Goal: Task Accomplishment & Management: Use online tool/utility

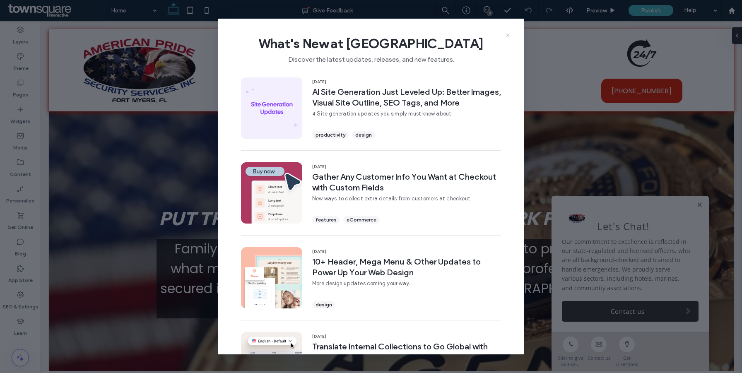
click at [507, 38] on icon at bounding box center [507, 35] width 7 height 7
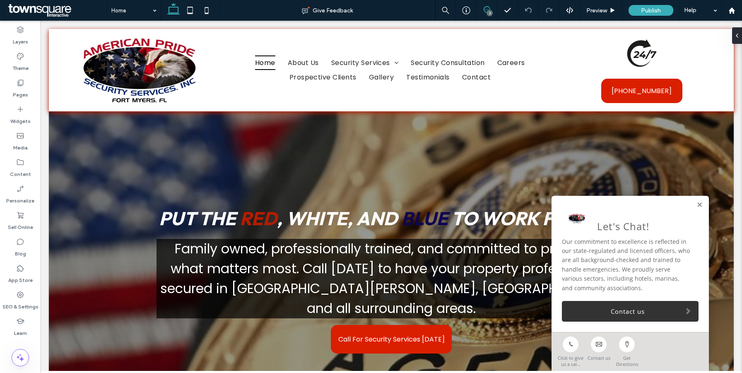
click at [487, 9] on icon at bounding box center [487, 9] width 7 height 7
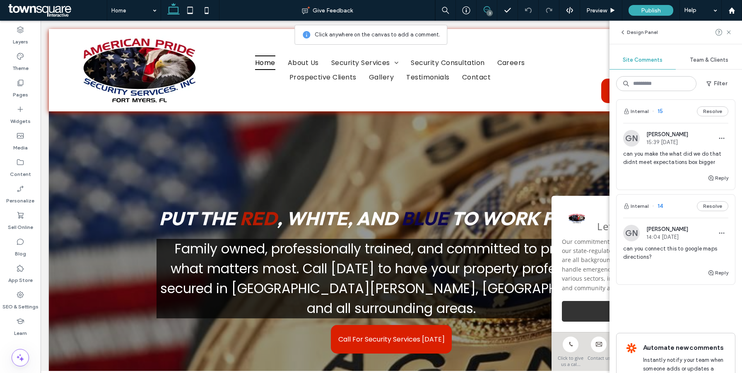
scroll to position [114, 0]
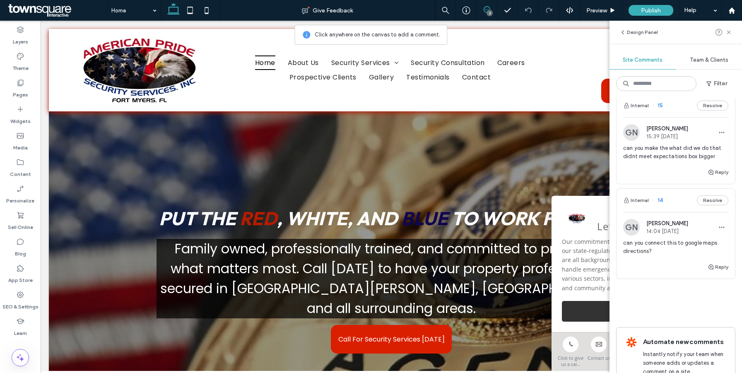
click at [668, 247] on span "can you connect this to google maps directions?" at bounding box center [675, 247] width 105 height 17
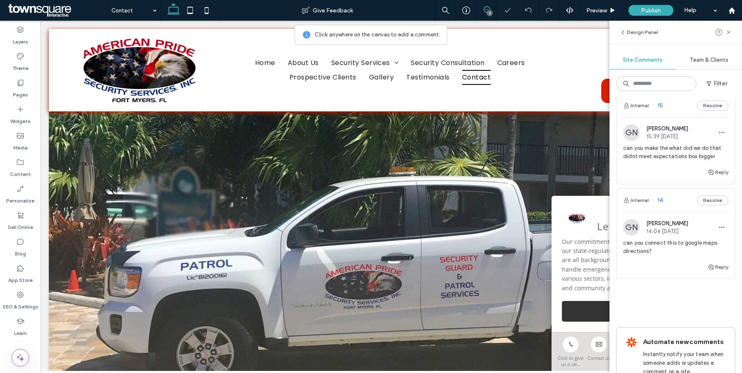
scroll to position [1211, 0]
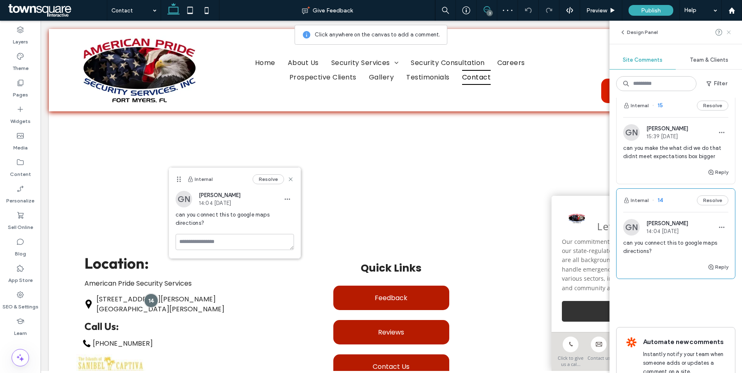
click at [731, 34] on icon at bounding box center [728, 32] width 7 height 7
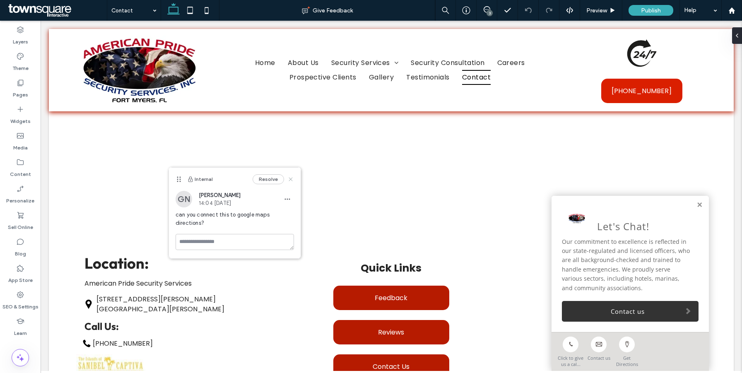
click at [291, 178] on use at bounding box center [291, 180] width 4 height 4
click at [699, 205] on link at bounding box center [699, 205] width 6 height 7
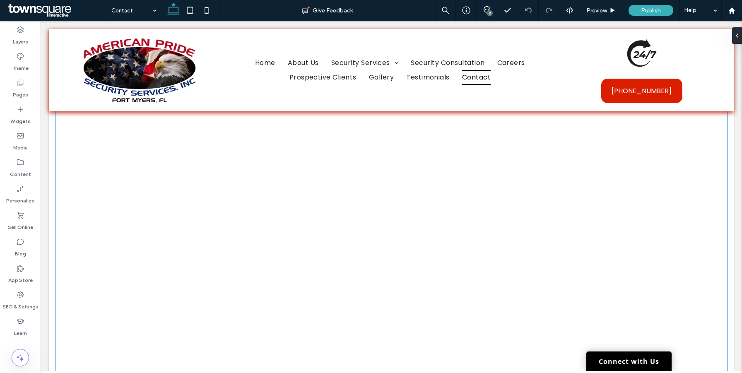
scroll to position [1077, 0]
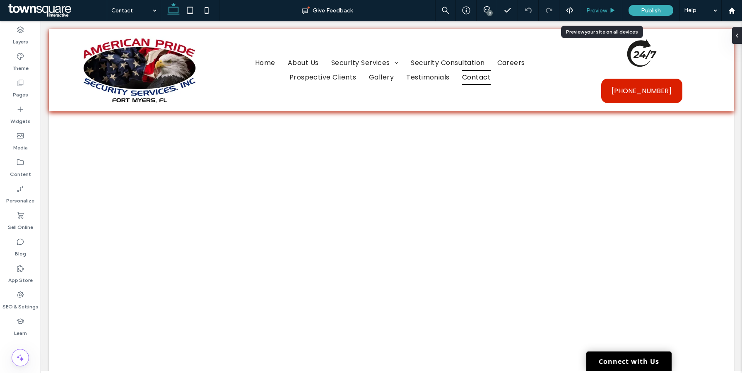
click at [600, 10] on span "Preview" at bounding box center [596, 10] width 21 height 7
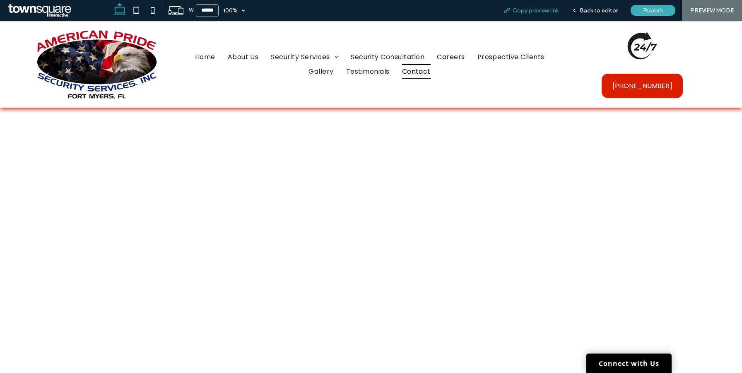
scroll to position [1080, 0]
click at [542, 10] on span "Copy preview link" at bounding box center [535, 10] width 46 height 7
click at [592, 11] on span "Back to editor" at bounding box center [599, 10] width 38 height 7
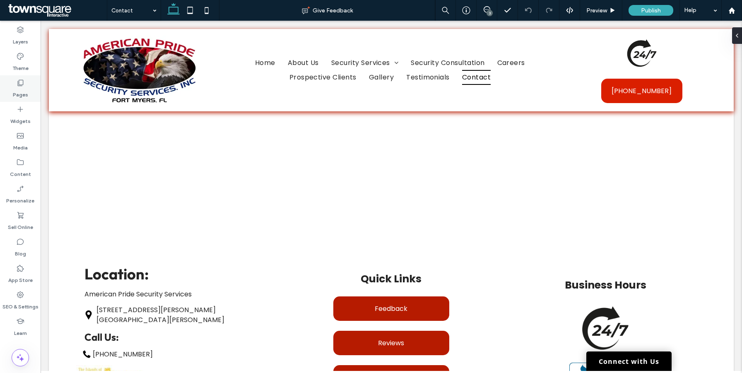
scroll to position [1213, 0]
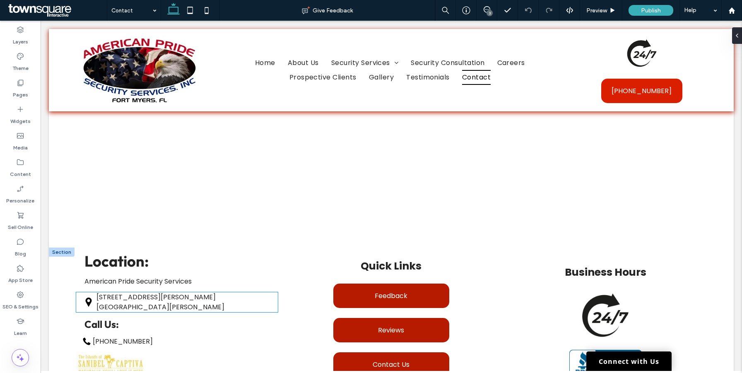
click at [114, 302] on p "Fort Myers, FL 33907" at bounding box center [183, 307] width 175 height 10
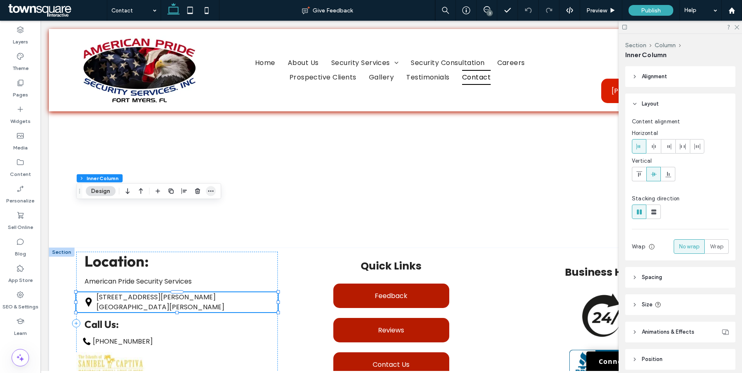
click at [212, 189] on icon "button" at bounding box center [210, 191] width 7 height 7
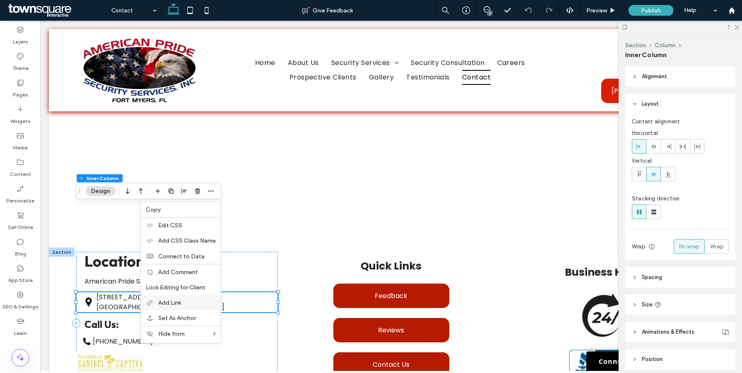
click at [181, 308] on div "Add Link" at bounding box center [181, 302] width 80 height 15
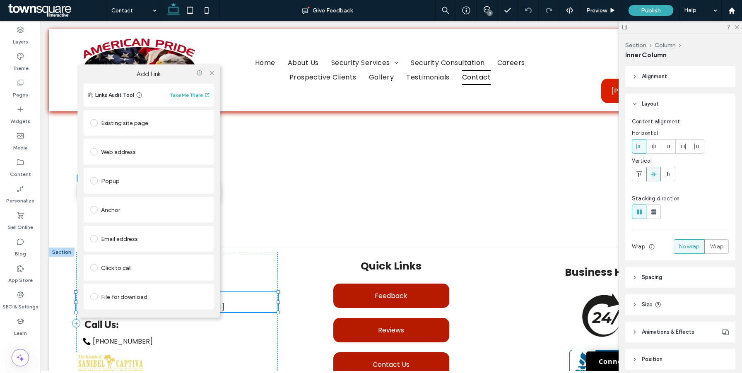
click at [121, 154] on div "Web address" at bounding box center [148, 151] width 117 height 13
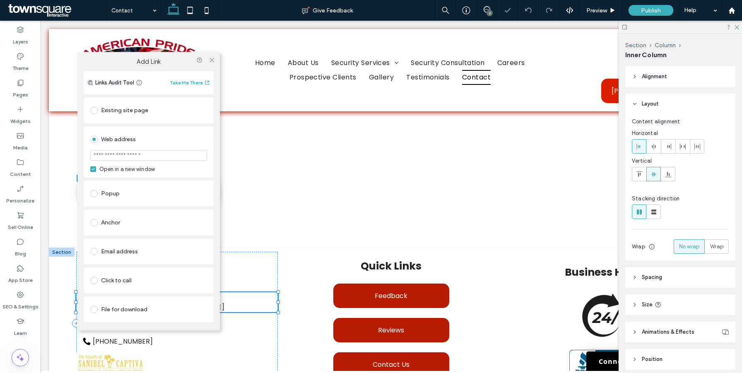
click at [142, 156] on input "url" at bounding box center [148, 155] width 117 height 11
paste input "**********"
type input "**********"
click at [187, 142] on div "Web address" at bounding box center [148, 138] width 117 height 13
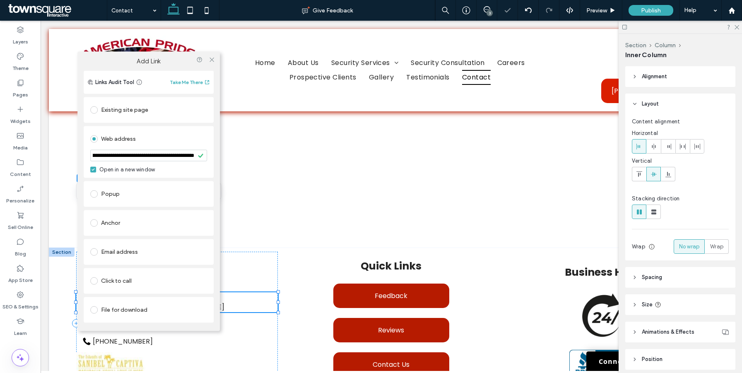
scroll to position [0, 0]
click at [213, 60] on icon at bounding box center [212, 60] width 6 height 6
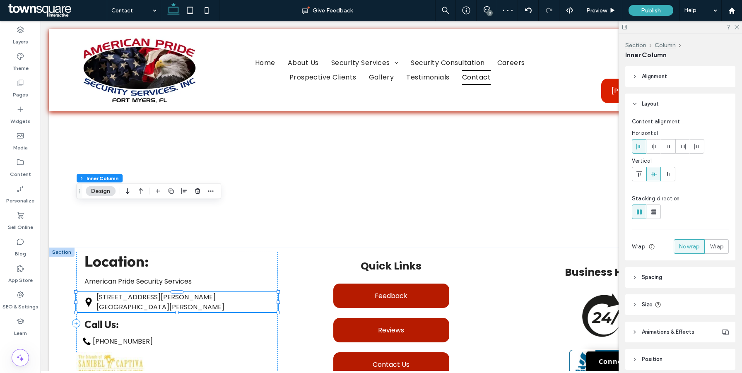
click at [736, 29] on div at bounding box center [679, 27] width 123 height 13
click at [486, 9] on icon at bounding box center [487, 9] width 7 height 7
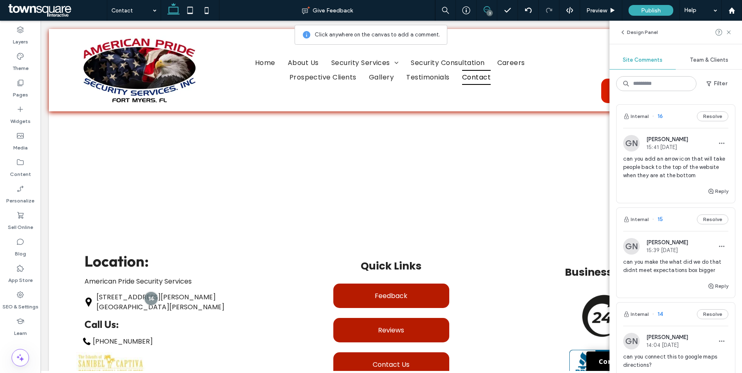
scroll to position [43, 0]
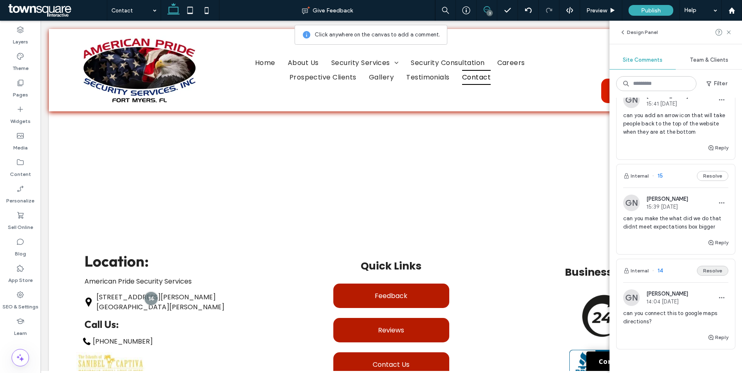
click at [710, 272] on button "Resolve" at bounding box center [712, 271] width 31 height 10
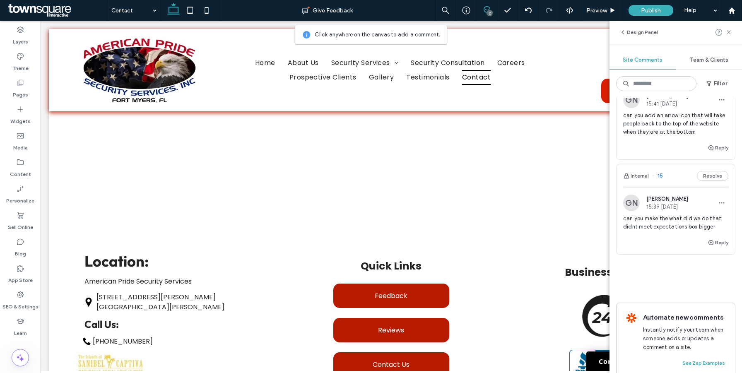
click at [670, 227] on span "can you make the what did we do that didnt meet expectations box bigger" at bounding box center [675, 222] width 105 height 17
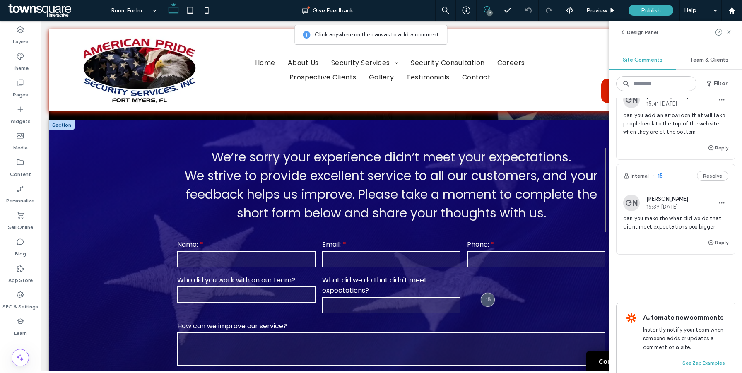
scroll to position [145, 0]
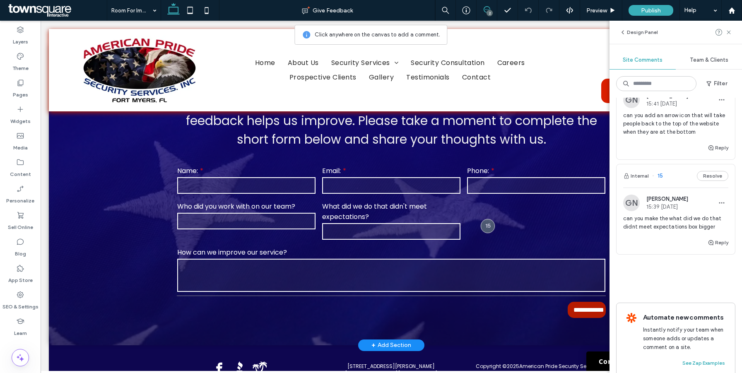
click at [512, 217] on div "Name: Email: Phone: Who did you work with on our team? What did we do that didn…" at bounding box center [390, 229] width 435 height 135
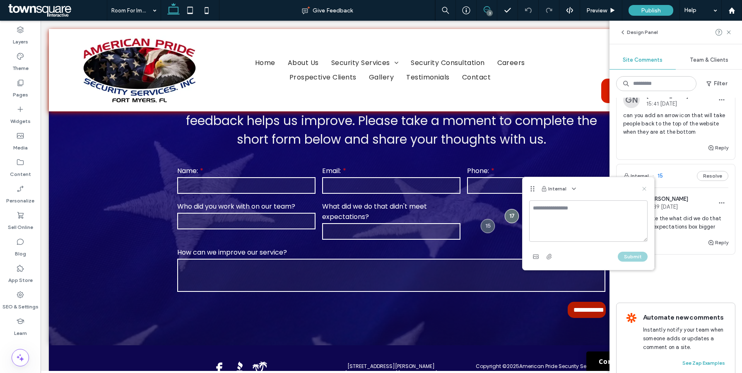
click at [644, 190] on icon at bounding box center [644, 188] width 7 height 7
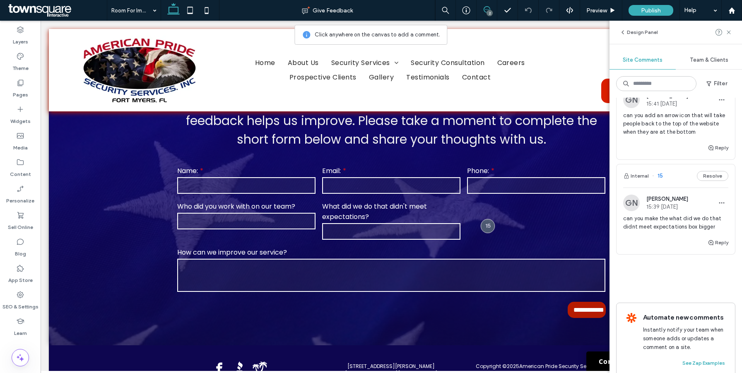
click at [732, 31] on div "Design Panel" at bounding box center [675, 32] width 132 height 23
click at [729, 32] on icon at bounding box center [728, 32] width 7 height 7
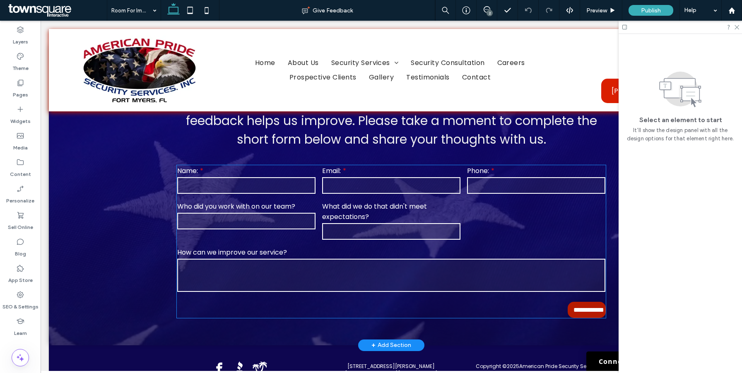
click at [386, 209] on label "What did we do that didn't meet expectations?" at bounding box center [391, 211] width 138 height 21
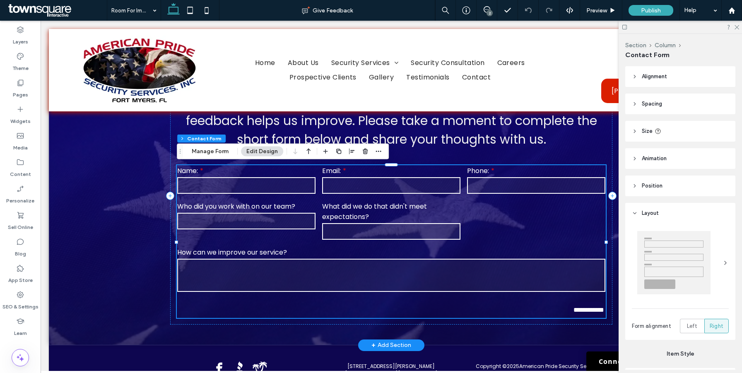
type input "*"
type input "***"
type input "*"
type input "***"
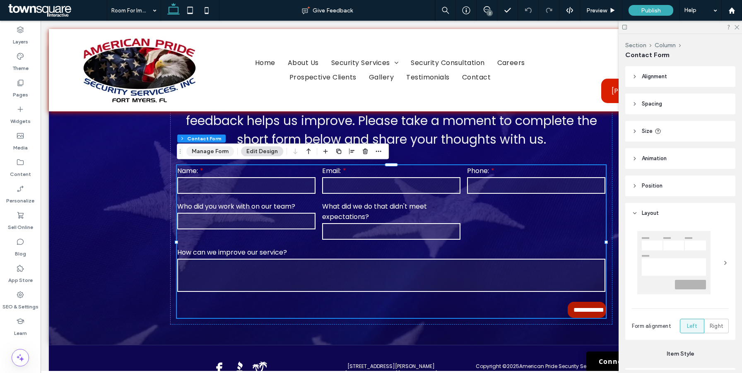
click at [200, 150] on button "Manage Form" at bounding box center [210, 152] width 48 height 10
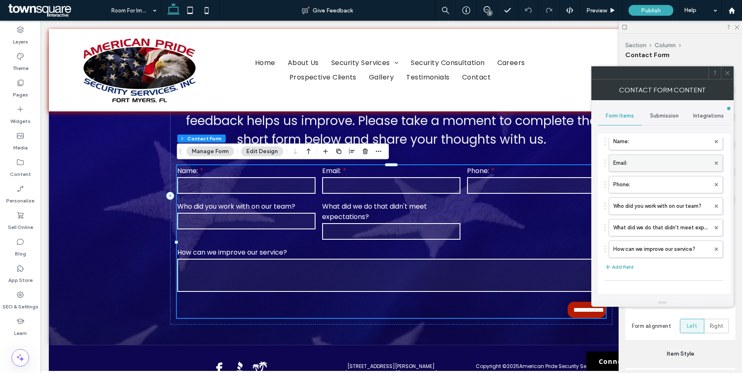
scroll to position [49, 0]
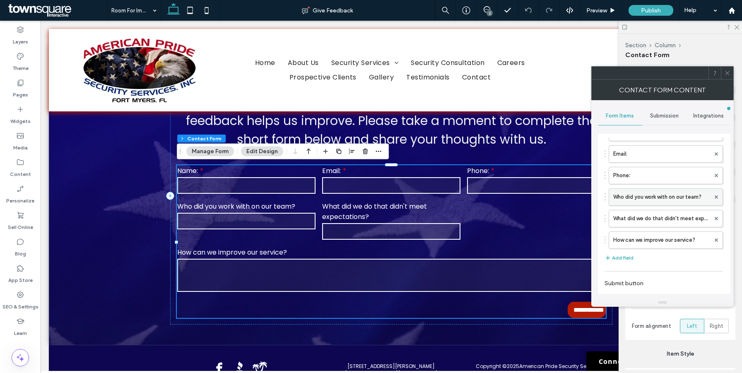
click at [648, 195] on label "Who did you work with on our team?" at bounding box center [661, 197] width 97 height 17
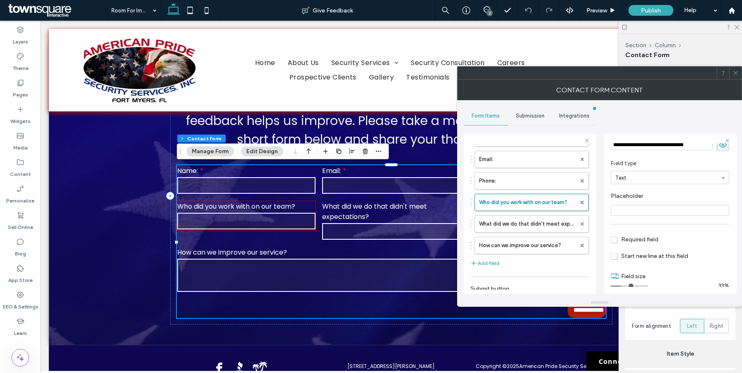
scroll to position [41, 0]
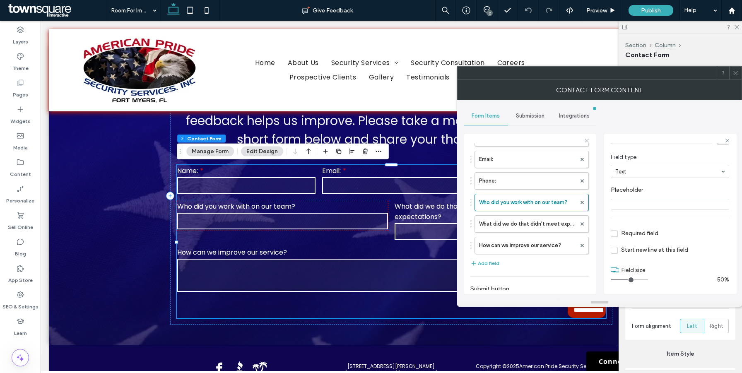
click at [627, 279] on input "range" at bounding box center [629, 279] width 37 height 1
click at [541, 229] on label "What did we do that didn't meet expectations?" at bounding box center [527, 224] width 97 height 17
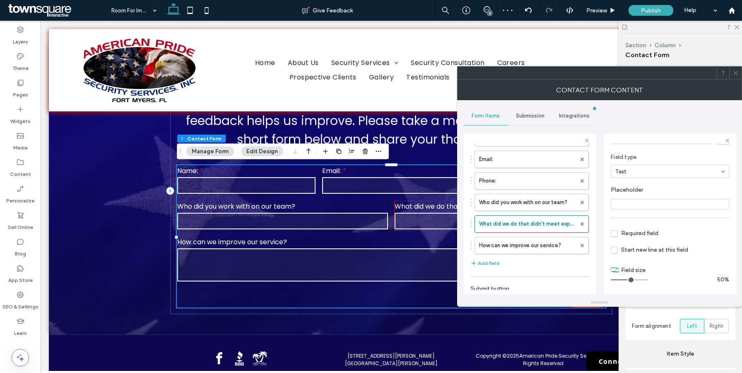
type input "*"
click at [628, 280] on input "range" at bounding box center [629, 279] width 37 height 1
click at [736, 74] on icon at bounding box center [735, 73] width 6 height 6
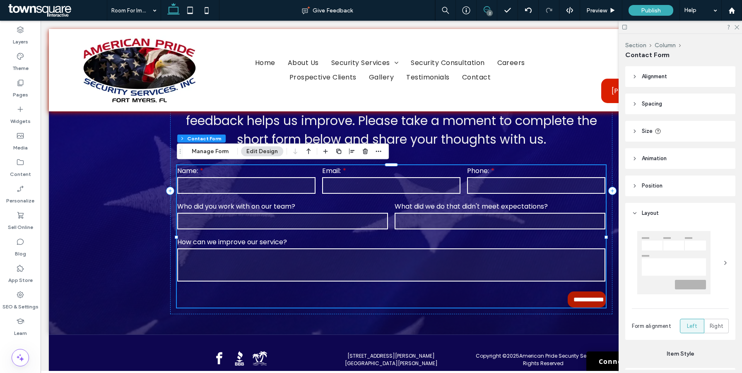
click at [488, 7] on use at bounding box center [487, 9] width 7 height 7
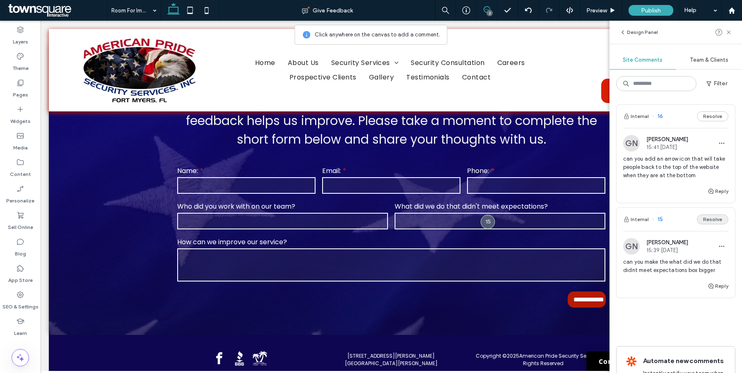
click at [710, 220] on button "Resolve" at bounding box center [712, 219] width 31 height 10
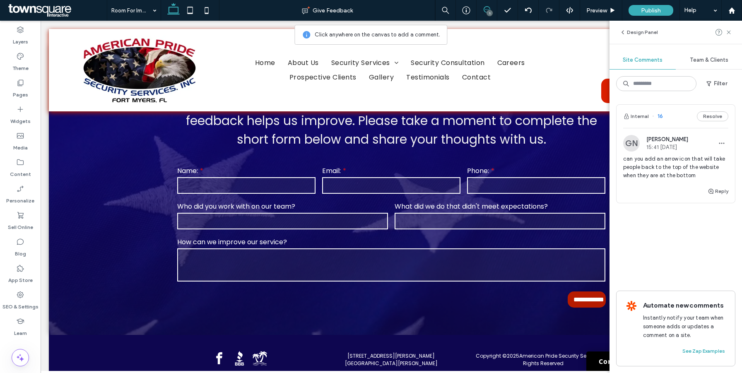
click at [669, 169] on span "can you add an arrow icon that will take people back to the top of the website …" at bounding box center [675, 167] width 105 height 25
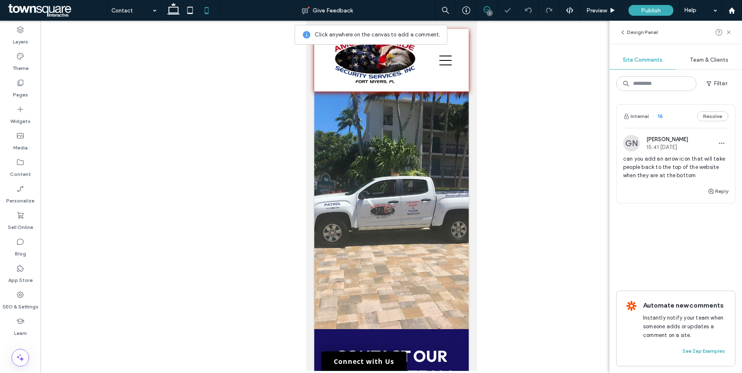
scroll to position [1477, 0]
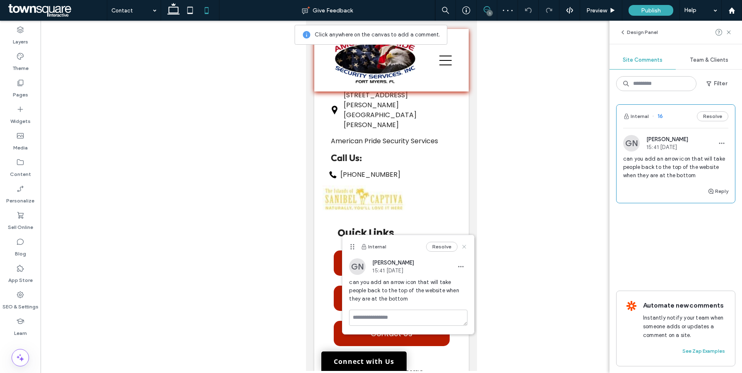
click at [465, 244] on icon at bounding box center [464, 246] width 7 height 7
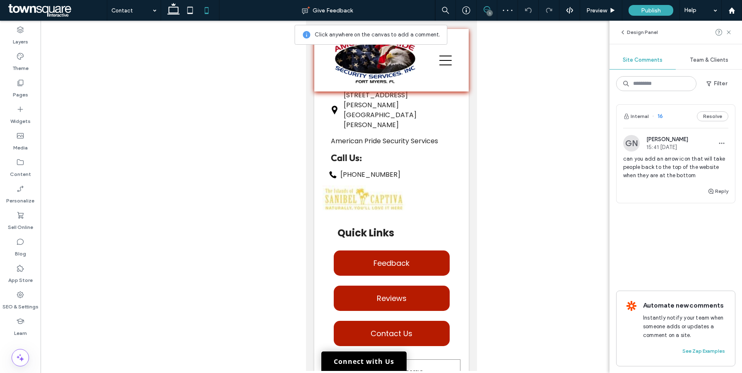
scroll to position [1518, 0]
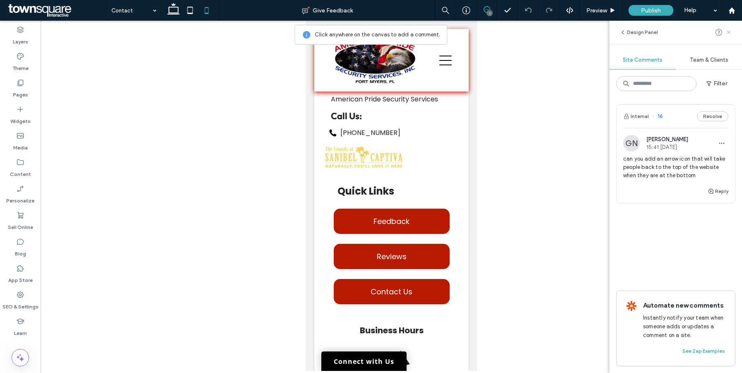
click at [730, 32] on icon at bounding box center [728, 32] width 7 height 7
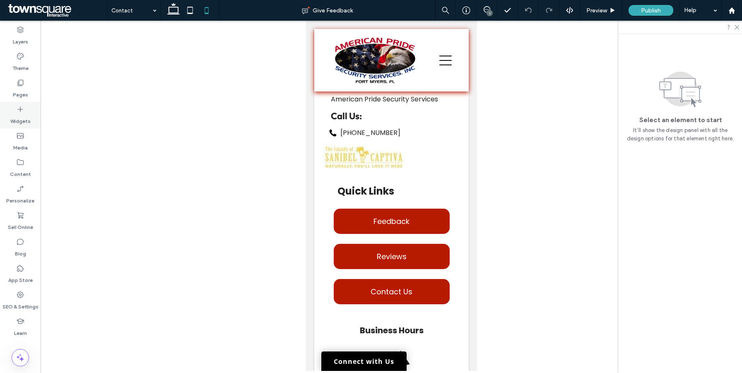
click at [23, 115] on label "Widgets" at bounding box center [20, 119] width 20 height 12
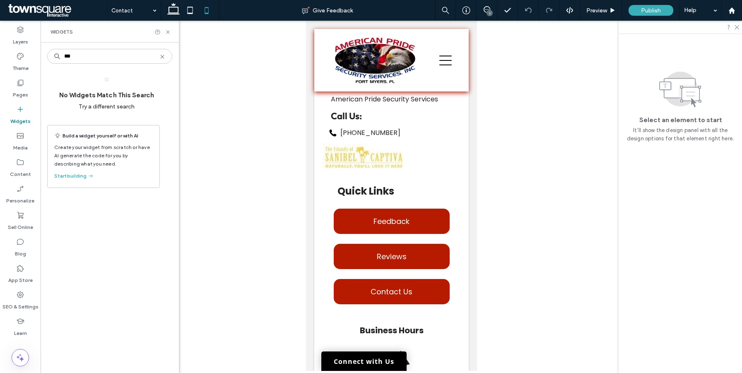
type input "***"
click at [162, 57] on icon at bounding box center [162, 56] width 7 height 7
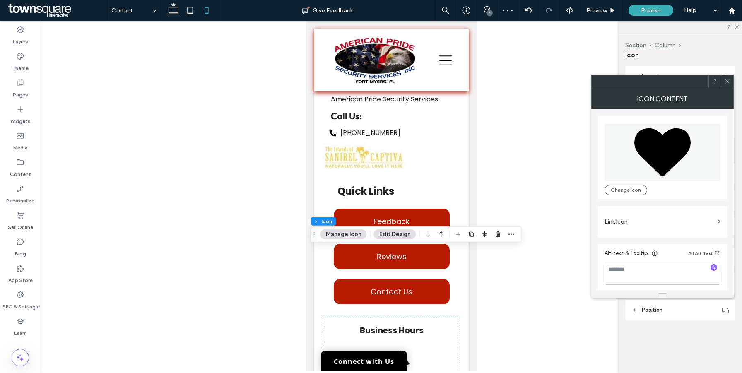
click at [630, 223] on label "Link Icon" at bounding box center [659, 221] width 110 height 15
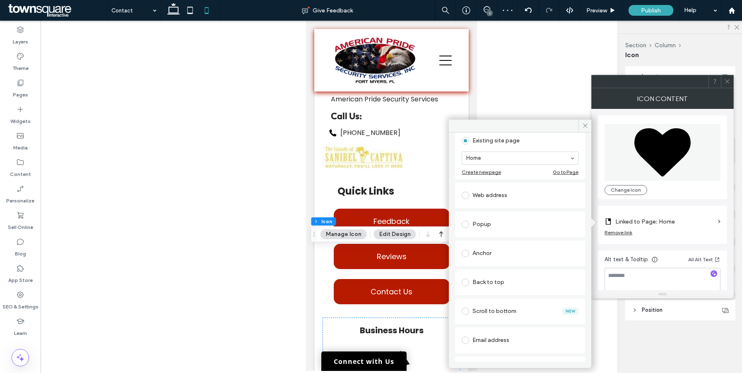
scroll to position [52, 0]
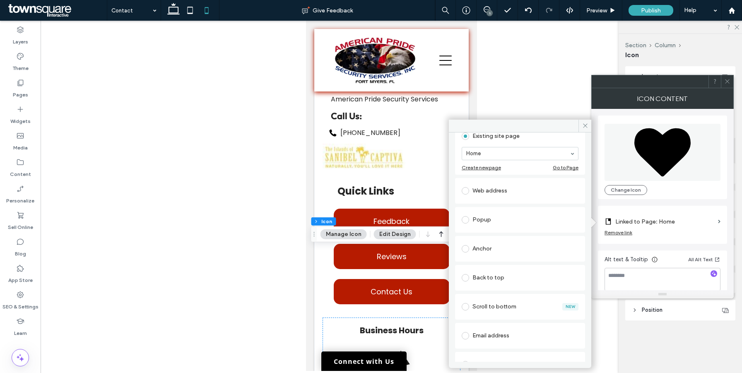
click at [467, 280] on span at bounding box center [465, 277] width 7 height 7
click at [628, 192] on button "Change Icon" at bounding box center [625, 190] width 43 height 10
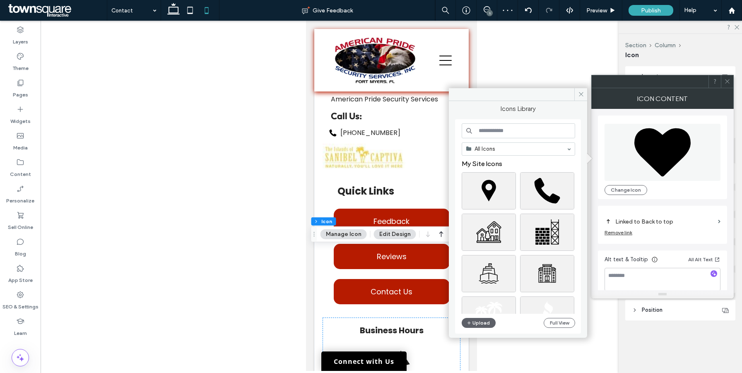
click at [506, 129] on input at bounding box center [518, 130] width 113 height 15
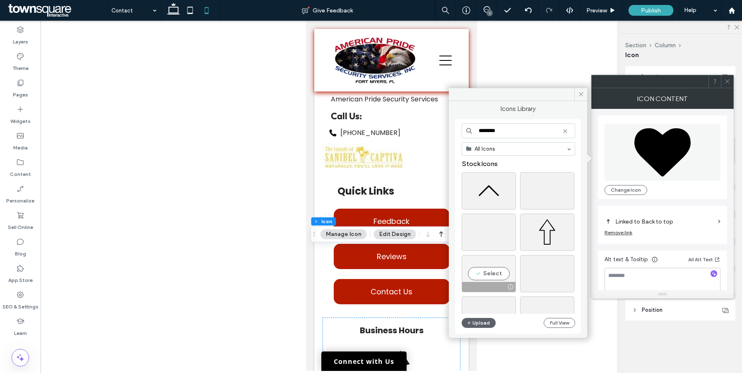
type input "********"
click at [489, 272] on div "Select" at bounding box center [489, 273] width 54 height 37
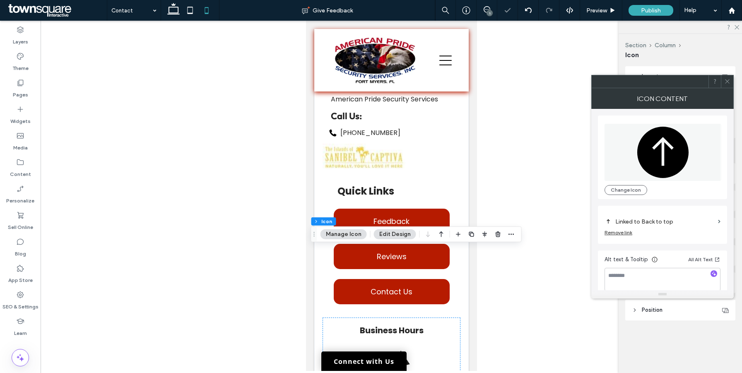
click at [726, 85] on span at bounding box center [727, 81] width 6 height 12
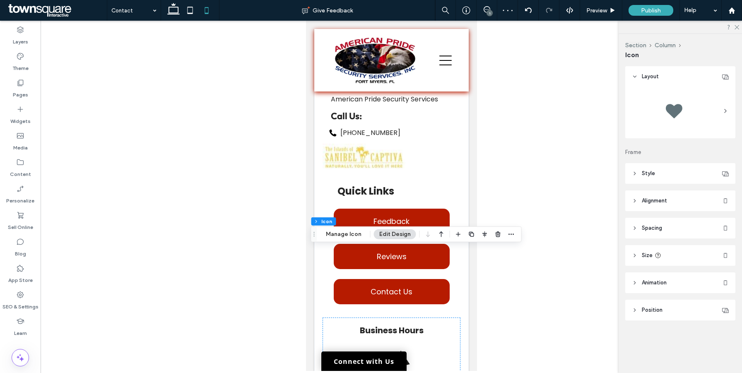
click at [634, 315] on header "Position" at bounding box center [680, 310] width 110 height 21
click at [652, 341] on span "Default" at bounding box center [644, 341] width 19 height 8
click at [649, 283] on span "Pinned" at bounding box center [643, 283] width 17 height 8
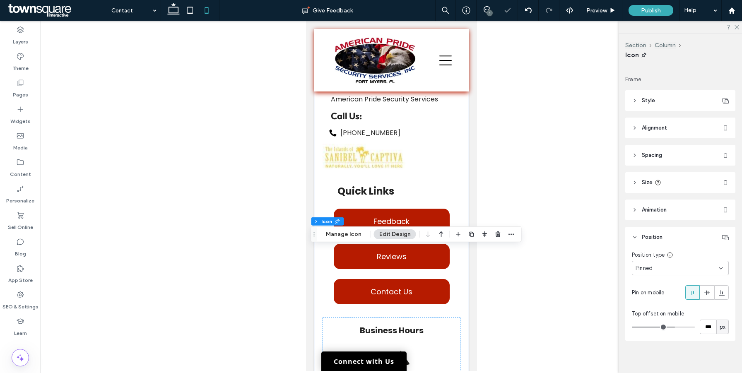
scroll to position [77, 0]
click at [681, 262] on div "Pinned" at bounding box center [676, 264] width 83 height 8
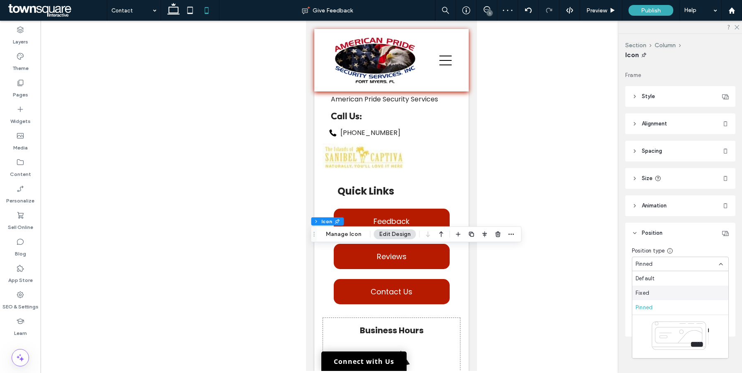
click at [660, 294] on div "Fixed" at bounding box center [680, 293] width 96 height 14
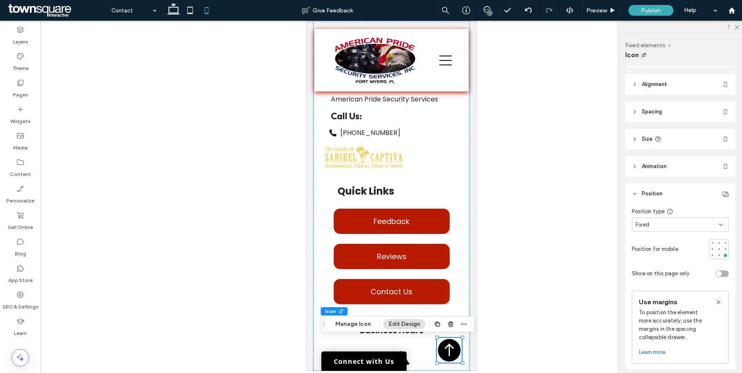
scroll to position [115, 0]
click at [635, 140] on icon at bounding box center [635, 140] width 6 height 6
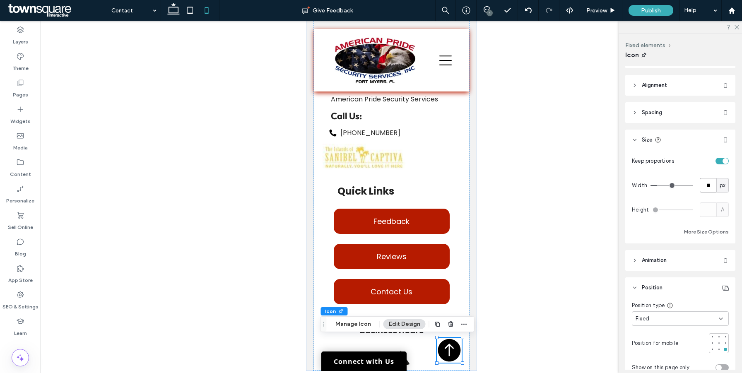
click at [702, 187] on input "**" at bounding box center [708, 185] width 17 height 14
type input "**"
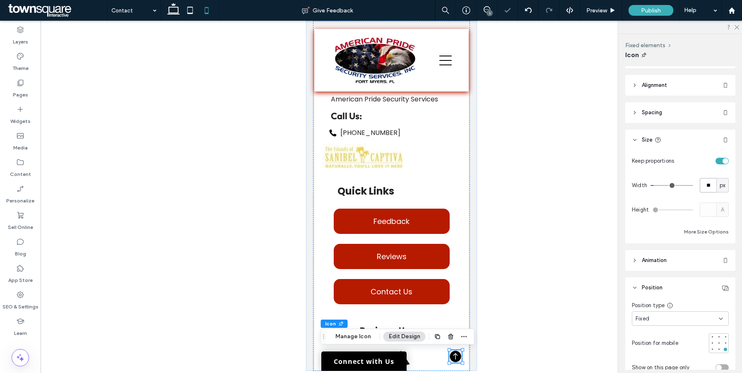
click at [700, 191] on input "**" at bounding box center [708, 185] width 17 height 14
click at [700, 190] on input "**" at bounding box center [708, 185] width 17 height 14
click at [707, 188] on input "**" at bounding box center [708, 185] width 17 height 14
type input "**"
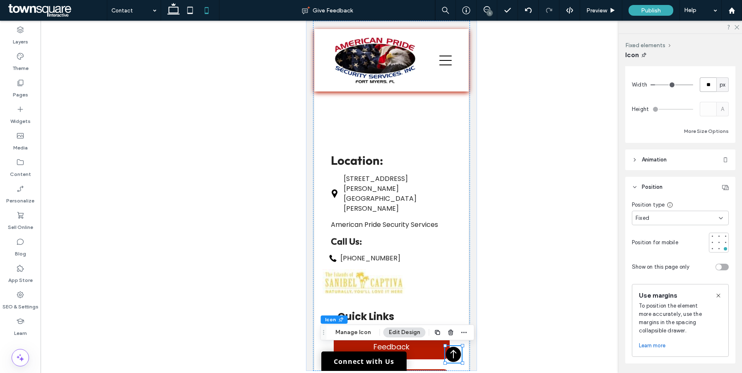
scroll to position [243, 0]
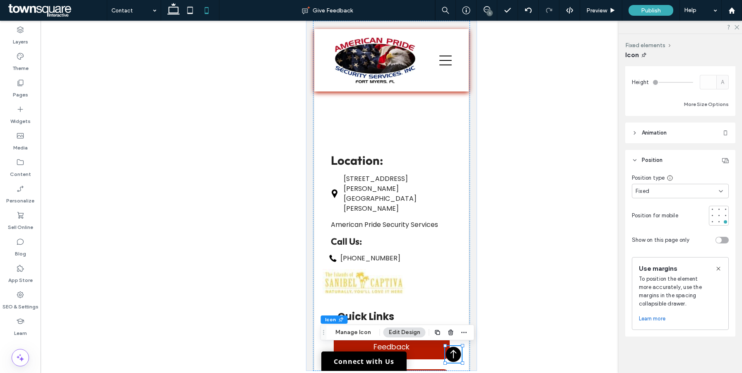
click at [635, 135] on icon at bounding box center [635, 133] width 6 height 6
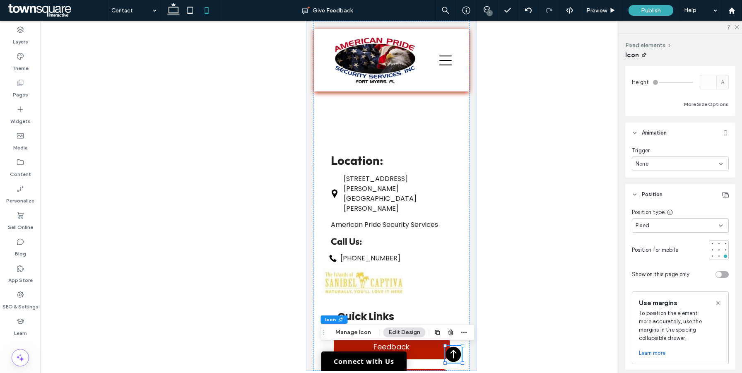
click at [652, 160] on div "None" at bounding box center [676, 164] width 83 height 8
click at [649, 148] on span "Trigger" at bounding box center [641, 151] width 18 height 8
click at [651, 134] on span "Animation" at bounding box center [654, 133] width 25 height 8
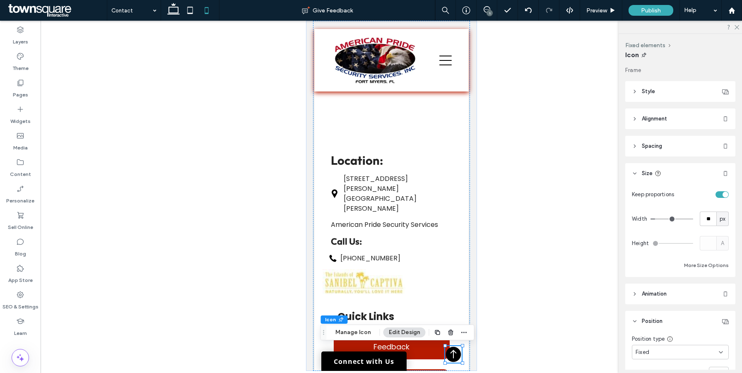
scroll to position [79, 0]
click at [656, 91] on header "Style" at bounding box center [680, 94] width 110 height 21
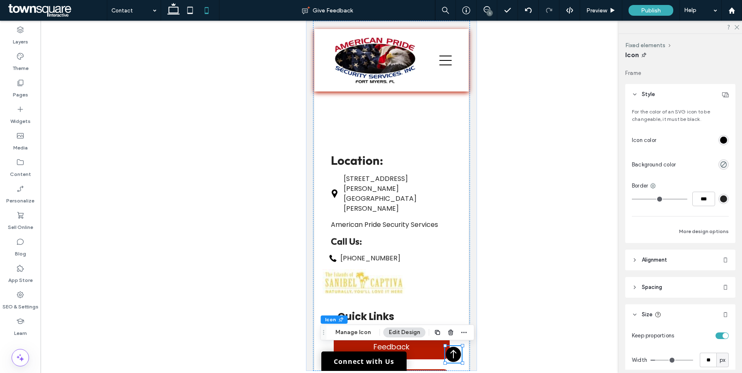
click at [720, 140] on div "rgb(0, 0, 0)" at bounding box center [723, 140] width 7 height 7
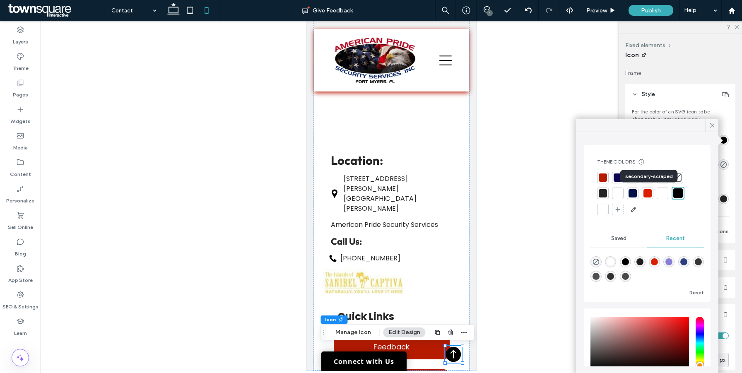
click at [647, 194] on div at bounding box center [647, 193] width 8 height 8
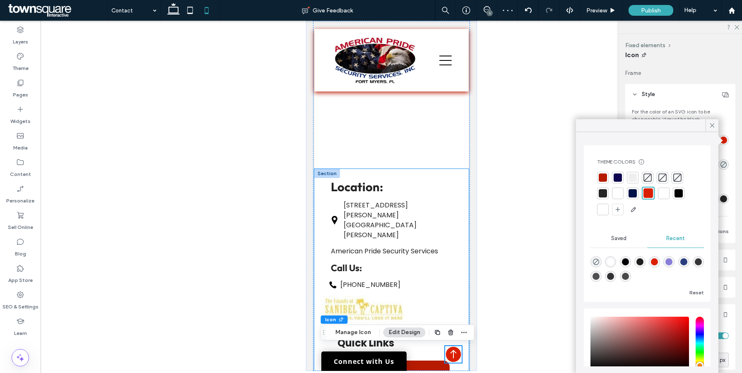
scroll to position [1518, 0]
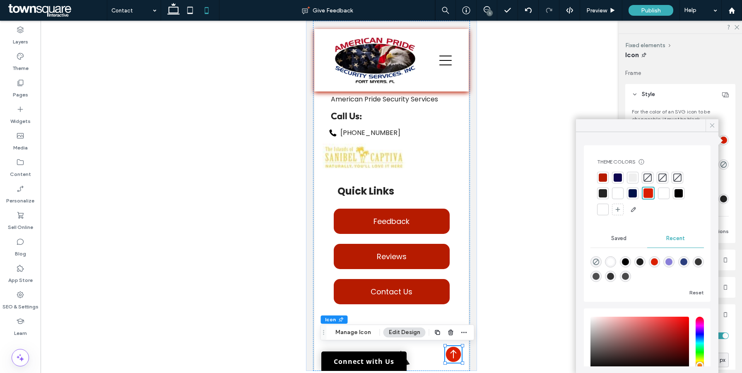
click at [713, 127] on icon at bounding box center [711, 125] width 7 height 7
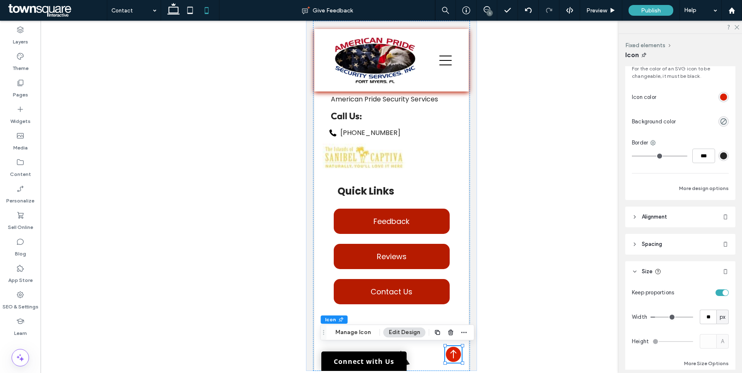
scroll to position [149, 0]
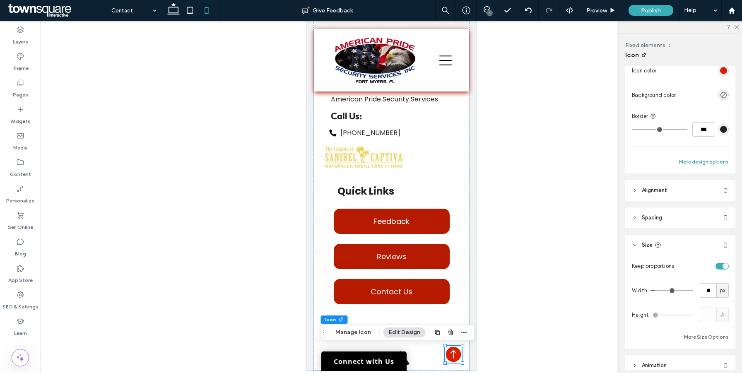
click at [699, 164] on button "More design options" at bounding box center [704, 162] width 50 height 10
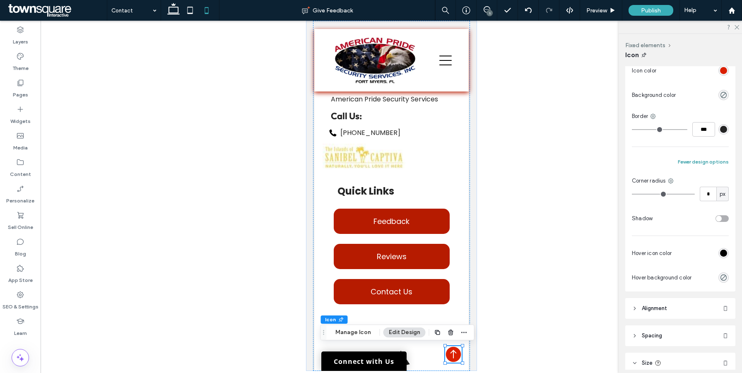
click at [700, 164] on button "Fewer design options" at bounding box center [703, 162] width 51 height 10
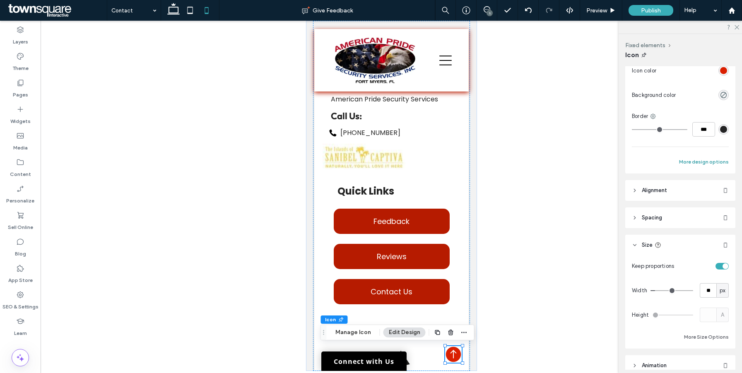
click at [700, 164] on button "More design options" at bounding box center [704, 162] width 50 height 10
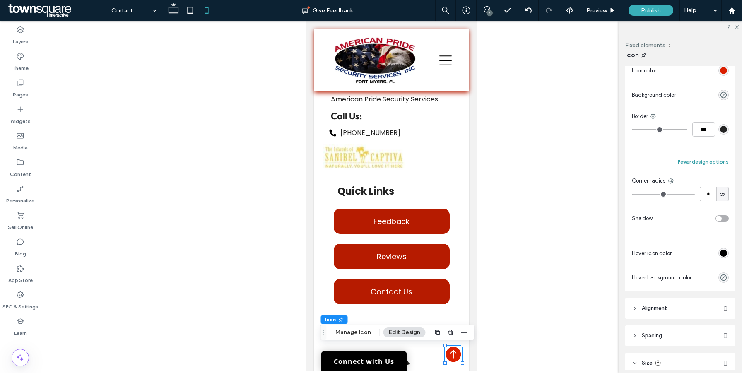
click at [700, 164] on button "Fewer design options" at bounding box center [703, 162] width 51 height 10
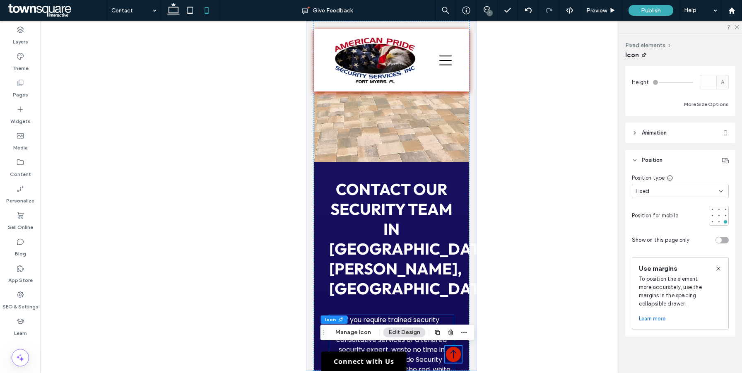
scroll to position [0, 0]
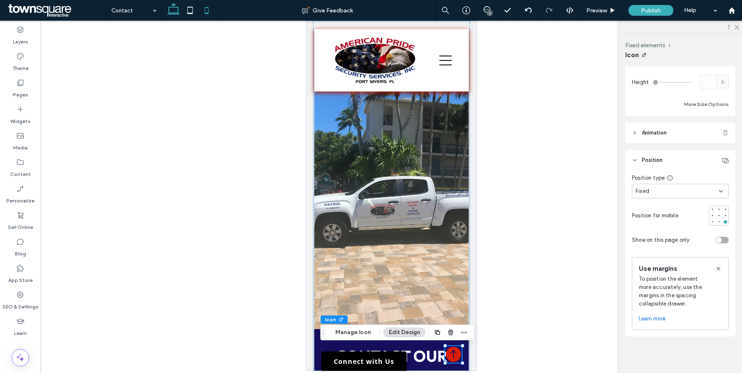
click at [172, 5] on icon at bounding box center [173, 10] width 17 height 17
type input "**"
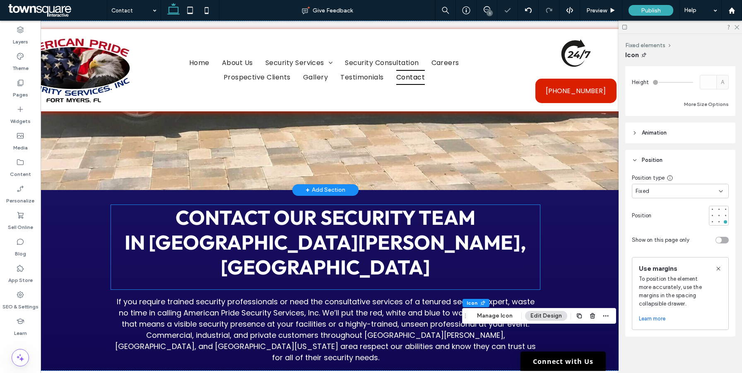
scroll to position [0, 83]
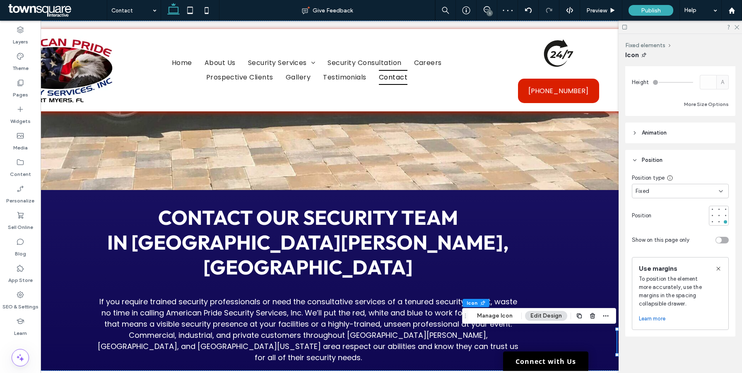
click at [626, 26] on use at bounding box center [624, 27] width 5 height 5
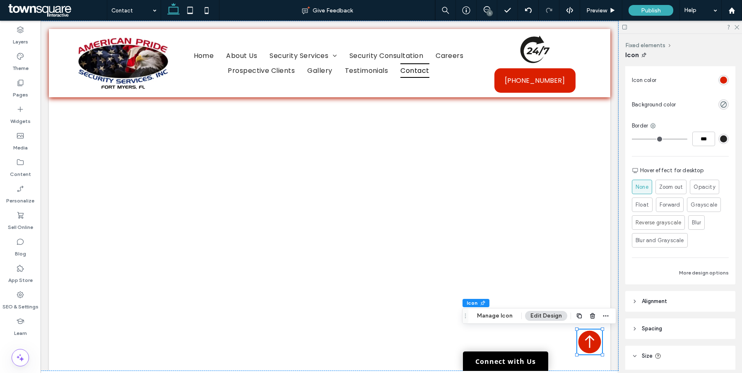
scroll to position [14, 0]
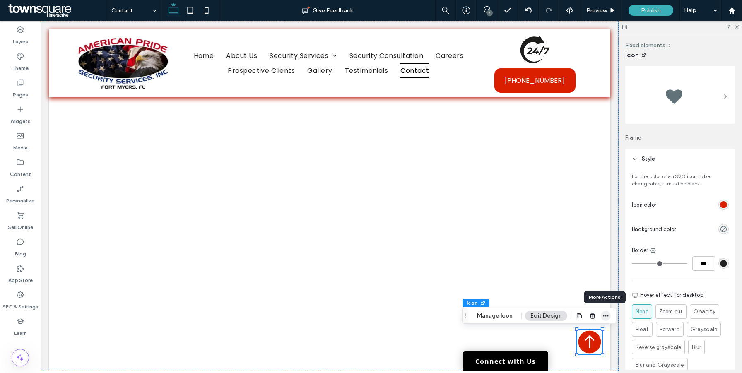
click at [605, 318] on icon "button" at bounding box center [605, 316] width 7 height 7
click at [22, 33] on icon at bounding box center [20, 30] width 8 height 8
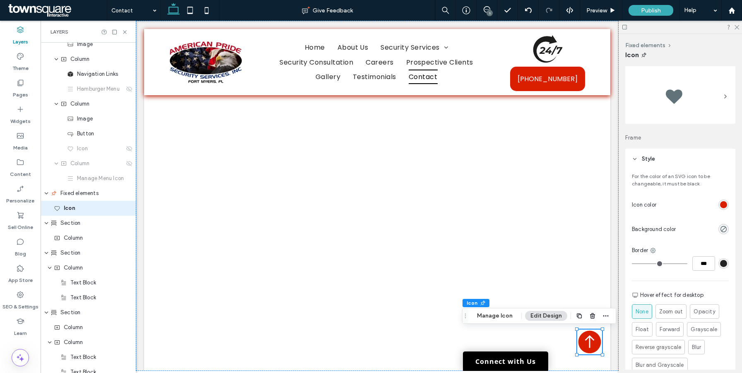
scroll to position [51, 0]
click at [72, 192] on span "Fixed elements" at bounding box center [79, 193] width 38 height 8
click at [70, 212] on span "Icon" at bounding box center [70, 208] width 12 height 8
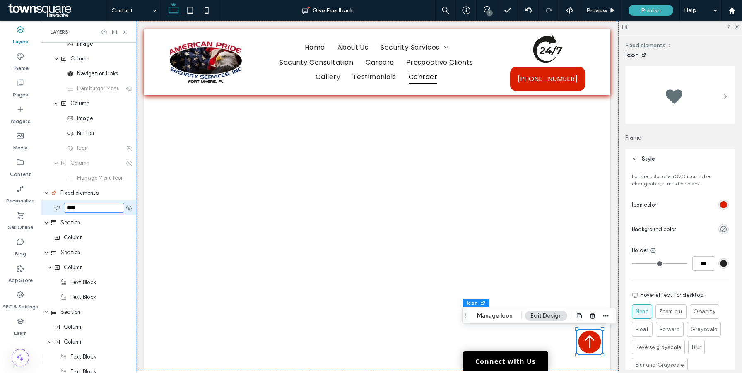
click at [70, 212] on input "****" at bounding box center [94, 208] width 60 height 10
type input "**********"
click at [129, 209] on icon at bounding box center [129, 207] width 7 height 7
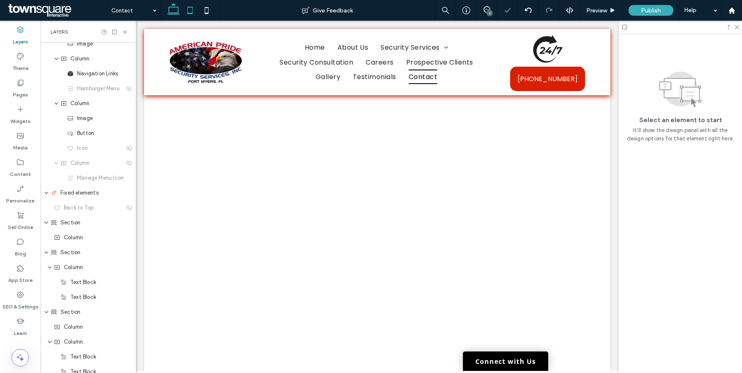
click at [189, 11] on icon at bounding box center [190, 10] width 17 height 17
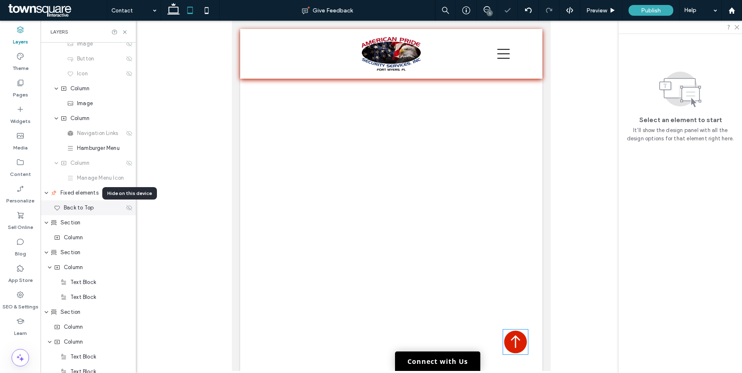
click at [129, 207] on icon at bounding box center [129, 207] width 7 height 7
click at [205, 10] on use at bounding box center [207, 10] width 4 height 7
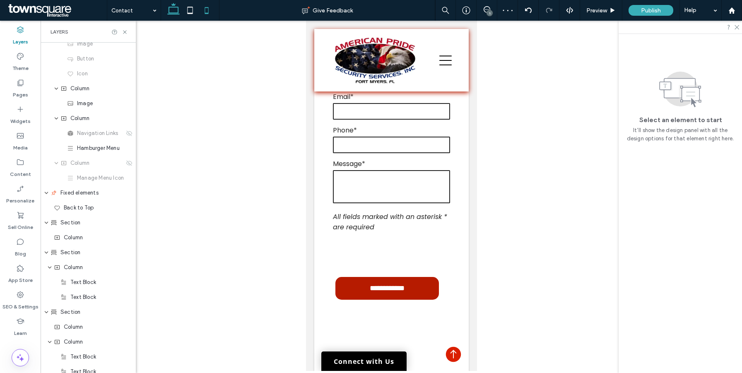
click at [171, 17] on icon at bounding box center [173, 10] width 17 height 17
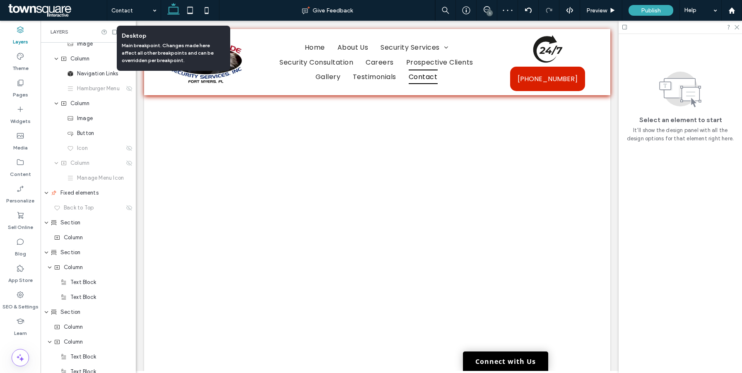
scroll to position [1088, 0]
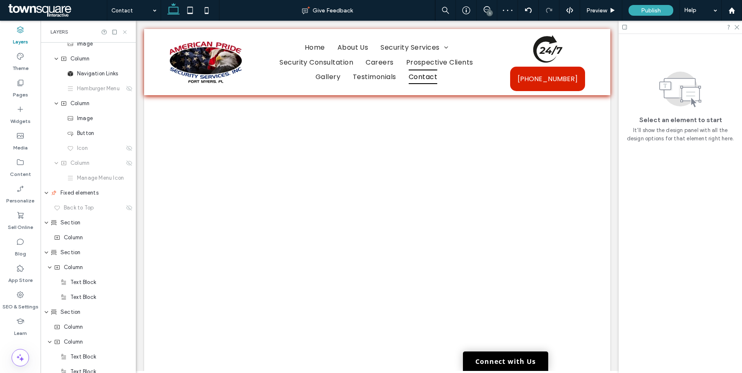
click at [123, 34] on icon at bounding box center [125, 32] width 6 height 6
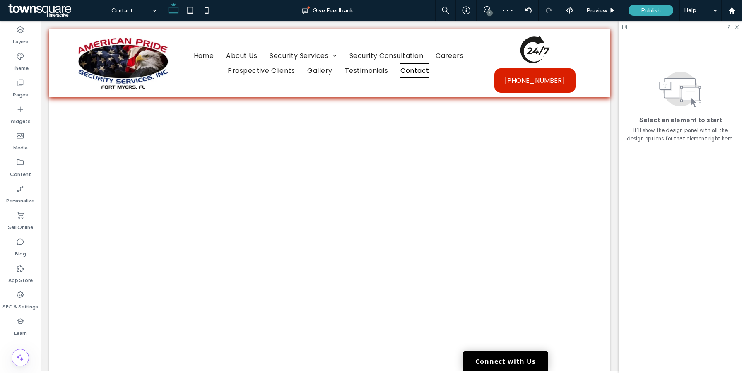
scroll to position [1059, 0]
click at [484, 11] on use at bounding box center [487, 9] width 7 height 7
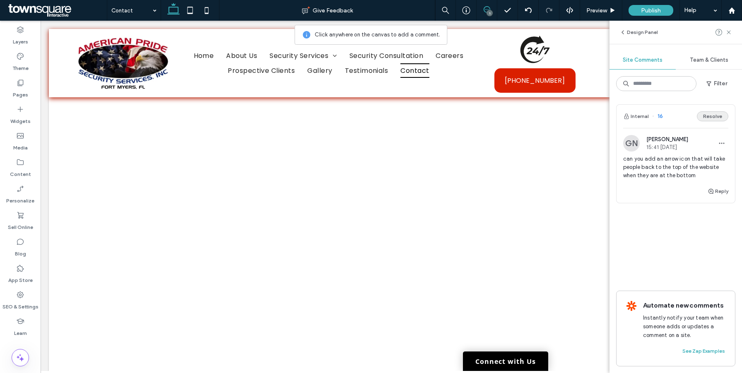
click at [715, 117] on button "Resolve" at bounding box center [712, 116] width 31 height 10
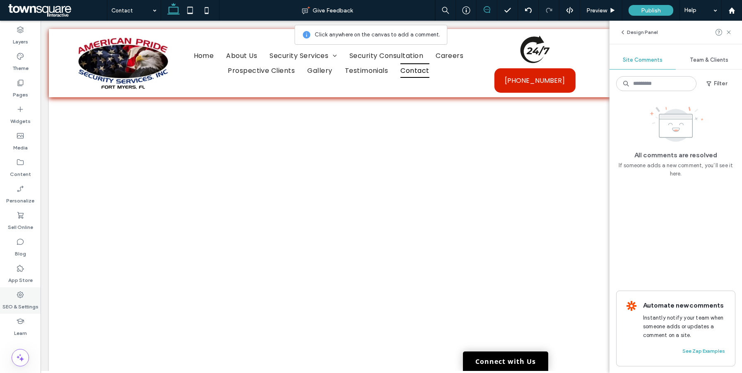
click at [20, 294] on use at bounding box center [20, 294] width 7 height 7
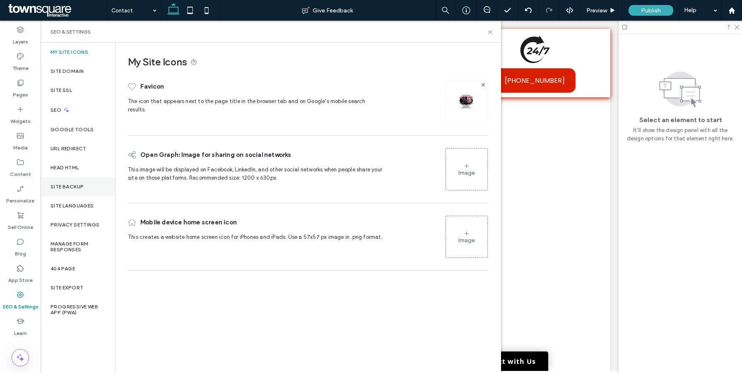
click at [85, 192] on div "Site Backup" at bounding box center [78, 186] width 75 height 19
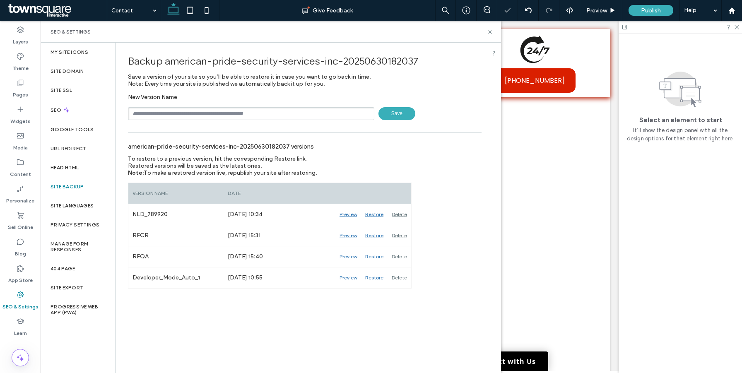
click at [311, 119] on input "text" at bounding box center [251, 113] width 246 height 13
paste input "******"
type input "**********"
click at [397, 113] on span "Save" at bounding box center [396, 113] width 37 height 13
click at [489, 31] on icon at bounding box center [490, 32] width 6 height 6
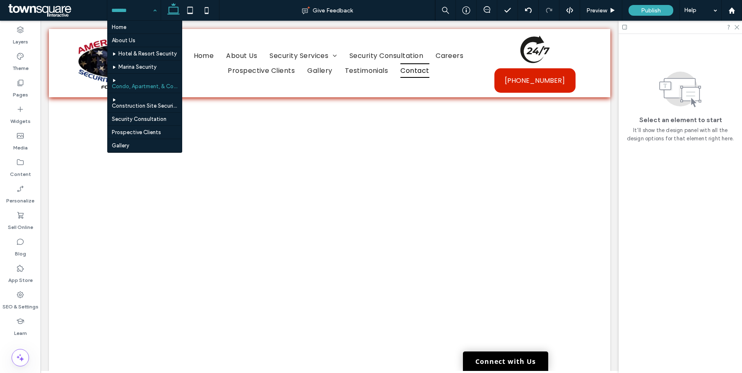
scroll to position [65, 0]
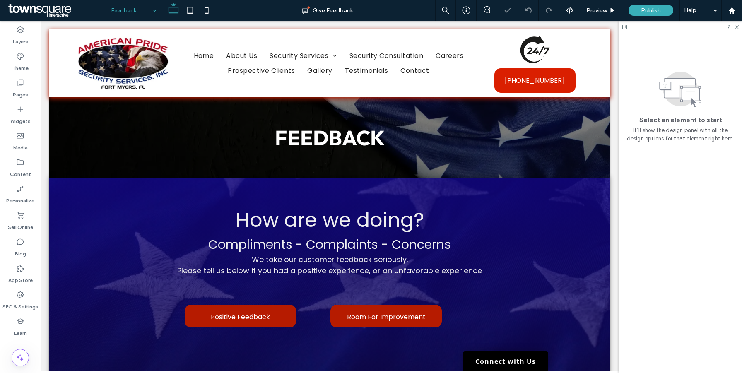
scroll to position [71, 0]
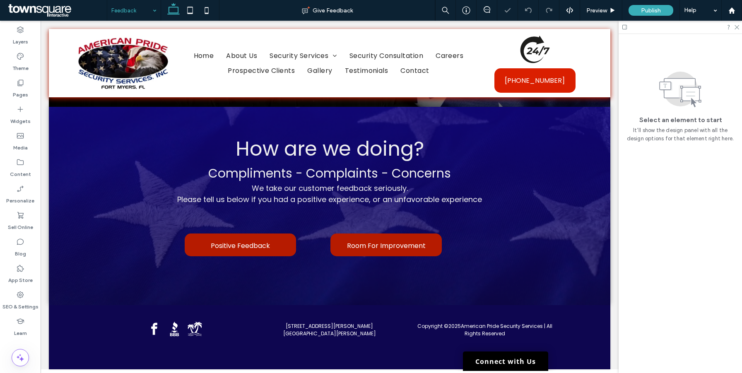
click at [130, 7] on input at bounding box center [131, 10] width 41 height 21
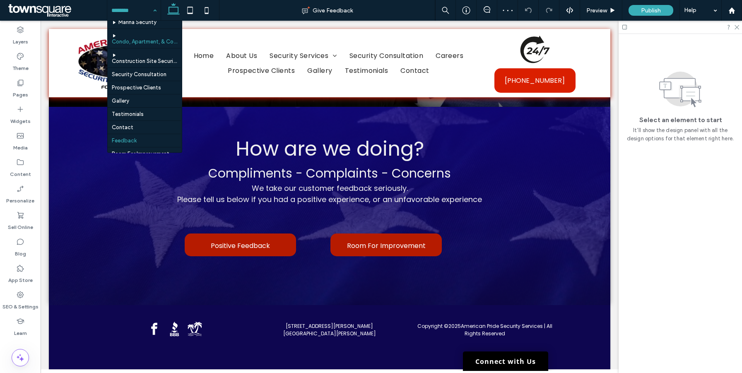
scroll to position [65, 0]
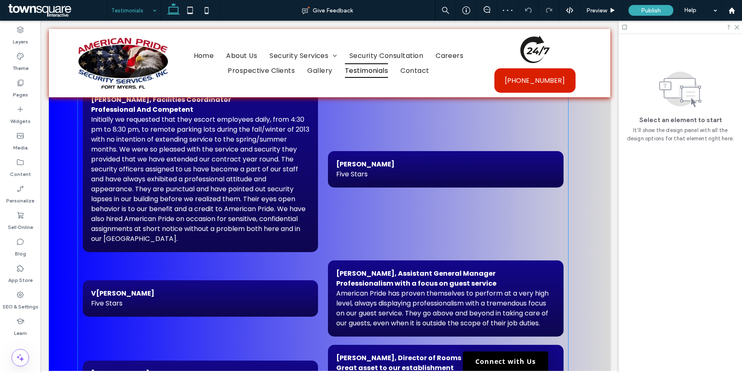
scroll to position [2163, 0]
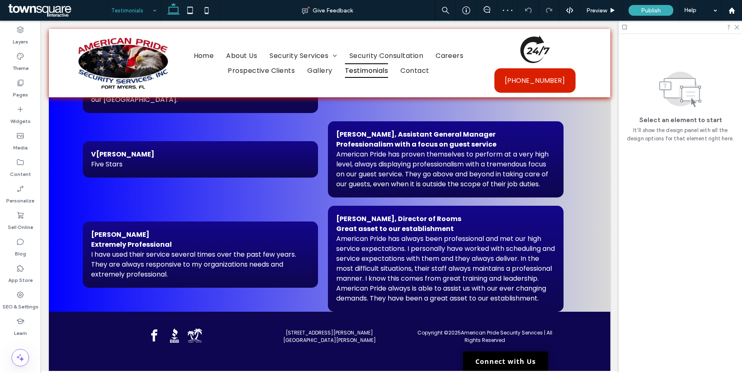
click at [142, 3] on input at bounding box center [131, 10] width 41 height 21
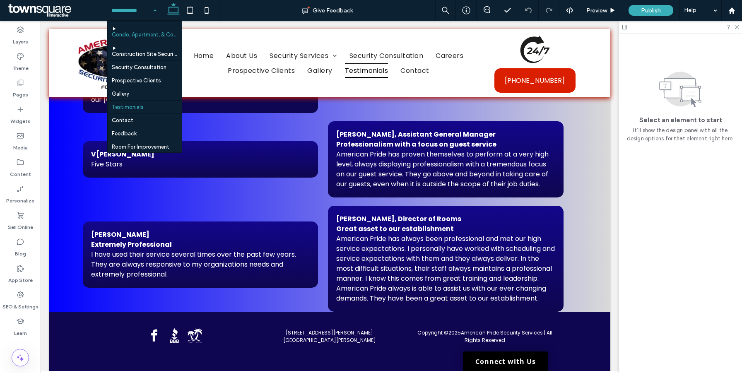
scroll to position [65, 0]
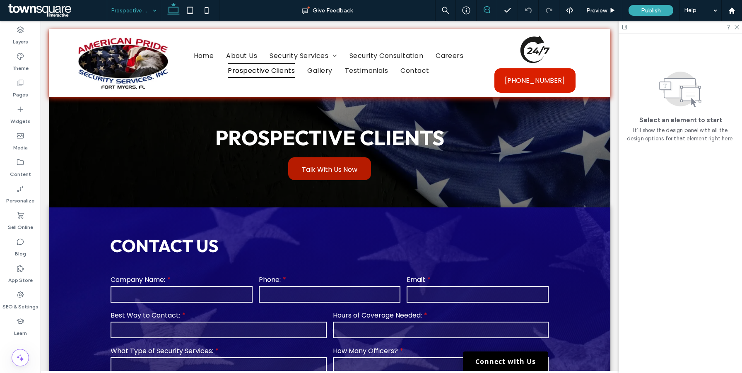
click at [488, 9] on icon at bounding box center [487, 9] width 7 height 7
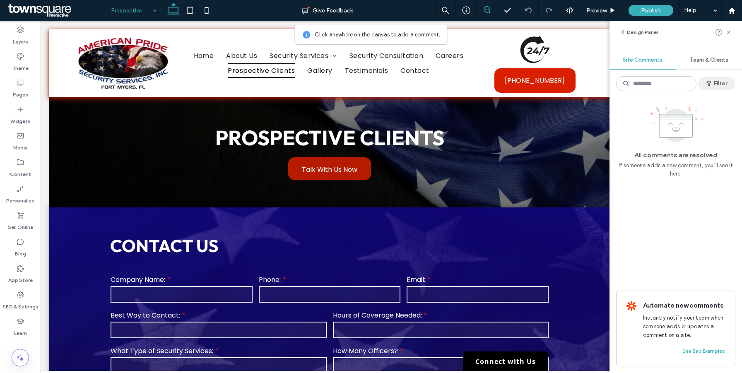
click at [722, 86] on button "Filter" at bounding box center [716, 83] width 37 height 13
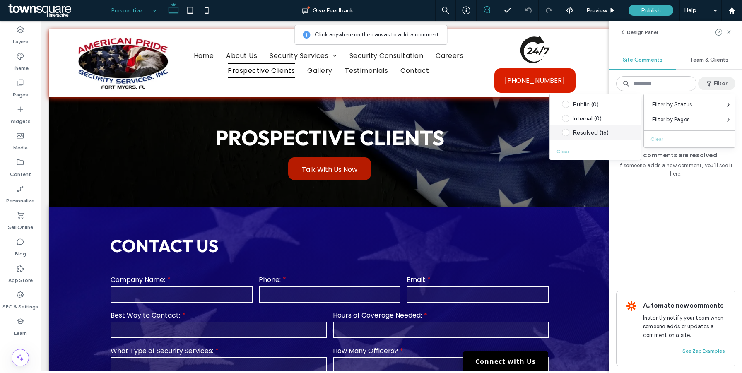
click at [600, 130] on div "Resolved (16)" at bounding box center [602, 132] width 58 height 7
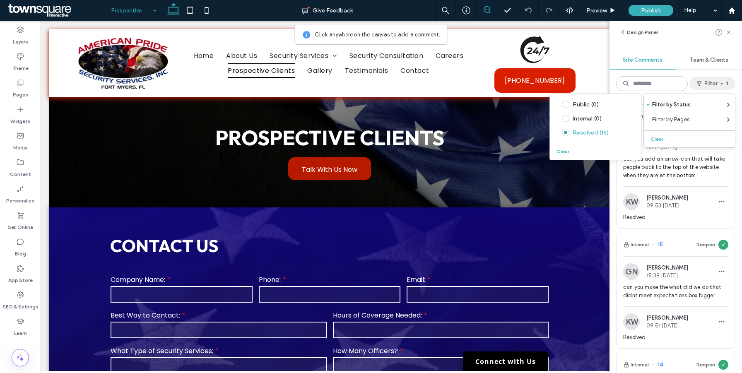
click at [735, 182] on div "Internal 16 Reopen GN Grace Nason 15:41 Aug 12 2025 can you add an arrow icon t…" at bounding box center [675, 235] width 132 height 275
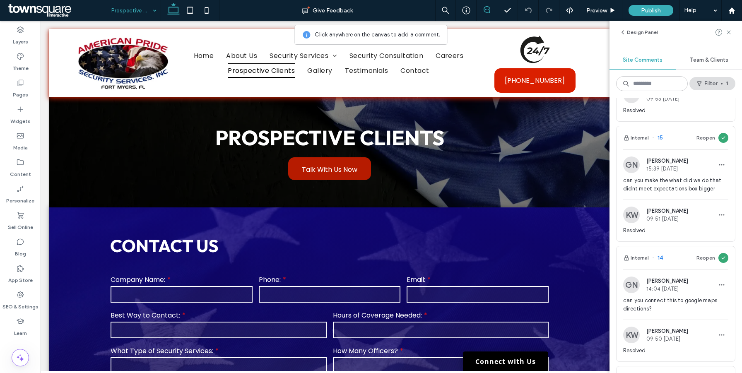
scroll to position [124, 0]
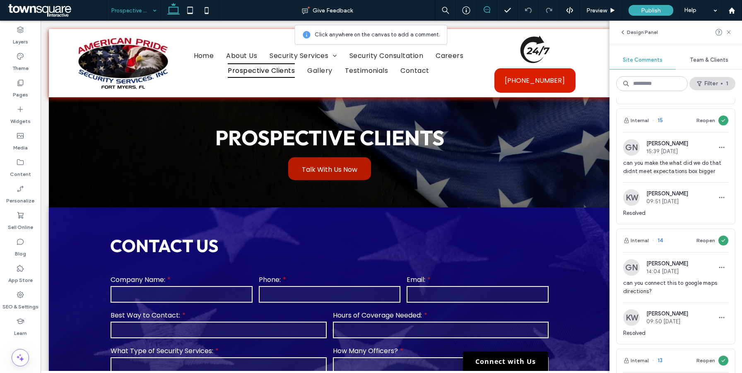
click at [657, 171] on span "can you make the what did we do that didnt meet expectations box bigger" at bounding box center [675, 167] width 105 height 17
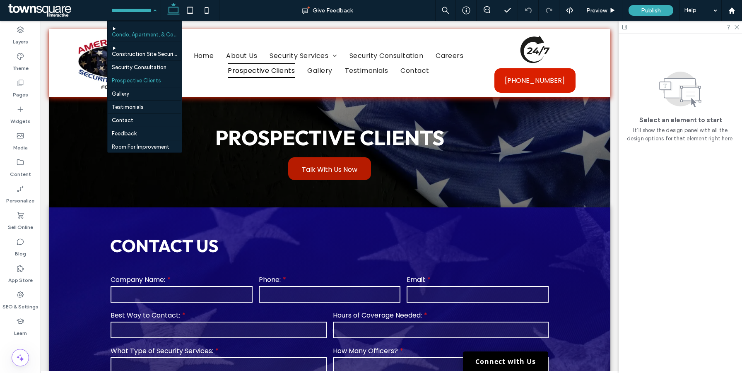
scroll to position [65, 0]
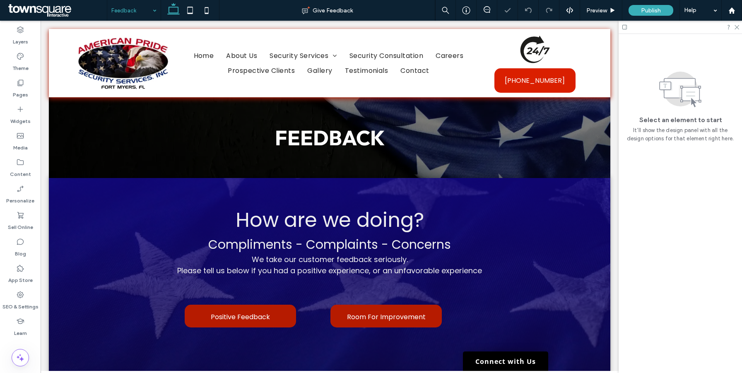
click at [140, 7] on input at bounding box center [131, 10] width 41 height 21
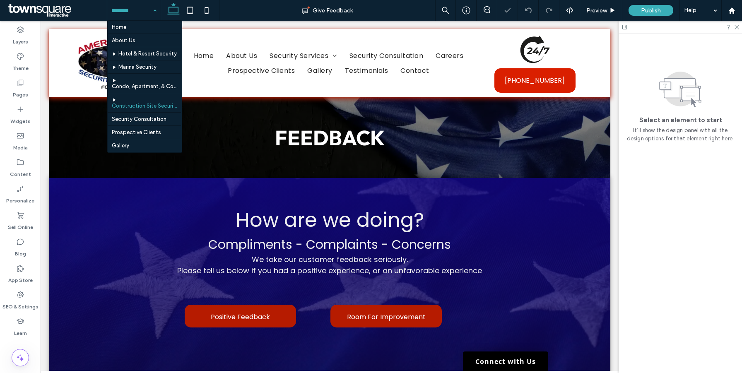
scroll to position [65, 0]
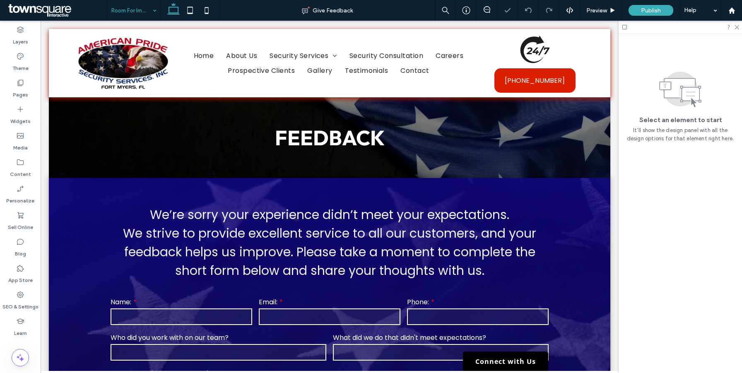
scroll to position [137, 0]
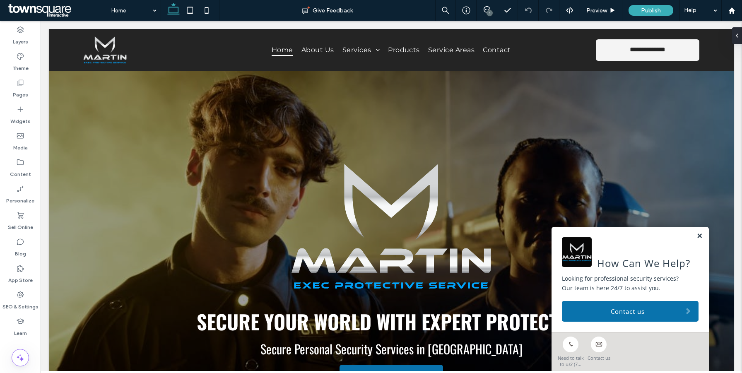
click at [699, 236] on link at bounding box center [699, 236] width 6 height 7
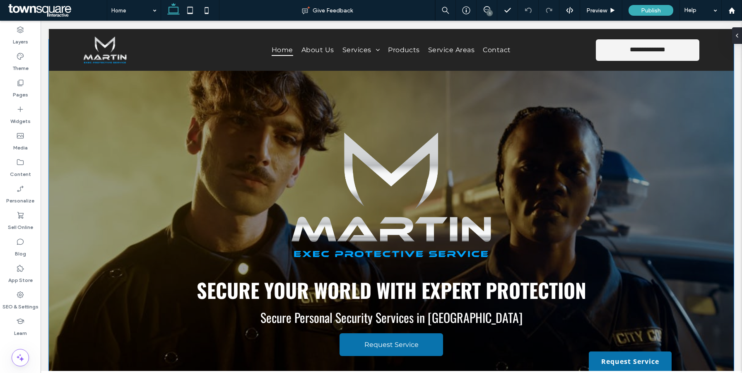
scroll to position [100, 0]
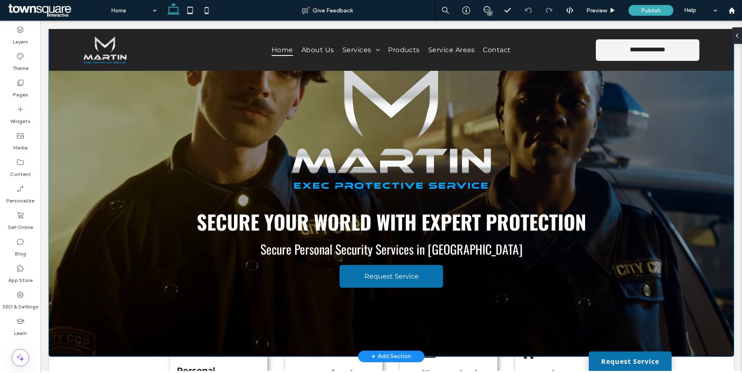
click at [69, 224] on div at bounding box center [391, 163] width 685 height 385
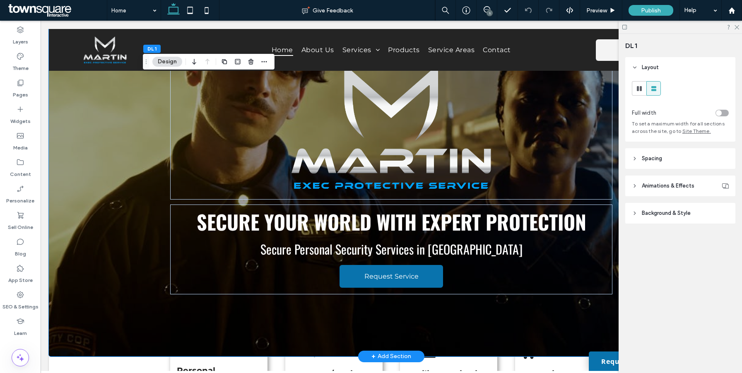
click at [662, 219] on header "Background & Style" at bounding box center [680, 213] width 110 height 21
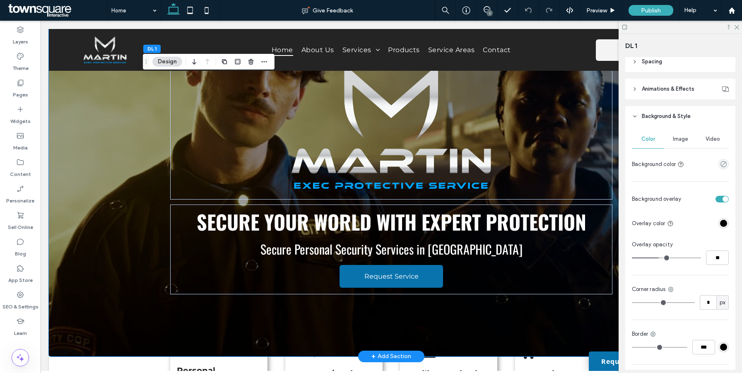
scroll to position [156, 0]
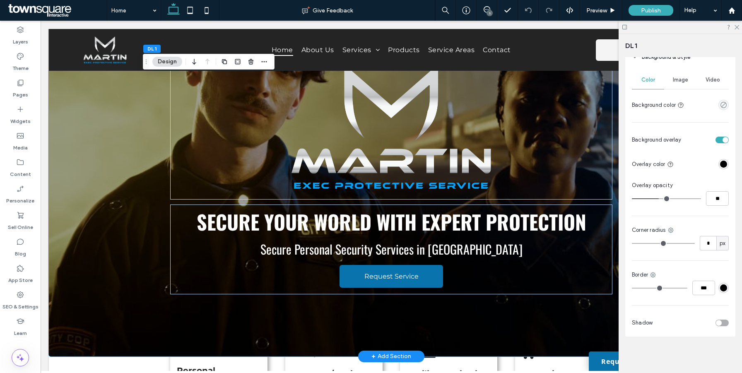
click at [680, 80] on span "Image" at bounding box center [680, 80] width 15 height 7
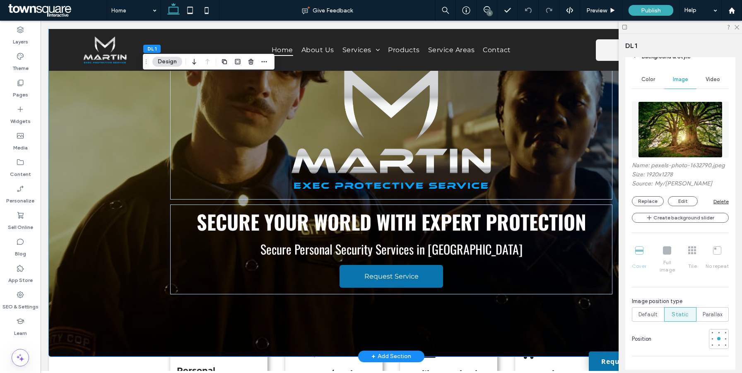
click at [723, 204] on div "Delete" at bounding box center [720, 201] width 15 height 6
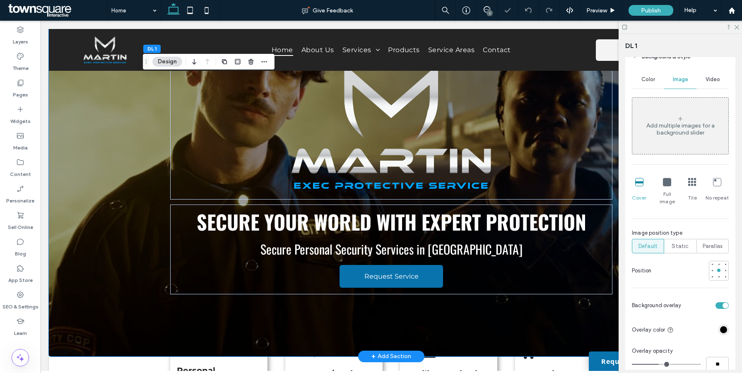
click at [712, 78] on span "Video" at bounding box center [712, 79] width 14 height 7
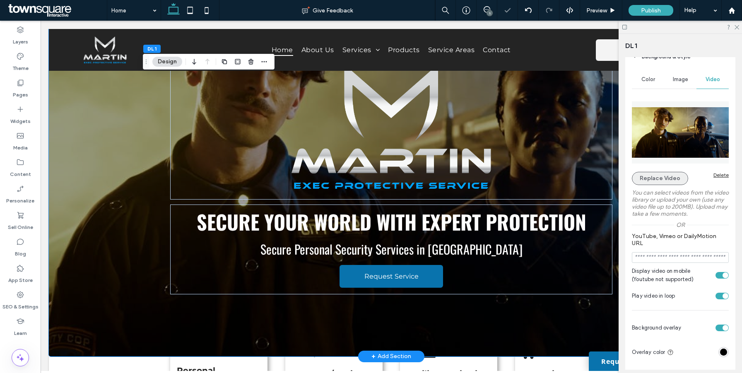
click at [671, 178] on button "Replace Video" at bounding box center [660, 178] width 56 height 13
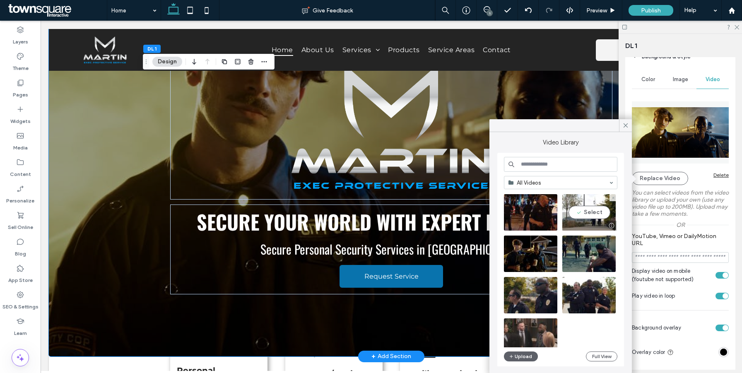
scroll to position [56, 0]
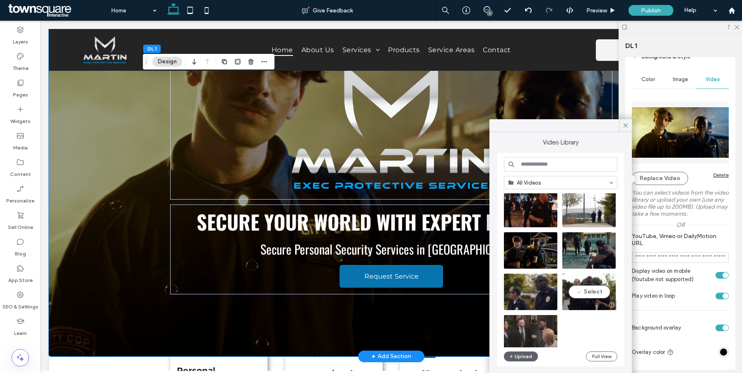
click at [597, 292] on video at bounding box center [588, 292] width 53 height 36
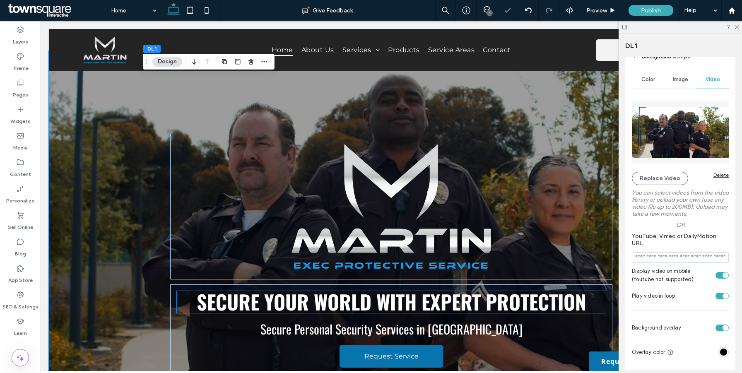
scroll to position [19, 0]
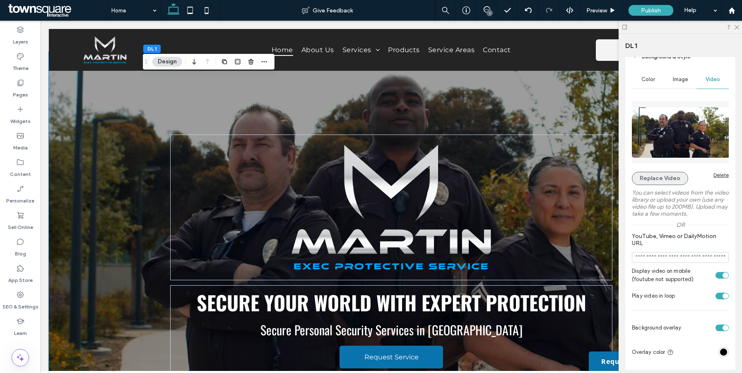
click at [664, 179] on button "Replace Video" at bounding box center [660, 178] width 56 height 13
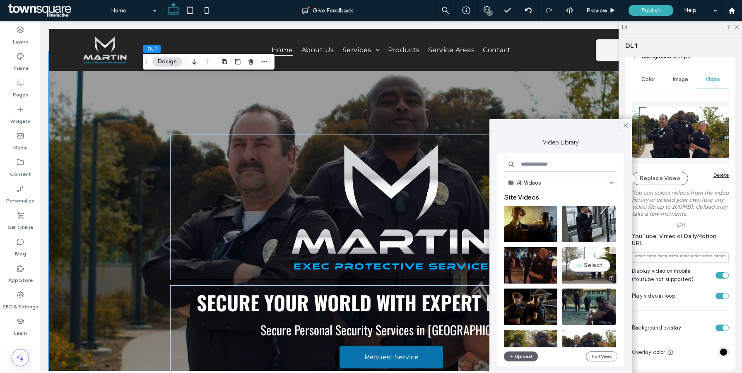
click at [590, 264] on video at bounding box center [588, 265] width 53 height 36
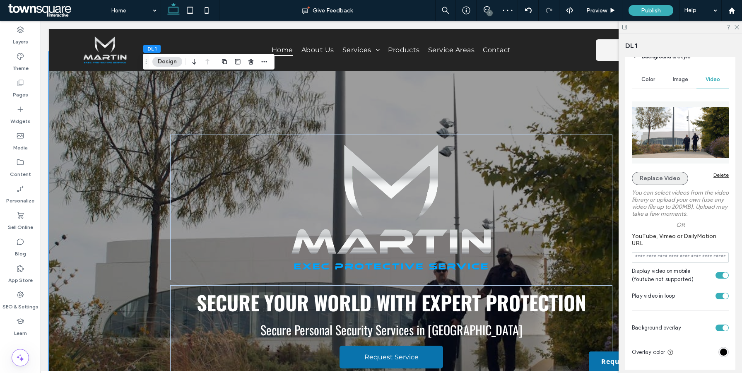
click at [650, 180] on button "Replace Video" at bounding box center [660, 178] width 56 height 13
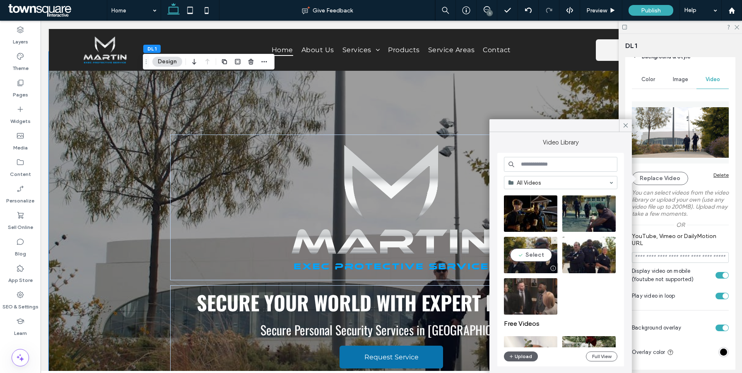
scroll to position [0, 0]
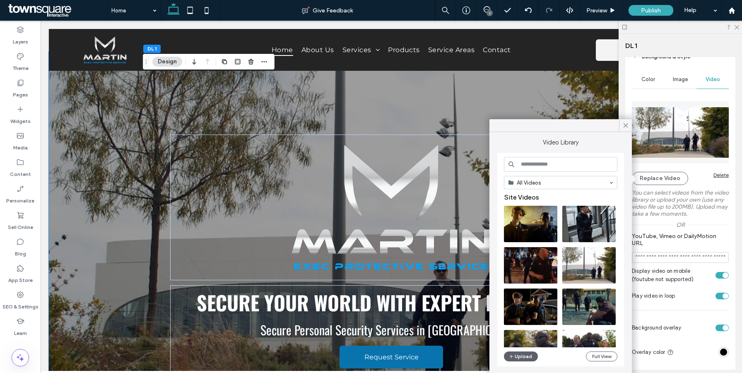
click at [547, 161] on input at bounding box center [560, 164] width 113 height 15
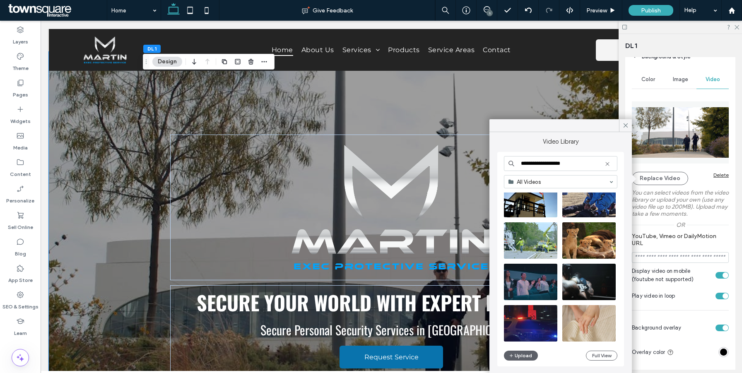
scroll to position [320, 0]
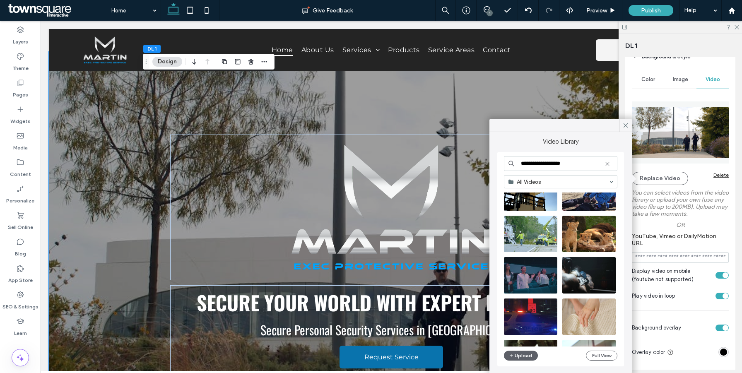
click at [531, 165] on input "**********" at bounding box center [560, 163] width 113 height 15
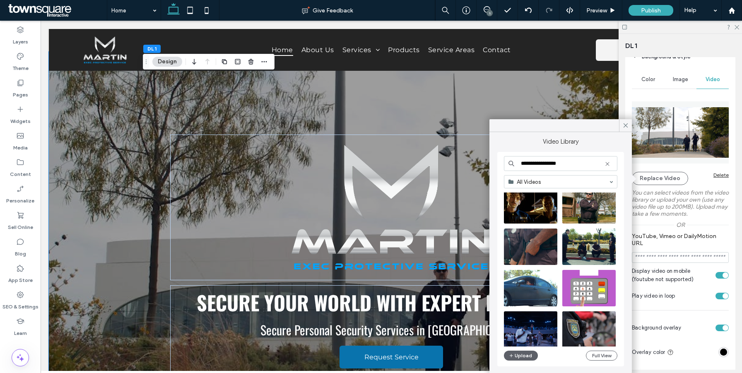
scroll to position [2211, 0]
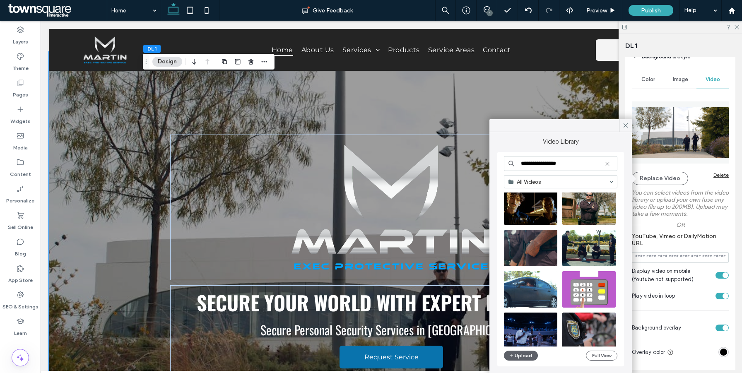
type input "**********"
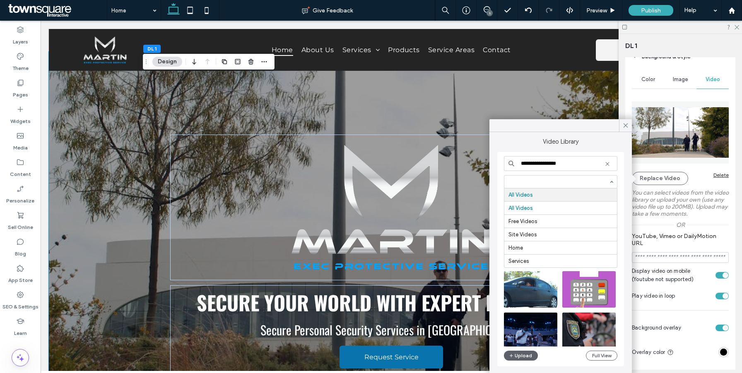
click at [610, 161] on icon at bounding box center [607, 164] width 7 height 7
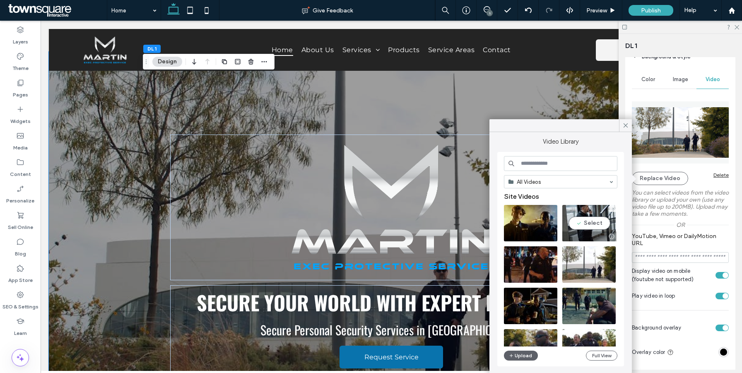
click at [585, 222] on video at bounding box center [588, 223] width 53 height 36
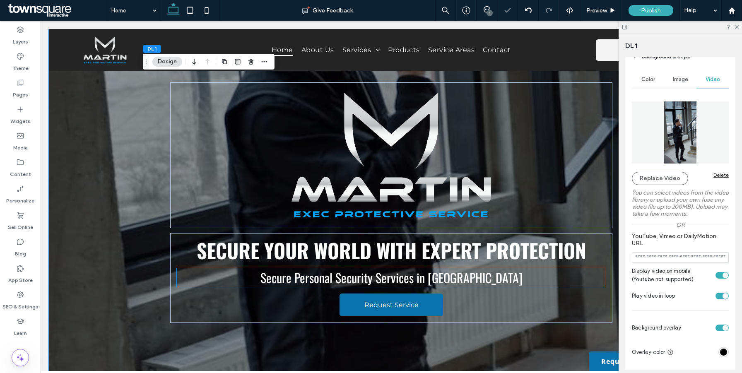
scroll to position [69, 0]
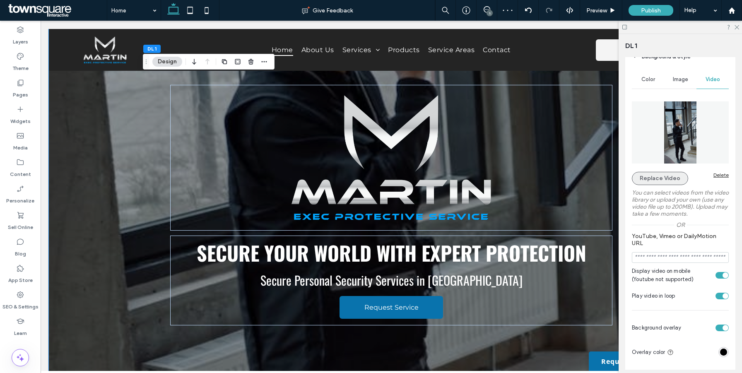
click at [670, 180] on button "Replace Video" at bounding box center [660, 178] width 56 height 13
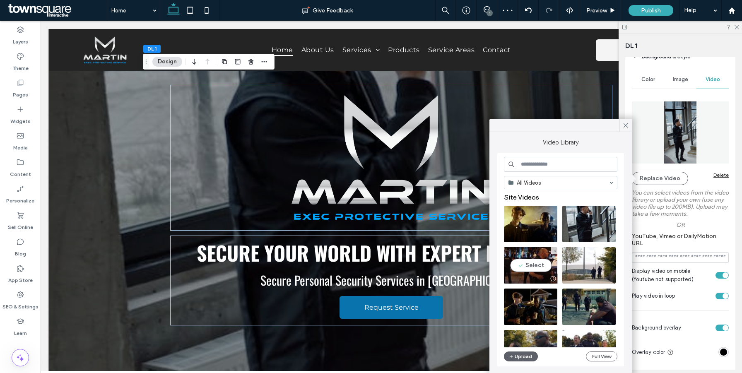
click at [532, 262] on video at bounding box center [530, 265] width 53 height 36
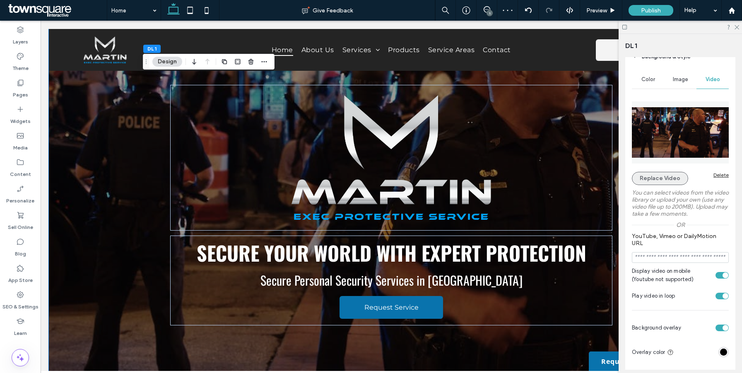
click at [657, 181] on button "Replace Video" at bounding box center [660, 178] width 56 height 13
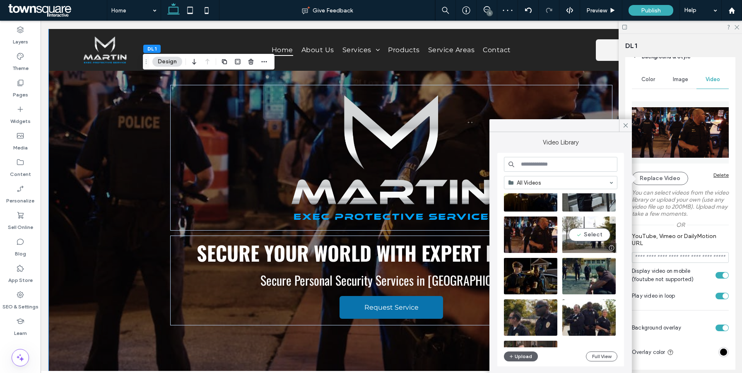
scroll to position [41, 0]
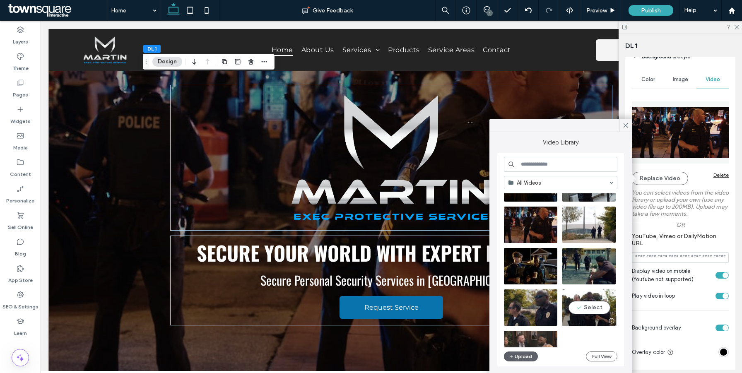
click at [596, 314] on video at bounding box center [588, 307] width 53 height 36
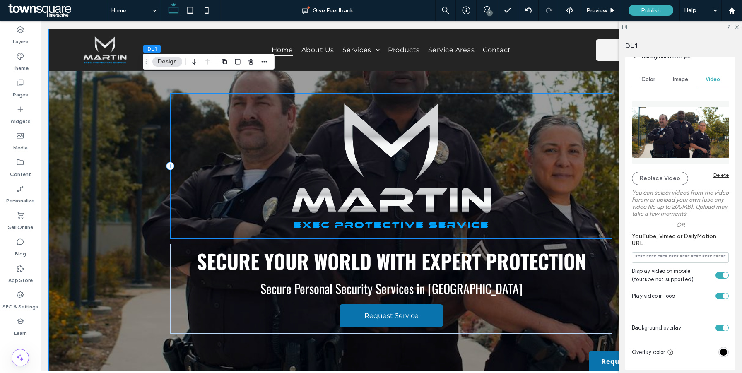
scroll to position [61, 0]
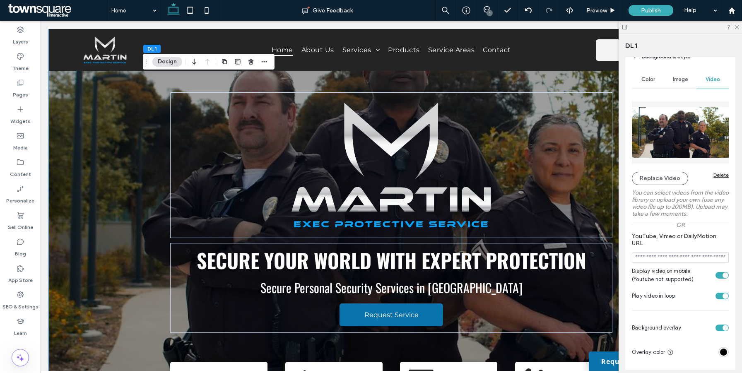
click at [624, 27] on icon at bounding box center [624, 27] width 6 height 6
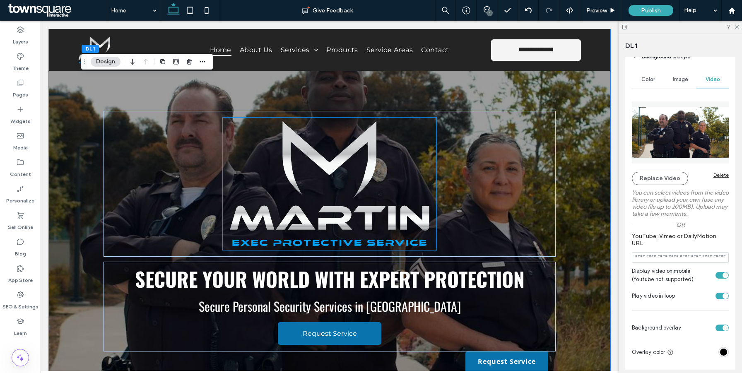
scroll to position [42, 0]
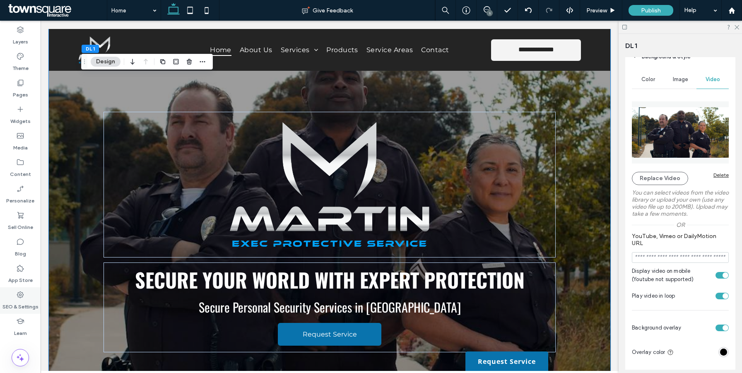
click at [20, 288] on div "SEO & Settings" at bounding box center [20, 300] width 41 height 26
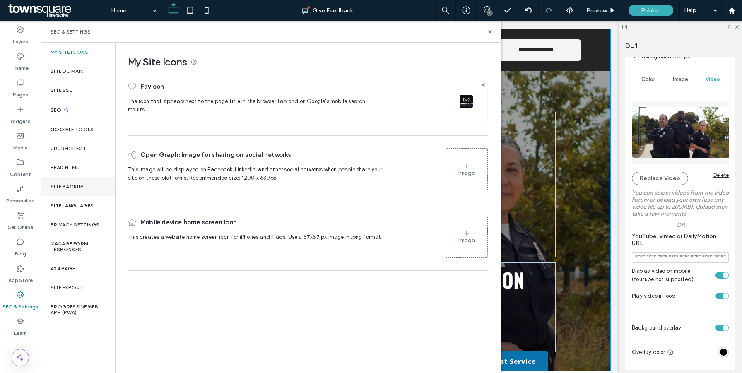
click at [62, 186] on label "Site Backup" at bounding box center [67, 187] width 33 height 6
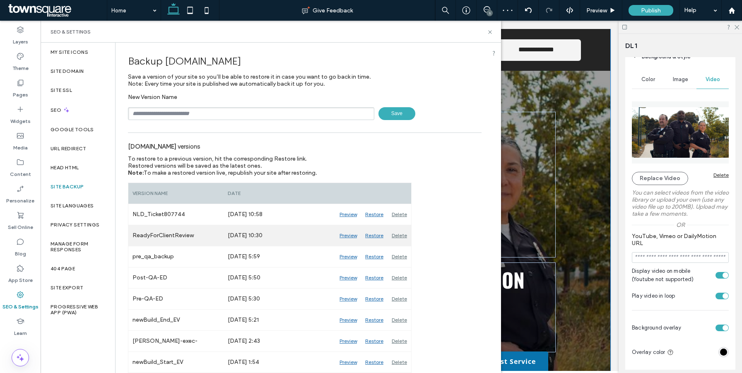
click at [347, 236] on div "Preview" at bounding box center [348, 235] width 26 height 21
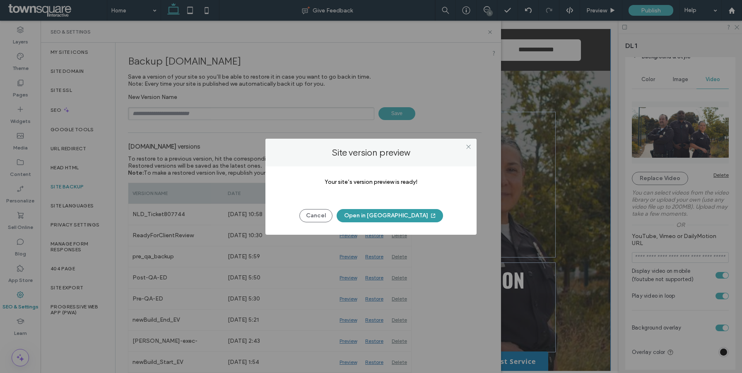
click at [383, 214] on button "Open in New Tab" at bounding box center [390, 215] width 106 height 13
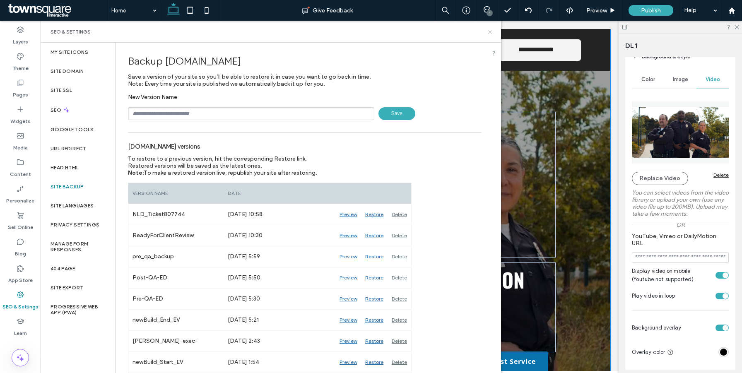
click at [491, 34] on icon at bounding box center [490, 32] width 6 height 6
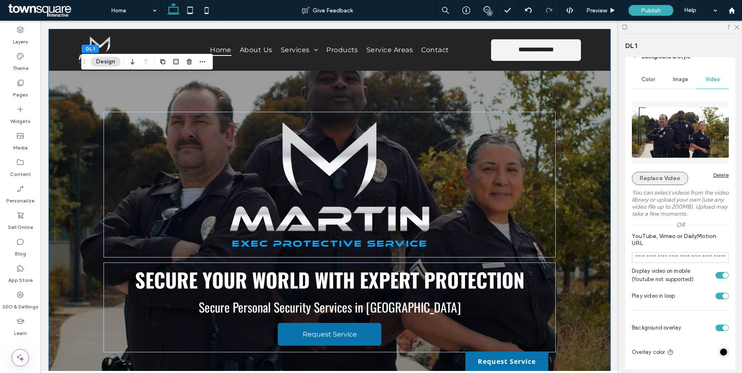
click at [641, 176] on button "Replace Video" at bounding box center [660, 178] width 56 height 13
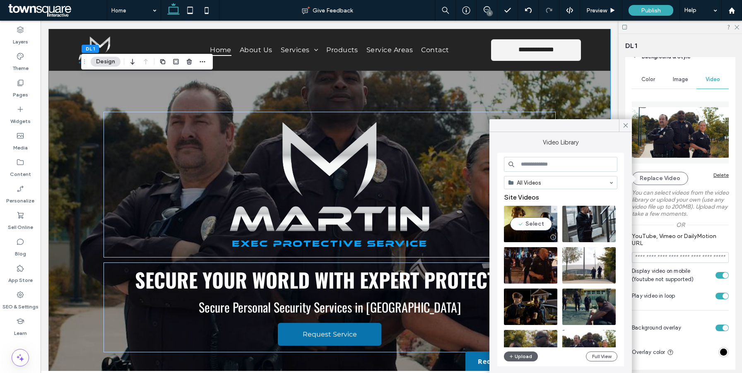
click at [533, 224] on video at bounding box center [530, 224] width 53 height 36
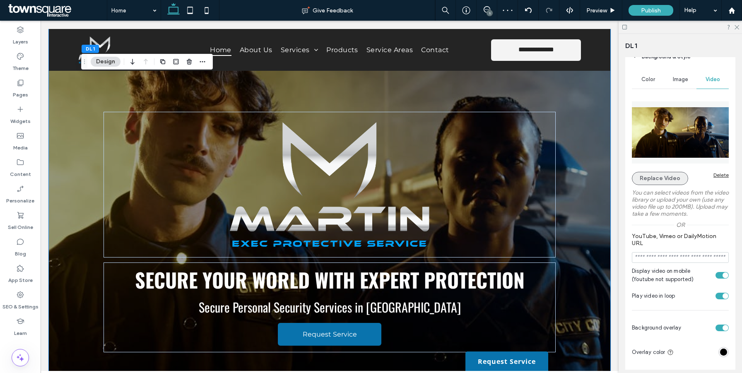
click at [651, 178] on button "Replace Video" at bounding box center [660, 178] width 56 height 13
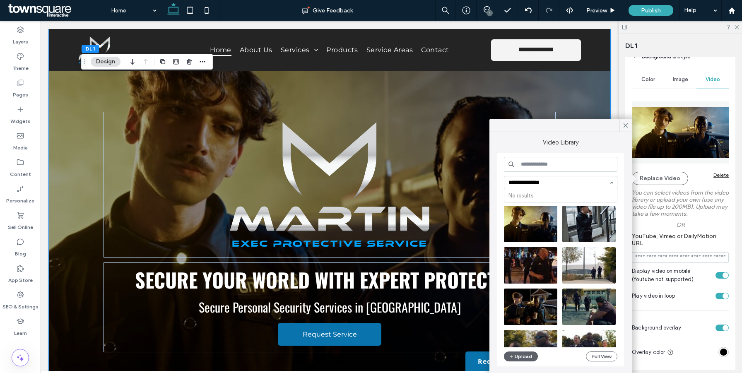
type input "**********"
click at [561, 151] on div "Video Library All Videos Site Videos Free Videos Upload Full View" at bounding box center [560, 253] width 127 height 229
click at [558, 165] on input at bounding box center [560, 164] width 113 height 15
type input "**********"
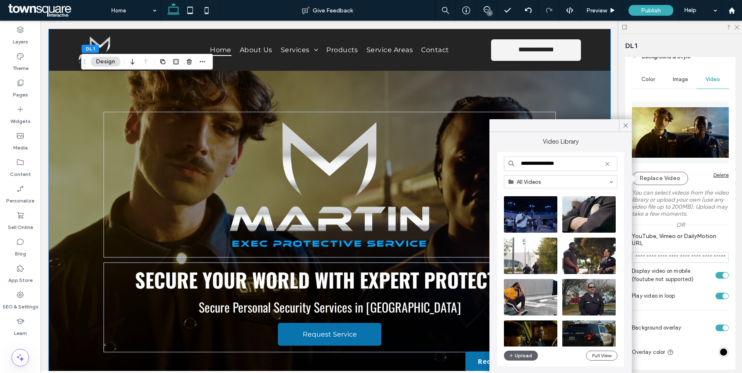
scroll to position [712, 0]
click at [592, 210] on video at bounding box center [588, 215] width 53 height 36
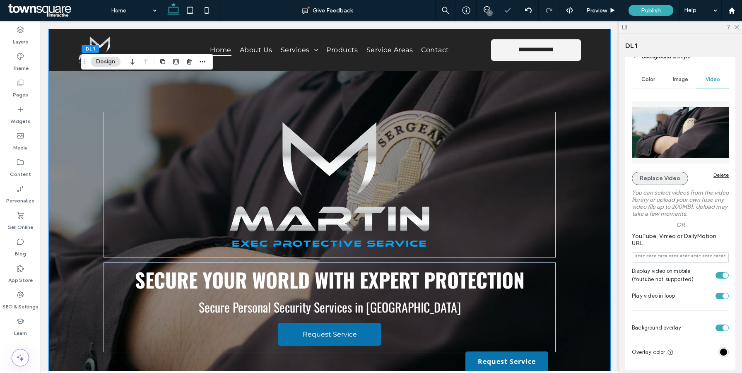
click at [654, 179] on button "Replace Video" at bounding box center [660, 178] width 56 height 13
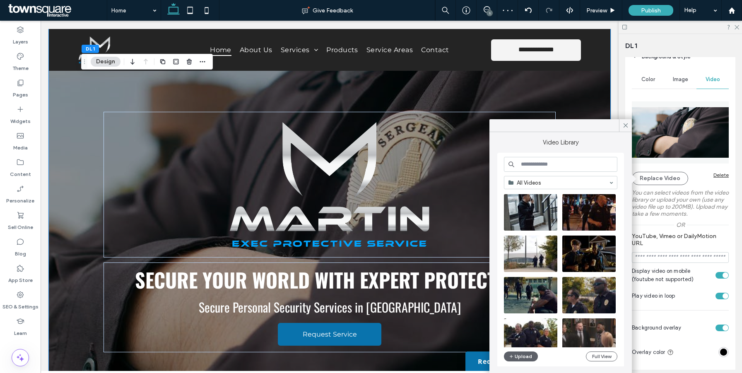
scroll to position [76, 0]
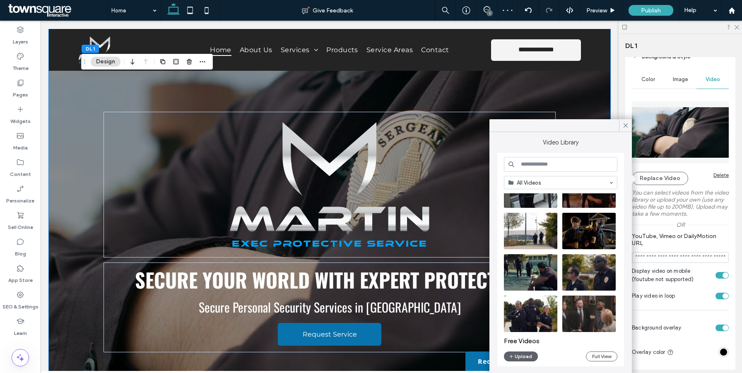
click at [557, 165] on input at bounding box center [560, 164] width 113 height 15
click at [623, 125] on icon at bounding box center [625, 125] width 7 height 7
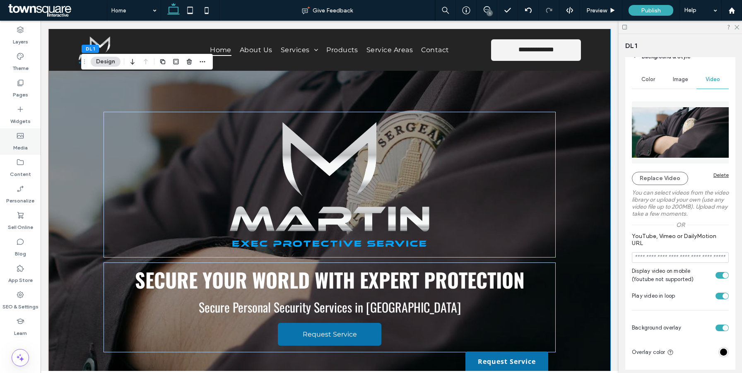
click at [19, 136] on icon at bounding box center [20, 136] width 8 height 8
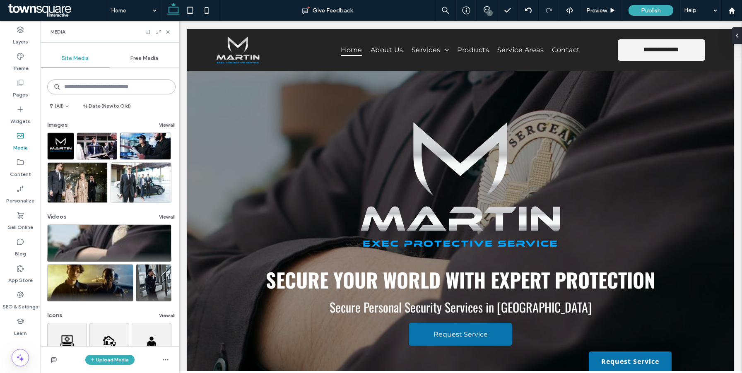
click at [106, 87] on input at bounding box center [111, 86] width 128 height 15
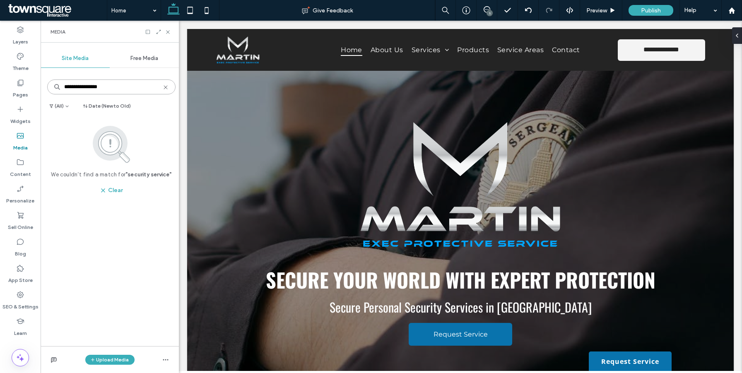
type input "**********"
click at [144, 59] on span "Free Media" at bounding box center [144, 58] width 28 height 7
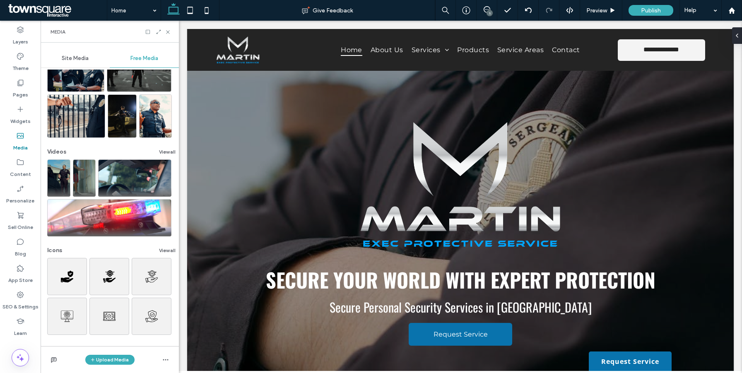
scroll to position [69, 0]
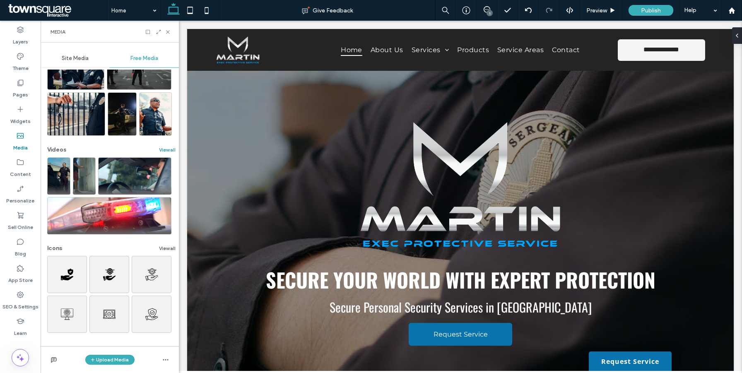
click at [161, 152] on button "View all" at bounding box center [167, 150] width 17 height 10
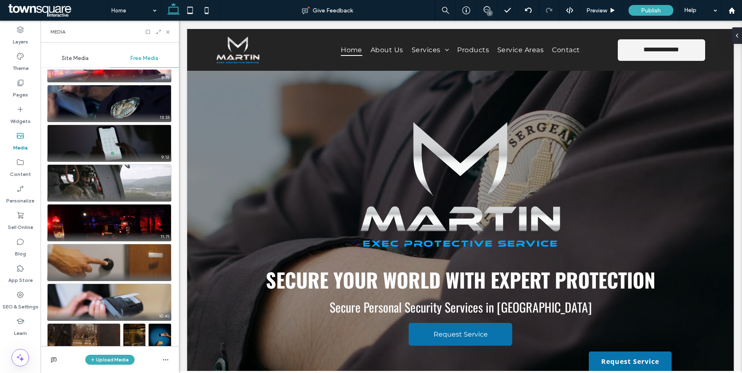
scroll to position [0, 0]
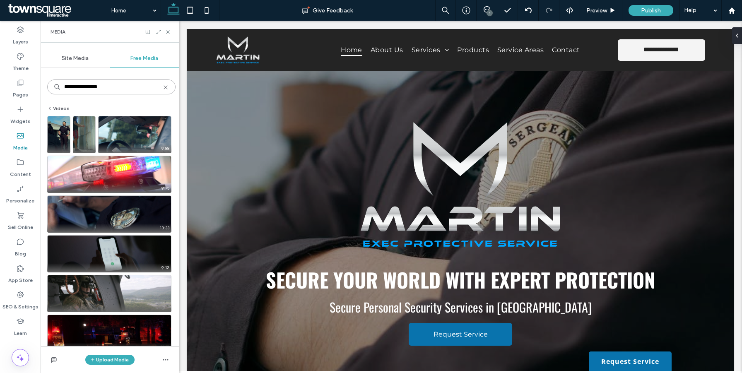
click at [101, 88] on input "**********" at bounding box center [111, 86] width 128 height 15
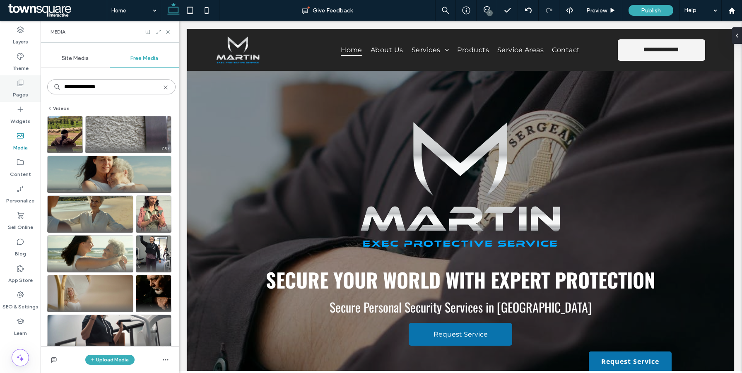
drag, startPoint x: 98, startPoint y: 87, endPoint x: 27, endPoint y: 87, distance: 70.8
click at [27, 87] on div "**********" at bounding box center [89, 197] width 179 height 352
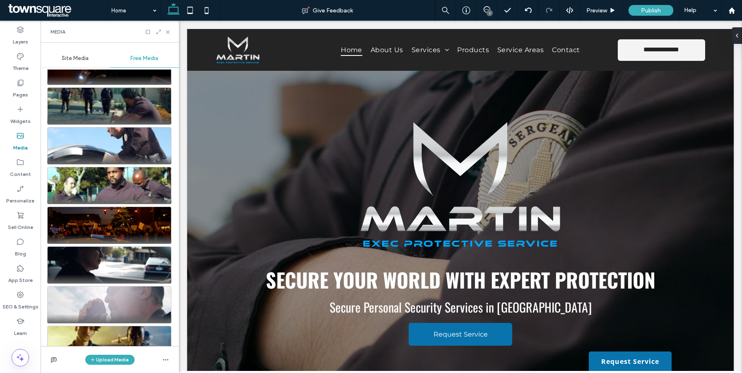
scroll to position [1866, 0]
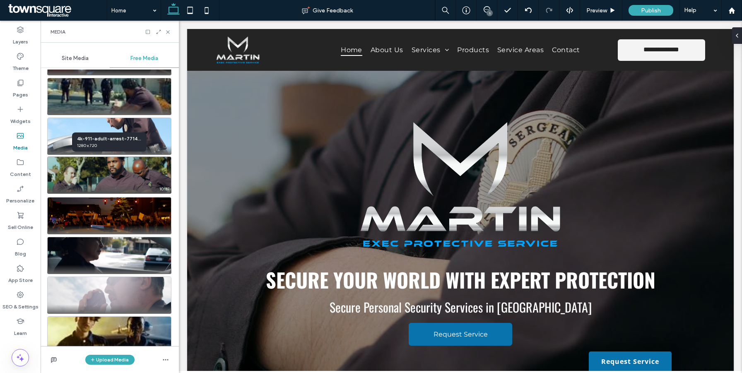
type input "****"
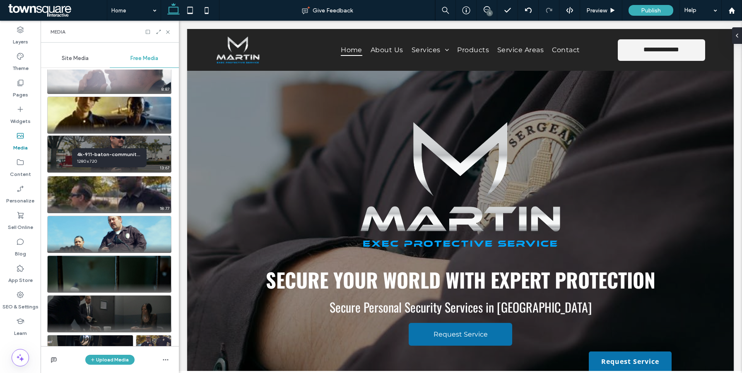
scroll to position [2089, 0]
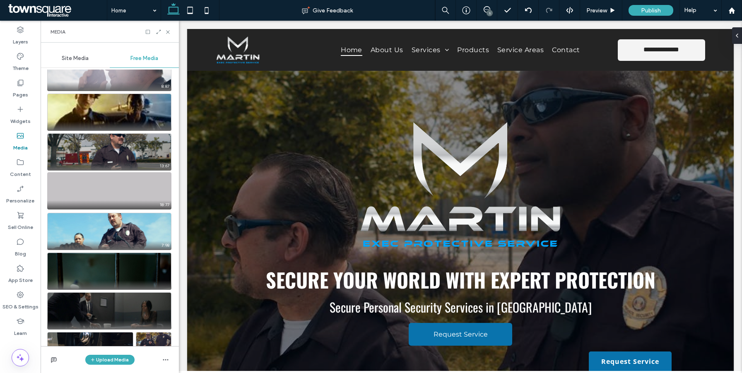
drag, startPoint x: 97, startPoint y: 187, endPoint x: 105, endPoint y: 184, distance: 8.0
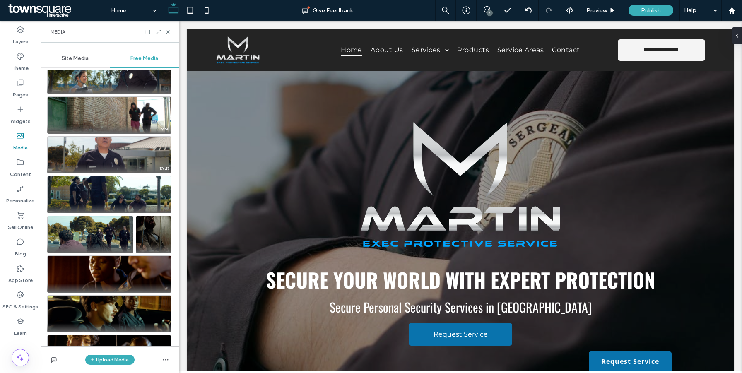
scroll to position [3360, 0]
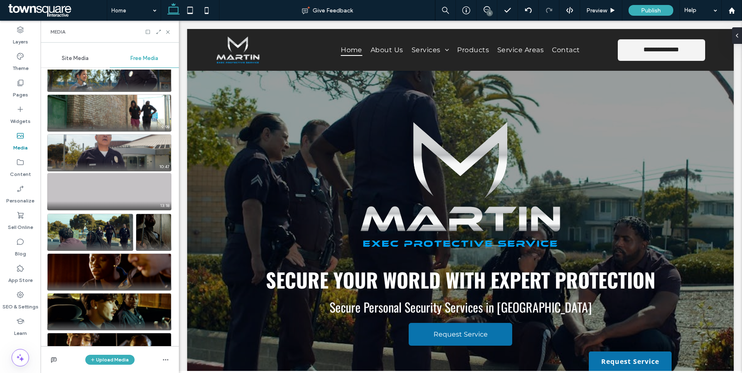
drag, startPoint x: 108, startPoint y: 197, endPoint x: 115, endPoint y: 197, distance: 7.0
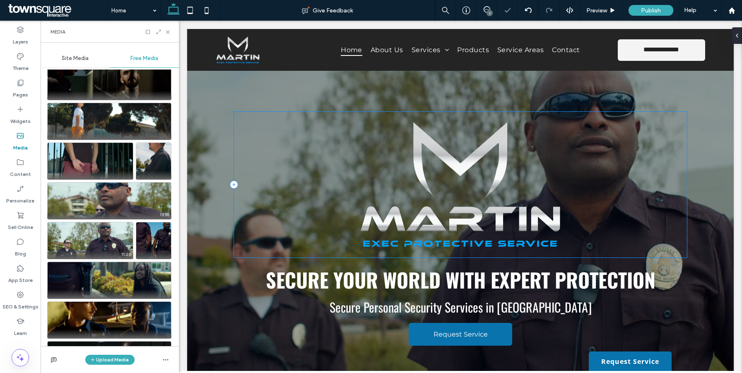
scroll to position [117, 0]
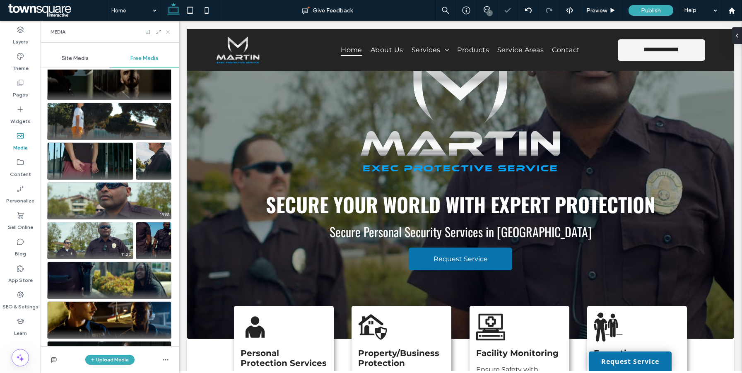
click at [168, 30] on icon at bounding box center [168, 32] width 6 height 6
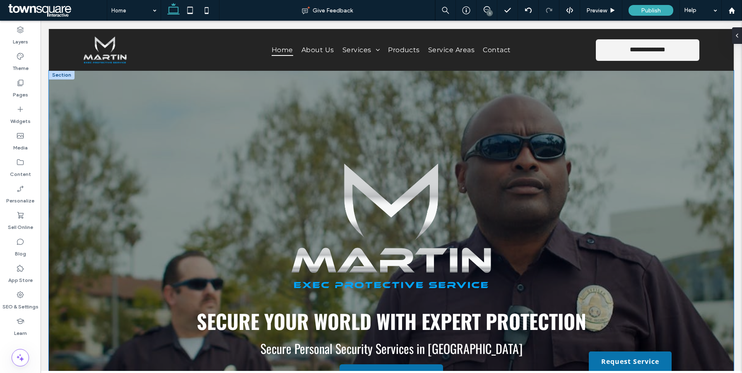
scroll to position [0, 0]
click at [738, 34] on div at bounding box center [735, 35] width 13 height 17
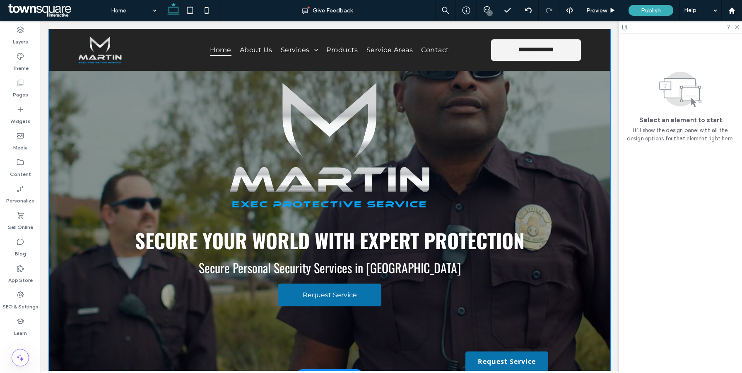
scroll to position [127, 0]
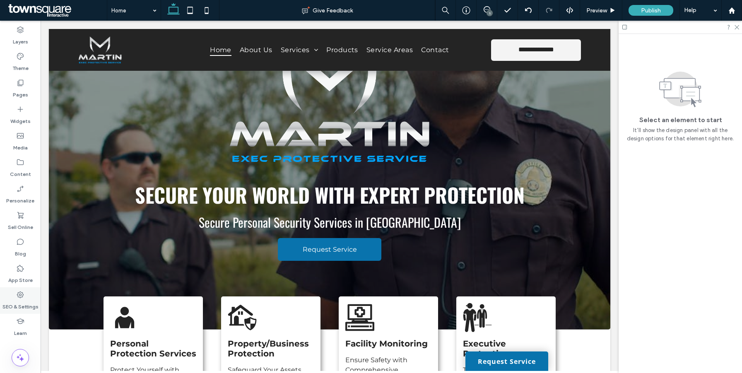
click at [20, 298] on use at bounding box center [20, 294] width 7 height 7
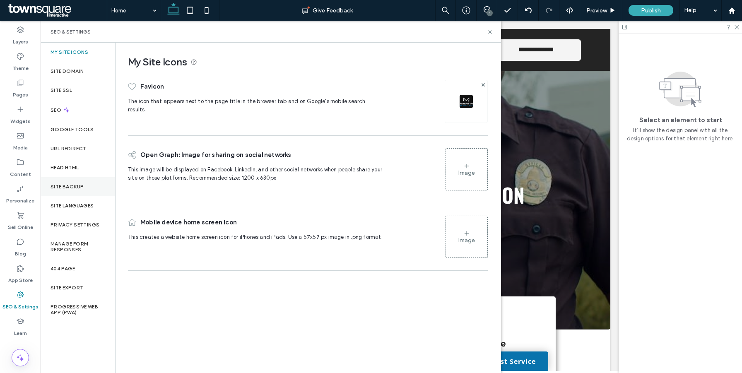
click at [82, 190] on div "Site Backup" at bounding box center [78, 186] width 75 height 19
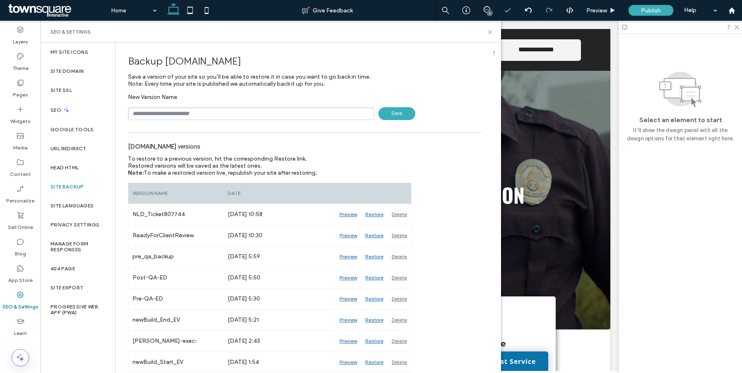
click at [277, 112] on input "text" at bounding box center [251, 113] width 246 height 13
paste input "******"
type input "**********"
click at [398, 116] on span "Save" at bounding box center [396, 113] width 37 height 13
click at [489, 31] on icon at bounding box center [490, 32] width 6 height 6
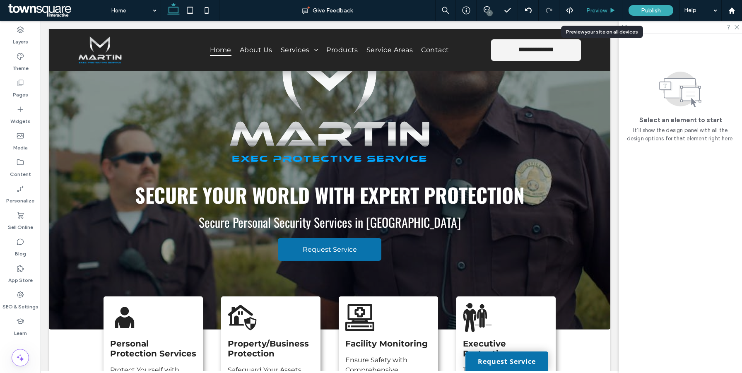
click at [605, 8] on span "Preview" at bounding box center [596, 10] width 21 height 7
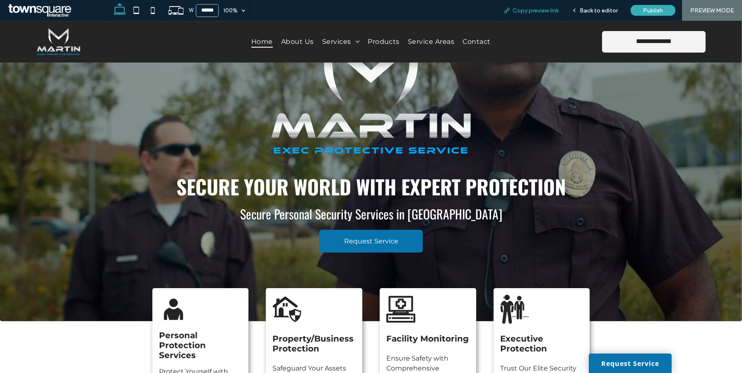
click at [534, 10] on span "Copy preview link" at bounding box center [535, 10] width 46 height 7
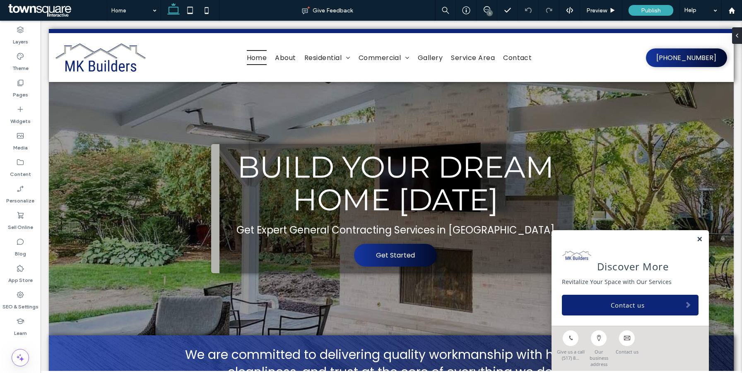
click at [699, 243] on link at bounding box center [699, 239] width 6 height 7
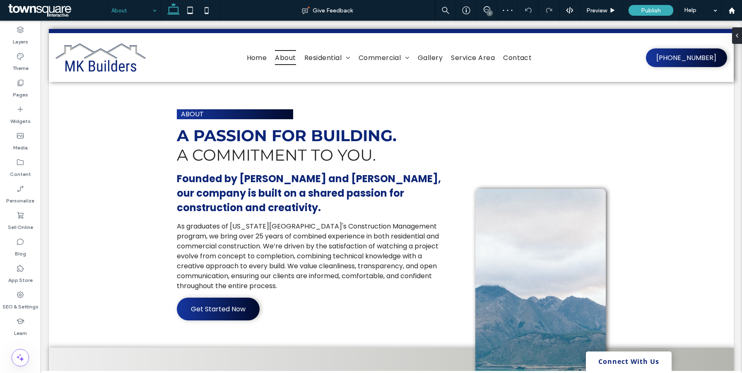
click at [157, 13] on div "About" at bounding box center [133, 10] width 53 height 21
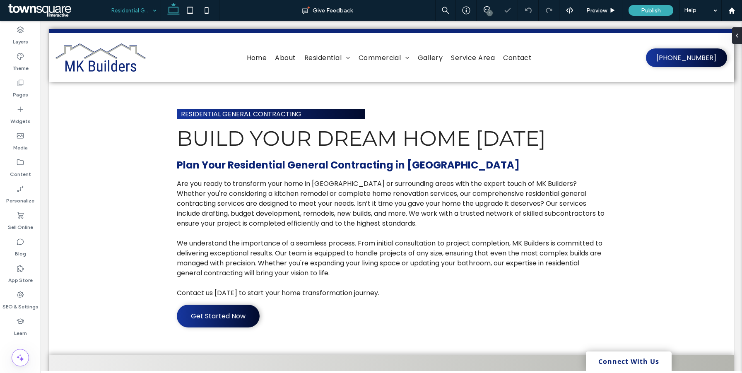
click at [146, 12] on input at bounding box center [131, 10] width 41 height 21
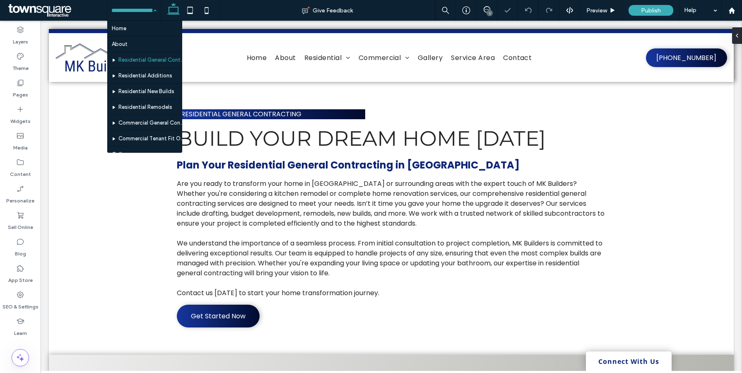
scroll to position [61, 0]
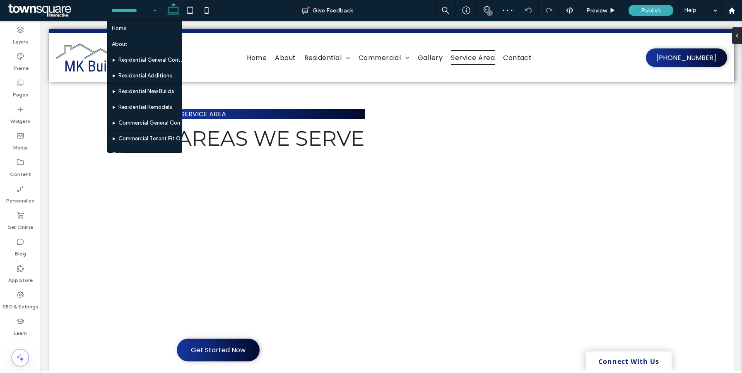
click at [142, 7] on input at bounding box center [131, 10] width 41 height 21
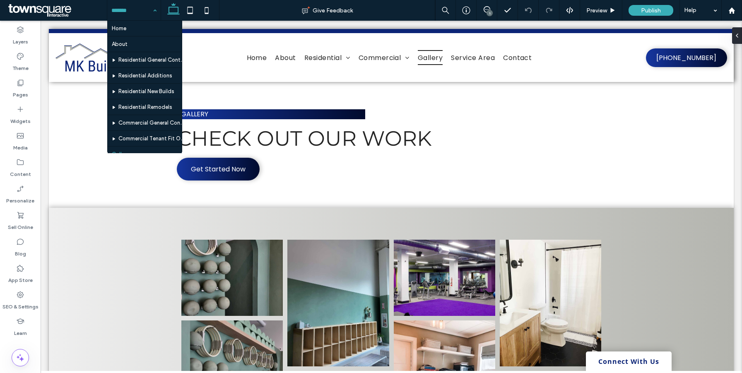
click at [145, 13] on input at bounding box center [131, 10] width 41 height 21
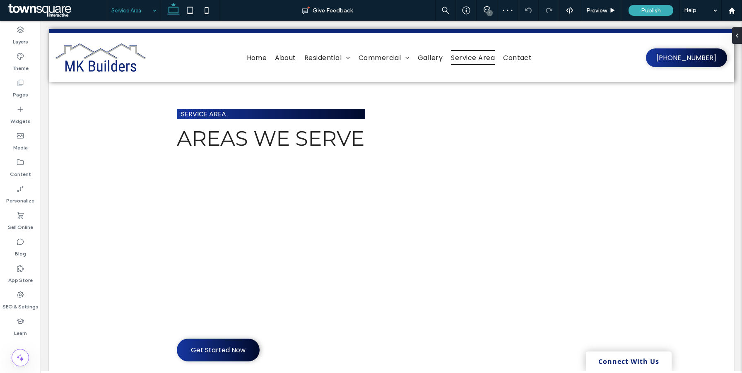
click at [150, 12] on div "Service Area" at bounding box center [133, 10] width 53 height 21
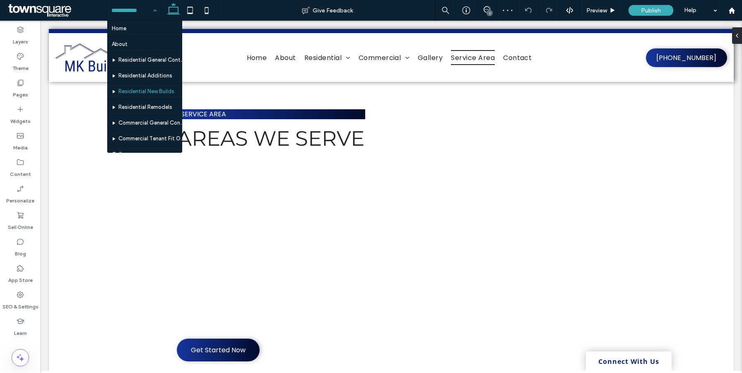
scroll to position [61, 0]
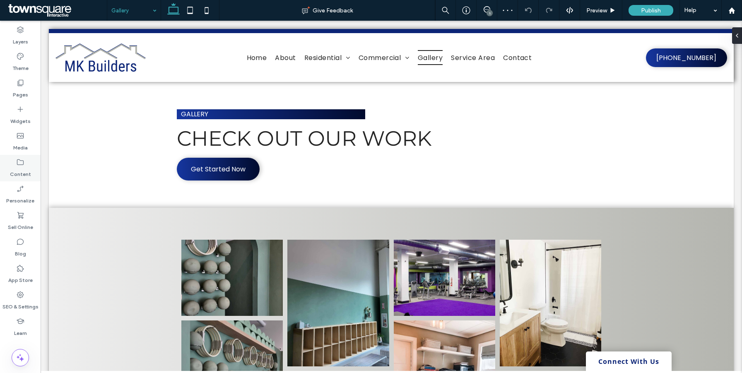
click at [21, 165] on icon at bounding box center [20, 162] width 8 height 8
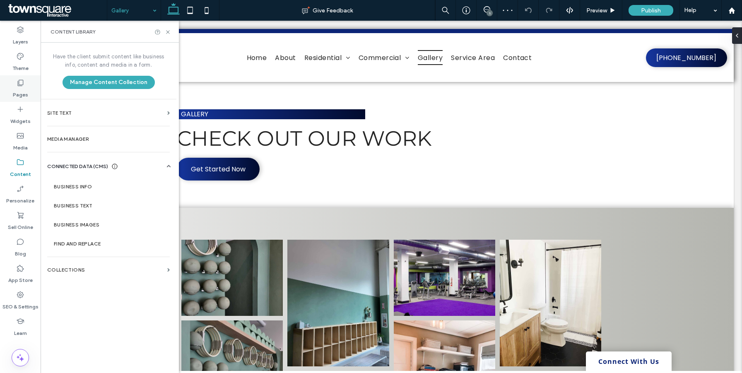
click at [17, 83] on icon at bounding box center [20, 83] width 8 height 8
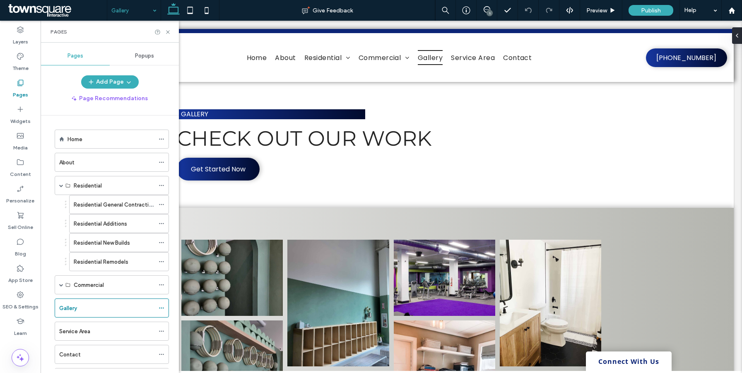
scroll to position [39, 0]
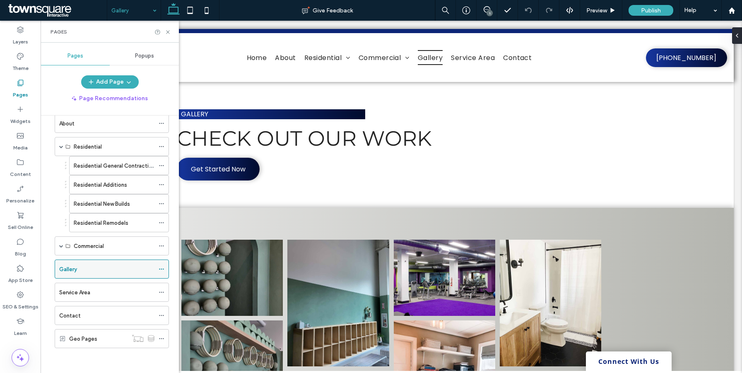
click at [159, 270] on icon at bounding box center [162, 269] width 6 height 6
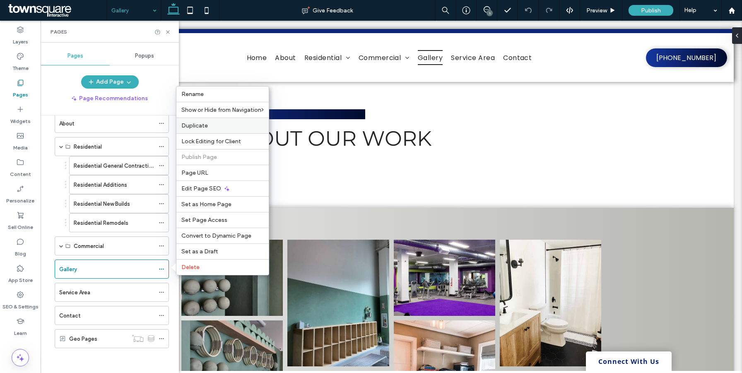
click at [219, 128] on label "Duplicate" at bounding box center [222, 125] width 82 height 7
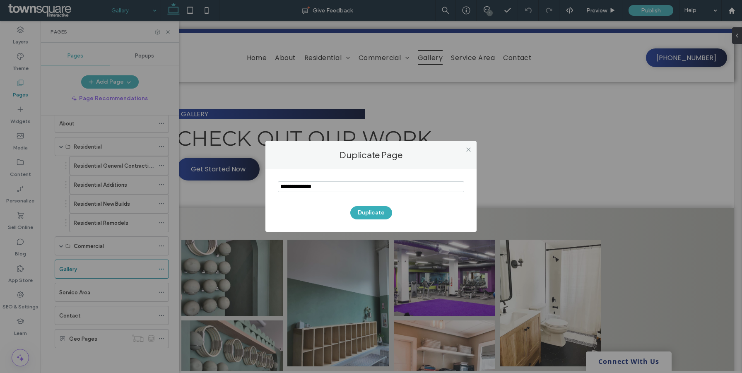
click at [325, 186] on input "notEmpty" at bounding box center [371, 186] width 186 height 11
paste input "**********"
drag, startPoint x: 282, startPoint y: 187, endPoint x: 253, endPoint y: 187, distance: 29.0
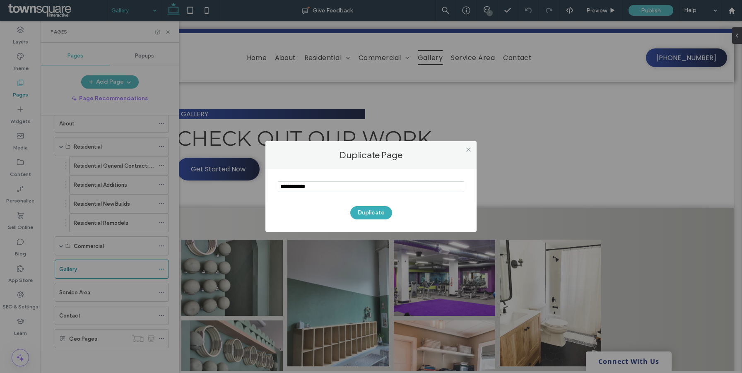
click at [253, 187] on div "Duplicate Page Duplicate" at bounding box center [371, 186] width 742 height 373
click at [336, 190] on input "notEmpty" at bounding box center [371, 186] width 186 height 11
type input "**********"
click at [380, 214] on button "Duplicate" at bounding box center [371, 212] width 42 height 13
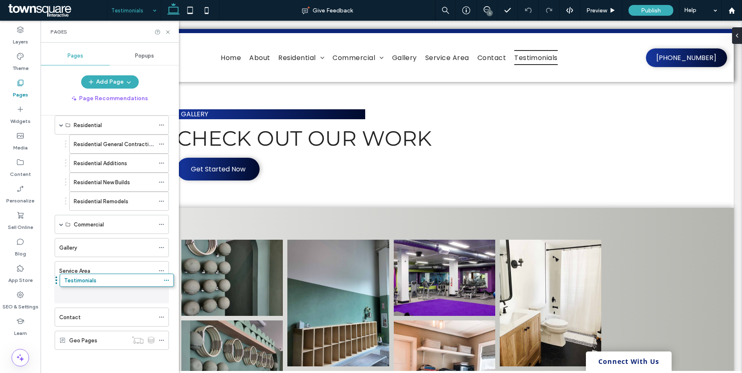
drag, startPoint x: 50, startPoint y: 340, endPoint x: 55, endPoint y: 284, distance: 56.6
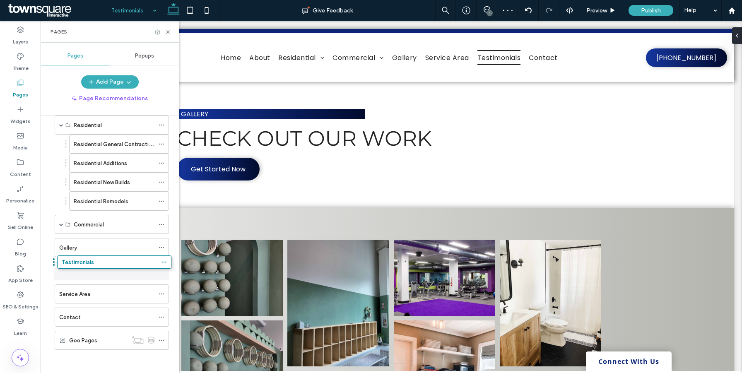
drag, startPoint x: 51, startPoint y: 293, endPoint x: 54, endPoint y: 265, distance: 28.3
click at [170, 31] on icon at bounding box center [168, 32] width 6 height 6
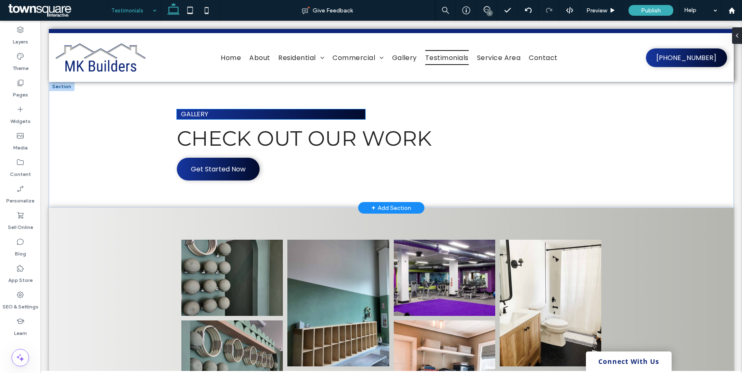
click at [192, 113] on span "Gallery" at bounding box center [194, 114] width 27 height 10
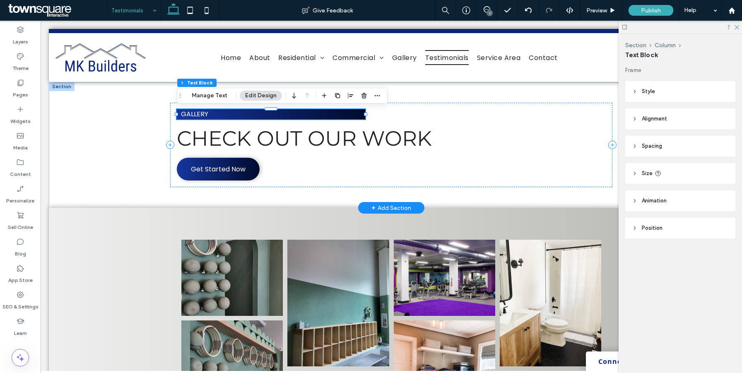
click at [192, 113] on div "Gallery" at bounding box center [271, 114] width 188 height 10
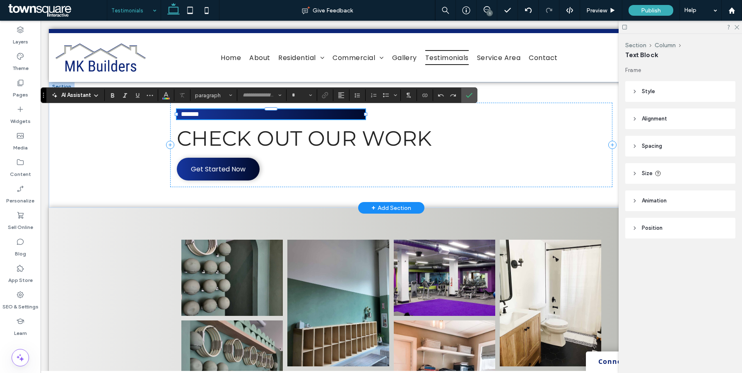
type input "*******"
type input "**"
paste div
type input "**"
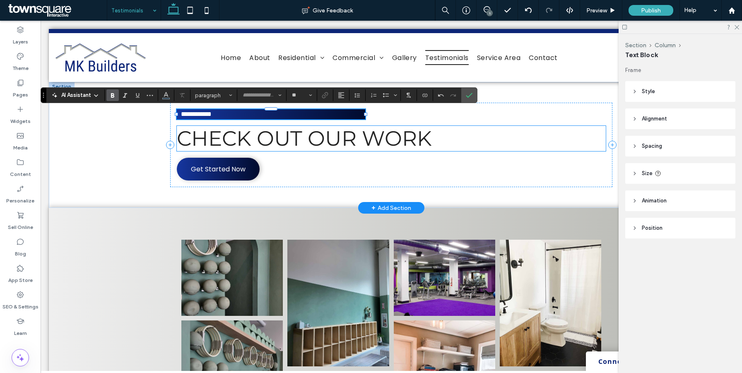
click at [216, 140] on span "Check Out Our Work" at bounding box center [304, 138] width 255 height 25
click at [216, 140] on div "Check Out Our Work" at bounding box center [391, 138] width 429 height 25
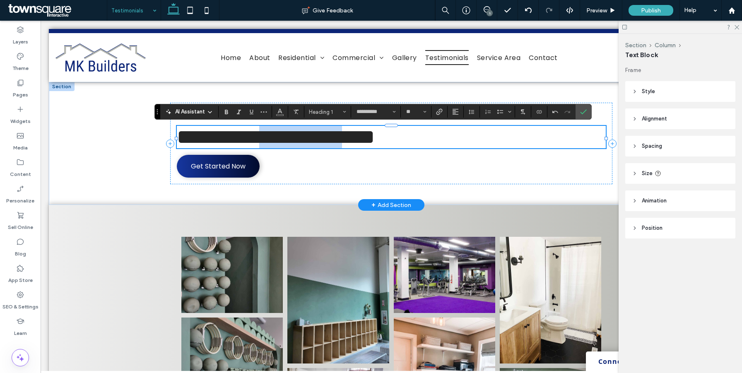
drag, startPoint x: 435, startPoint y: 138, endPoint x: 318, endPoint y: 143, distance: 117.7
click at [318, 143] on span "**********" at bounding box center [276, 137] width 198 height 20
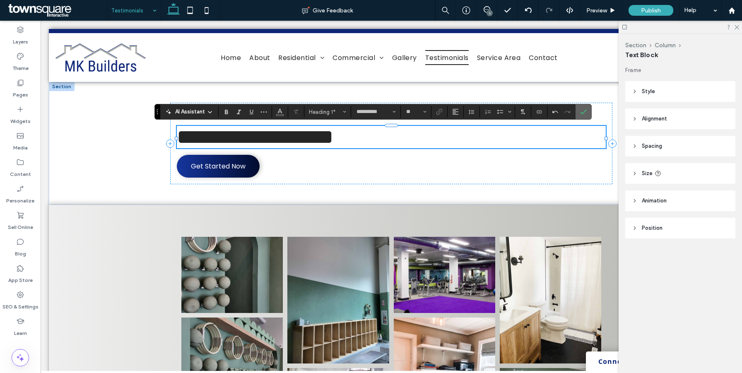
click at [584, 111] on icon "Confirm" at bounding box center [583, 111] width 7 height 7
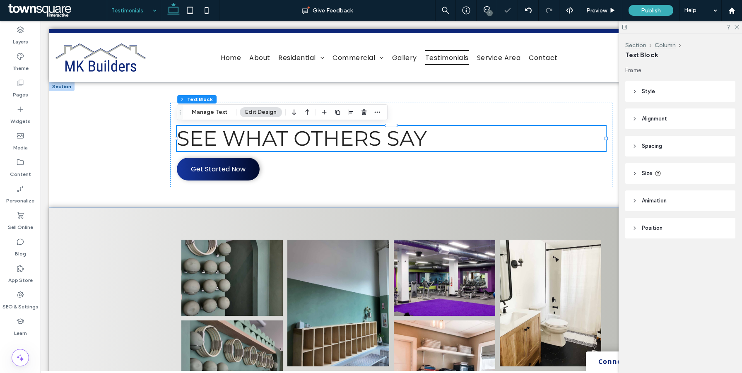
click at [625, 26] on icon at bounding box center [624, 27] width 6 height 6
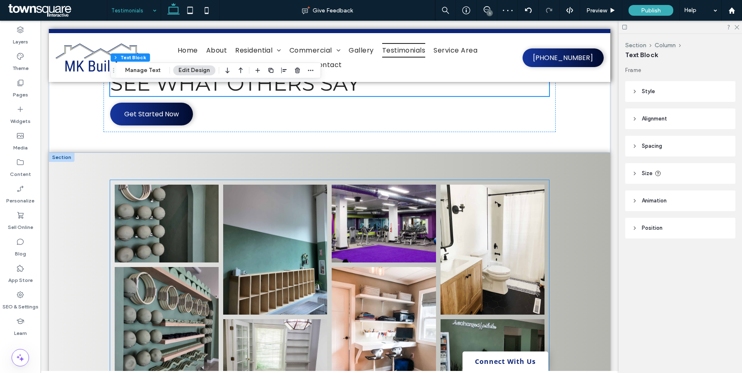
scroll to position [86, 0]
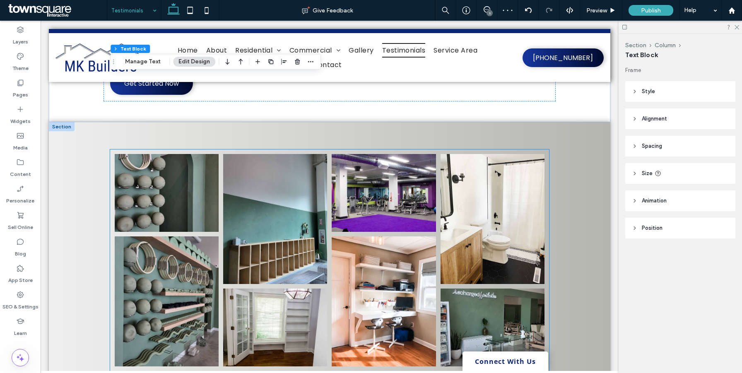
click at [393, 195] on link at bounding box center [384, 193] width 104 height 78
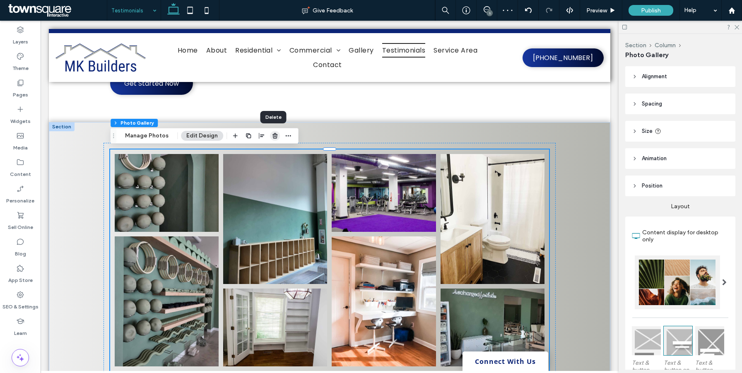
click at [272, 136] on icon "button" at bounding box center [275, 135] width 7 height 7
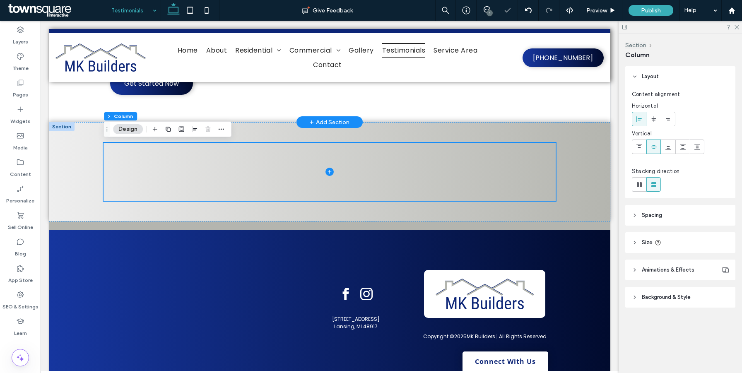
click at [326, 122] on div "+ Add Section" at bounding box center [330, 122] width 40 height 9
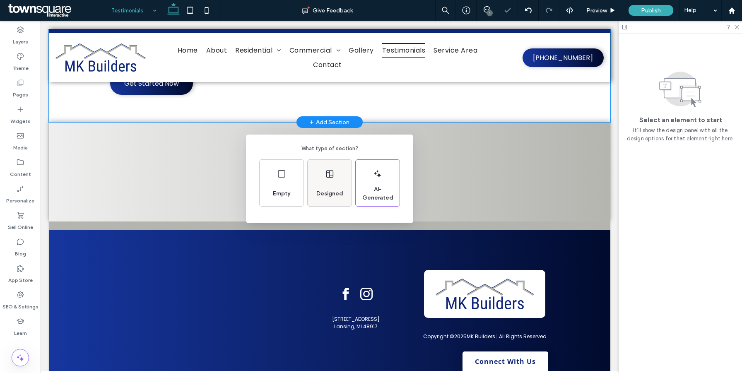
click at [331, 176] on icon at bounding box center [330, 174] width 10 height 10
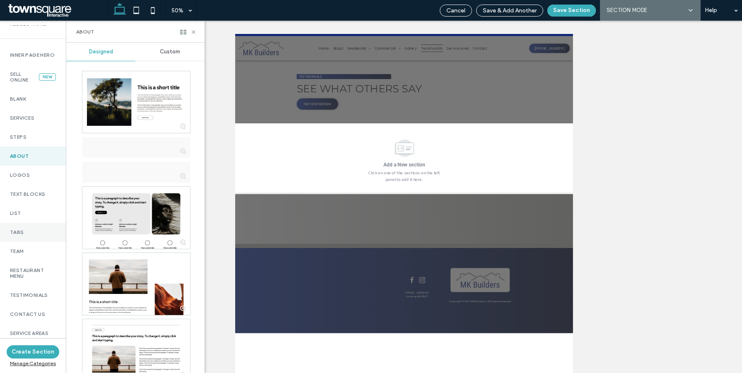
scroll to position [36, 0]
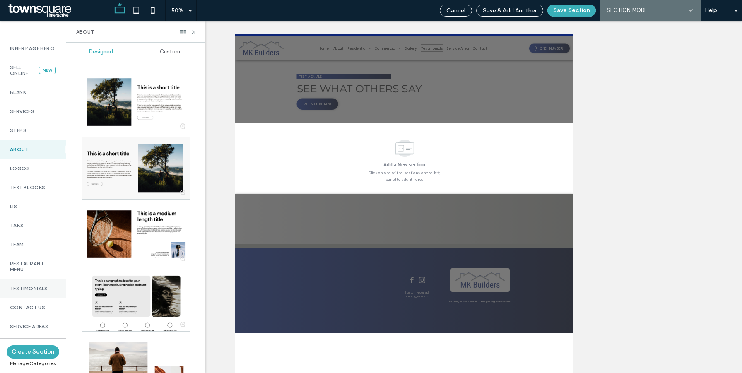
click at [39, 291] on label "Testimonials" at bounding box center [33, 289] width 46 height 6
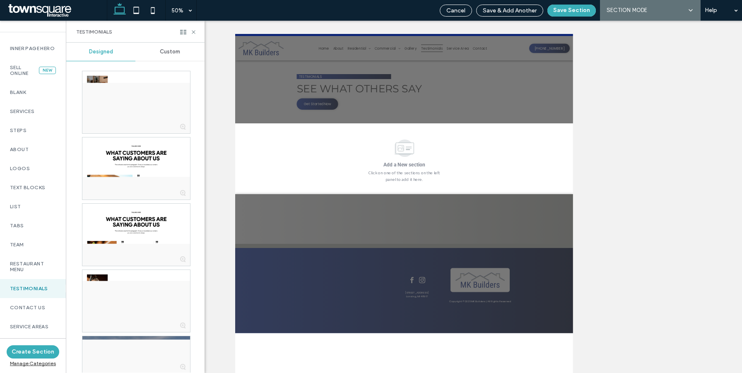
click at [171, 55] on span "Custom" at bounding box center [170, 51] width 20 height 7
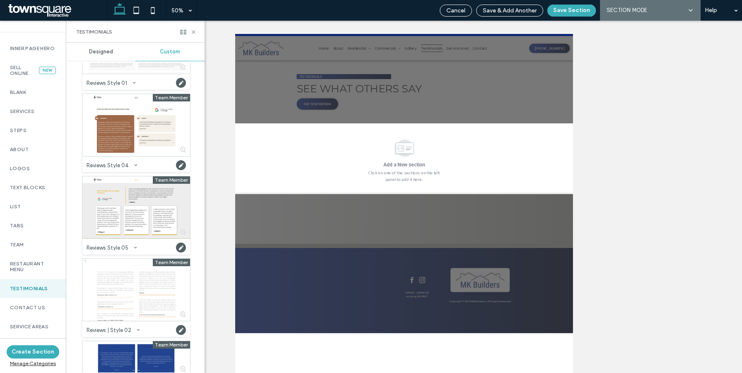
scroll to position [578, 0]
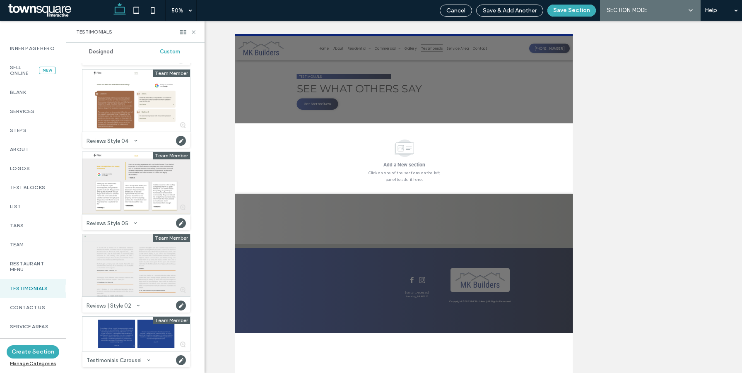
click at [153, 265] on div at bounding box center [136, 265] width 108 height 62
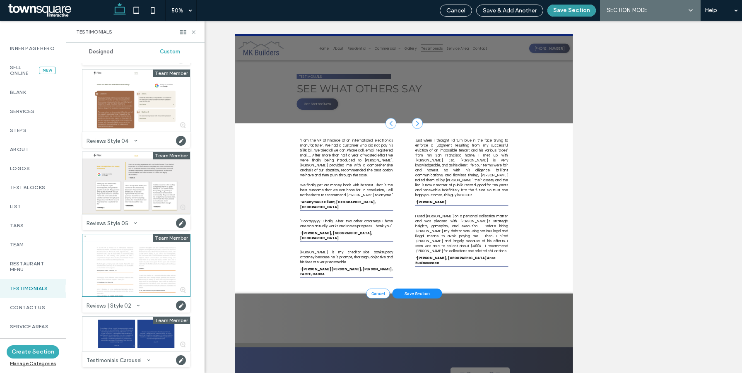
click at [578, 7] on button "Save Section" at bounding box center [571, 11] width 48 height 12
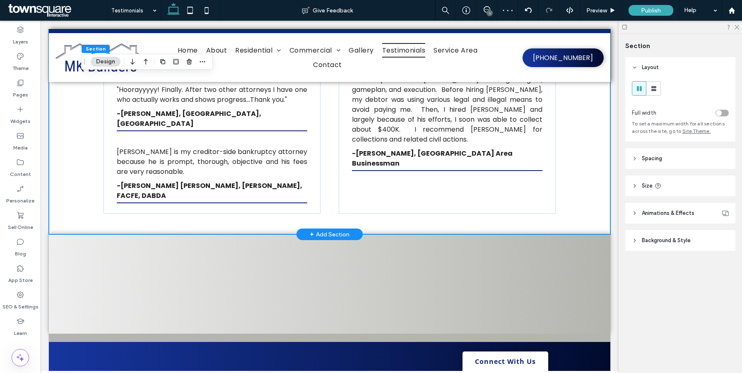
scroll to position [354, 0]
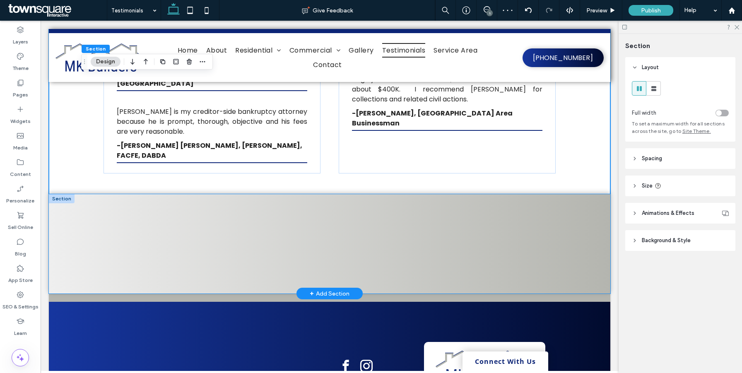
click at [60, 194] on div at bounding box center [329, 243] width 561 height 99
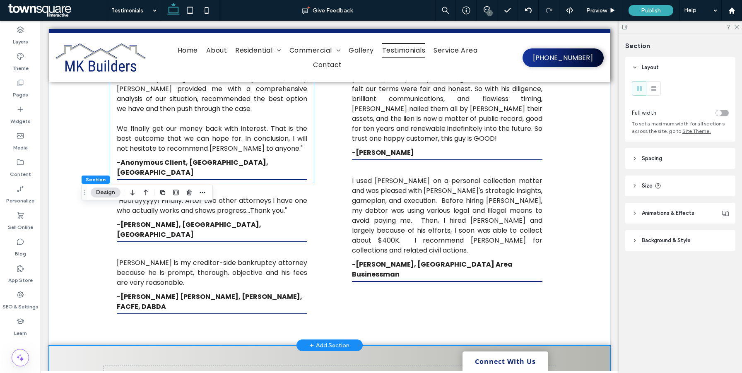
scroll to position [188, 0]
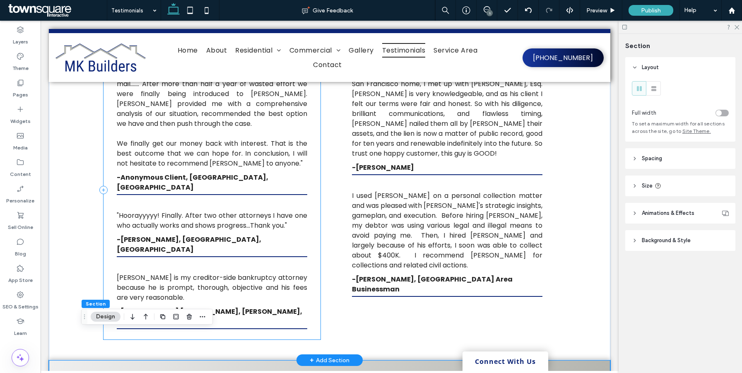
click at [317, 133] on div ""I am the VP of Finance of an international electronics manufacturer. We had a …" at bounding box center [211, 190] width 217 height 299
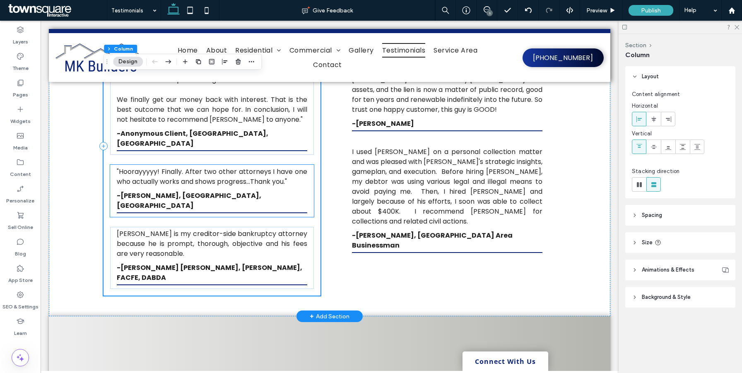
scroll to position [322, 0]
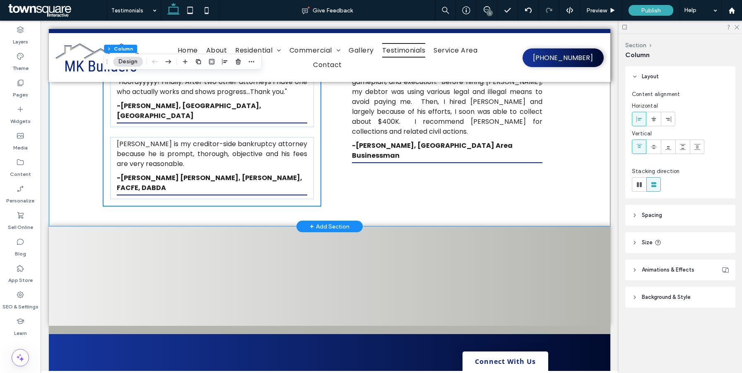
click at [70, 159] on div ""I am the VP of Finance of an international electronics manufacturer. We had a …" at bounding box center [329, 56] width 561 height 340
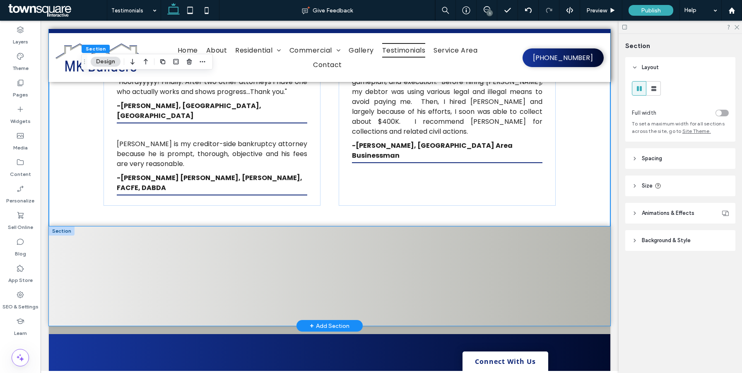
click at [587, 226] on div at bounding box center [329, 275] width 561 height 99
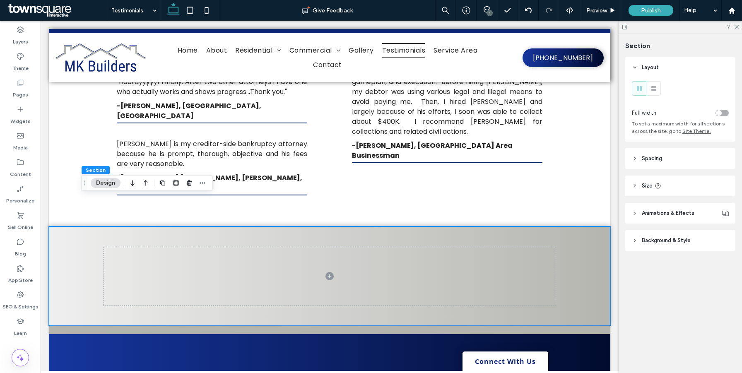
click at [636, 243] on icon at bounding box center [635, 241] width 6 height 6
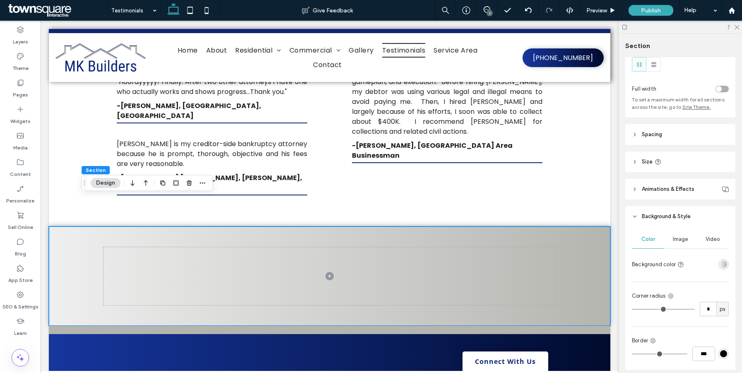
scroll to position [47, 0]
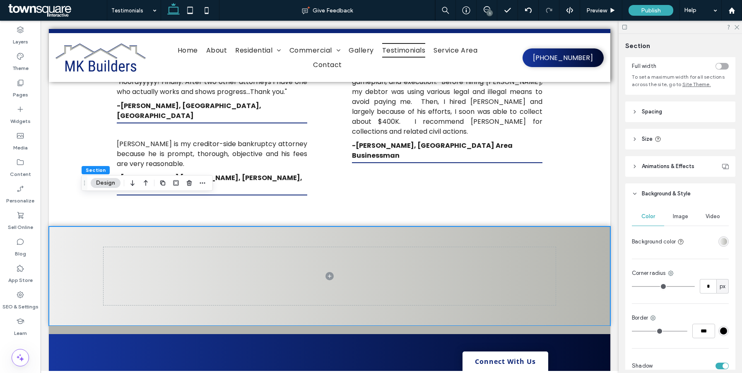
click at [723, 243] on div "linear-gradient(90deg, rgba(239, 239, 239, 1) 0%, rgba(180, 181, 175, 1) 100%)" at bounding box center [723, 241] width 7 height 7
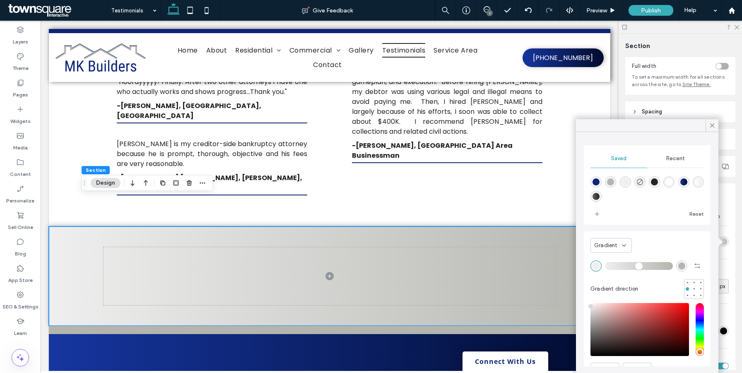
click at [680, 160] on span "Recent" at bounding box center [675, 158] width 19 height 7
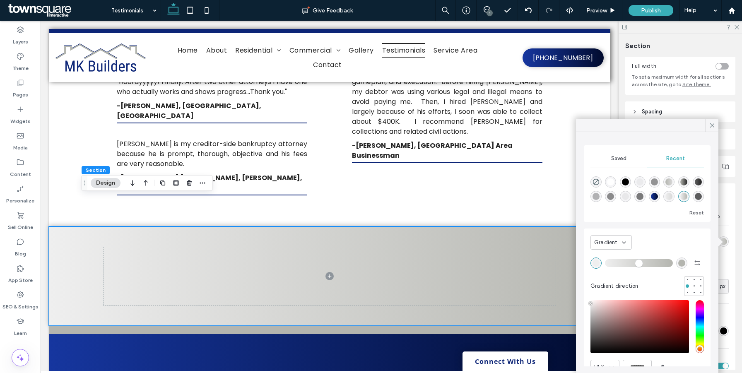
click at [630, 159] on div "Saved" at bounding box center [618, 158] width 57 height 18
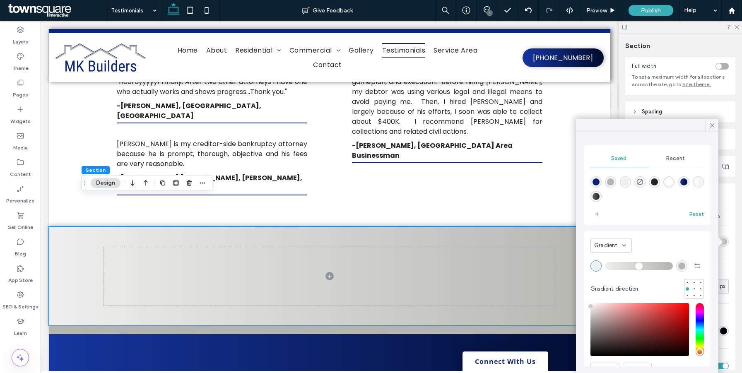
click at [703, 215] on button "Reset" at bounding box center [696, 214] width 14 height 10
click at [596, 216] on icon "add color" at bounding box center [597, 214] width 7 height 7
click at [709, 128] on icon at bounding box center [711, 125] width 7 height 7
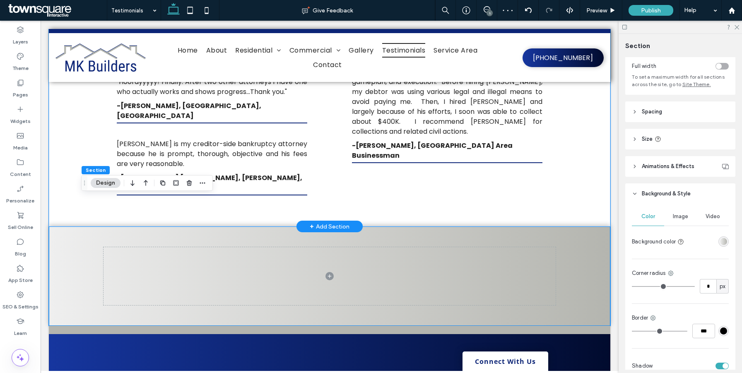
click at [598, 172] on div ""I am the VP of Finance of an international electronics manufacturer. We had a …" at bounding box center [329, 56] width 561 height 340
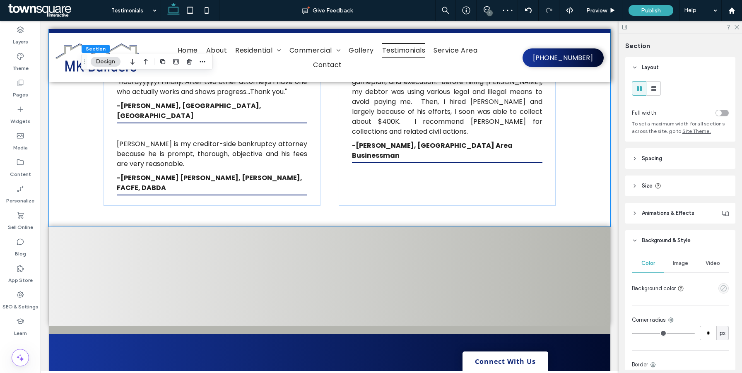
click at [722, 285] on icon "empty color" at bounding box center [723, 288] width 7 height 7
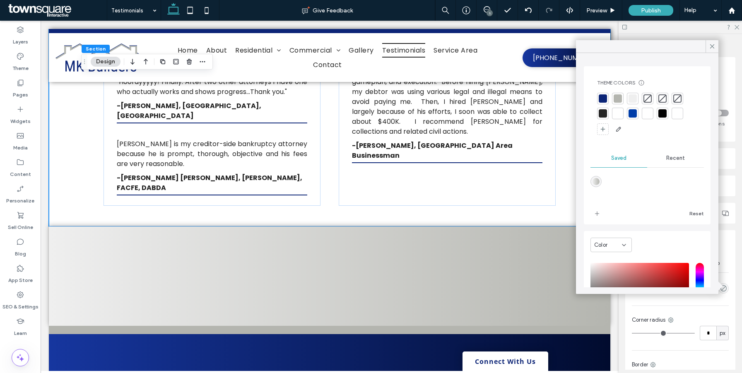
click at [599, 183] on div "linear-gradient(90deg,rgba(239,239,239,1) 0%,rgba(180,181,175,1) 100%)" at bounding box center [595, 181] width 11 height 11
type input "*******"
type input "***"
type input "****"
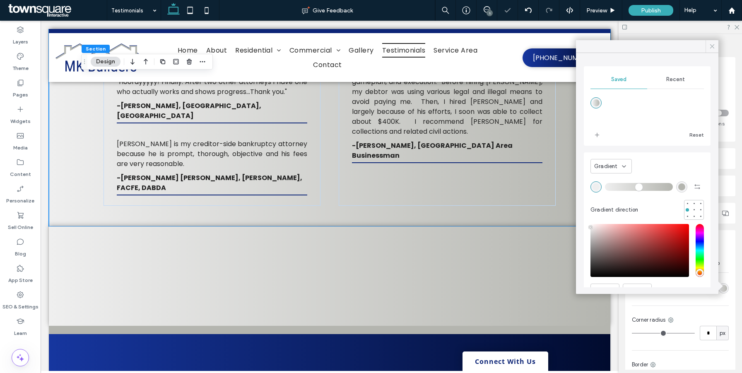
click at [715, 50] on icon at bounding box center [711, 46] width 7 height 7
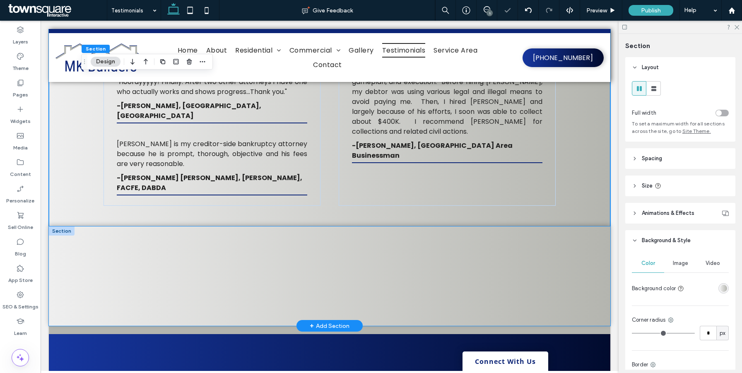
click at [597, 239] on div at bounding box center [329, 275] width 561 height 99
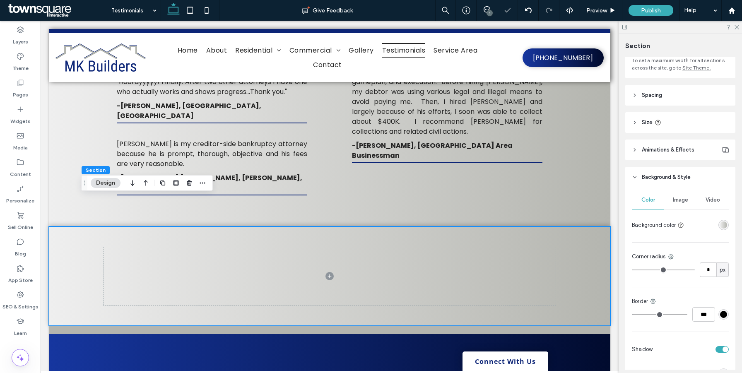
scroll to position [164, 0]
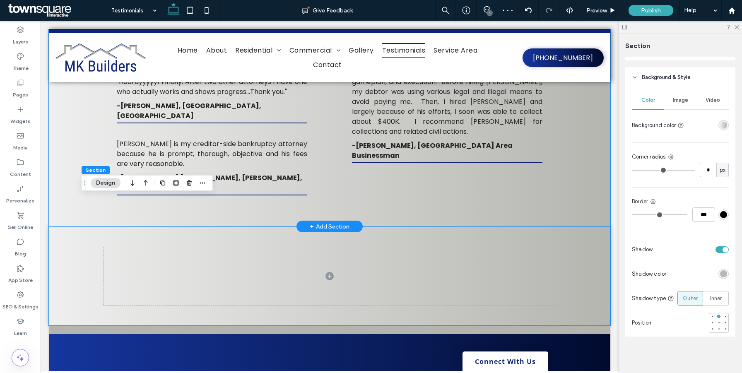
click at [608, 172] on div ""I am the VP of Finance of an international electronics manufacturer. We had a …" at bounding box center [329, 56] width 561 height 340
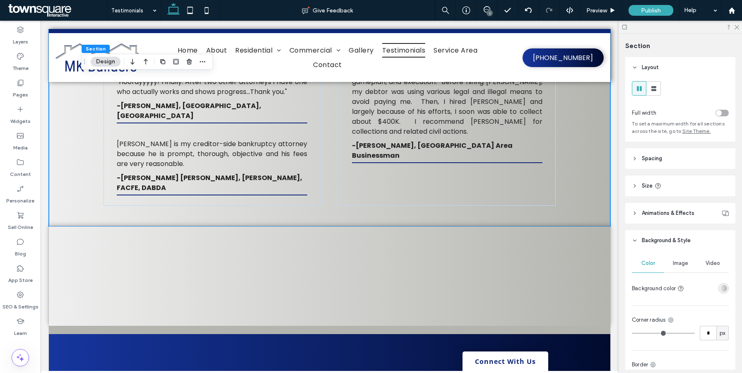
scroll to position [90, 0]
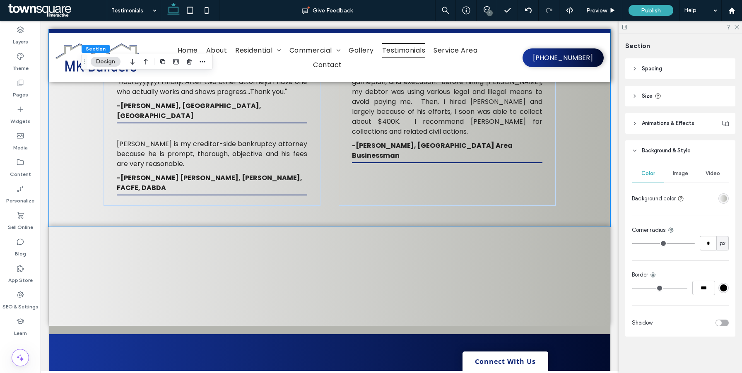
click at [723, 321] on div "toggle" at bounding box center [721, 323] width 13 height 7
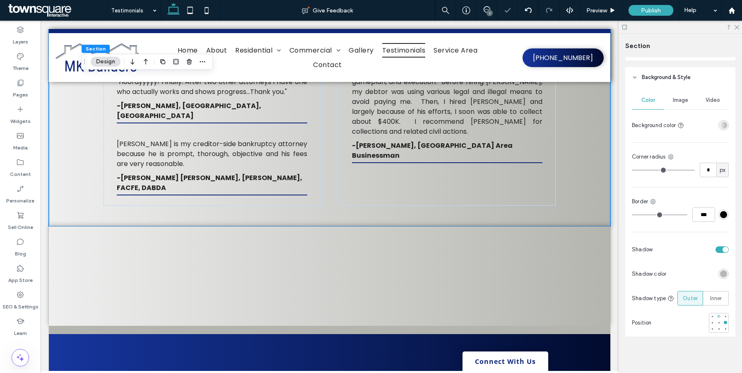
click at [717, 318] on div at bounding box center [719, 316] width 6 height 6
click at [605, 233] on div at bounding box center [329, 275] width 561 height 99
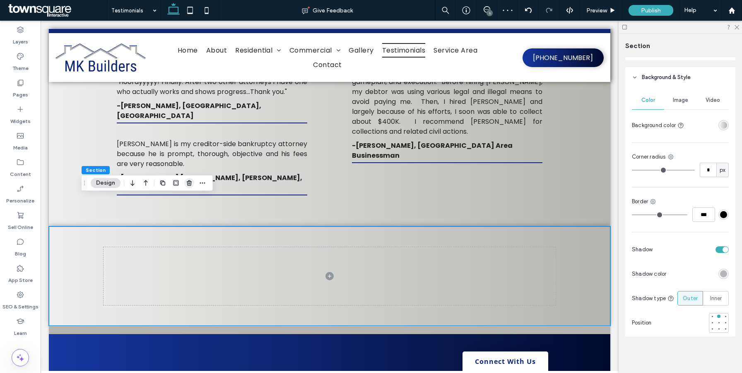
click at [188, 186] on icon "button" at bounding box center [189, 183] width 7 height 7
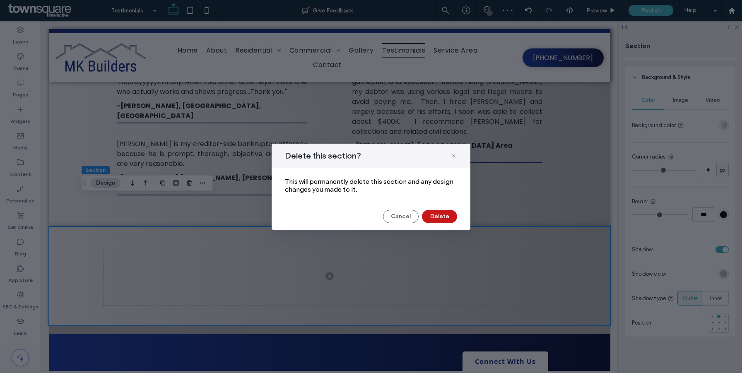
click at [436, 221] on button "Delete" at bounding box center [439, 216] width 35 height 13
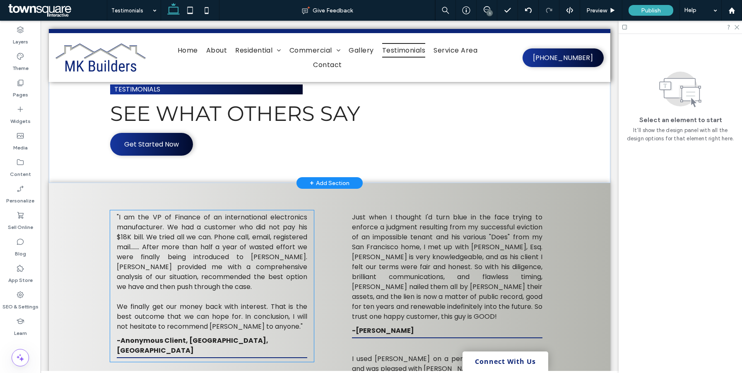
scroll to position [14, 0]
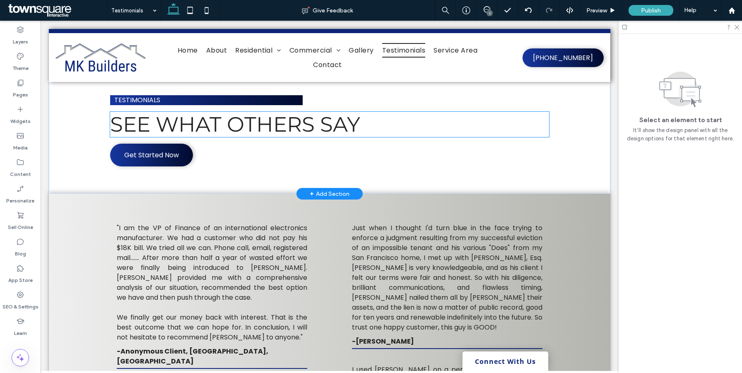
click at [327, 123] on span "See what others say" at bounding box center [235, 124] width 250 height 25
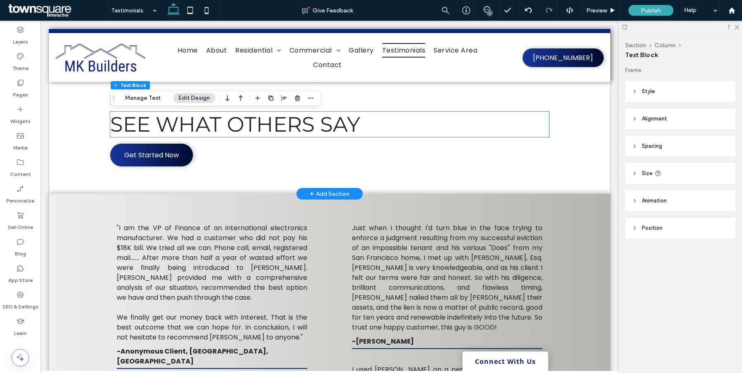
click at [327, 123] on div "See what others say" at bounding box center [329, 124] width 439 height 25
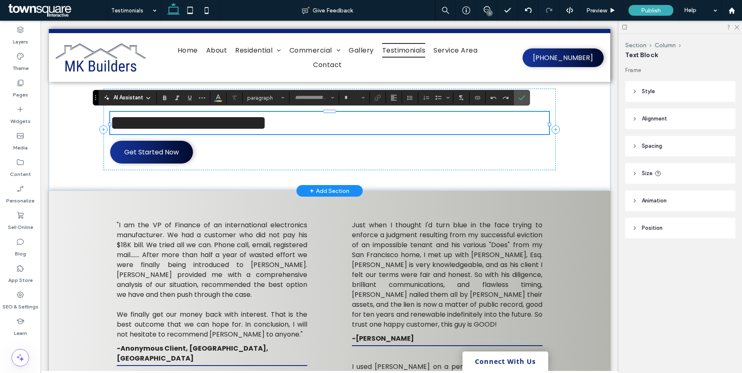
type input "**********"
type input "**"
click at [267, 126] on span "**********" at bounding box center [188, 123] width 156 height 20
click at [520, 97] on icon "Confirm" at bounding box center [521, 97] width 7 height 7
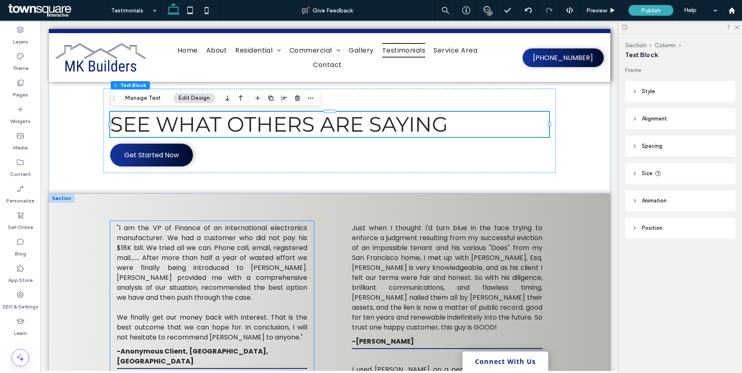
click at [158, 255] on span ""I am the VP of Finance of an international electronics manufacturer. We had a …" at bounding box center [212, 262] width 190 height 79
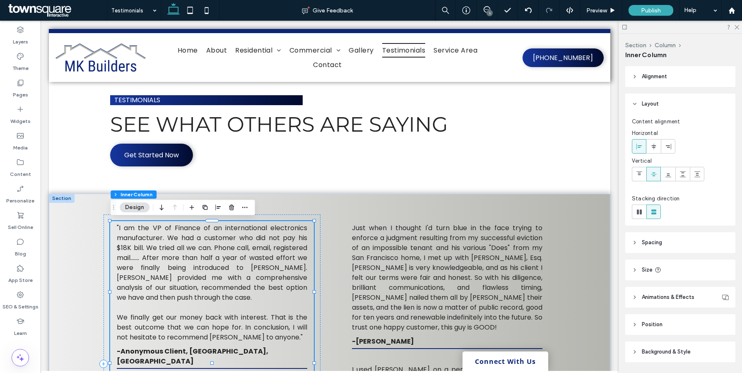
click at [158, 255] on span ""I am the VP of Finance of an international electronics manufacturer. We had a …" at bounding box center [212, 262] width 190 height 79
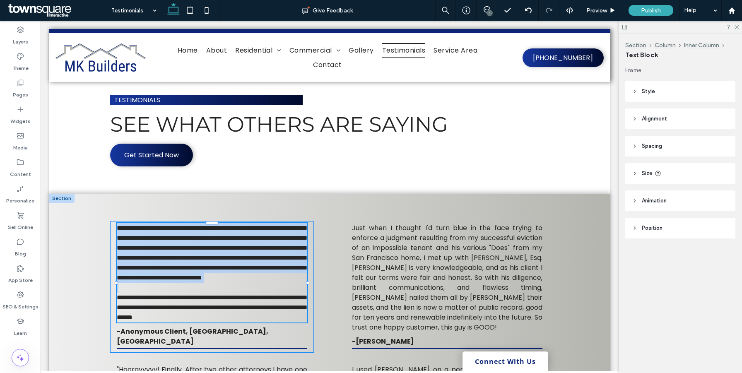
type input "*******"
type input "**"
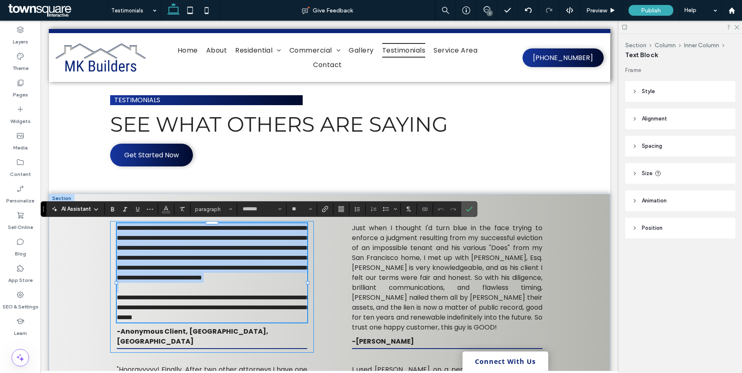
paste div
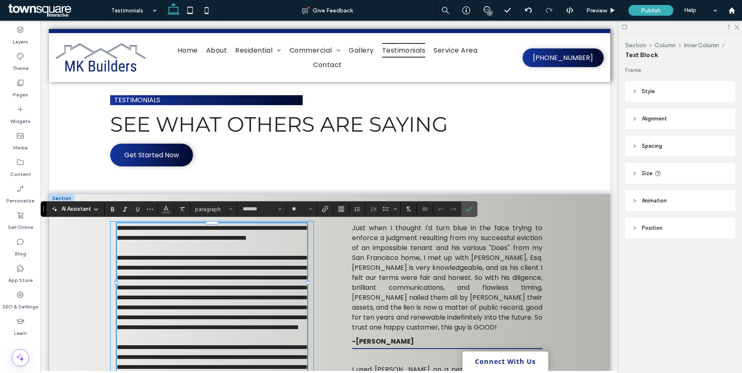
scroll to position [41, 0]
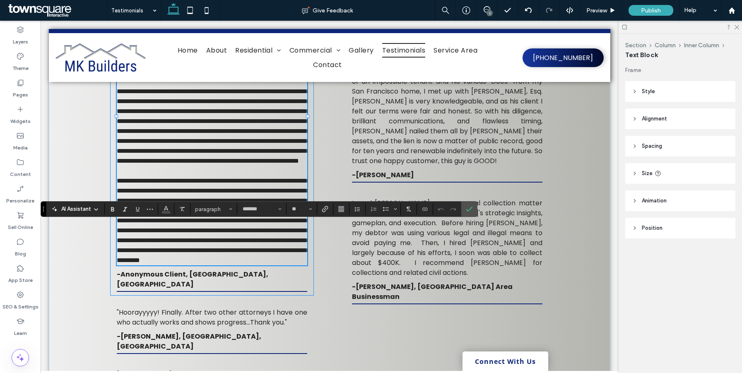
type input "**"
type input "*******"
type input "**"
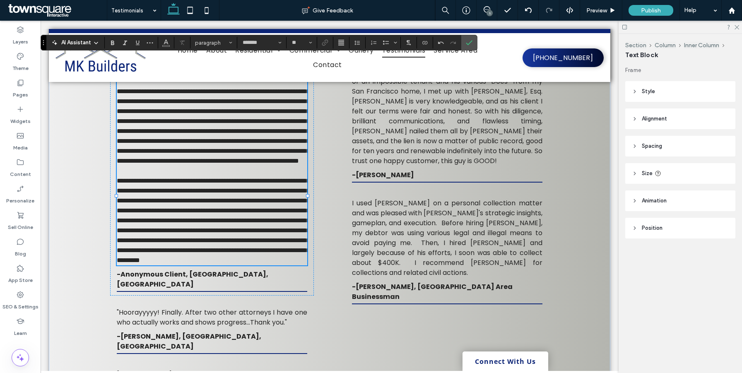
click at [209, 289] on strong "-Anonymous Client, Fremont, CA" at bounding box center [193, 278] width 152 height 19
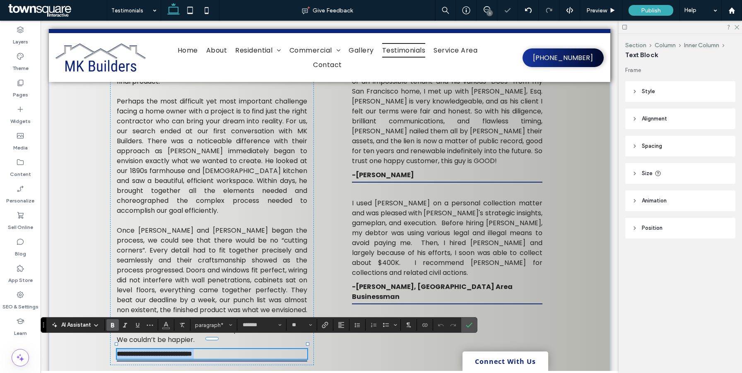
paste div
type input "**"
click at [469, 324] on icon "Confirm" at bounding box center [469, 325] width 7 height 7
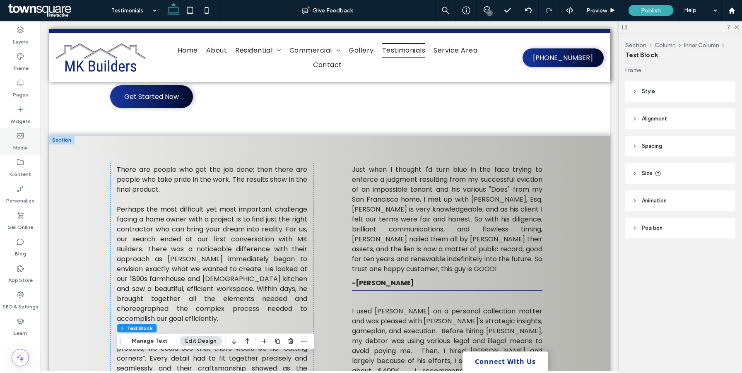
scroll to position [88, 0]
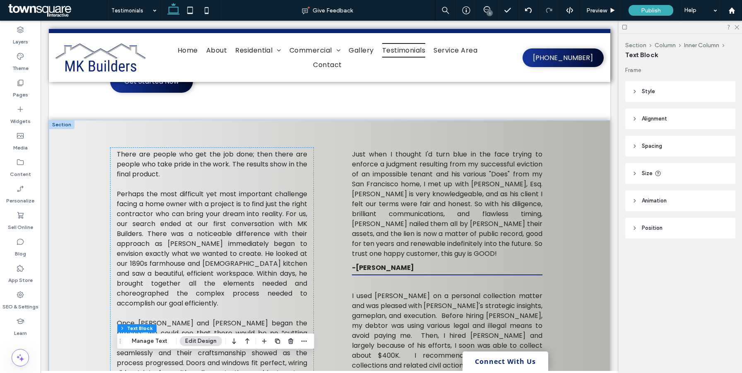
click at [435, 182] on span "Just when I thought I'd turn blue in the face trying to enforce a judgment resu…" at bounding box center [447, 203] width 190 height 109
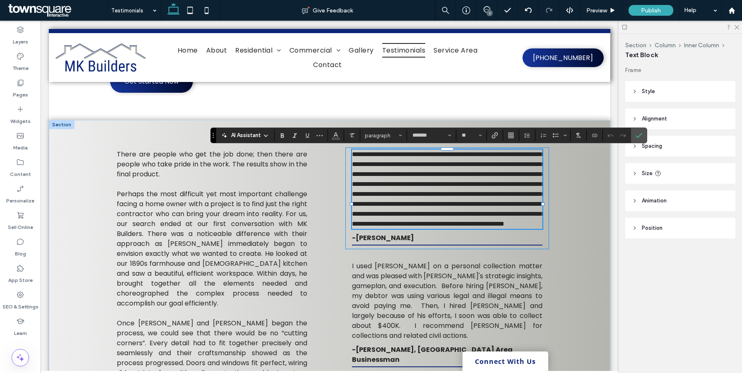
paste div
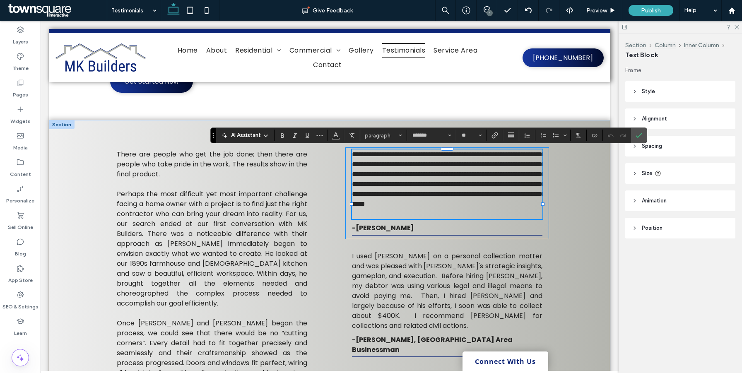
type input "*"
type input "*******"
type input "**"
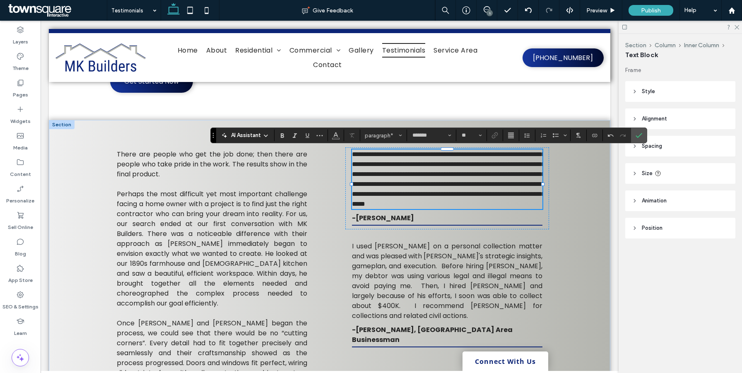
click at [370, 223] on strong "-Marie D." at bounding box center [383, 218] width 62 height 10
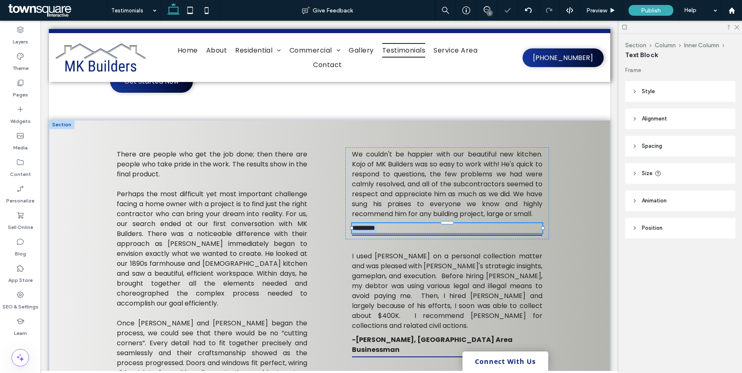
type input "*******"
type input "**"
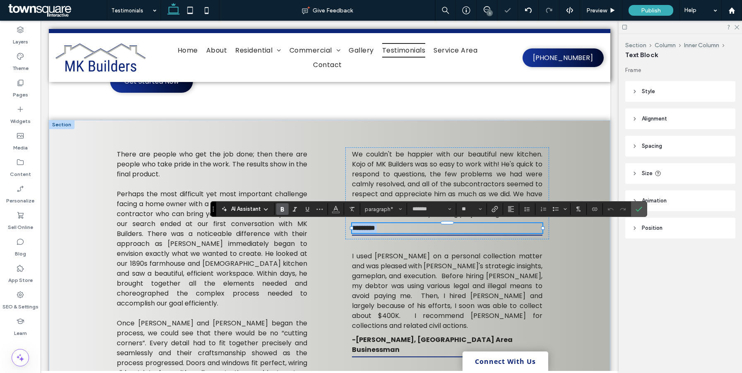
paste div
click at [636, 210] on icon "Confirm" at bounding box center [638, 209] width 7 height 7
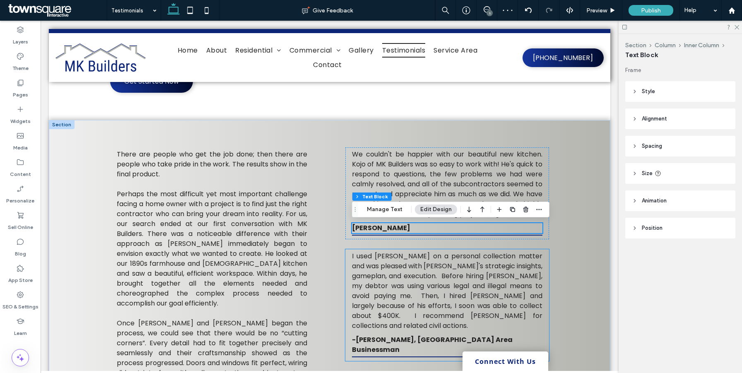
scroll to position [114, 0]
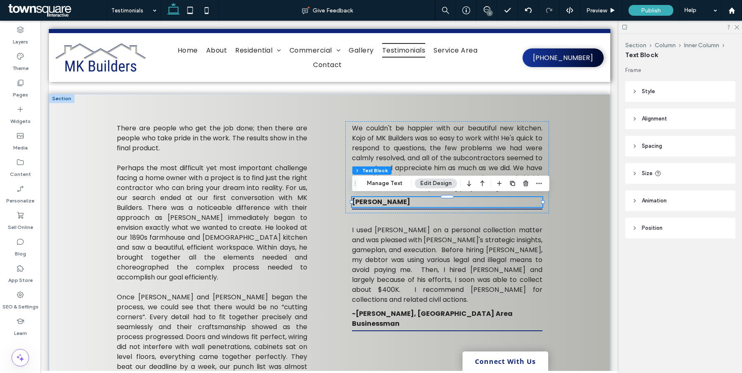
click at [413, 245] on span "I used John Bradley on a personal collection matter and was pleased with John's…" at bounding box center [447, 264] width 190 height 79
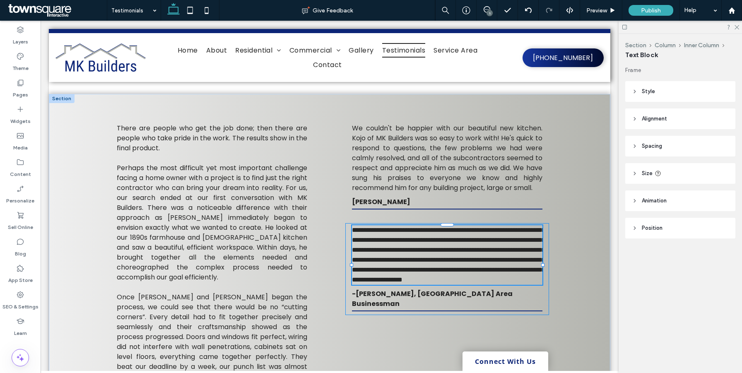
type input "*******"
type input "**"
paste div
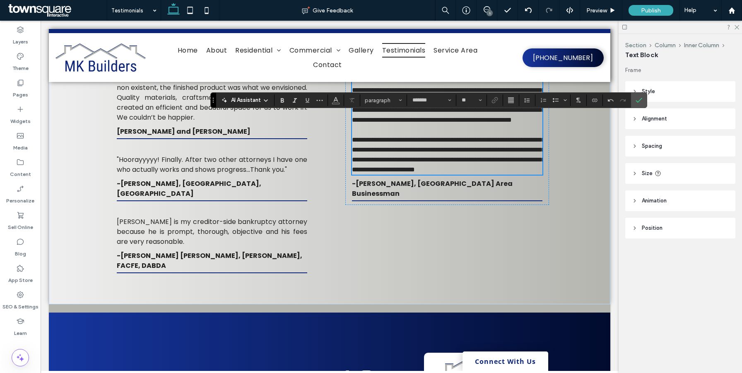
scroll to position [418, 0]
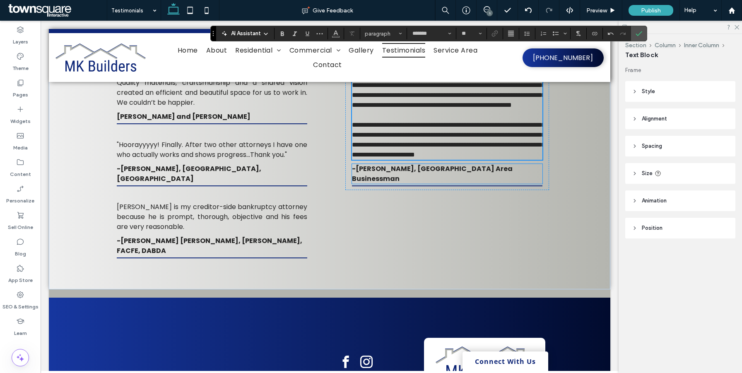
click at [414, 183] on strong "-D. M., San Francisco Bay Area Businessman" at bounding box center [432, 173] width 161 height 19
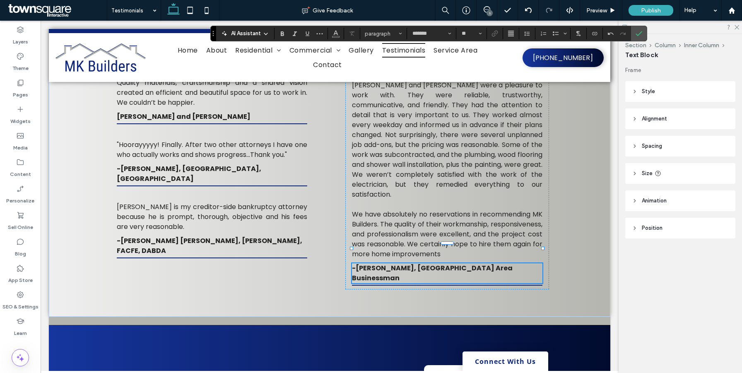
click at [414, 263] on div "-D. M., San Francisco Bay Area Businessman" at bounding box center [447, 273] width 190 height 20
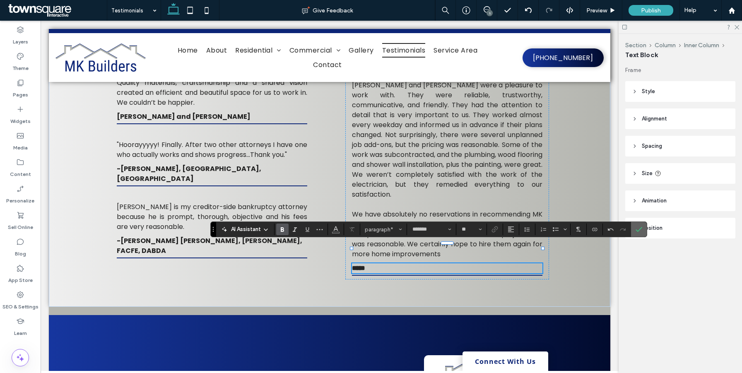
click at [646, 226] on section at bounding box center [639, 229] width 16 height 15
click at [645, 227] on label "Confirm" at bounding box center [639, 229] width 12 height 15
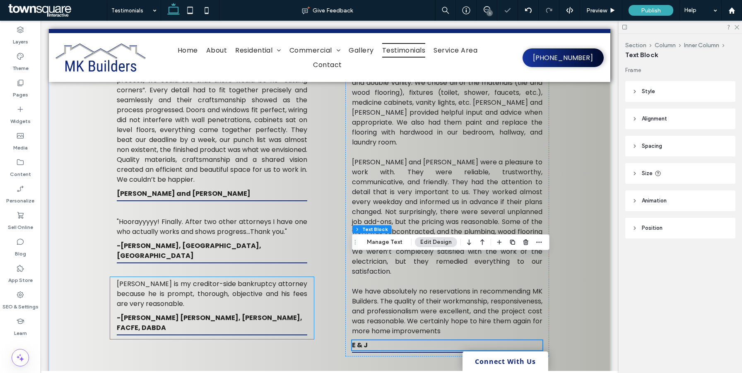
scroll to position [338, 0]
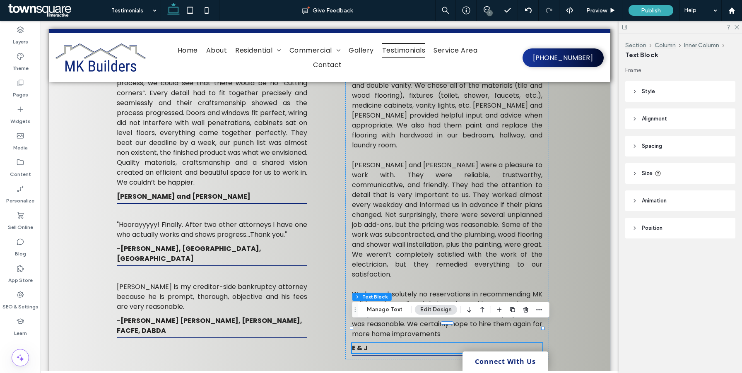
click at [168, 220] on span ""Hoorayyyyy! Finally. After two other attorneys I have one who actually works a…" at bounding box center [212, 229] width 190 height 19
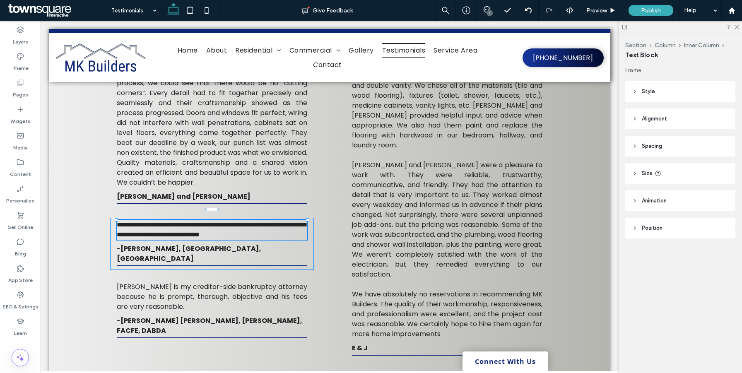
type input "*******"
type input "**"
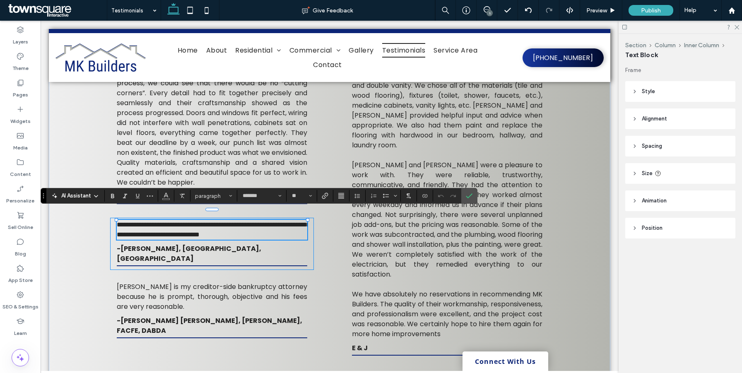
paste div
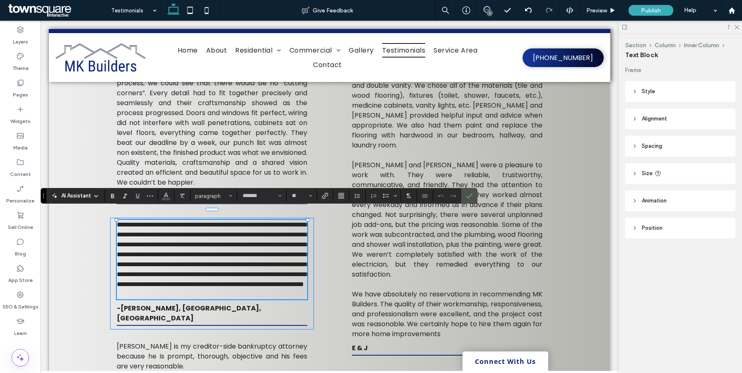
type input "*"
type input "*******"
type input "**"
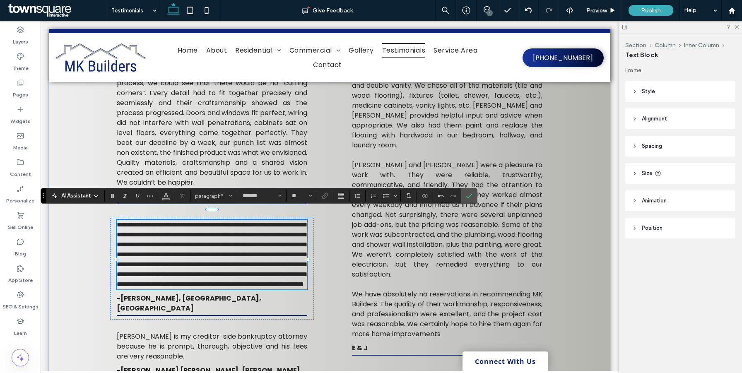
click at [181, 313] on strong "-I. Woodman, Los Altos, CA" at bounding box center [189, 303] width 144 height 19
click at [181, 313] on div "-I. Woodman, Los Altos, CA" at bounding box center [212, 304] width 190 height 20
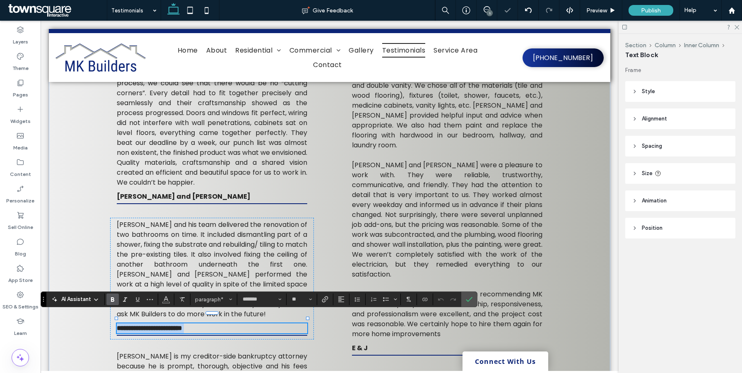
paste div
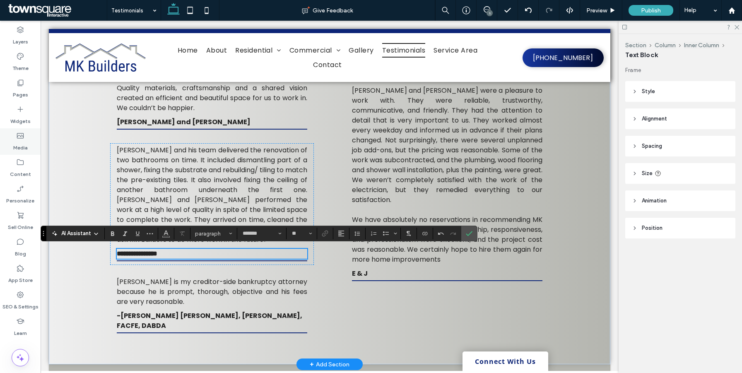
scroll to position [413, 0]
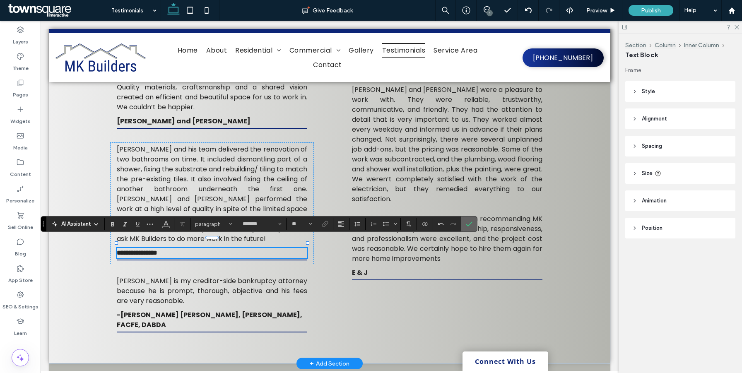
click at [472, 218] on span "Confirm" at bounding box center [469, 224] width 7 height 14
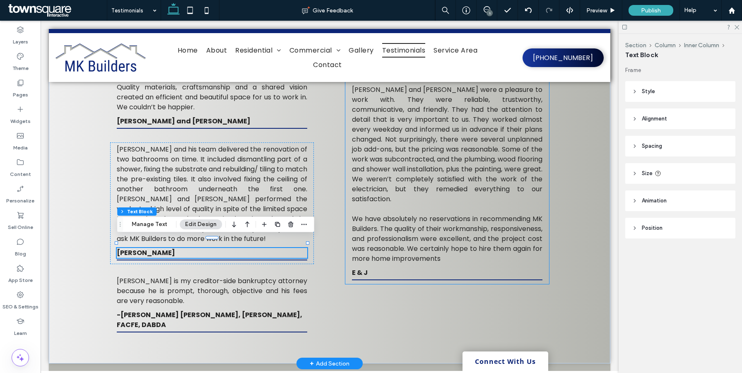
click at [413, 229] on span "We have absolutely no reservations in recommending MK Builders. The quality of …" at bounding box center [447, 238] width 190 height 49
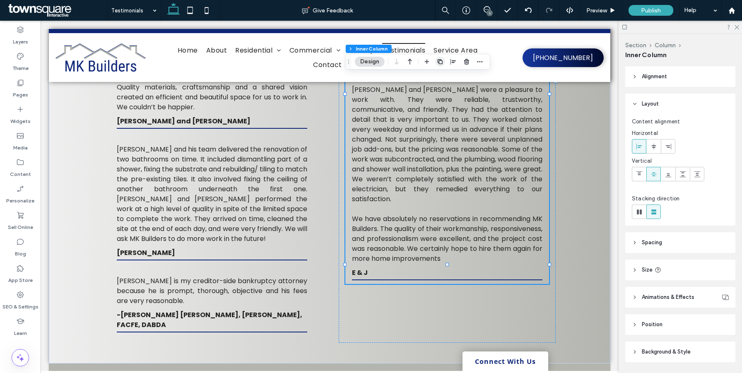
click at [437, 63] on icon "button" at bounding box center [440, 61] width 7 height 7
type input "**"
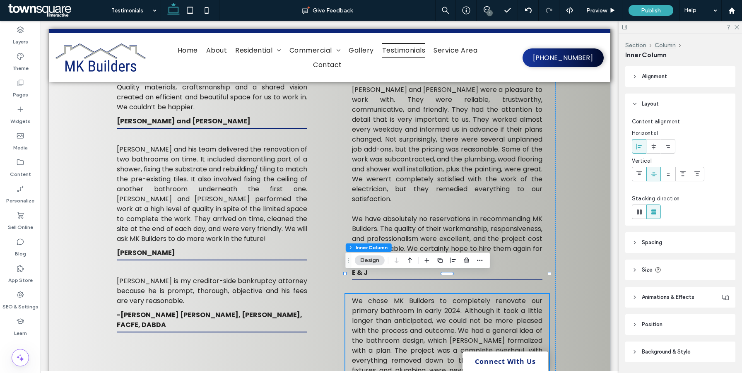
click at [433, 320] on span "We chose MK Builders to completely renovate our primary bathroom in early 2024.…" at bounding box center [447, 370] width 190 height 149
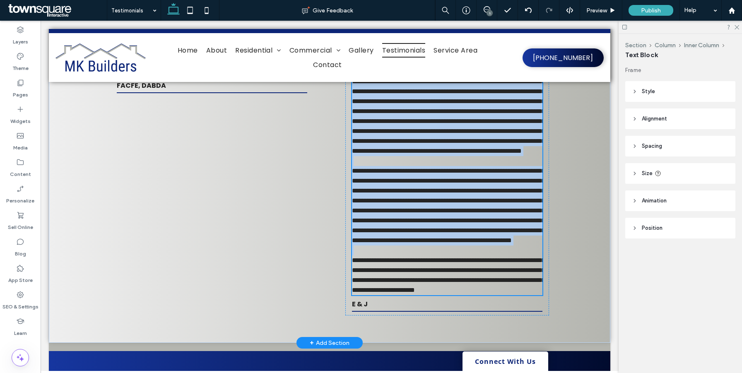
paste div
type input "*******"
type input "**"
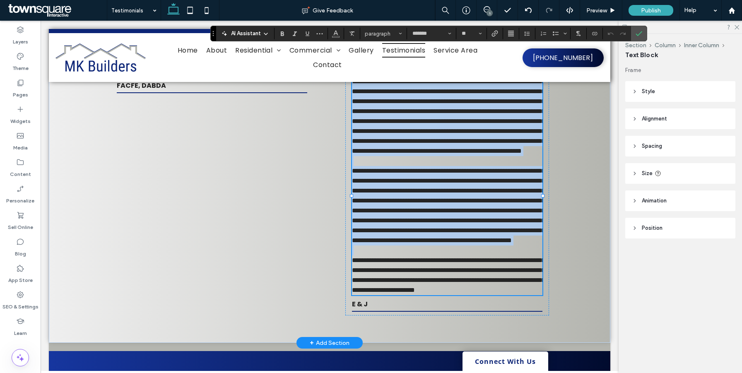
type input "*"
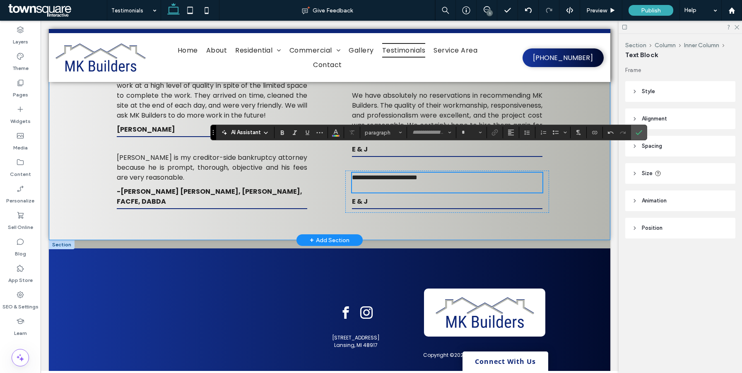
scroll to position [524, 0]
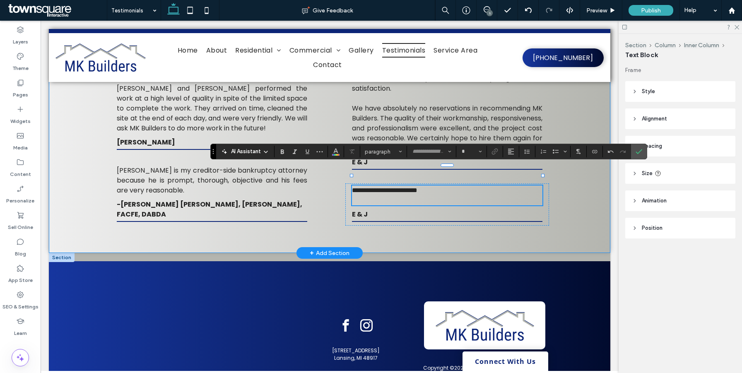
type input "*******"
type input "**"
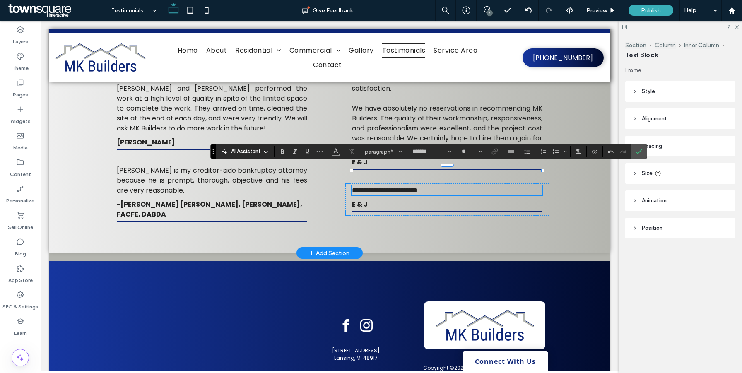
click at [364, 200] on strong "E & J" at bounding box center [360, 205] width 16 height 10
click at [364, 200] on div "E & J" at bounding box center [447, 205] width 190 height 10
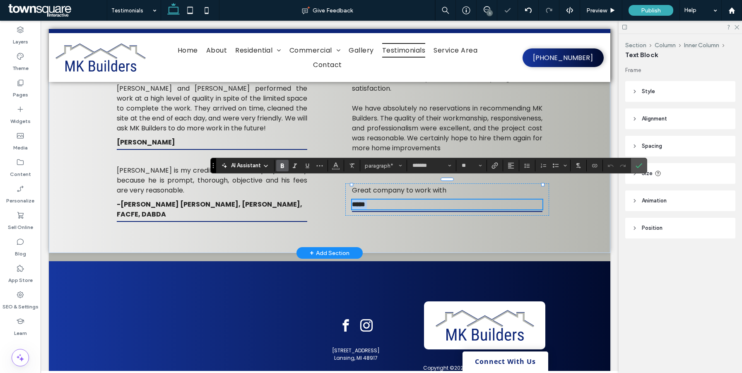
paste div
type input "**"
click at [641, 165] on icon "Confirm" at bounding box center [638, 165] width 7 height 7
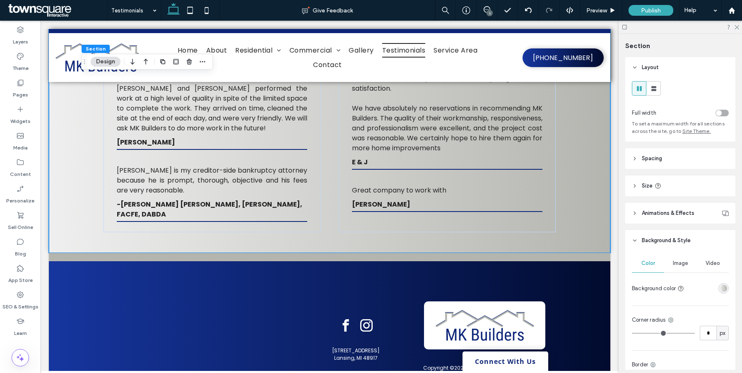
click at [204, 176] on span "John F. Bradley, Jr. is my creditor-side bankruptcy attorney because he is prom…" at bounding box center [212, 180] width 190 height 29
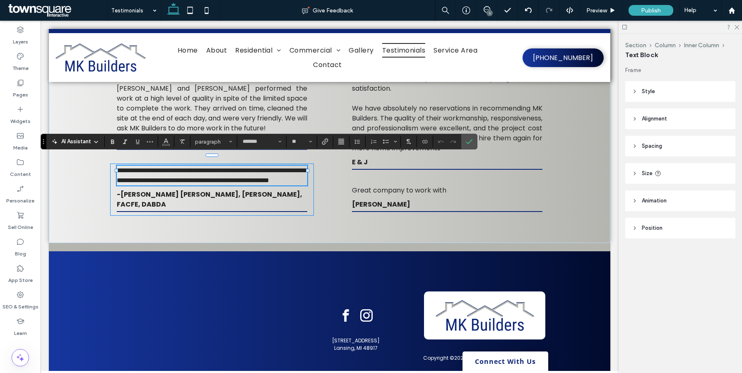
paste div
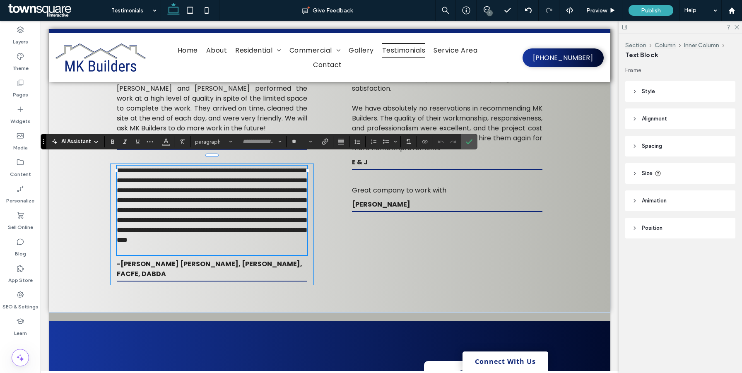
scroll to position [17, 0]
type input "*******"
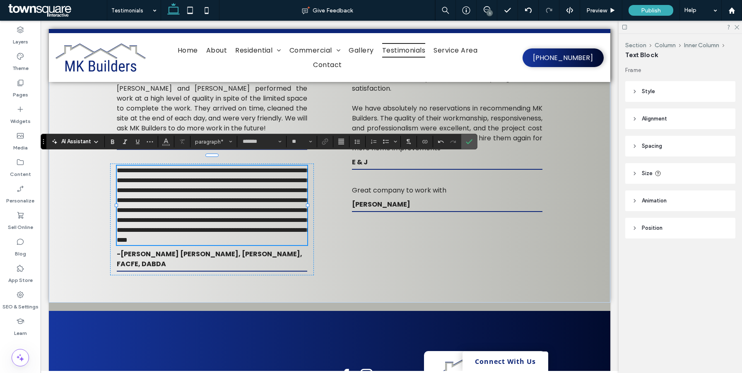
click at [208, 265] on strong "-Clinton E. Miller, J.D., DABFE, FACFE, DABDA" at bounding box center [209, 258] width 185 height 19
click at [208, 265] on div "-Clinton E. Miller, J.D., DABFE, FACFE, DABDA" at bounding box center [212, 259] width 190 height 20
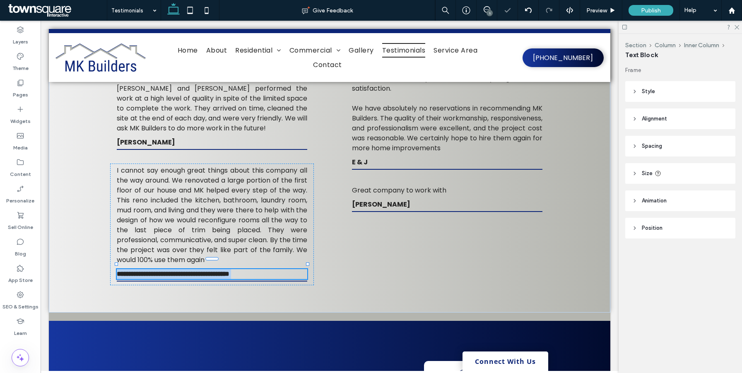
type input "*******"
type input "**"
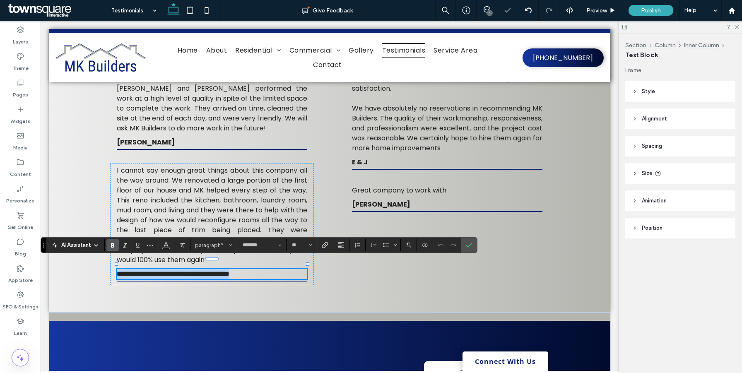
paste div
type input "**"
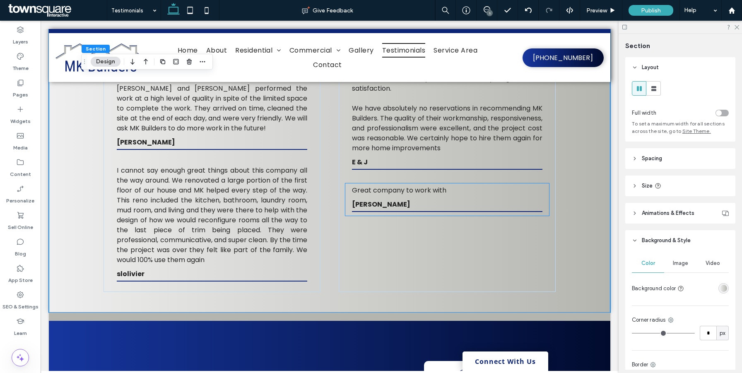
click at [464, 183] on div "Great company to work with Tommy Morgan" at bounding box center [447, 199] width 204 height 32
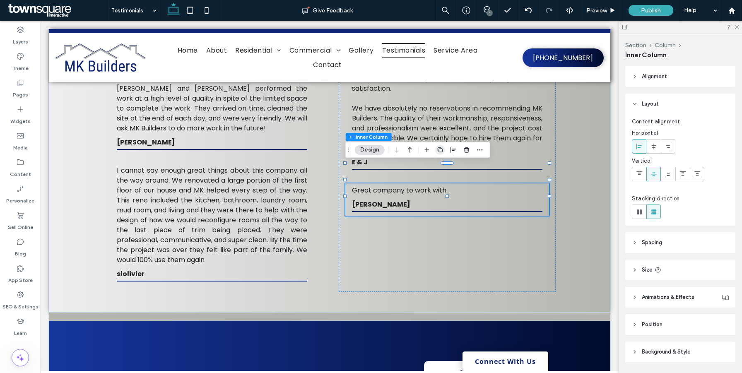
click at [440, 149] on use "button" at bounding box center [440, 149] width 5 height 5
type input "**"
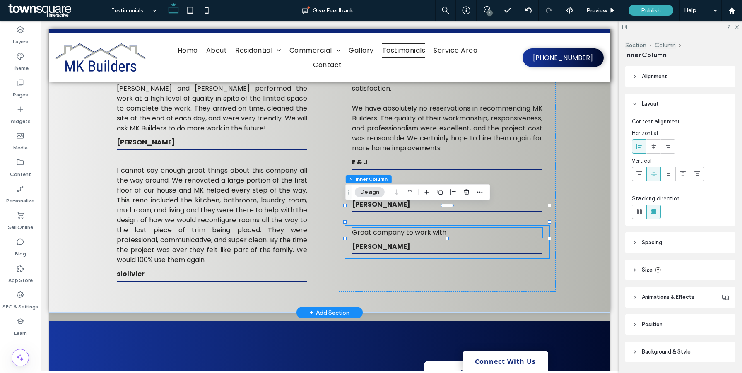
click at [417, 228] on span "Great company to work with" at bounding box center [399, 233] width 94 height 10
click at [417, 228] on div "Great company to work with" at bounding box center [447, 233] width 190 height 10
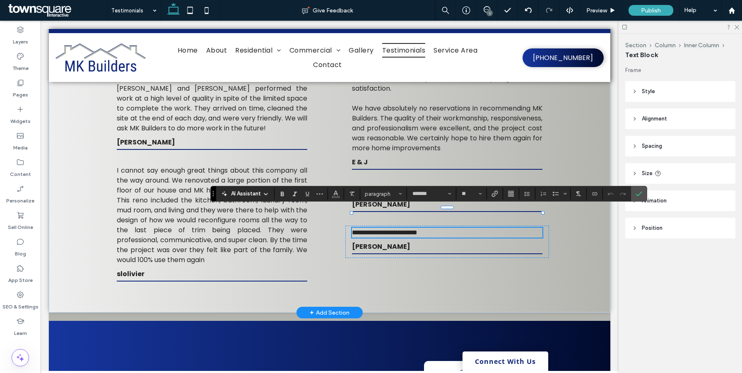
paste div
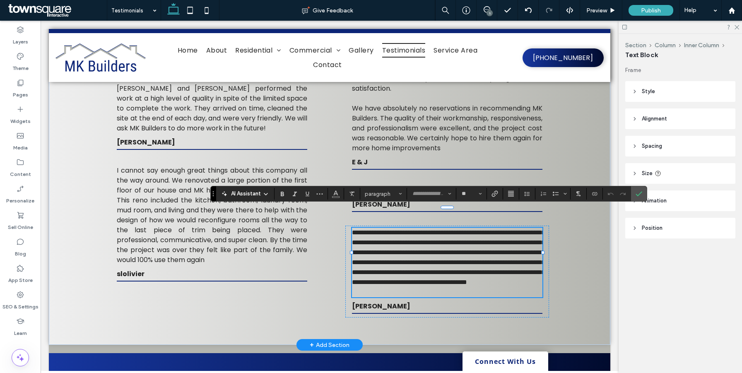
scroll to position [17, 0]
type input "*******"
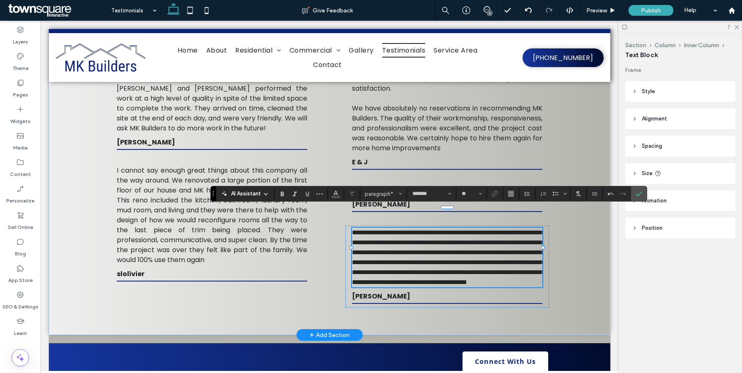
click at [366, 298] on strong "Tommy Morgan" at bounding box center [381, 296] width 58 height 10
click at [366, 298] on div "Tommy Morgan" at bounding box center [447, 296] width 190 height 10
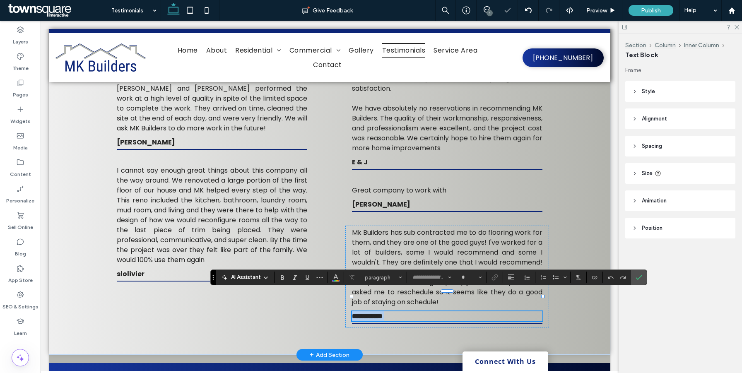
type input "*******"
type input "**"
paste div
click at [645, 279] on section at bounding box center [639, 277] width 16 height 15
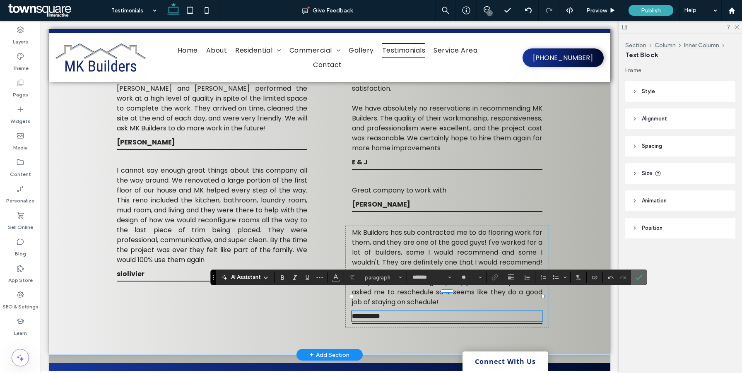
click at [637, 280] on icon "Confirm" at bounding box center [638, 277] width 7 height 7
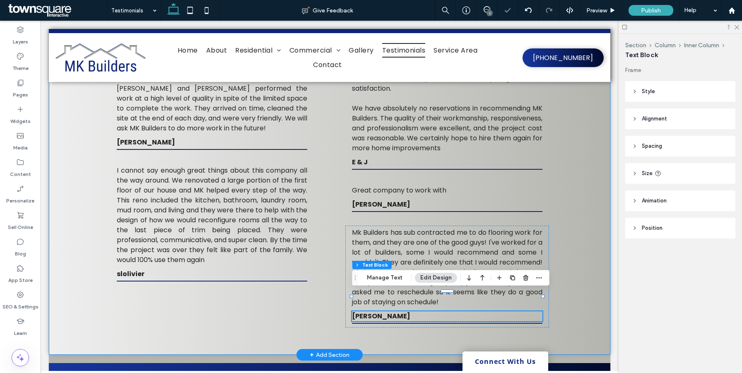
click at [582, 208] on div "There are people who get the job done; then there are people who take pride in …" at bounding box center [329, 19] width 561 height 671
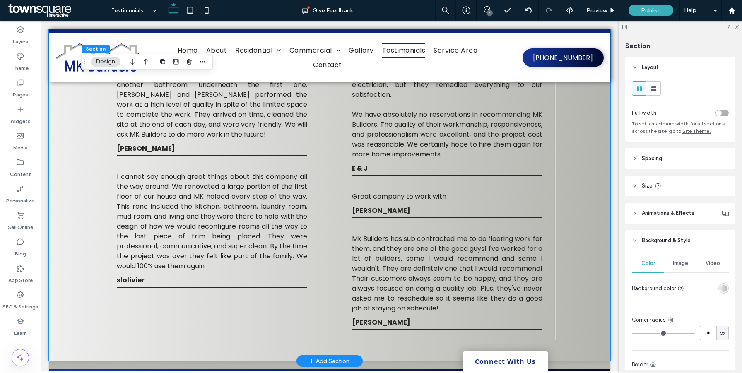
scroll to position [521, 0]
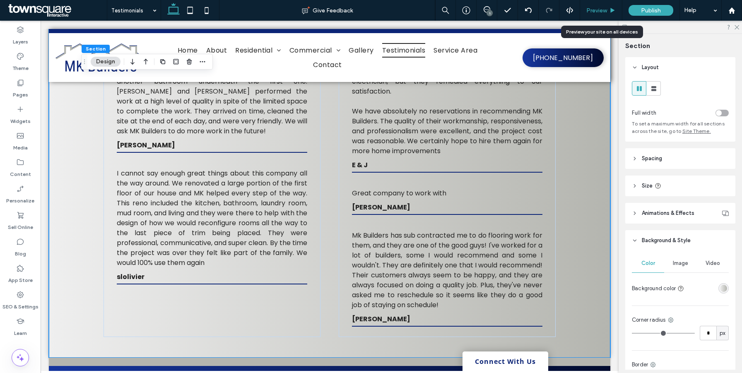
click at [609, 10] on icon at bounding box center [612, 10] width 6 height 6
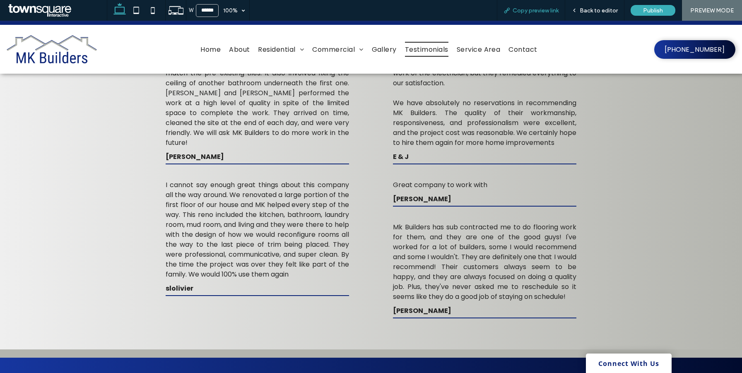
click at [530, 12] on span "Copy preview link" at bounding box center [535, 10] width 46 height 7
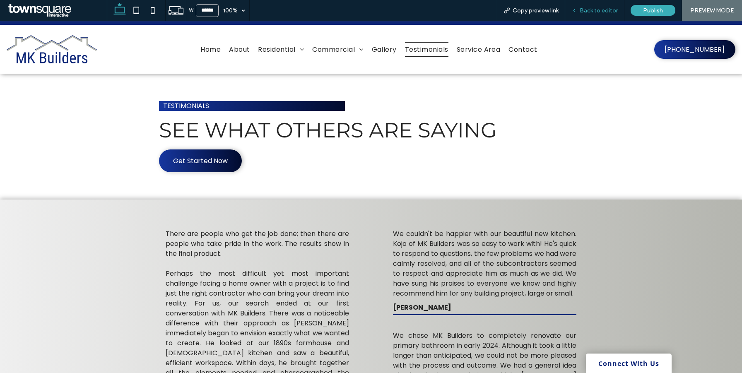
click at [585, 15] on div "Back to editor" at bounding box center [594, 10] width 59 height 21
click at [597, 10] on span "Back to editor" at bounding box center [599, 10] width 38 height 7
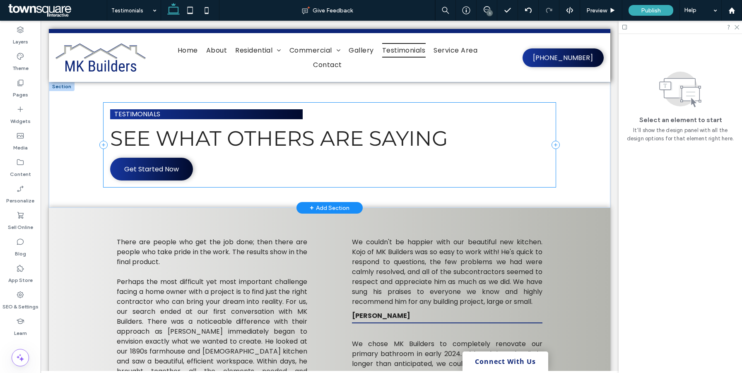
click at [238, 160] on div "testimonials See what others are saying Get Started Now" at bounding box center [329, 145] width 452 height 84
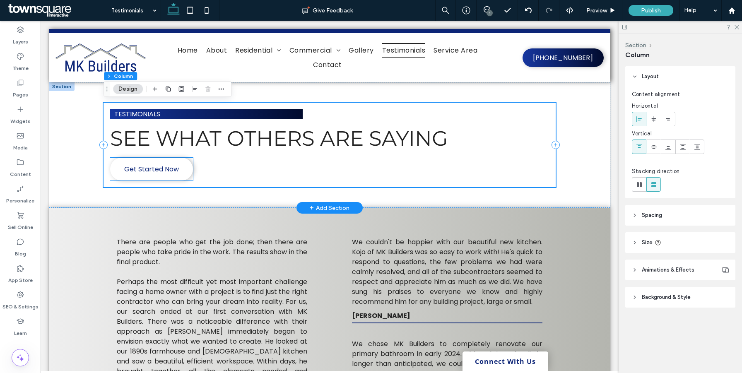
click at [176, 172] on span "Get Started Now" at bounding box center [151, 169] width 55 height 19
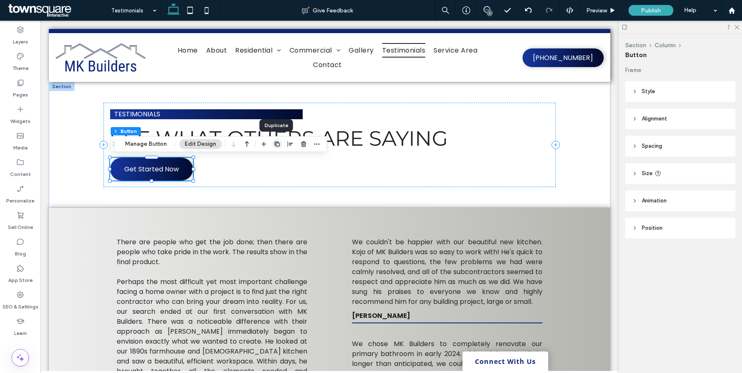
click at [277, 145] on icon "button" at bounding box center [277, 144] width 7 height 7
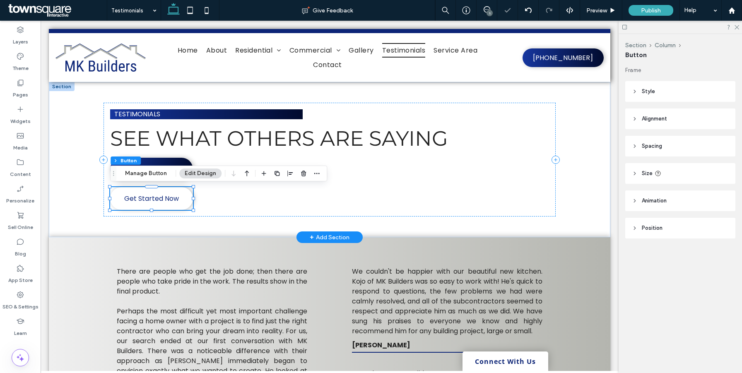
click at [159, 200] on span "Get Started Now" at bounding box center [151, 198] width 55 height 19
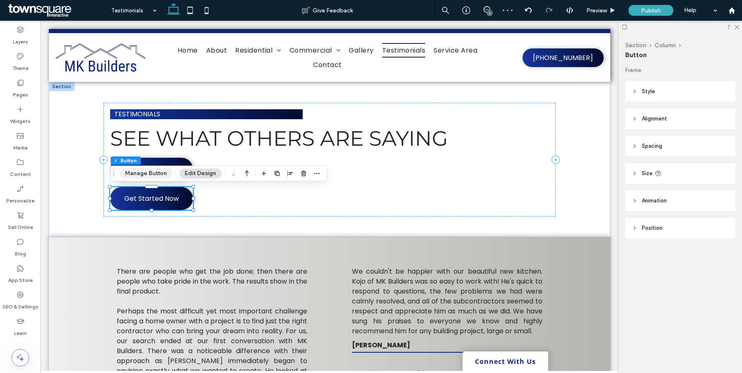
click at [143, 173] on button "Manage Button" at bounding box center [146, 173] width 53 height 10
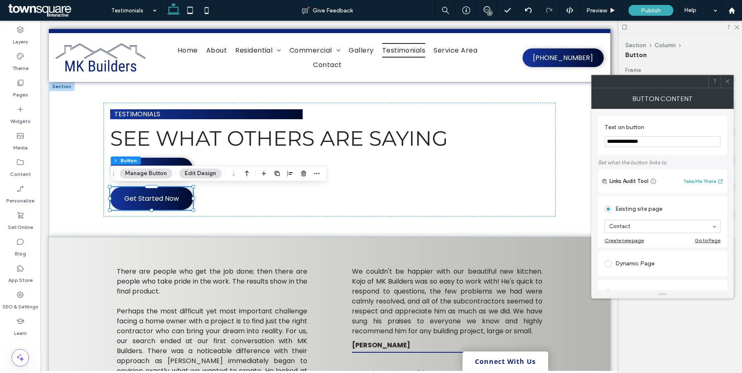
click at [676, 135] on section "**********" at bounding box center [662, 135] width 116 height 31
click at [673, 140] on input "**********" at bounding box center [662, 141] width 116 height 11
type input "**********"
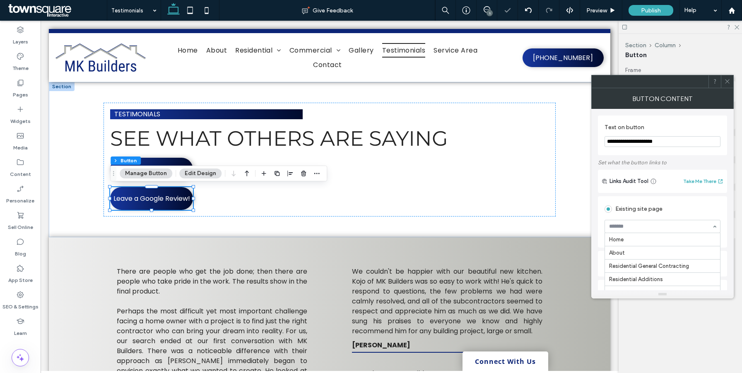
scroll to position [82, 0]
click at [730, 78] on icon at bounding box center [727, 81] width 6 height 6
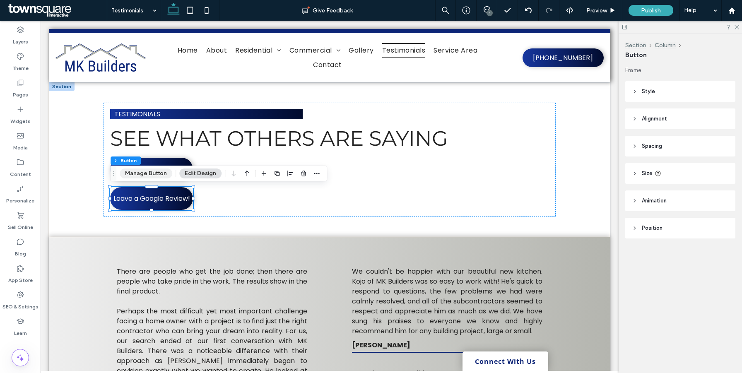
click at [140, 170] on button "Manage Button" at bounding box center [146, 173] width 53 height 10
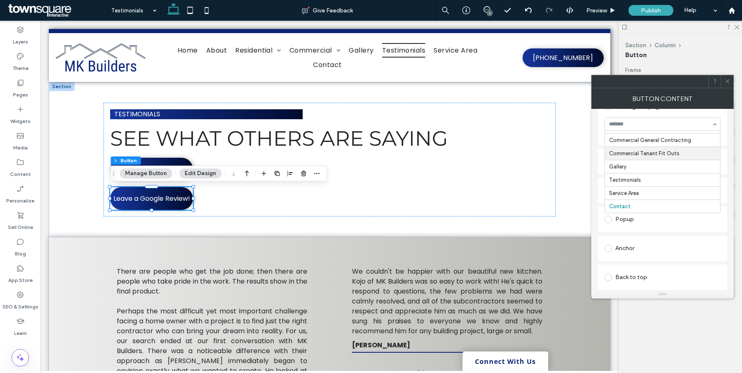
scroll to position [111, 0]
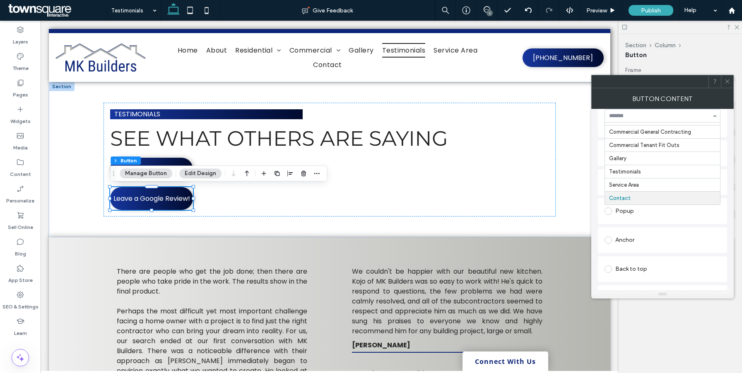
click at [682, 231] on div "Anchor" at bounding box center [662, 240] width 129 height 26
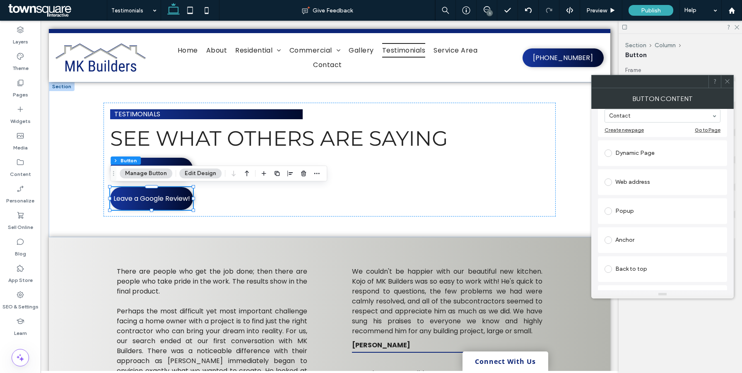
click at [633, 187] on div "Web address" at bounding box center [662, 182] width 116 height 13
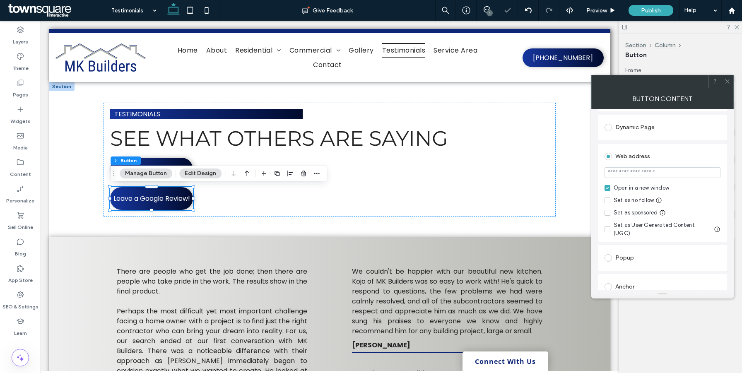
click at [635, 171] on input "url" at bounding box center [662, 172] width 116 height 11
paste input "**********"
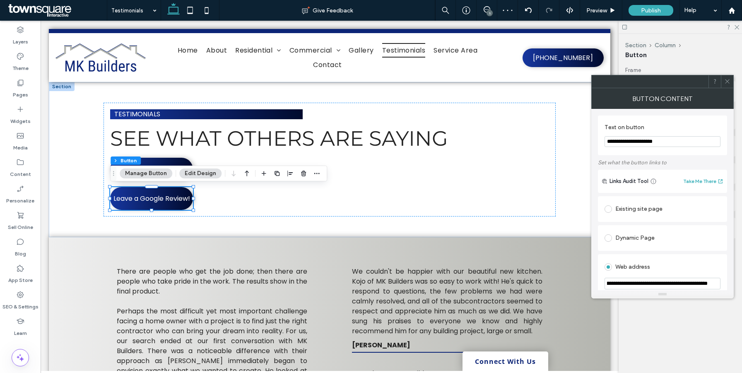
type input "**********"
click at [729, 81] on icon at bounding box center [727, 81] width 6 height 6
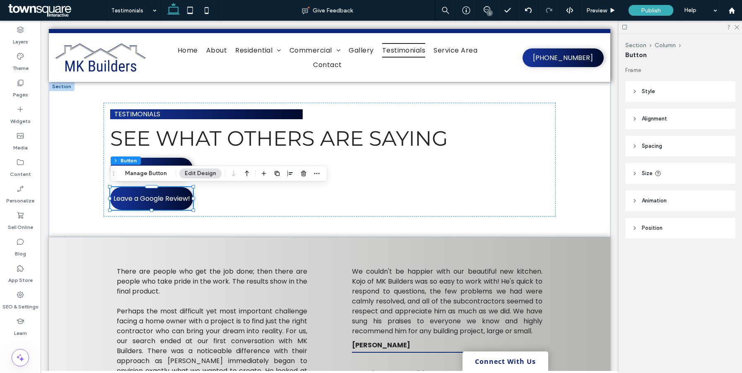
click at [633, 89] on icon at bounding box center [635, 92] width 6 height 6
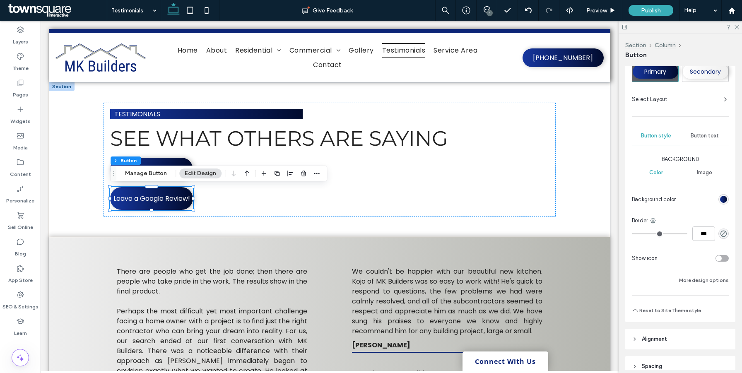
scroll to position [49, 0]
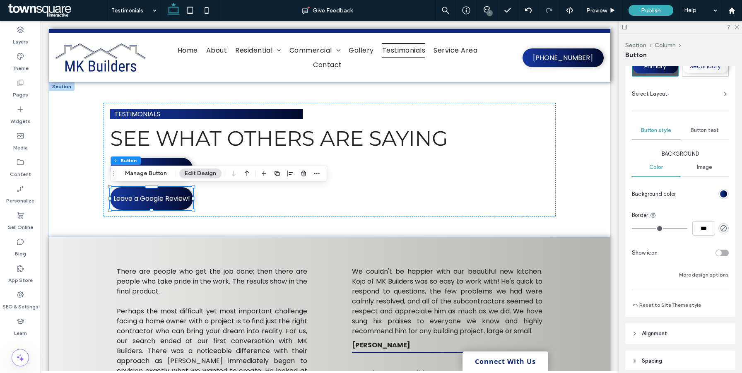
click at [725, 196] on div "linear-gradient(90deg, rgb(22, 54, 159) 0%, rgb(1, 11, 46) 100%)" at bounding box center [723, 193] width 7 height 7
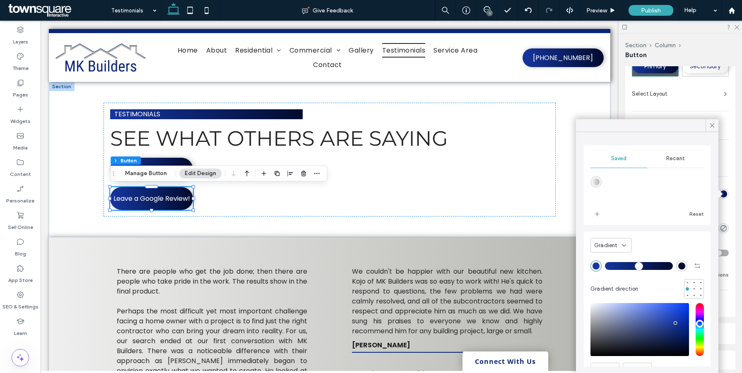
click at [670, 168] on div "Reset" at bounding box center [646, 194] width 113 height 53
click at [672, 165] on div "Recent" at bounding box center [675, 158] width 57 height 18
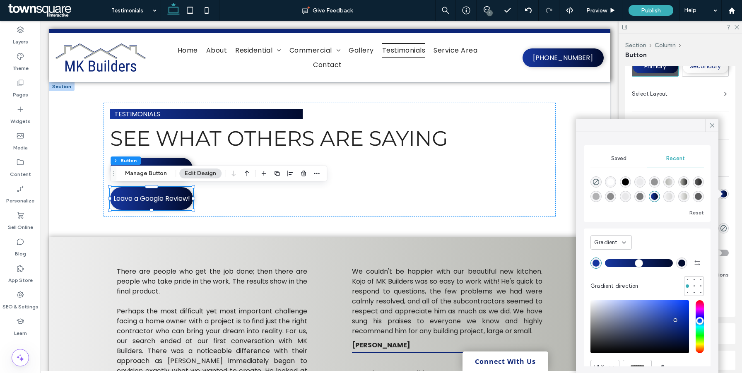
click at [626, 160] on span "Saved" at bounding box center [618, 158] width 15 height 7
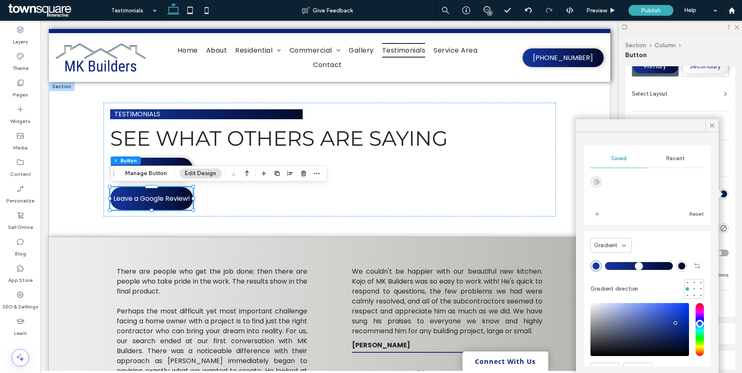
scroll to position [36, 0]
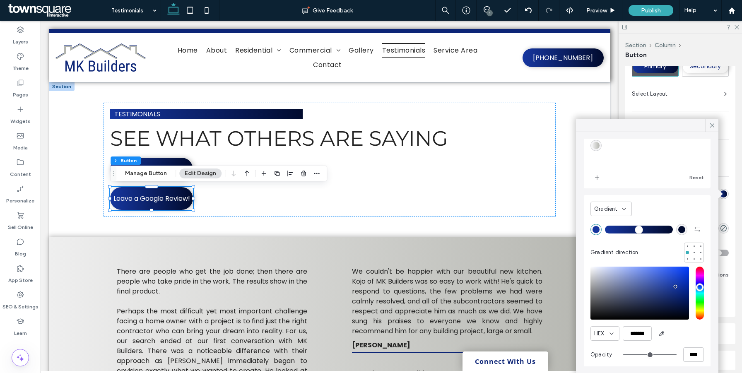
click at [622, 211] on icon at bounding box center [624, 209] width 7 height 7
click at [616, 225] on div "Color" at bounding box center [611, 223] width 41 height 14
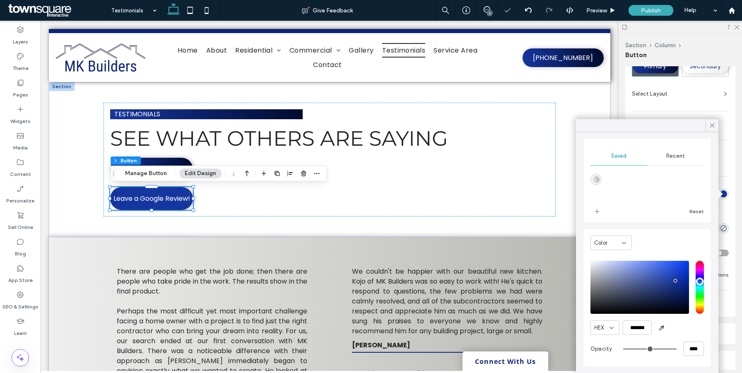
click at [673, 156] on span "Recent" at bounding box center [675, 156] width 19 height 7
click at [615, 161] on span "Saved" at bounding box center [618, 159] width 15 height 7
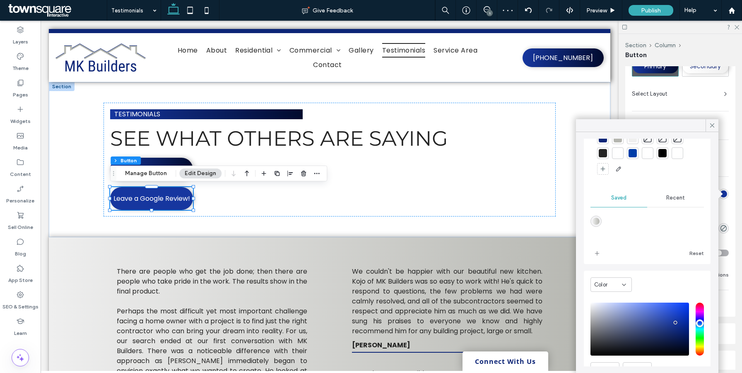
scroll to position [0, 0]
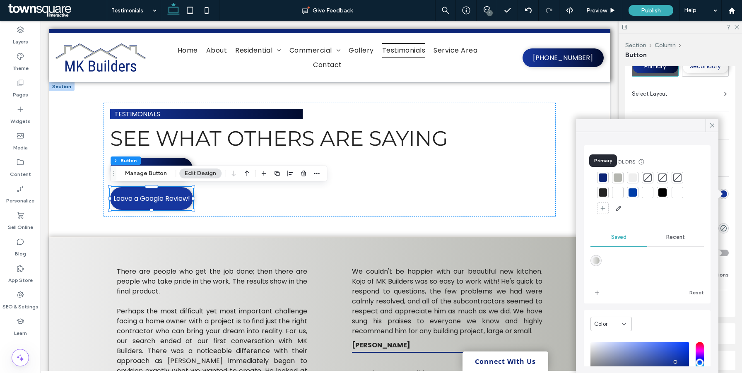
click at [601, 180] on div at bounding box center [603, 177] width 8 height 8
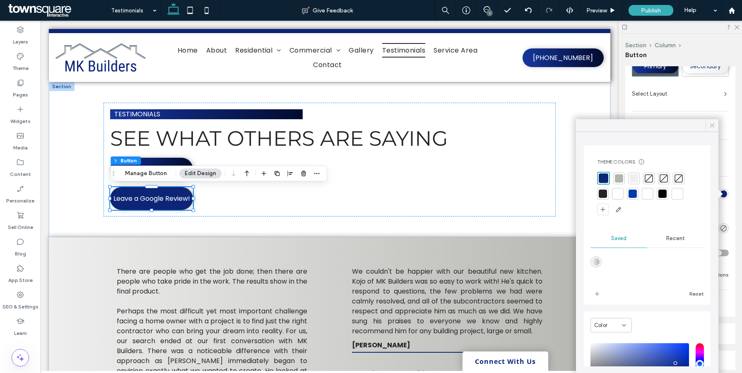
click at [711, 128] on icon at bounding box center [711, 125] width 7 height 7
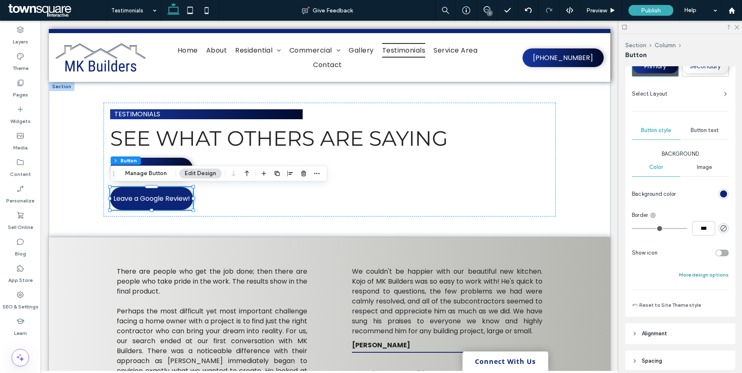
click at [699, 272] on button "More design options" at bounding box center [704, 275] width 50 height 10
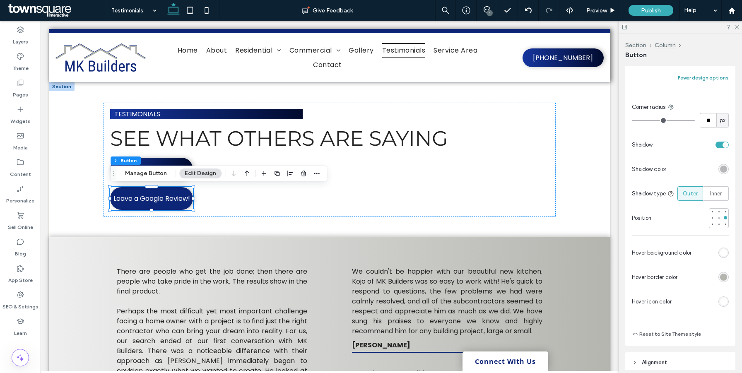
scroll to position [247, 0]
click at [725, 252] on div "rgb(255, 255, 255)" at bounding box center [723, 251] width 7 height 7
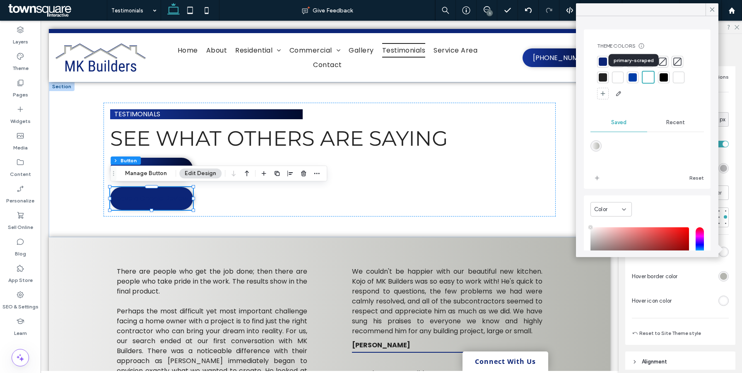
click at [635, 79] on div at bounding box center [632, 77] width 8 height 8
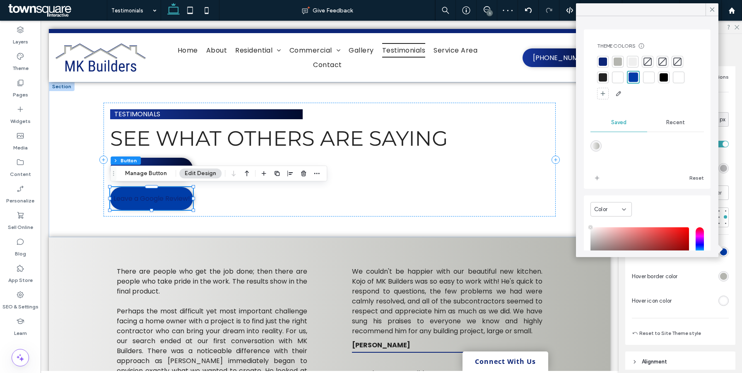
click at [702, 274] on div at bounding box center [705, 276] width 48 height 14
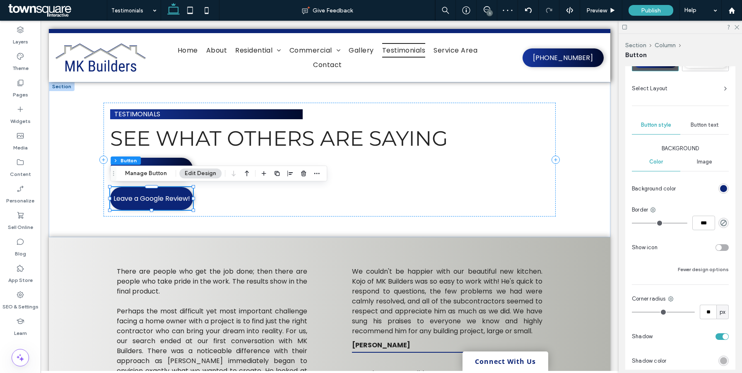
scroll to position [13, 0]
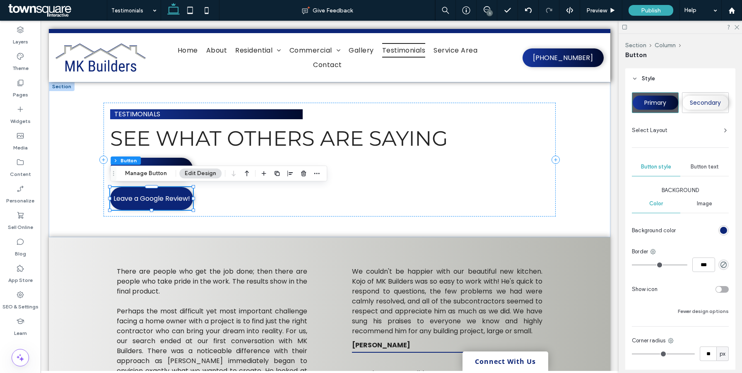
click at [705, 172] on div "Button text" at bounding box center [704, 167] width 48 height 18
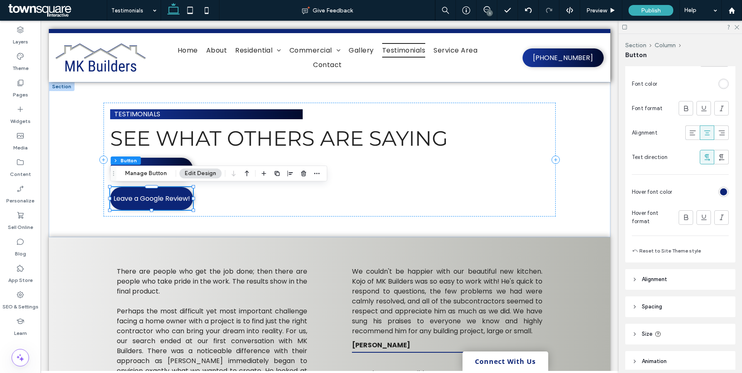
scroll to position [245, 0]
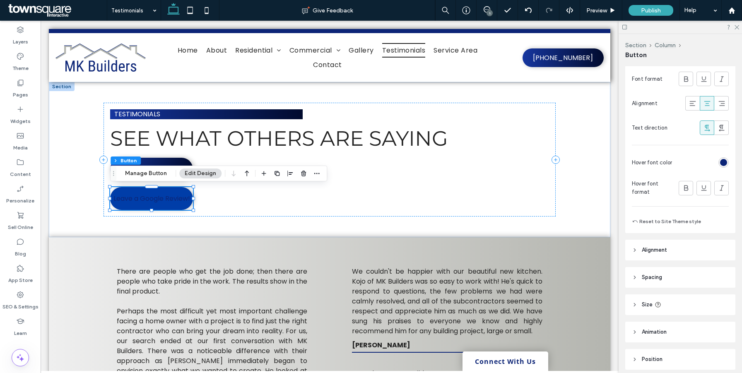
click at [723, 166] on div "rgb(12, 37, 119)" at bounding box center [723, 162] width 10 height 10
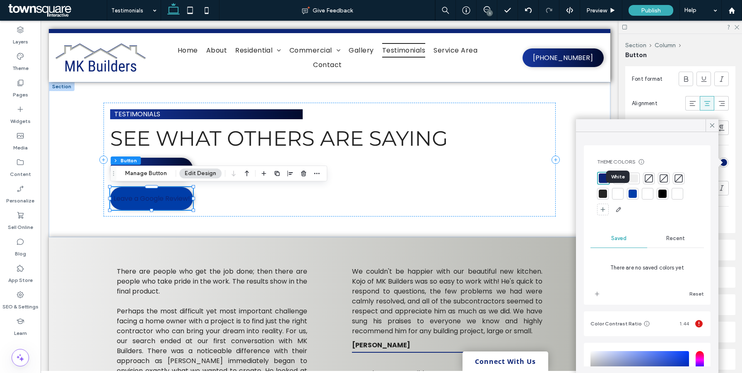
click at [621, 195] on div at bounding box center [617, 194] width 8 height 8
click at [716, 121] on div at bounding box center [711, 125] width 13 height 12
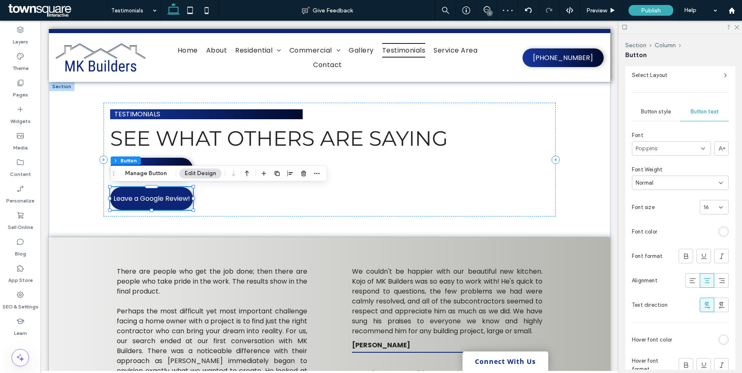
scroll to position [0, 0]
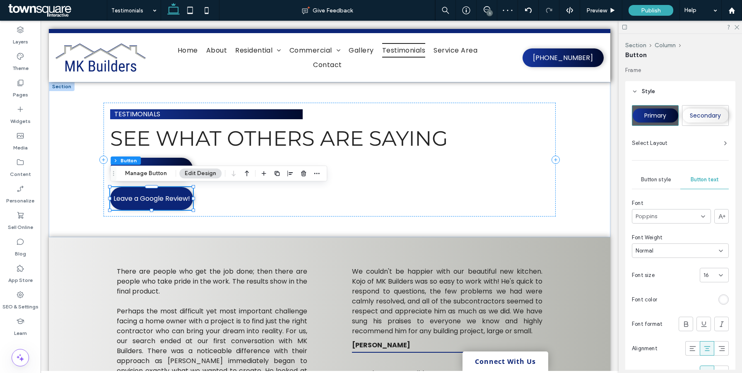
click at [654, 86] on header "Style" at bounding box center [680, 91] width 110 height 21
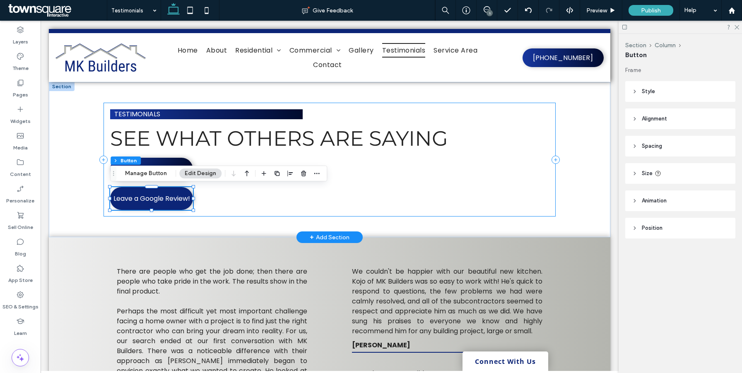
click at [255, 200] on div "testimonials See what others are saying Get Started Now Leave a Google Review!" at bounding box center [329, 160] width 452 height 114
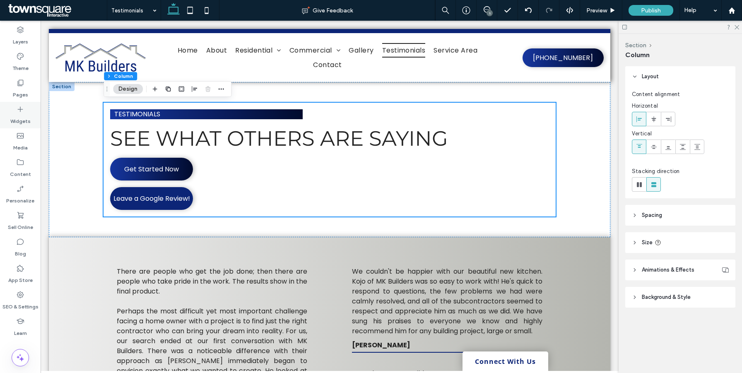
click at [12, 103] on div "Widgets" at bounding box center [20, 115] width 41 height 26
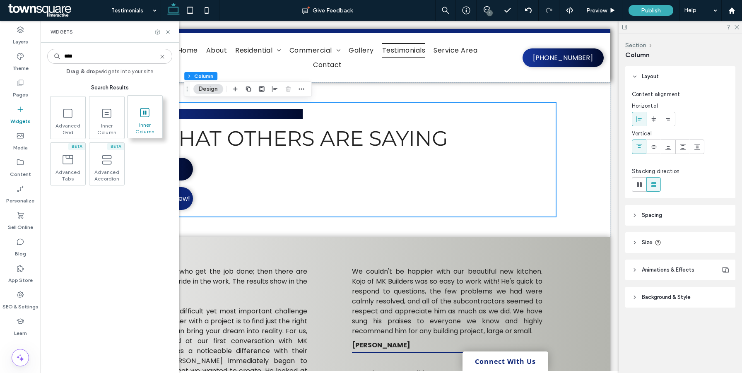
type input "****"
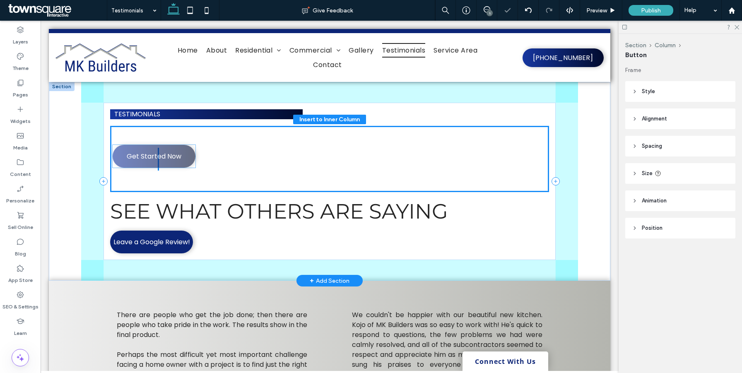
drag, startPoint x: 161, startPoint y: 245, endPoint x: 163, endPoint y: 160, distance: 85.3
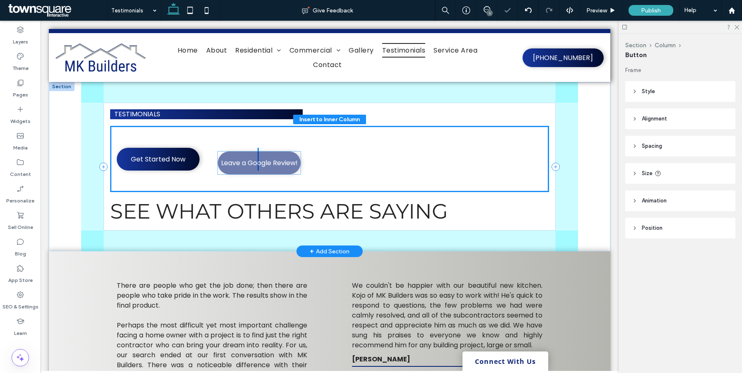
drag, startPoint x: 159, startPoint y: 240, endPoint x: 260, endPoint y: 159, distance: 129.6
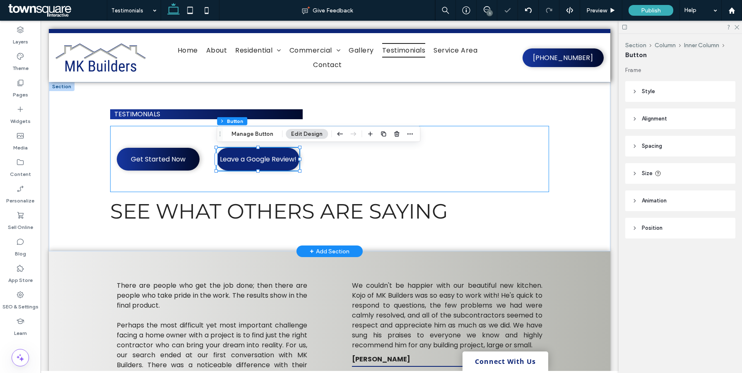
click at [438, 149] on div "Get Started Now Leave a Google Review!" at bounding box center [329, 159] width 439 height 66
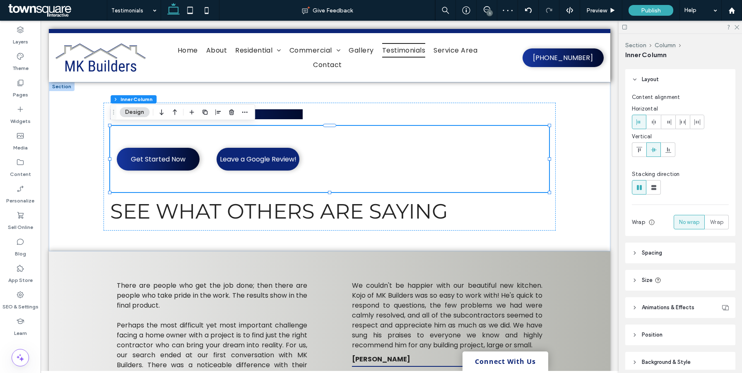
scroll to position [60, 0]
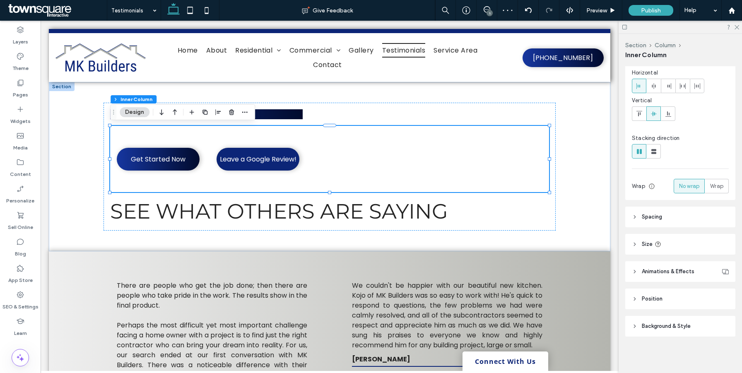
click at [658, 215] on span "Spacing" at bounding box center [652, 217] width 20 height 8
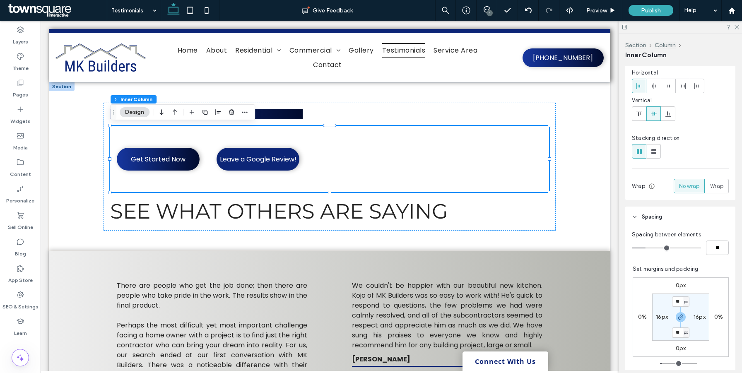
click at [658, 215] on span "Spacing" at bounding box center [652, 217] width 20 height 8
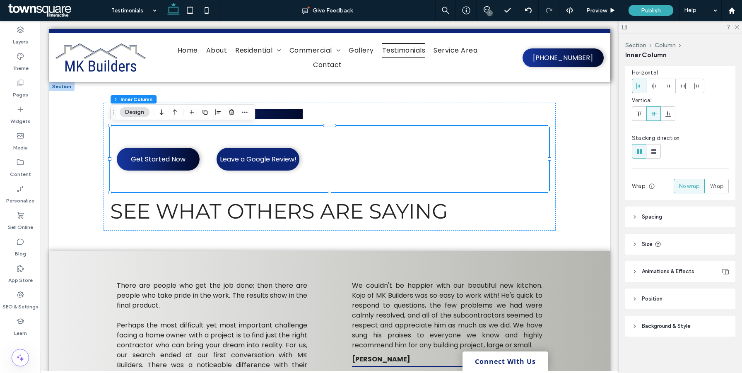
click at [647, 246] on span "Size" at bounding box center [647, 244] width 11 height 8
click at [725, 292] on span "px" at bounding box center [722, 289] width 6 height 8
click at [723, 361] on span "A" at bounding box center [722, 362] width 3 height 8
type input "*"
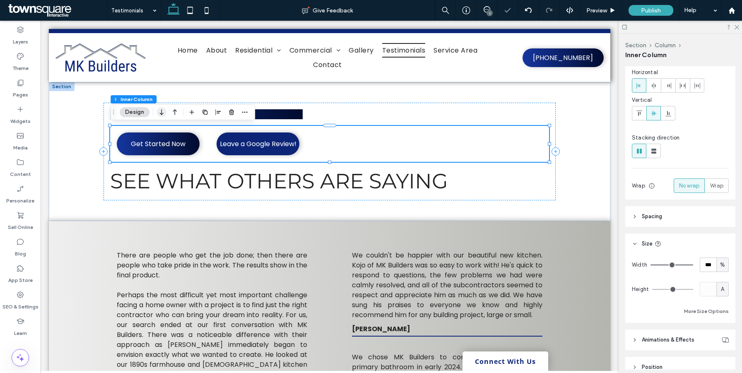
click at [165, 115] on icon "button" at bounding box center [161, 112] width 10 height 15
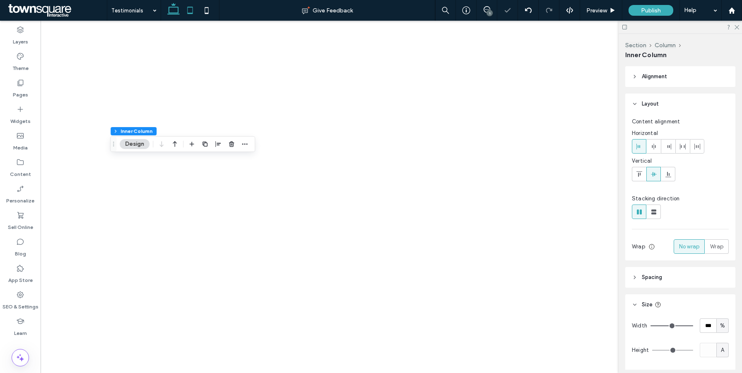
click at [190, 9] on icon at bounding box center [190, 10] width 17 height 17
type input "*"
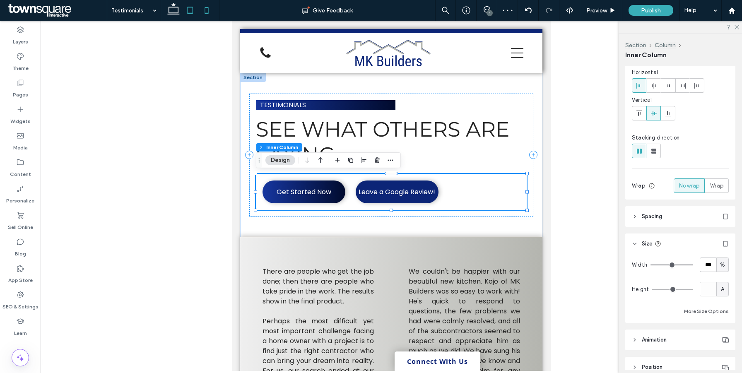
click at [206, 9] on icon at bounding box center [206, 10] width 17 height 17
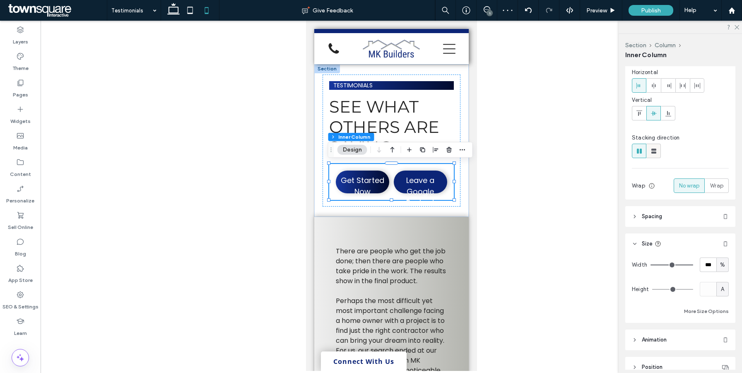
click at [655, 152] on use at bounding box center [653, 151] width 5 height 5
type input "**"
type input "****"
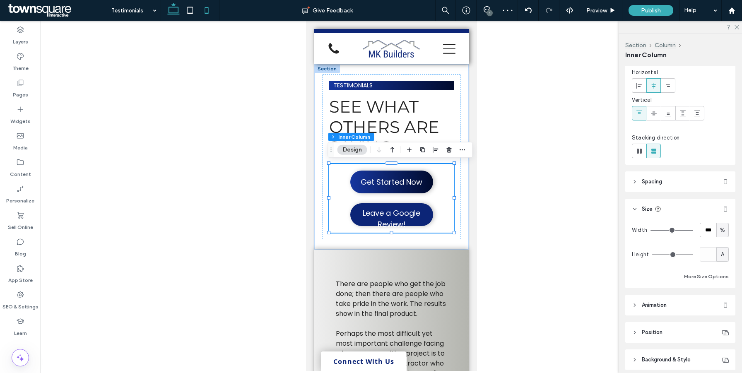
click at [177, 6] on icon at bounding box center [173, 10] width 17 height 17
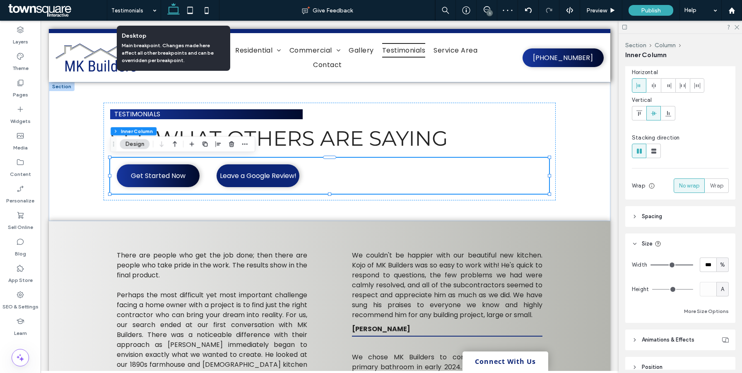
type input "*"
type input "**"
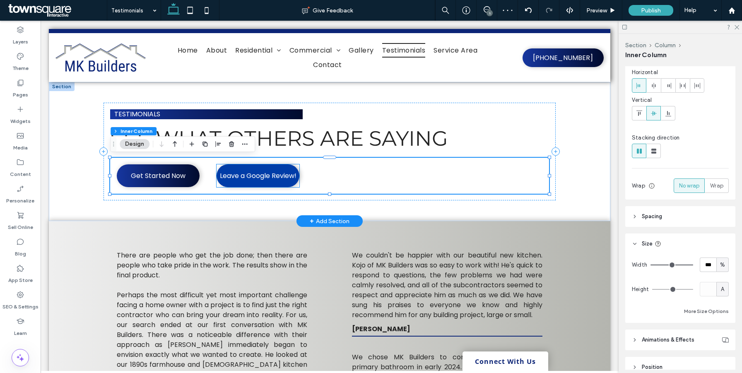
click at [231, 180] on span "Leave a Google Review!" at bounding box center [258, 175] width 77 height 19
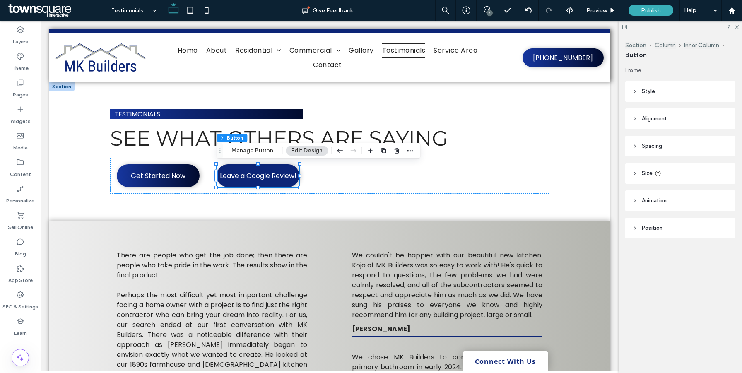
click at [634, 175] on use at bounding box center [635, 173] width 2 height 3
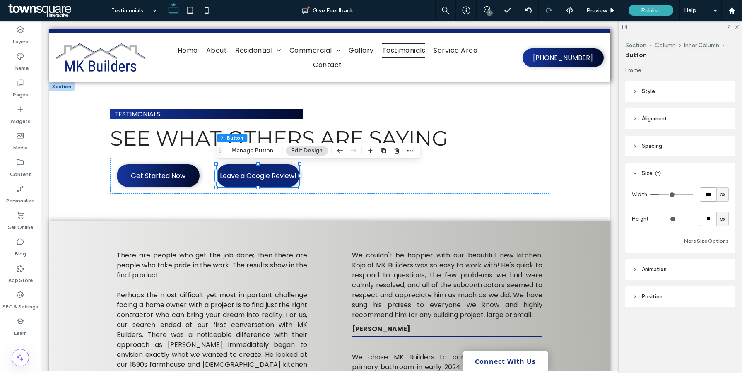
click at [708, 195] on input "***" at bounding box center [708, 194] width 17 height 14
type input "***"
click at [708, 195] on input "***" at bounding box center [708, 194] width 17 height 14
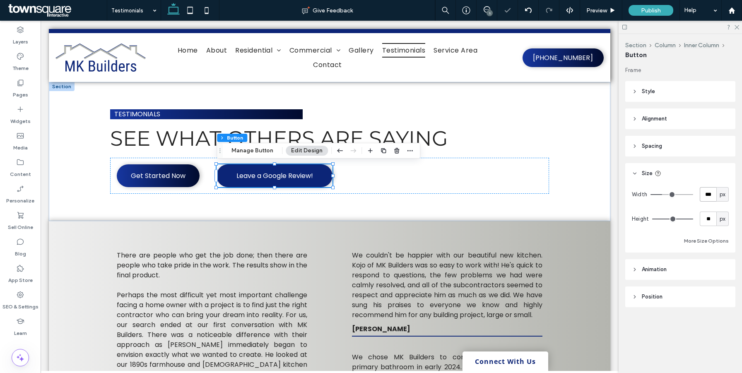
click at [708, 195] on input "***" at bounding box center [708, 194] width 17 height 14
type input "***"
click at [253, 149] on button "Manage Button" at bounding box center [252, 151] width 53 height 10
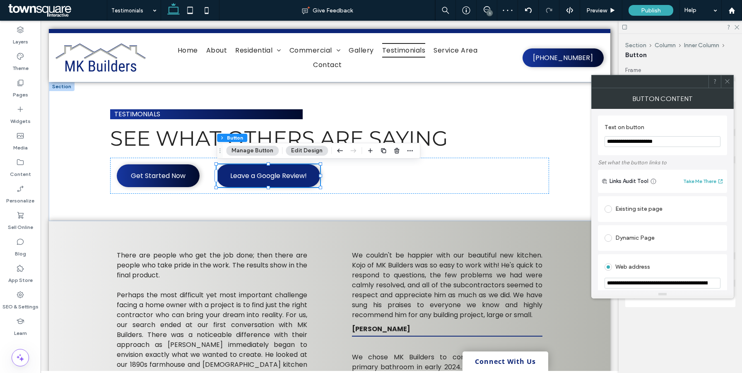
click at [727, 82] on use at bounding box center [727, 81] width 4 height 4
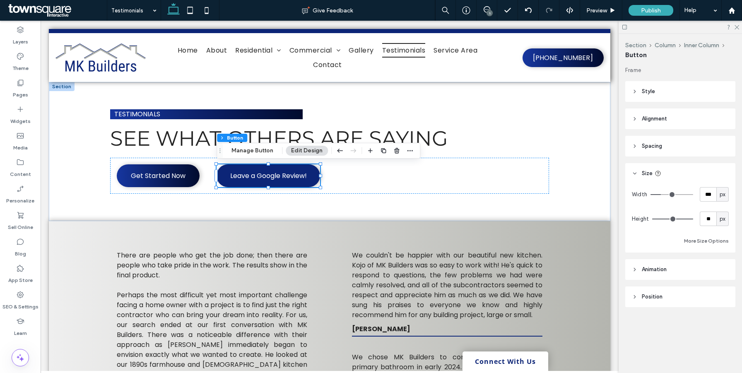
click at [657, 89] on header "Style" at bounding box center [680, 91] width 110 height 21
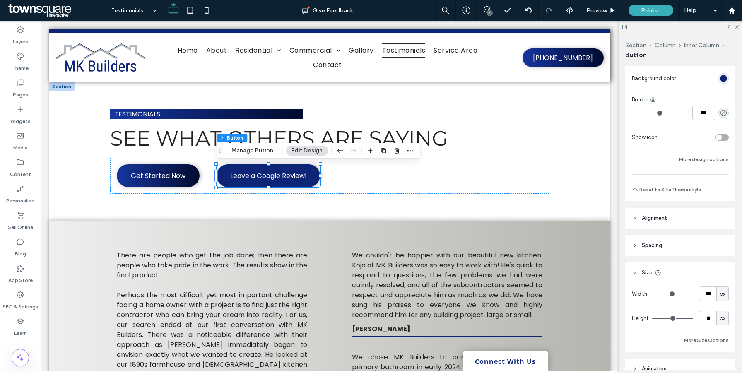
scroll to position [164, 0]
click at [724, 134] on div at bounding box center [695, 137] width 68 height 14
click at [723, 138] on div "toggle" at bounding box center [721, 138] width 13 height 7
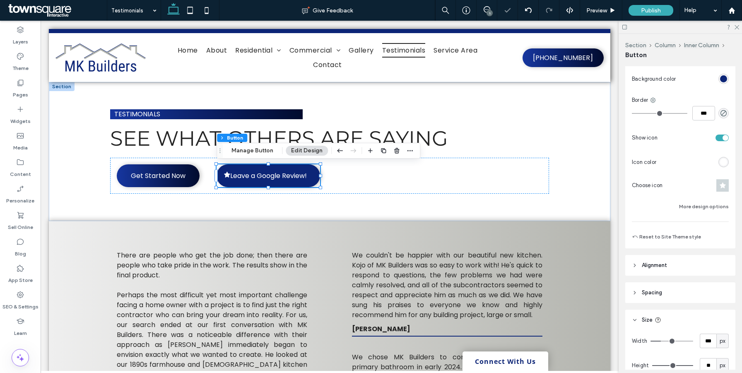
click at [725, 160] on div "rgb(255, 255, 255)" at bounding box center [723, 162] width 7 height 7
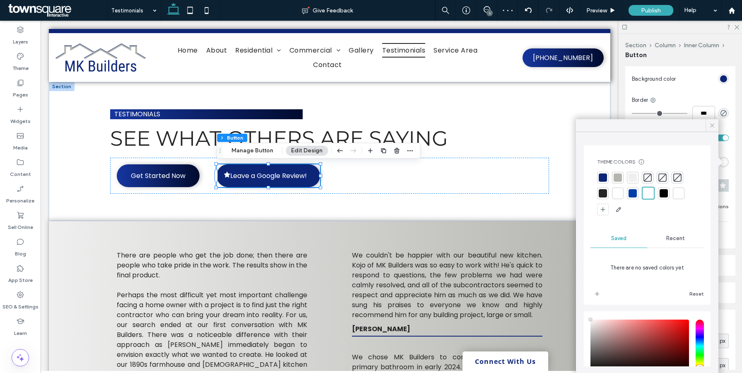
click at [712, 128] on icon at bounding box center [711, 125] width 7 height 7
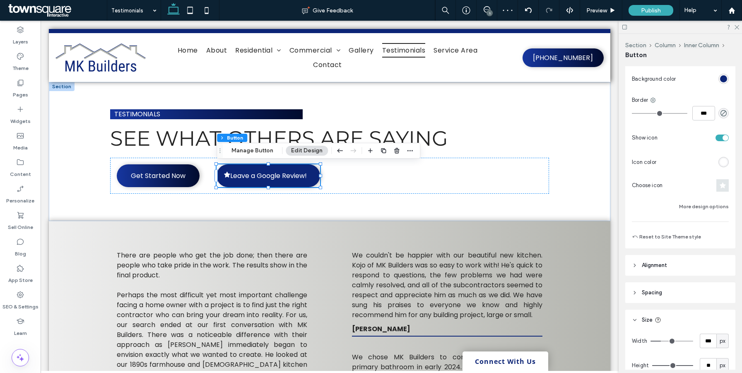
click at [720, 188] on icon at bounding box center [722, 185] width 6 height 7
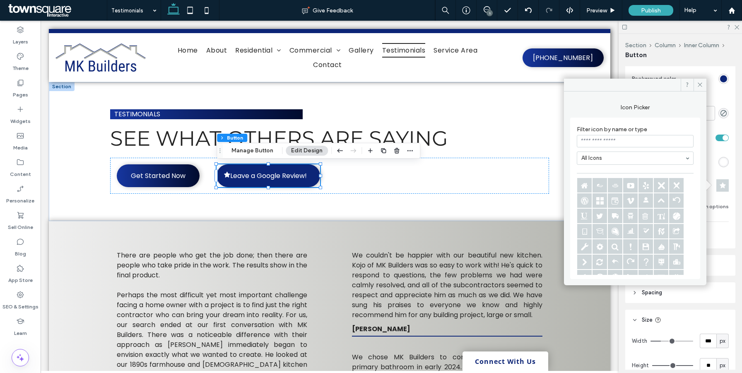
click at [603, 143] on input at bounding box center [635, 141] width 117 height 12
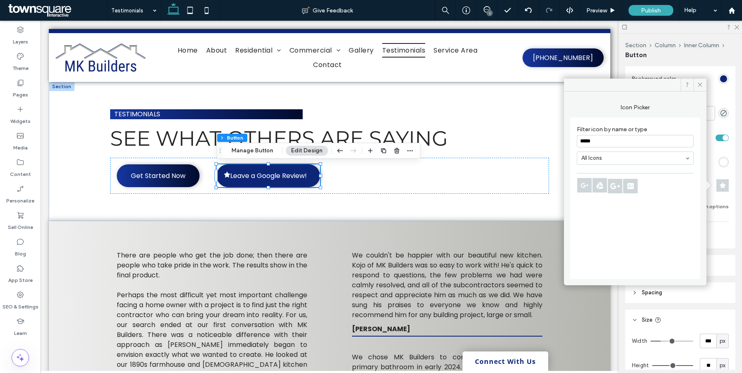
type input "******"
click at [670, 146] on input "******" at bounding box center [635, 141] width 117 height 12
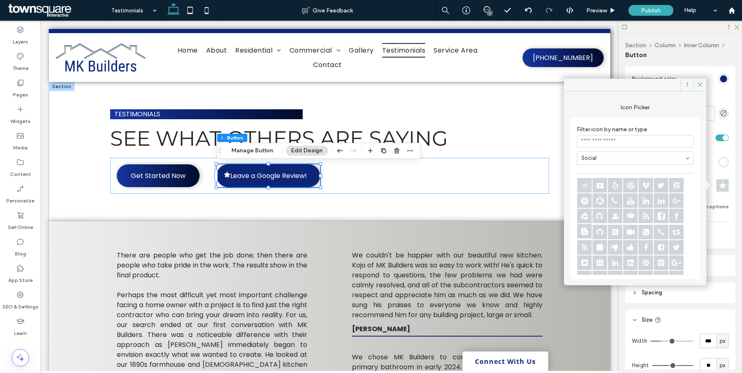
scroll to position [8, 0]
click at [673, 257] on icon at bounding box center [676, 254] width 14 height 14
click at [676, 194] on icon at bounding box center [676, 192] width 14 height 14
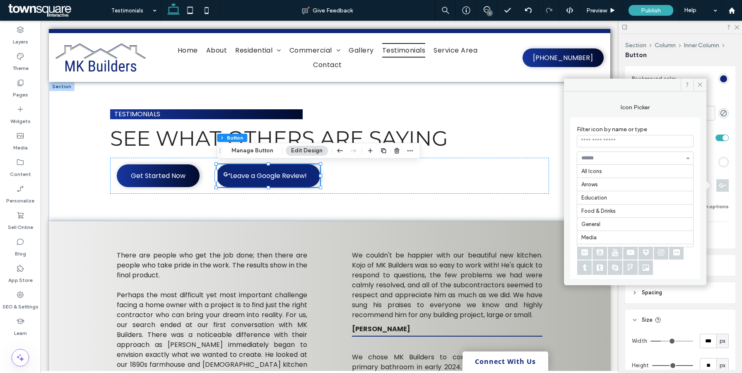
scroll to position [95, 0]
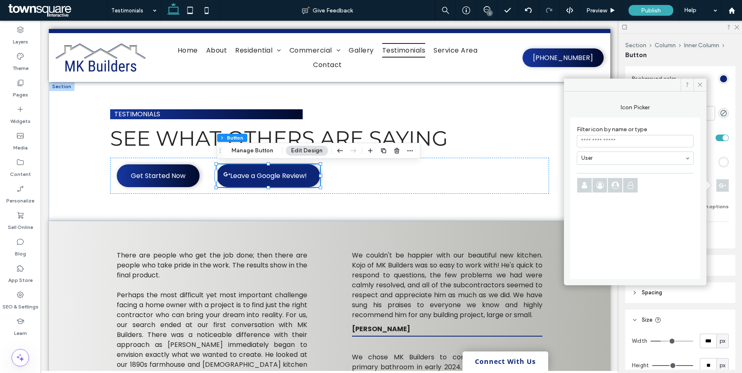
click at [659, 163] on div at bounding box center [635, 158] width 116 height 12
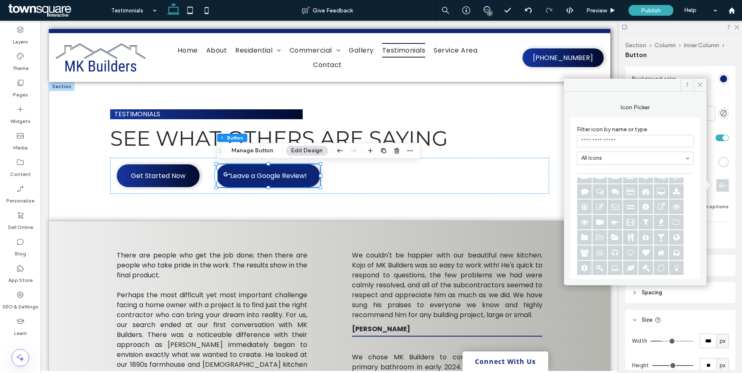
scroll to position [530, 0]
click at [704, 83] on span at bounding box center [699, 85] width 13 height 12
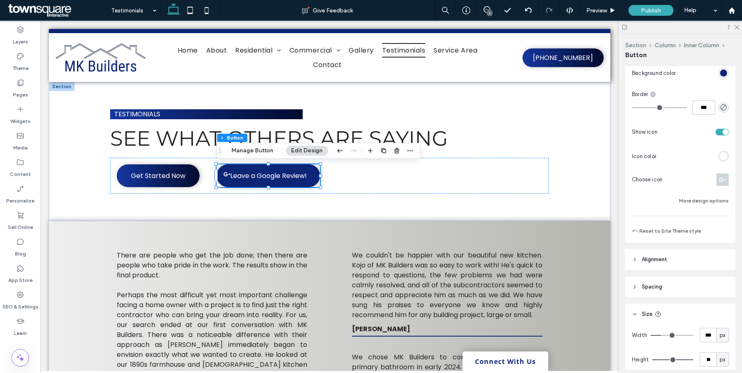
scroll to position [172, 0]
click at [398, 152] on icon "button" at bounding box center [396, 150] width 7 height 7
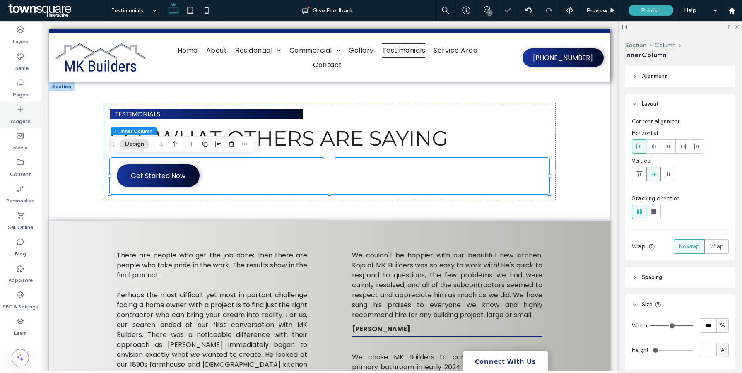
click at [21, 116] on label "Widgets" at bounding box center [20, 119] width 20 height 12
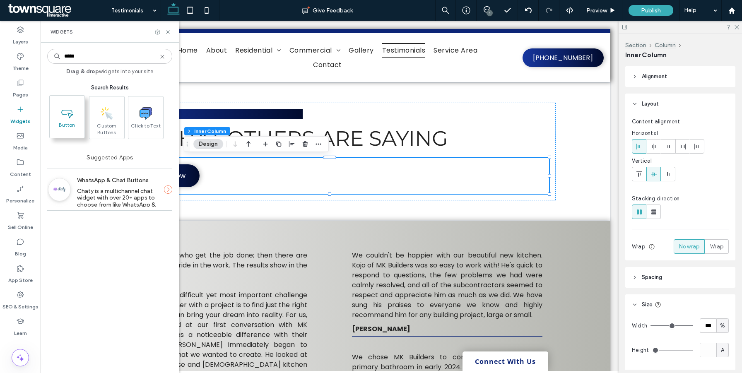
type input "*****"
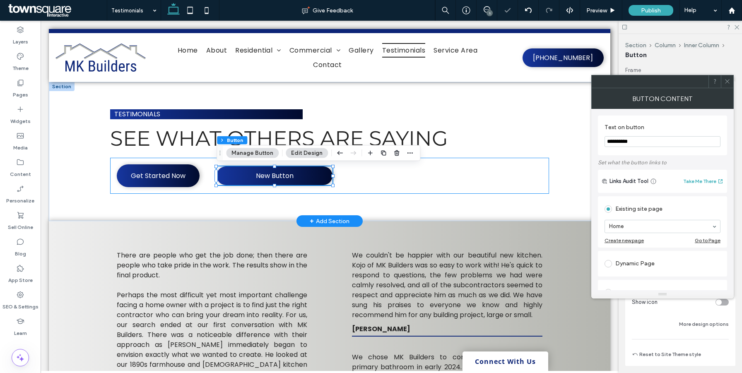
type input "**"
click at [650, 146] on input "**********" at bounding box center [662, 141] width 116 height 11
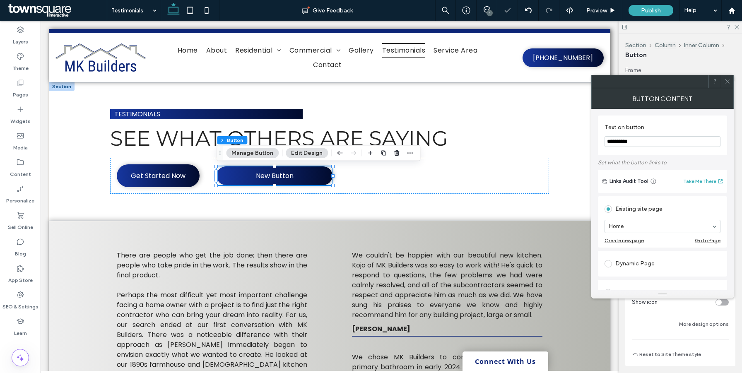
click at [650, 146] on input "**********" at bounding box center [662, 141] width 116 height 11
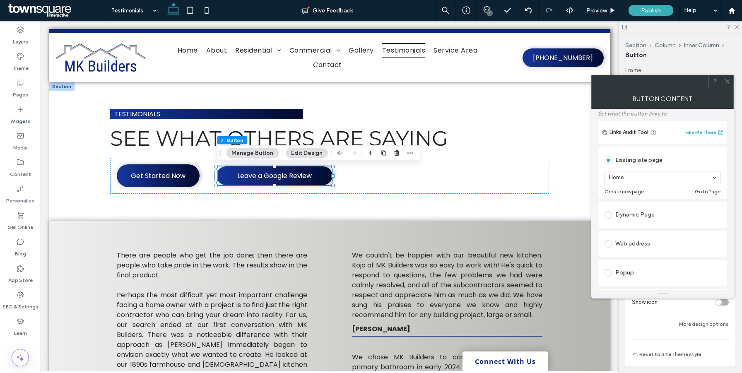
type input "**********"
click at [638, 244] on div "Web address" at bounding box center [662, 243] width 116 height 13
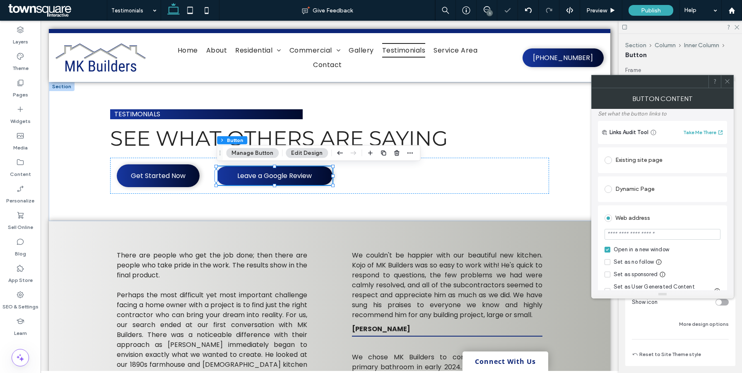
click at [638, 234] on input "url" at bounding box center [662, 234] width 116 height 11
paste input "**********"
type input "**********"
click at [729, 83] on icon at bounding box center [727, 81] width 6 height 6
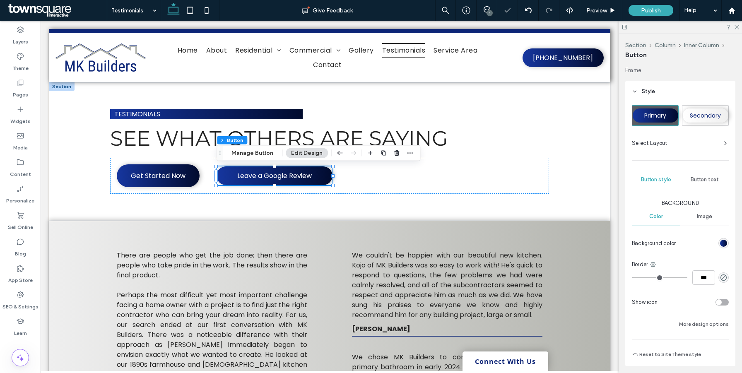
scroll to position [122, 0]
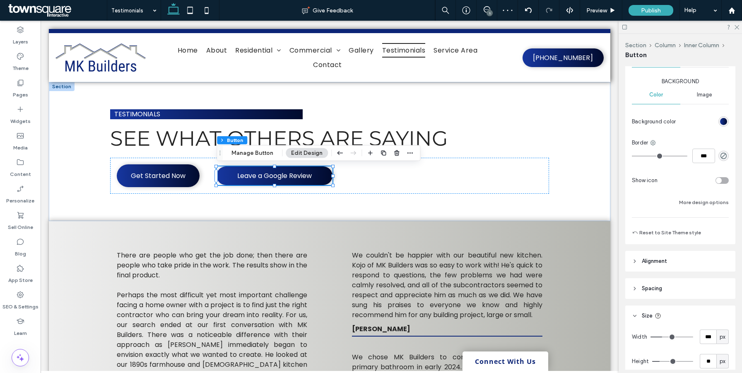
click at [725, 179] on div "toggle" at bounding box center [721, 180] width 13 height 7
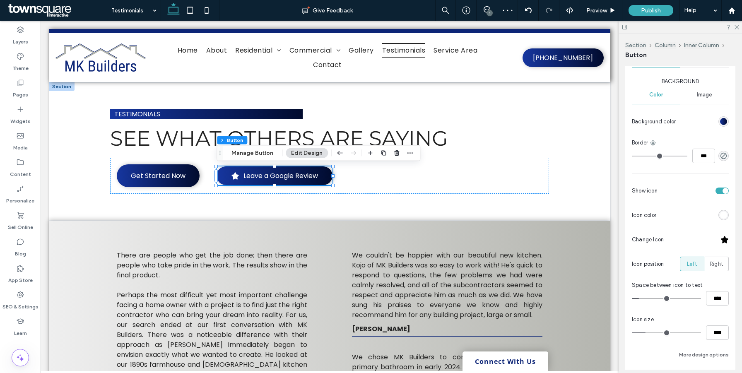
click at [726, 242] on div at bounding box center [724, 240] width 8 height 8
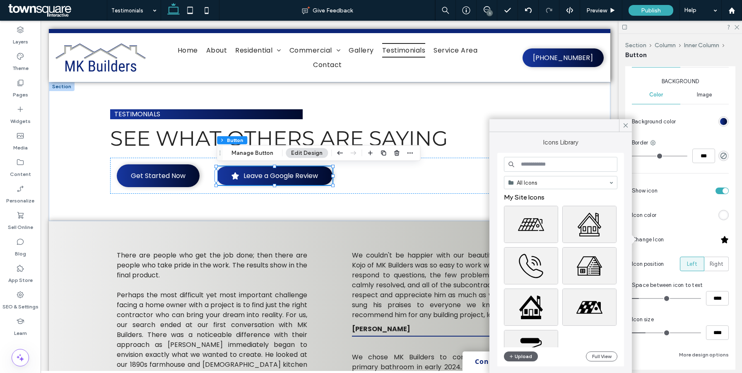
click at [552, 170] on input at bounding box center [560, 164] width 113 height 15
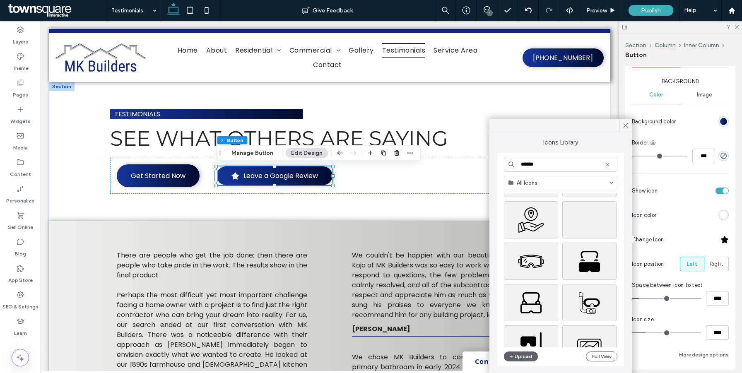
scroll to position [348, 0]
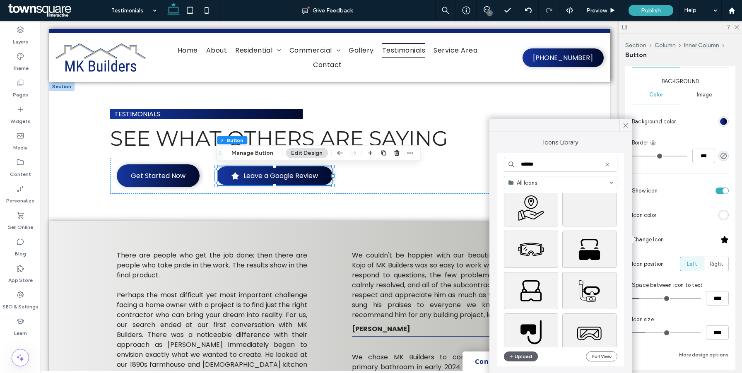
type input "******"
click at [564, 175] on div "****** All Icons Upload Full View" at bounding box center [560, 260] width 113 height 207
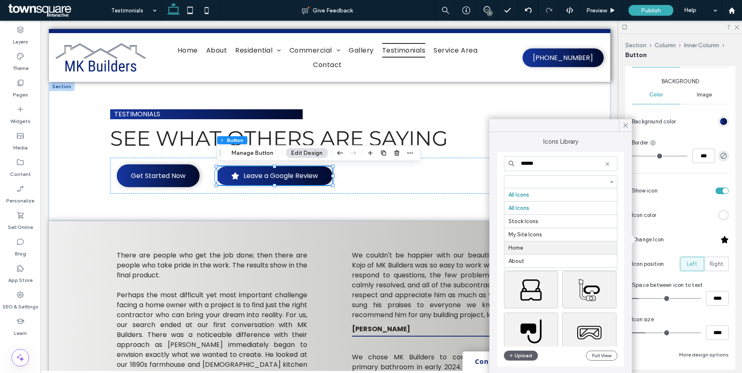
scroll to position [0, 0]
click at [587, 188] on span at bounding box center [560, 182] width 113 height 12
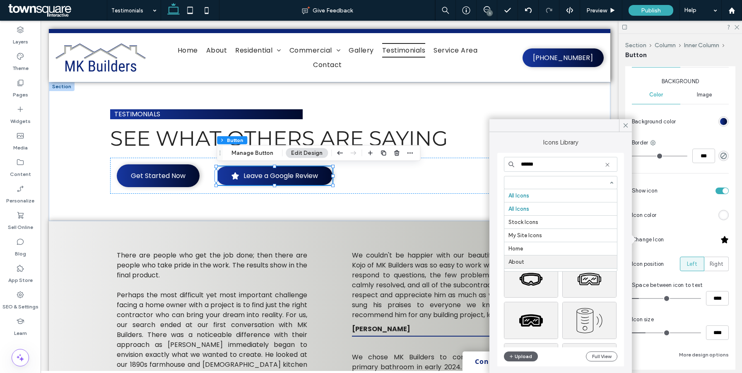
scroll to position [1756, 0]
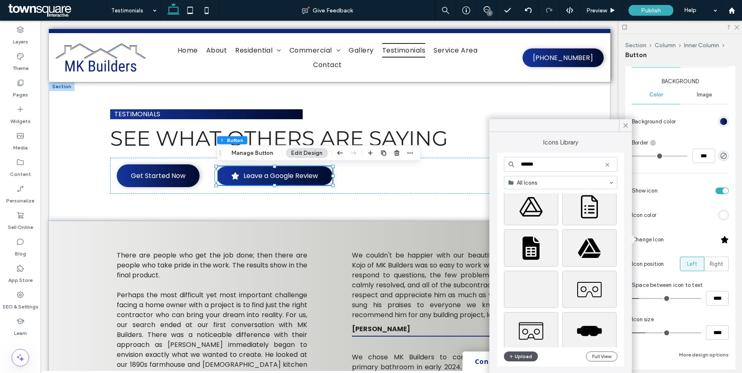
click at [521, 355] on button "Upload" at bounding box center [521, 356] width 34 height 10
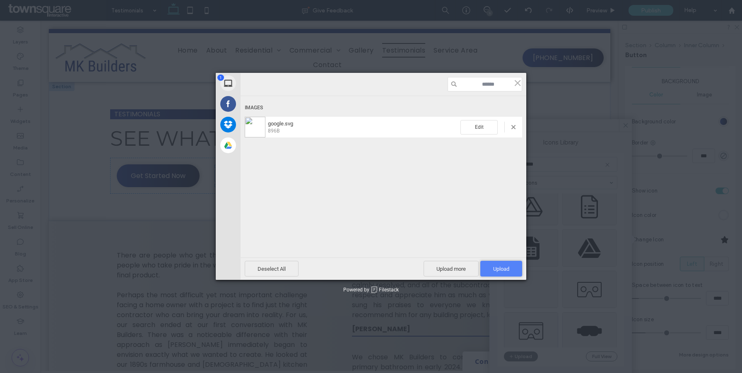
click at [507, 266] on span "Upload 1" at bounding box center [501, 269] width 16 height 6
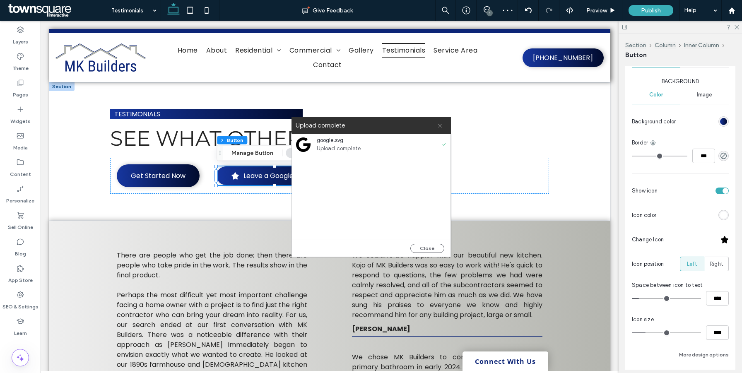
click at [440, 127] on use at bounding box center [440, 126] width 4 height 4
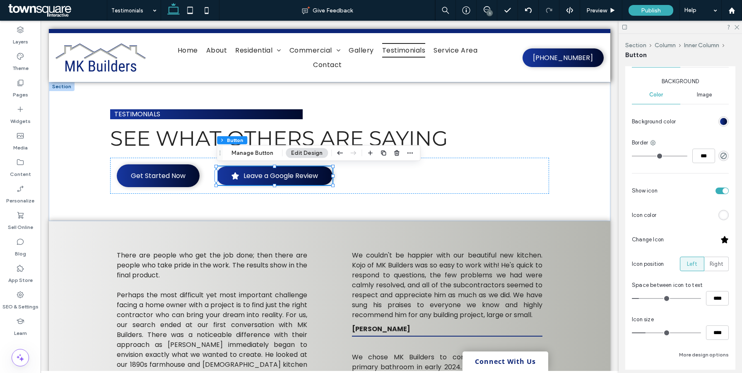
click at [721, 241] on div at bounding box center [724, 240] width 8 height 8
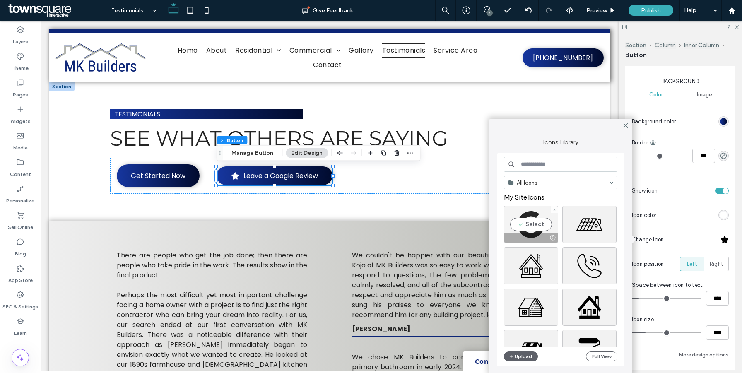
click at [531, 227] on div "Select" at bounding box center [531, 224] width 54 height 37
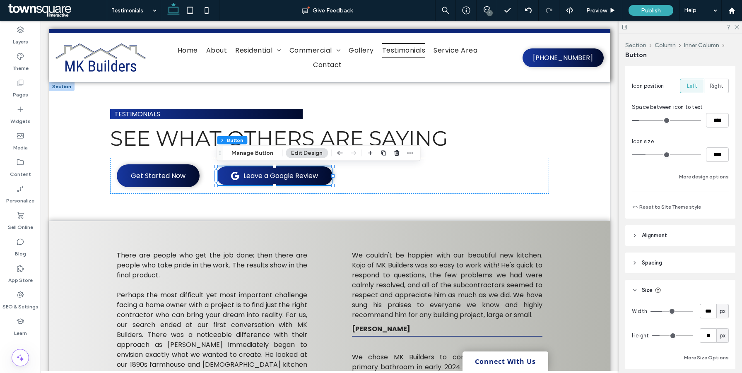
scroll to position [342, 0]
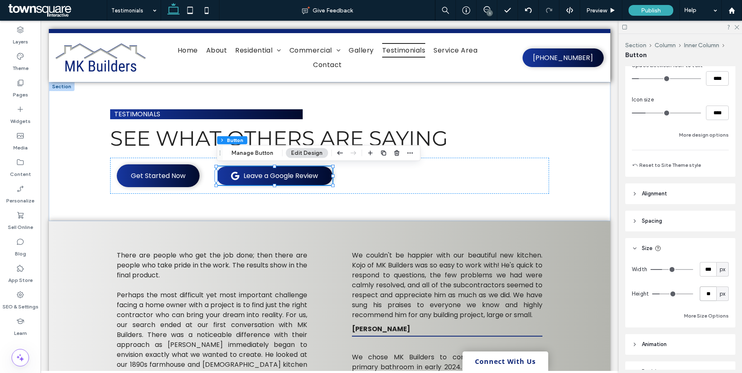
click at [714, 293] on input "**" at bounding box center [708, 293] width 17 height 14
type input "**"
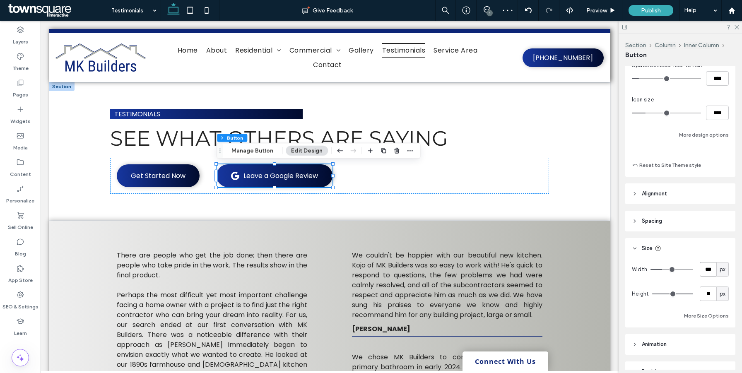
click at [708, 270] on input "***" at bounding box center [708, 269] width 17 height 14
type input "***"
click at [530, 171] on div "Get Started Now Leave a Google Review" at bounding box center [329, 176] width 439 height 36
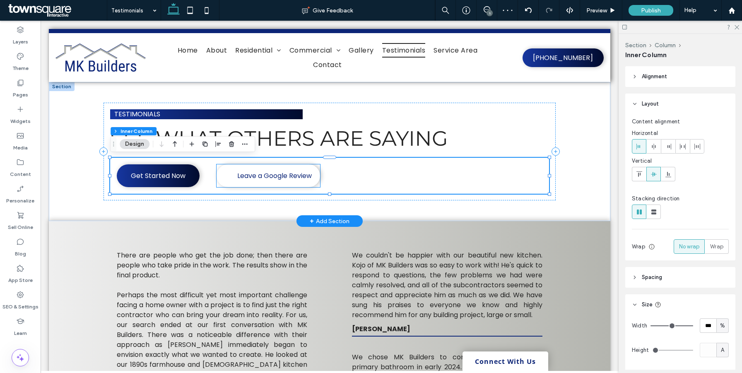
click at [305, 176] on span "Leave a Google Review" at bounding box center [274, 176] width 75 height 10
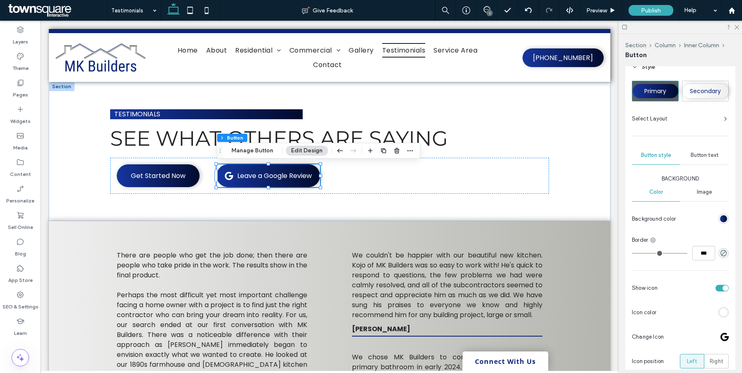
scroll to position [27, 0]
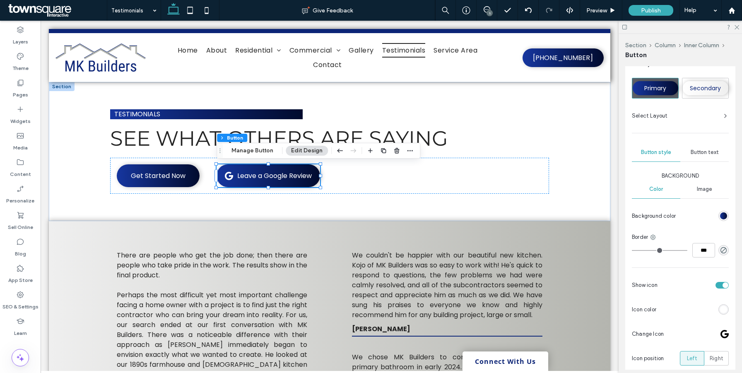
click at [723, 219] on div "linear-gradient(90deg, rgb(22, 54, 159) 0%, rgb(1, 11, 46) 100%)" at bounding box center [723, 215] width 7 height 7
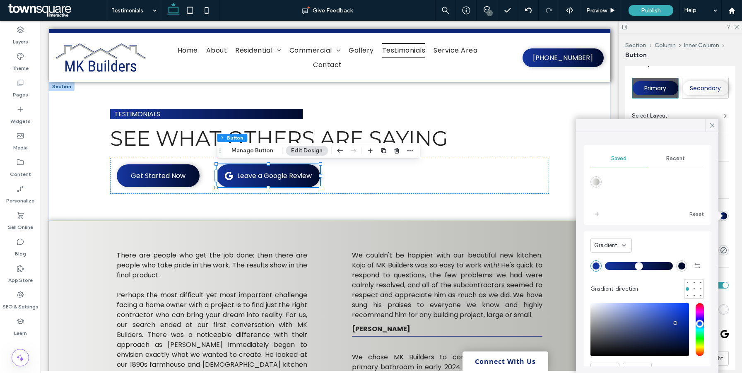
click at [661, 160] on div "Recent" at bounding box center [675, 158] width 57 height 18
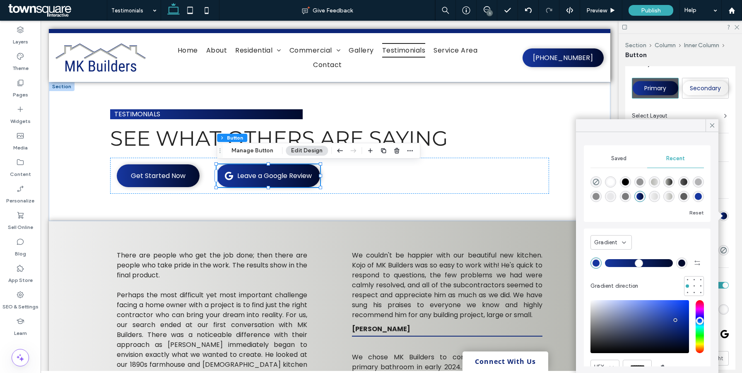
click at [625, 156] on span "Saved" at bounding box center [618, 158] width 15 height 7
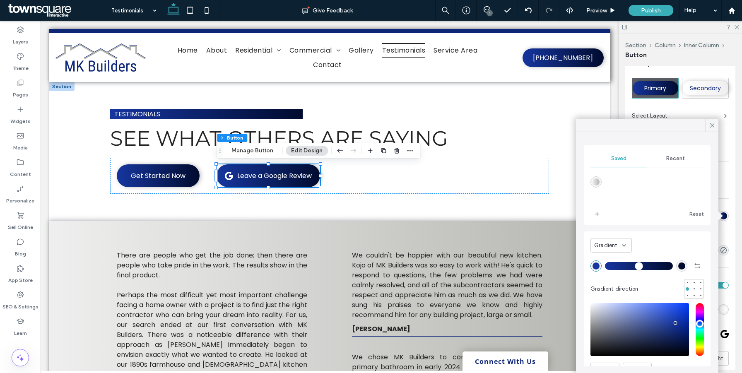
click at [620, 246] on div "Gradient" at bounding box center [608, 245] width 28 height 8
click at [611, 266] on div "Color" at bounding box center [611, 260] width 41 height 14
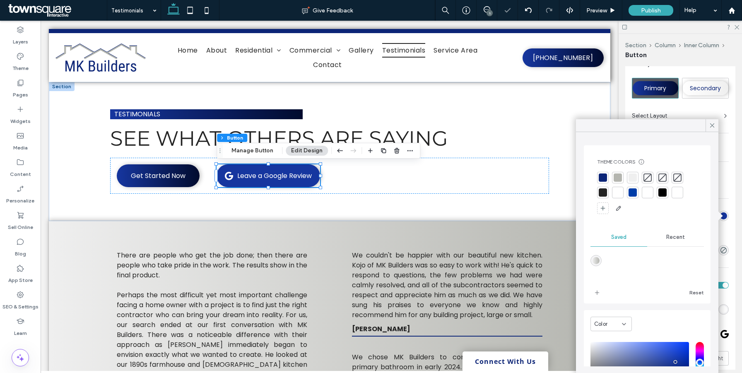
click at [635, 194] on div at bounding box center [632, 192] width 8 height 8
click at [601, 180] on div at bounding box center [603, 177] width 8 height 8
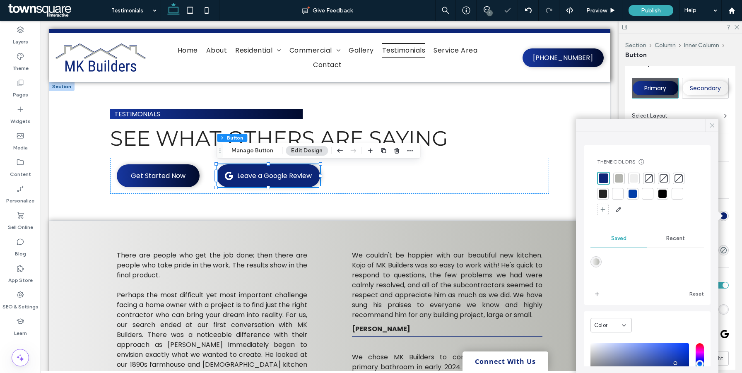
click at [710, 125] on icon at bounding box center [711, 125] width 7 height 7
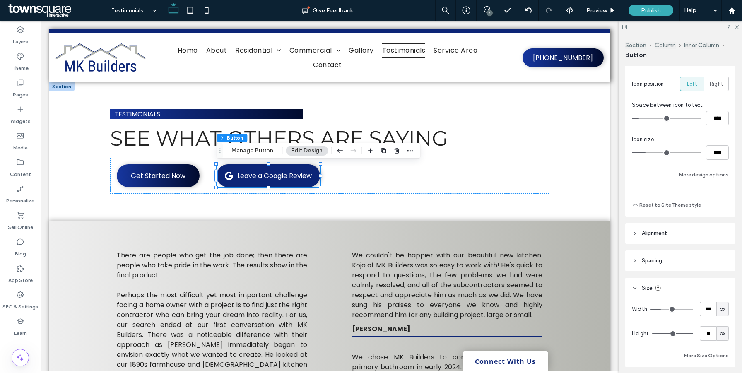
scroll to position [322, 0]
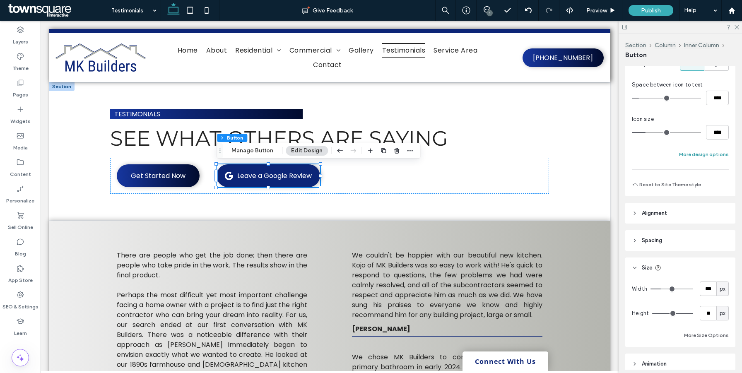
click at [709, 154] on button "More design options" at bounding box center [704, 154] width 50 height 10
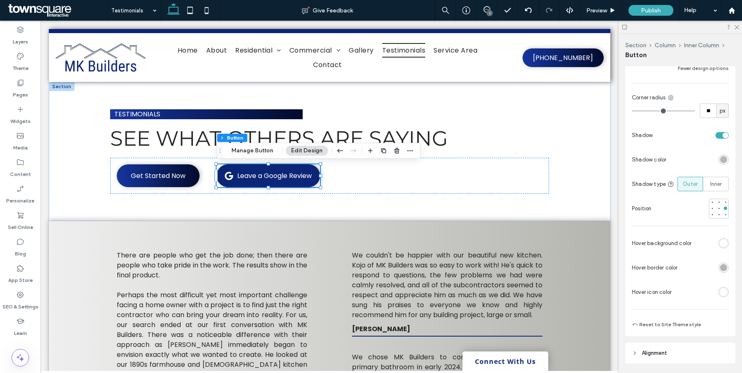
scroll to position [410, 0]
click at [728, 240] on div "rgb(255, 255, 255)" at bounding box center [723, 241] width 10 height 10
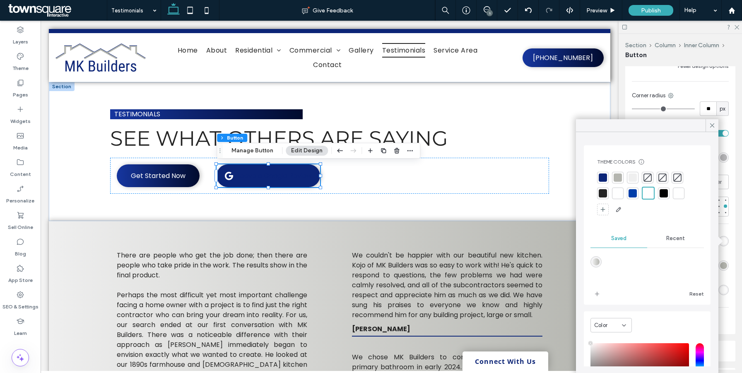
click at [635, 195] on div at bounding box center [632, 193] width 8 height 8
click at [711, 123] on icon at bounding box center [711, 125] width 7 height 7
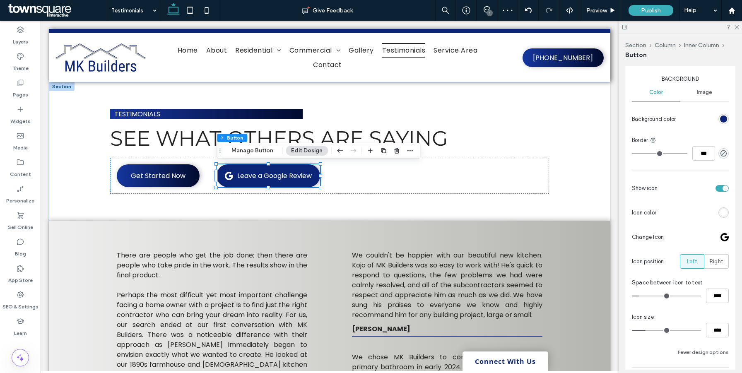
scroll to position [113, 0]
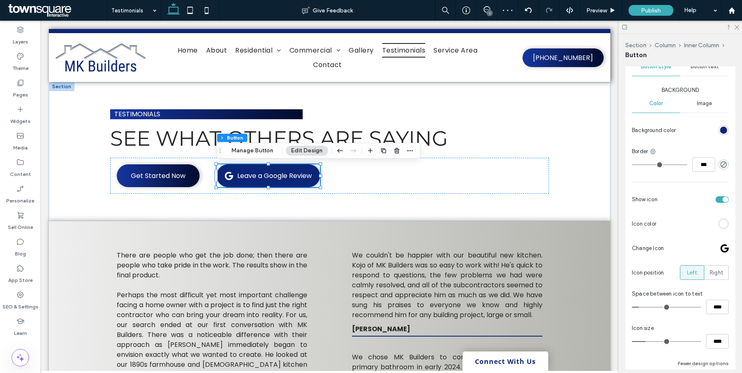
click at [708, 102] on span "Image" at bounding box center [704, 103] width 15 height 7
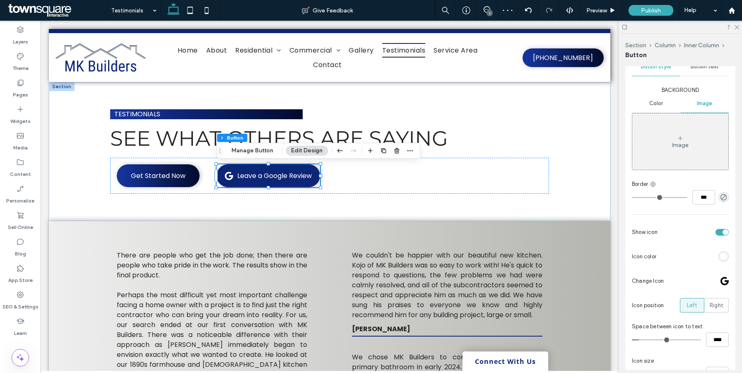
click at [650, 103] on span "Color" at bounding box center [656, 103] width 14 height 7
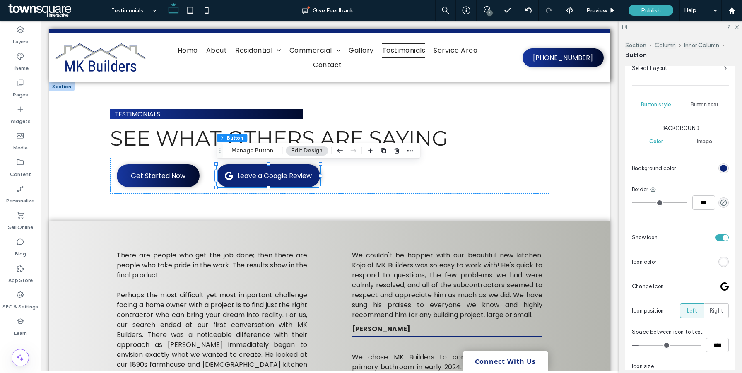
click at [707, 106] on span "Button text" at bounding box center [704, 104] width 28 height 7
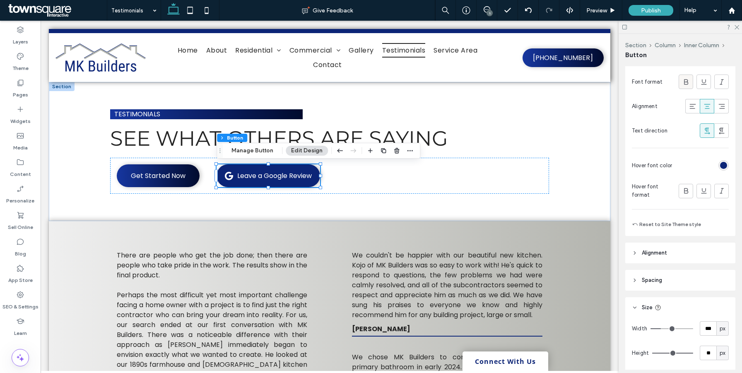
scroll to position [245, 0]
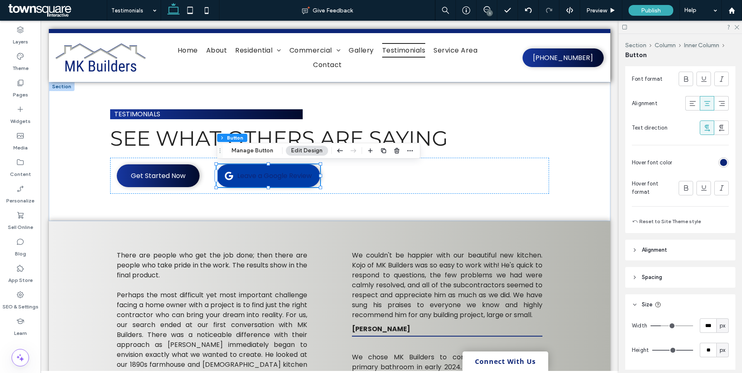
click at [722, 161] on div "rgb(12, 37, 119)" at bounding box center [723, 162] width 7 height 7
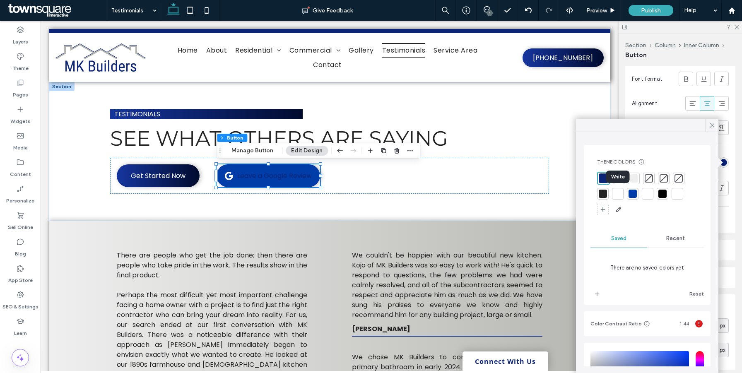
click at [618, 191] on div at bounding box center [617, 194] width 8 height 8
click at [710, 127] on icon at bounding box center [711, 125] width 7 height 7
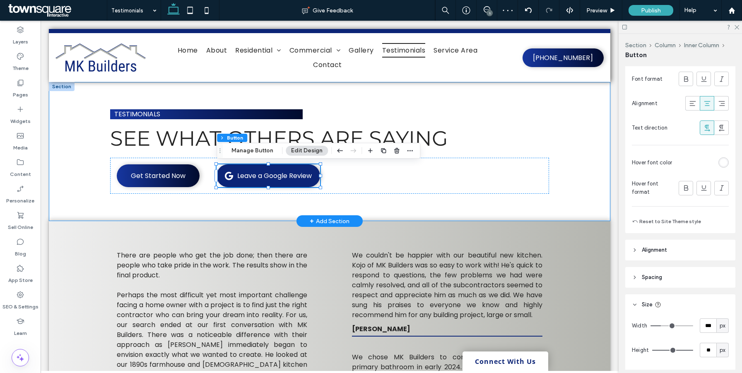
click at [573, 178] on div "testimonials See what others are saying Get Started Now Leave a Google Review" at bounding box center [329, 151] width 497 height 139
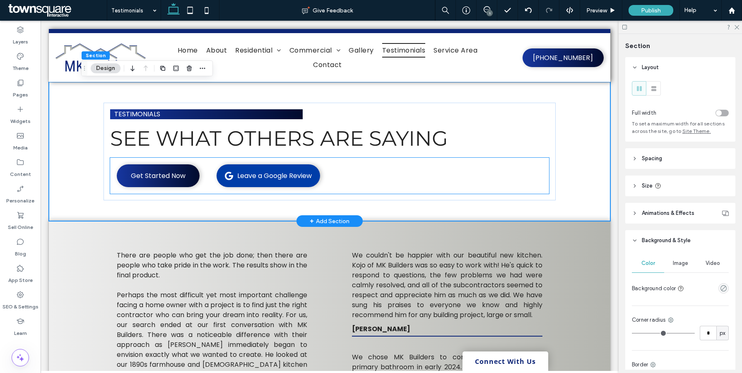
click at [243, 181] on link "Leave a Google Review" at bounding box center [268, 175] width 103 height 23
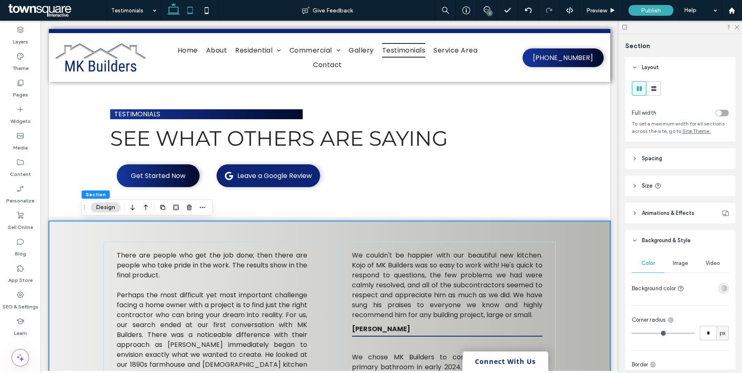
click at [192, 8] on icon at bounding box center [190, 10] width 17 height 17
type input "*"
type input "**"
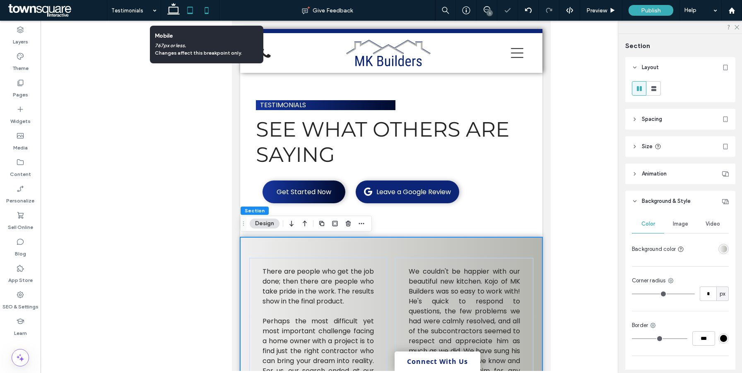
click at [207, 8] on icon at bounding box center [206, 10] width 17 height 17
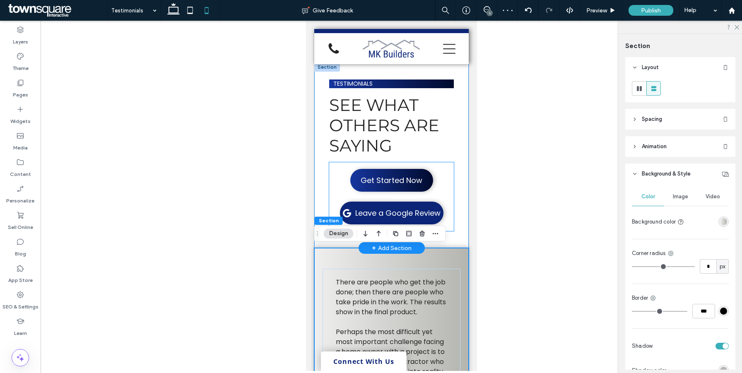
click at [452, 164] on div "Get Started Now Leave a Google Review" at bounding box center [391, 196] width 125 height 69
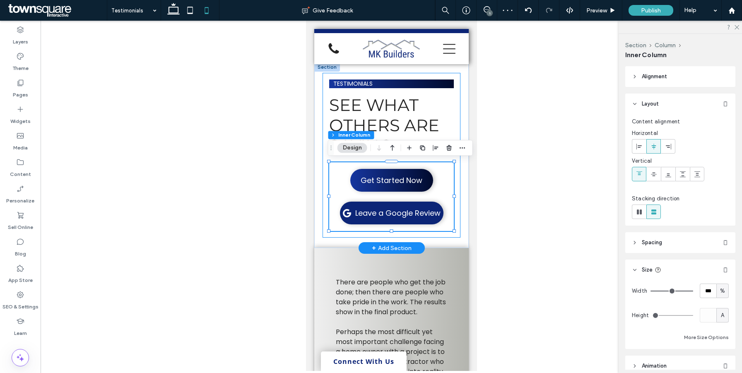
click at [456, 166] on div "testimonials See what others are saying Get Started Now Leave a Google Review" at bounding box center [391, 155] width 138 height 165
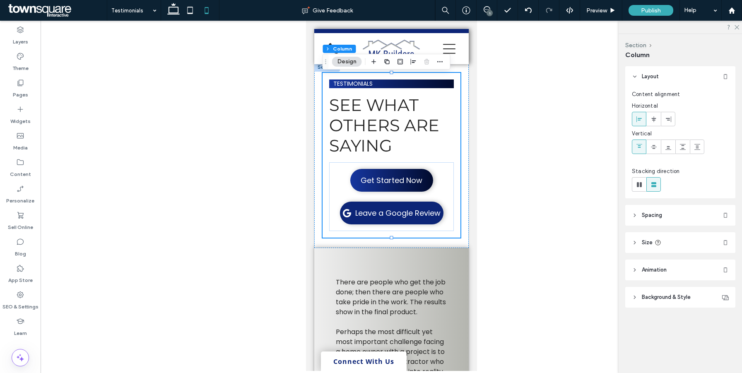
click at [644, 119] on div at bounding box center [639, 119] width 14 height 14
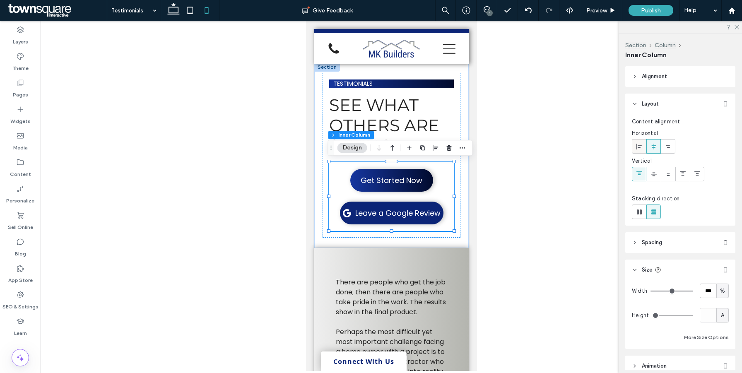
click at [641, 142] on span at bounding box center [639, 147] width 7 height 14
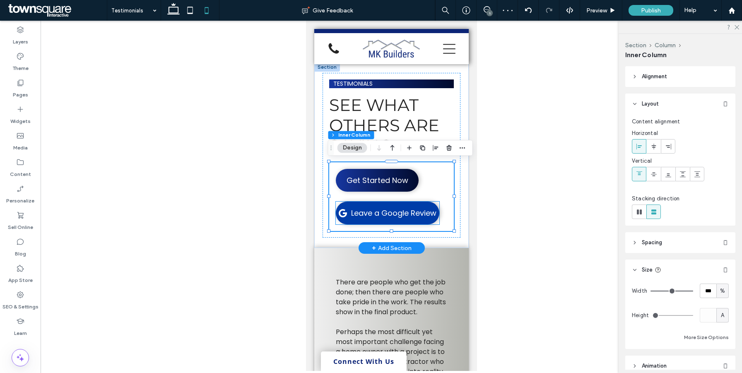
click at [437, 211] on link "Leave a Google Review" at bounding box center [386, 213] width 103 height 23
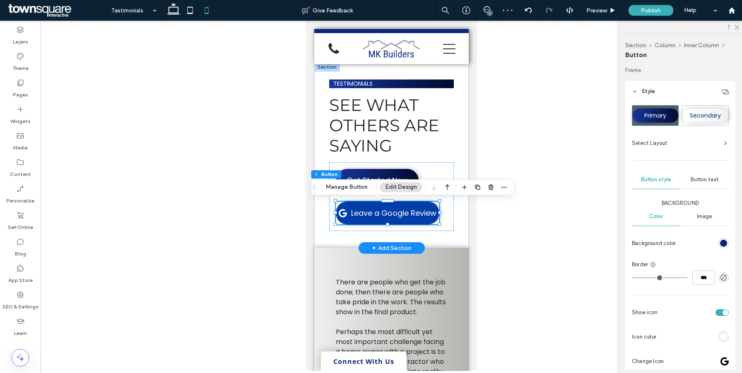
type input "**"
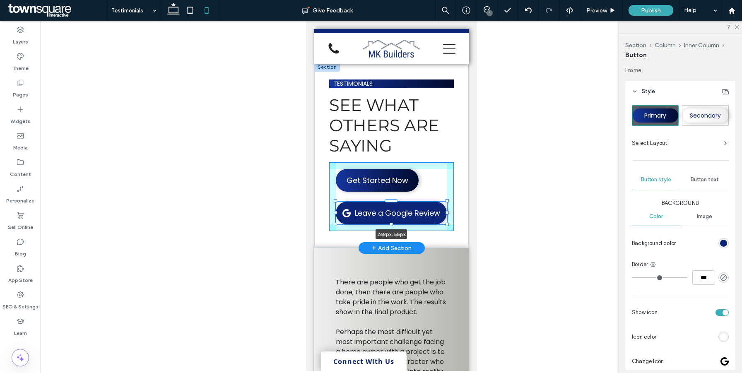
drag, startPoint x: 439, startPoint y: 212, endPoint x: 447, endPoint y: 212, distance: 7.5
click at [447, 212] on div at bounding box center [446, 212] width 3 height 3
type input "***"
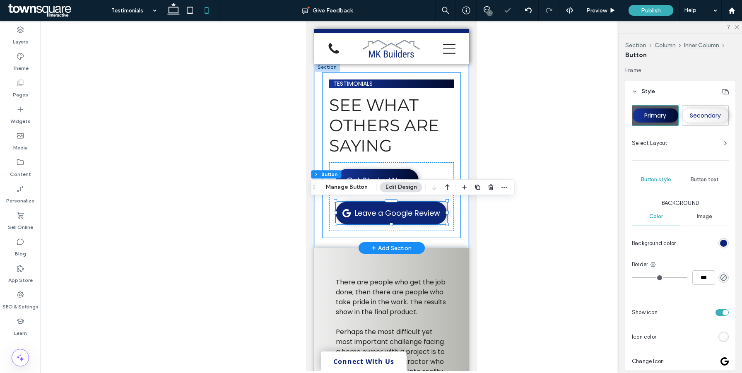
click at [458, 135] on div "testimonials See what others are saying Get Started Now Leave a Google Review 2…" at bounding box center [391, 155] width 138 height 165
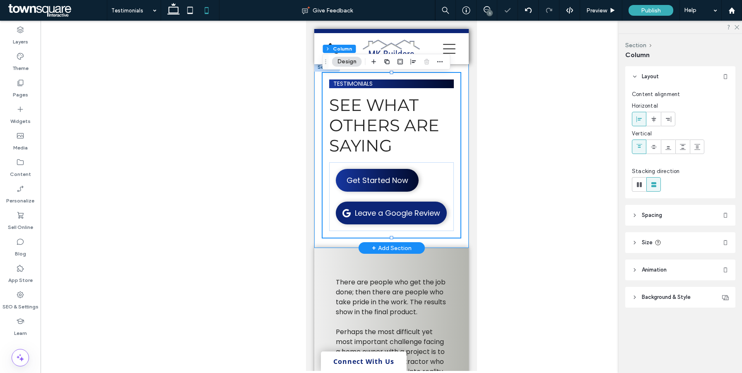
click at [466, 166] on div "testimonials See what others are saying Get Started Now Leave a Google Review" at bounding box center [391, 155] width 154 height 185
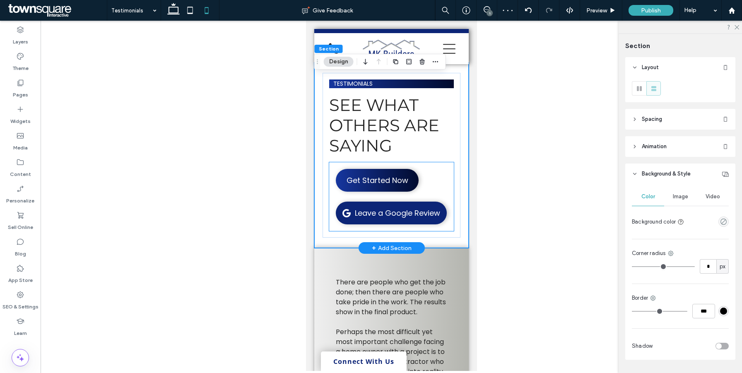
click at [435, 166] on div "Get Started Now Leave a Google Review" at bounding box center [391, 196] width 125 height 69
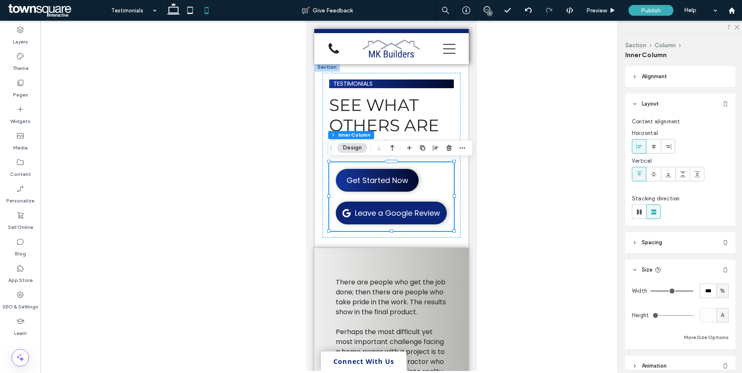
click at [653, 240] on span "Spacing" at bounding box center [652, 242] width 20 height 8
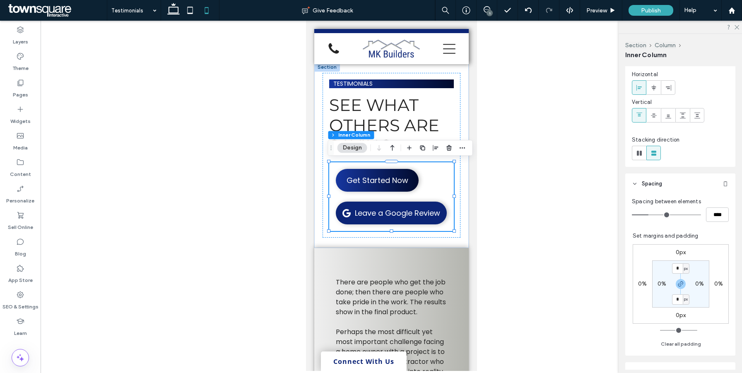
scroll to position [82, 0]
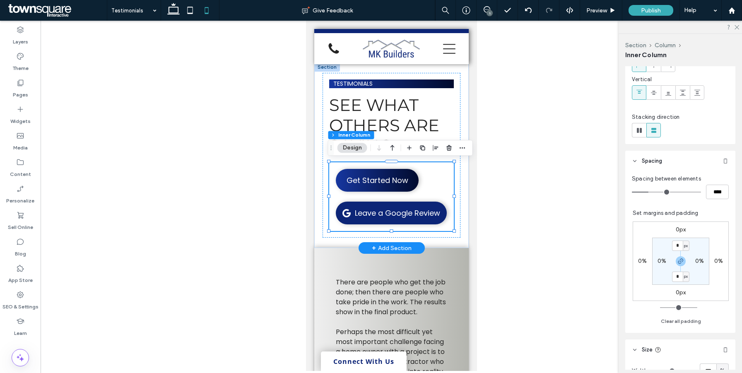
click at [433, 173] on div "Get Started Now Leave a Google Review" at bounding box center [391, 196] width 125 height 69
click at [457, 170] on div "testimonials See what others are saying Get Started Now Leave a Google Review" at bounding box center [391, 155] width 138 height 165
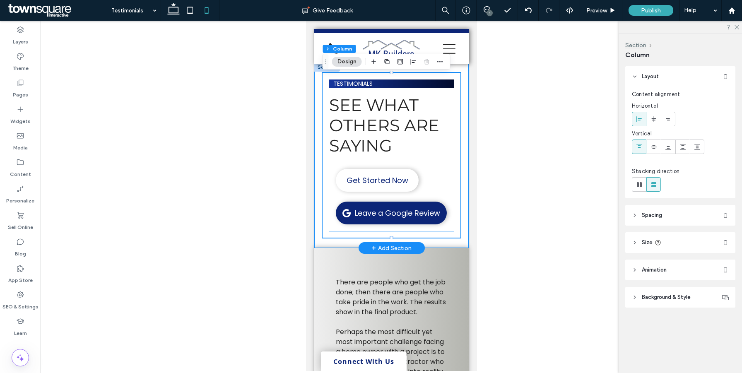
click at [406, 186] on span "Get Started Now" at bounding box center [377, 180] width 62 height 19
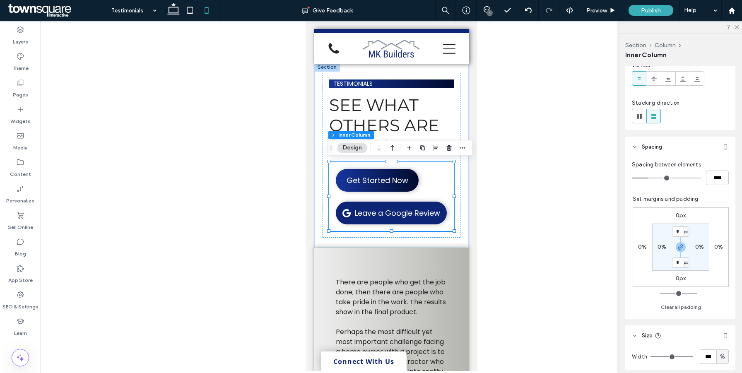
scroll to position [103, 0]
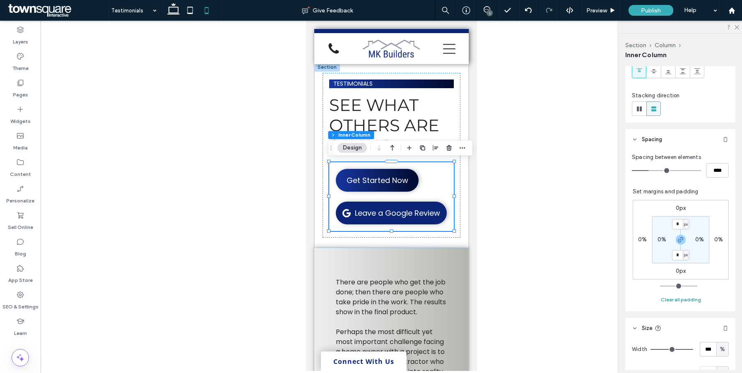
click at [672, 295] on button "Clear all padding" at bounding box center [681, 300] width 40 height 10
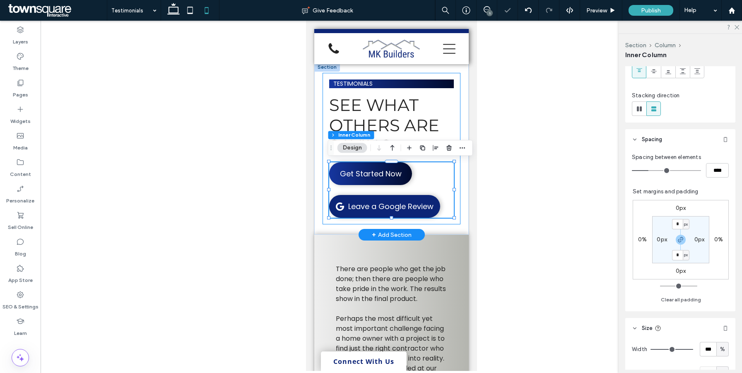
click at [455, 188] on div "testimonials See what others are saying Get Started Now Leave a Google Review" at bounding box center [391, 149] width 138 height 152
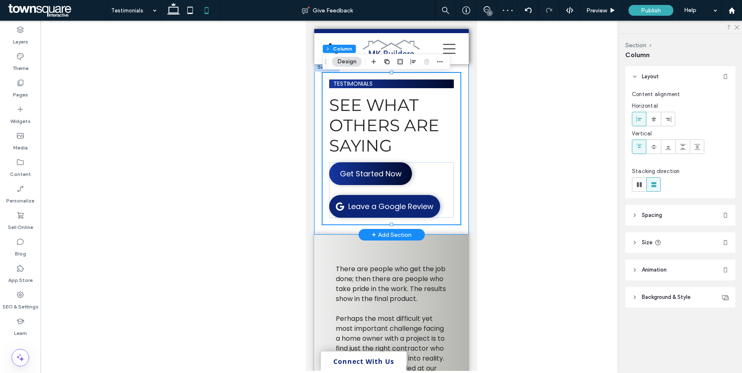
click at [463, 139] on div "testimonials See what others are saying Get Started Now Leave a Google Review" at bounding box center [391, 149] width 154 height 172
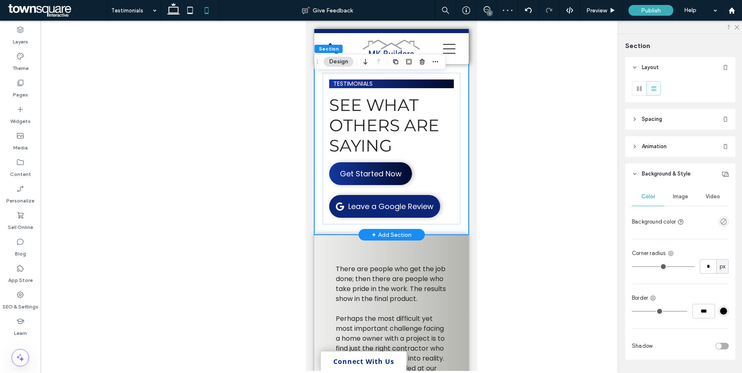
scroll to position [0, 0]
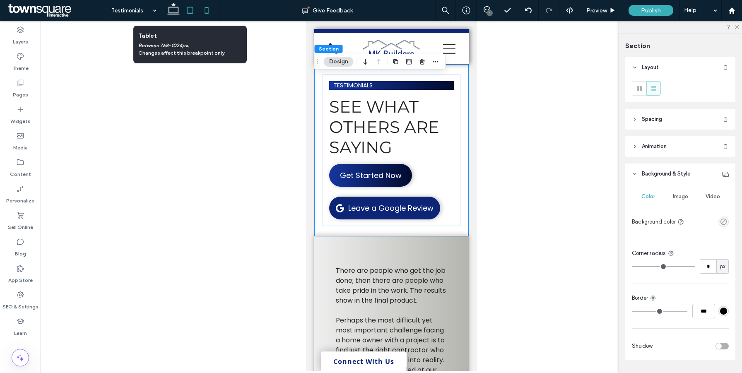
click at [188, 10] on icon at bounding box center [190, 10] width 17 height 17
type input "**"
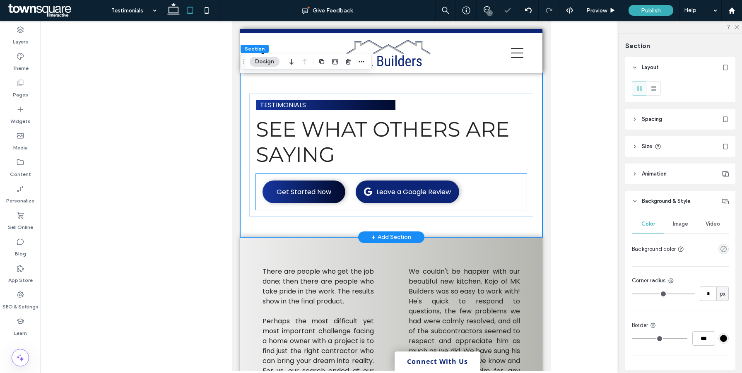
click at [259, 182] on div "Get Started Now Leave a Google Review" at bounding box center [391, 192] width 271 height 36
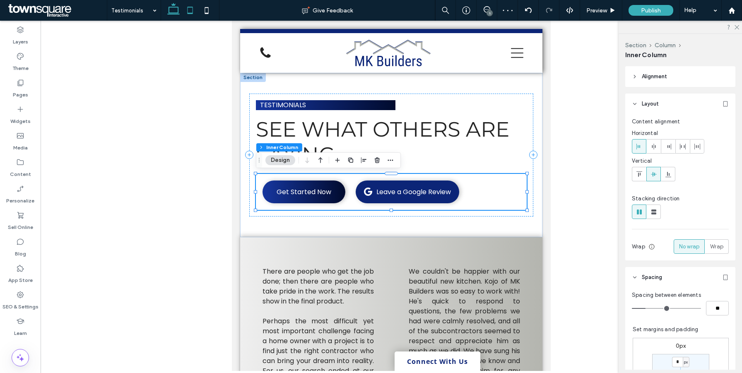
click at [172, 9] on icon at bounding box center [173, 10] width 17 height 17
type input "**"
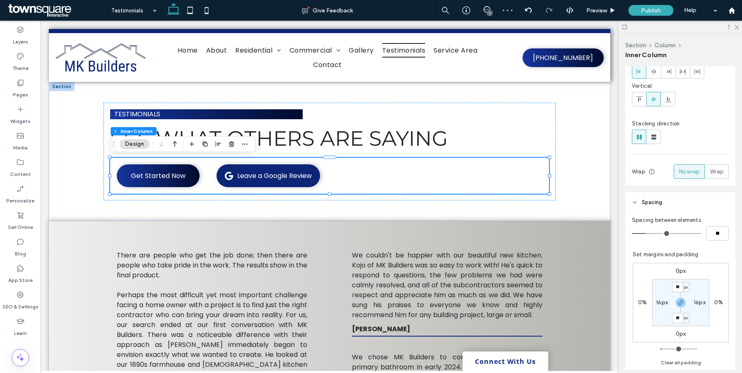
scroll to position [195, 0]
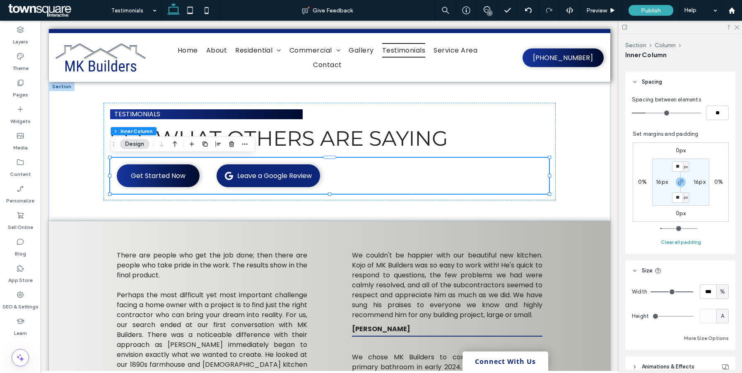
click at [681, 241] on button "Clear all padding" at bounding box center [681, 242] width 40 height 10
type input "*"
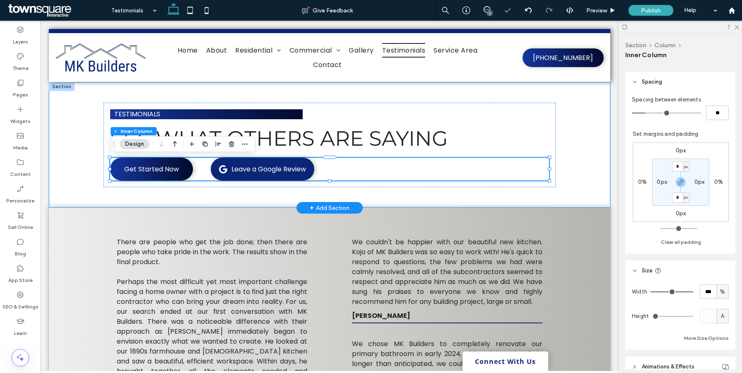
click at [583, 156] on div "testimonials See what others are saying Get Started Now Leave a Google Review" at bounding box center [329, 145] width 561 height 126
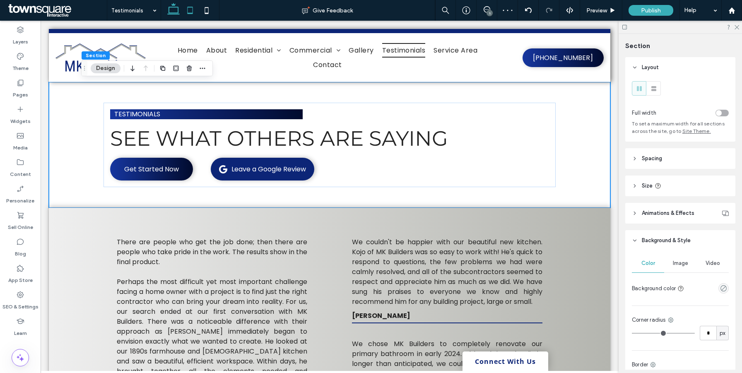
click at [198, 5] on icon at bounding box center [190, 10] width 17 height 17
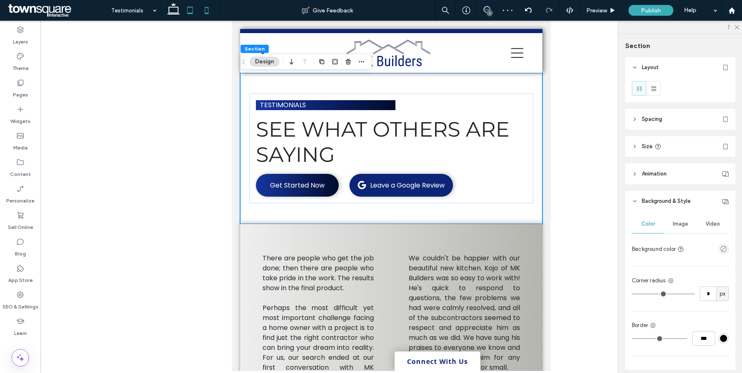
click at [208, 13] on use at bounding box center [207, 10] width 4 height 7
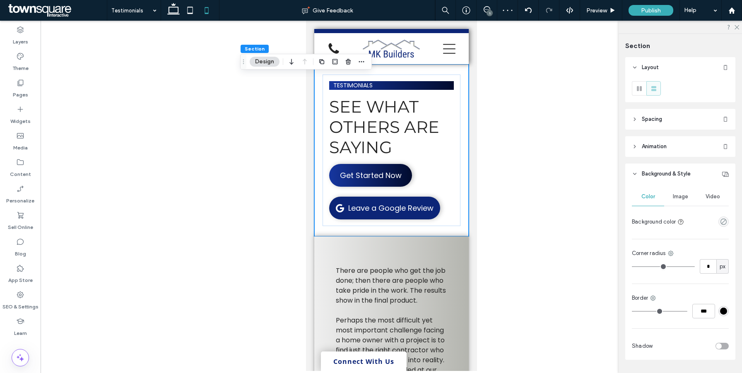
type input "**"
click at [172, 12] on use at bounding box center [173, 9] width 12 height 12
type input "**"
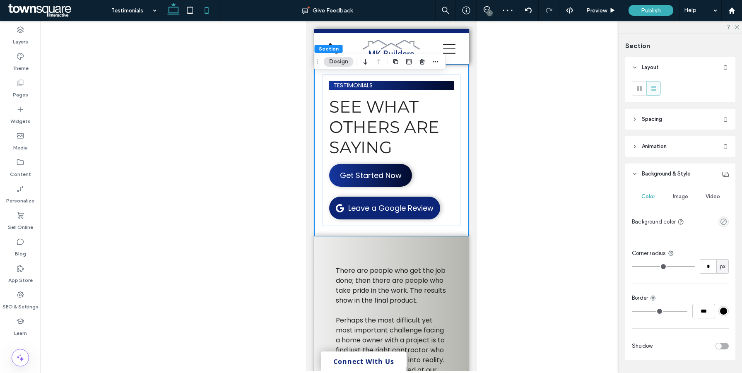
type input "**"
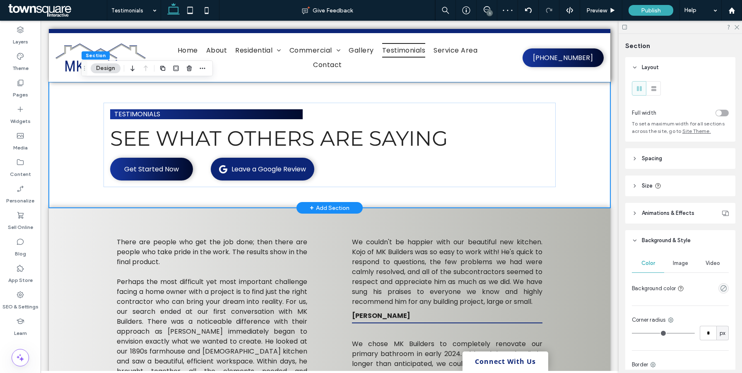
click at [587, 139] on div "testimonials See what others are saying Get Started Now Leave a Google Review" at bounding box center [329, 145] width 561 height 126
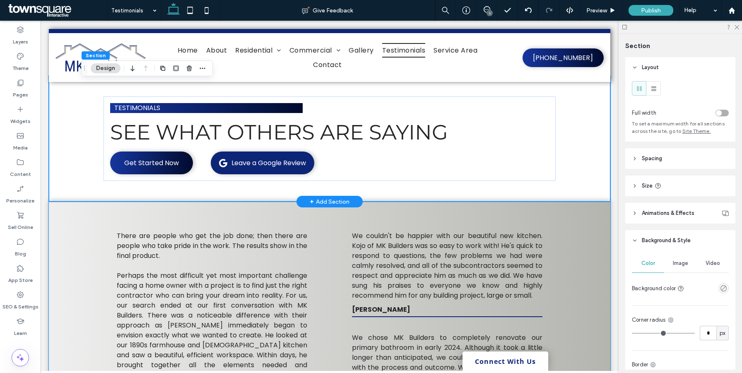
scroll to position [0, 0]
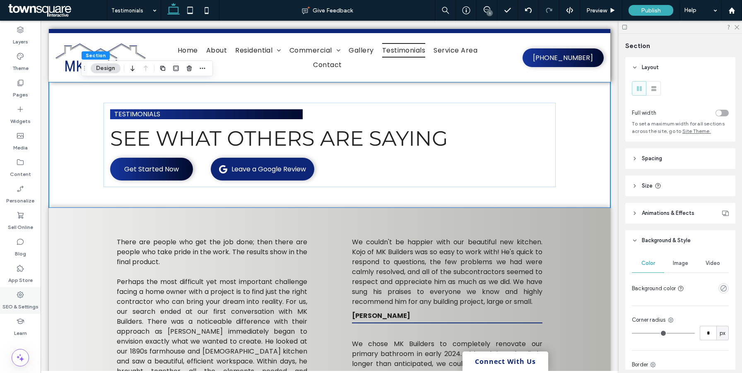
click at [16, 295] on div "SEO & Settings" at bounding box center [20, 300] width 41 height 26
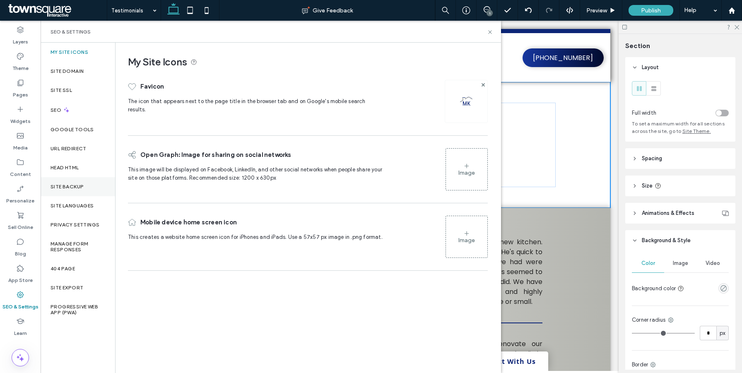
click at [83, 185] on label "Site Backup" at bounding box center [67, 187] width 33 height 6
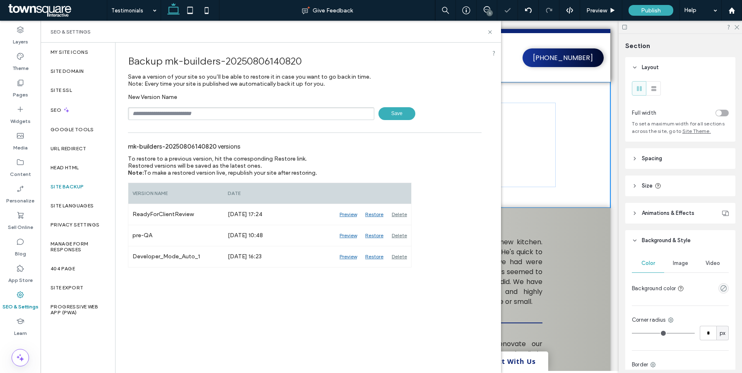
click at [178, 115] on input "text" at bounding box center [251, 113] width 246 height 13
paste input "******"
type input "**********"
click at [393, 110] on span "Save" at bounding box center [396, 113] width 37 height 13
click at [490, 32] on use at bounding box center [489, 31] width 3 height 3
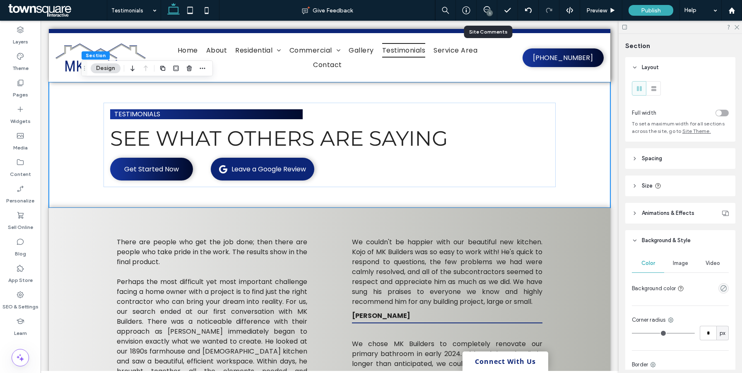
click at [486, 13] on div "1" at bounding box center [486, 10] width 20 height 8
click at [488, 10] on icon at bounding box center [487, 9] width 7 height 7
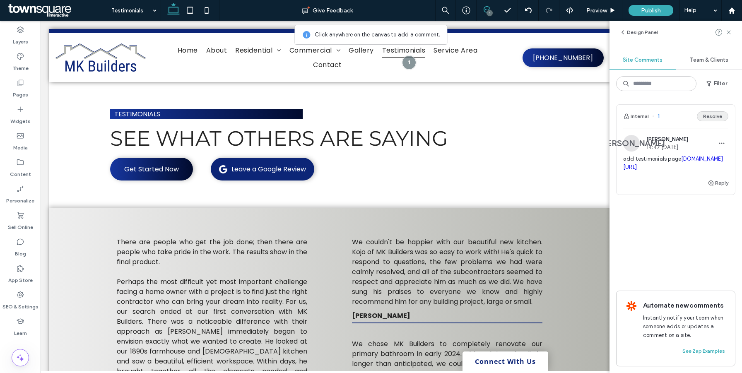
click at [713, 117] on button "Resolve" at bounding box center [712, 116] width 31 height 10
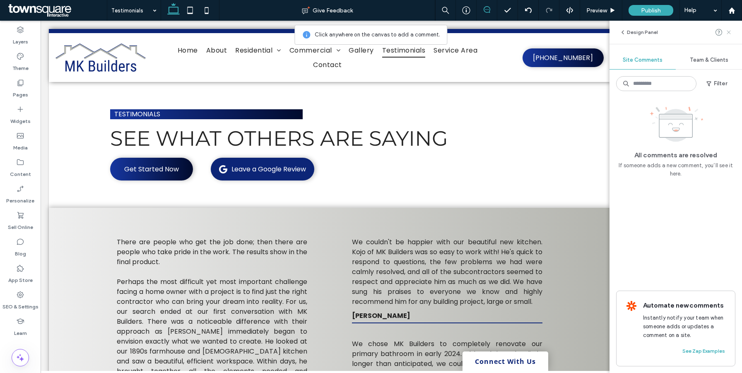
click at [728, 35] on icon at bounding box center [728, 32] width 7 height 7
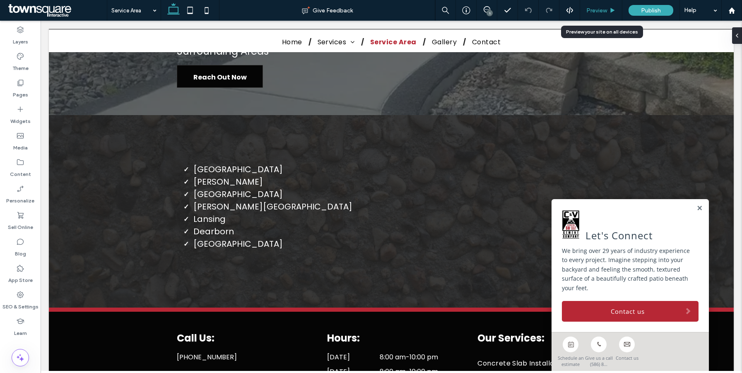
click at [606, 6] on div "Preview" at bounding box center [601, 10] width 42 height 21
click at [601, 13] on span "Preview" at bounding box center [596, 10] width 21 height 7
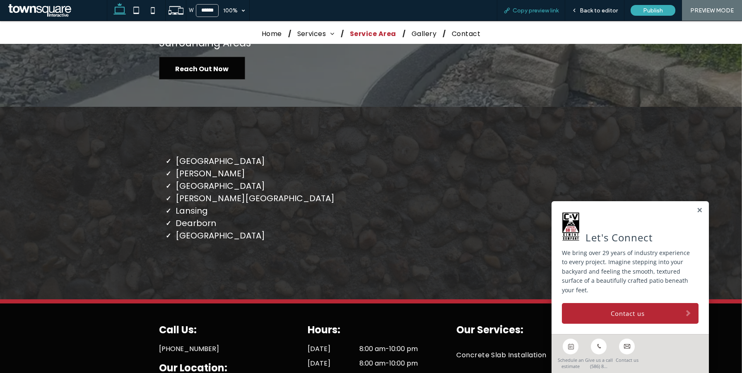
click at [542, 11] on span "Copy preview link" at bounding box center [535, 10] width 46 height 7
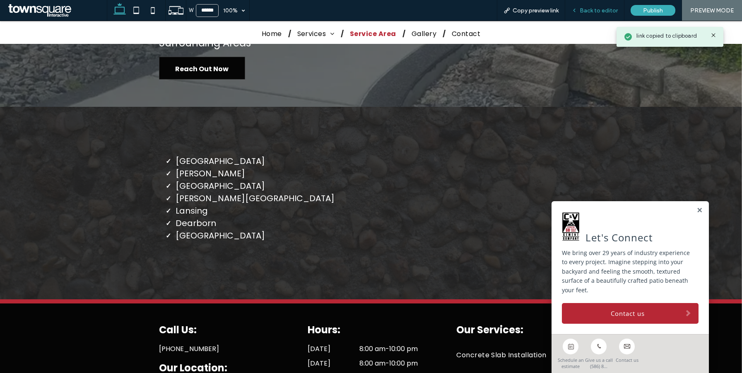
click at [596, 15] on div "Back to editor" at bounding box center [594, 10] width 59 height 21
click at [700, 210] on link at bounding box center [699, 210] width 6 height 7
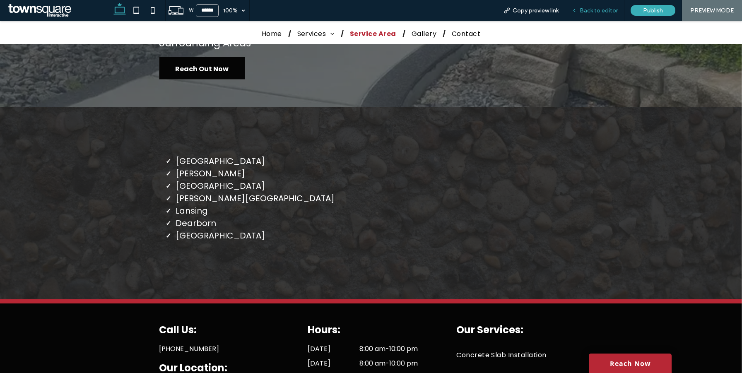
click at [596, 9] on span "Back to editor" at bounding box center [599, 10] width 38 height 7
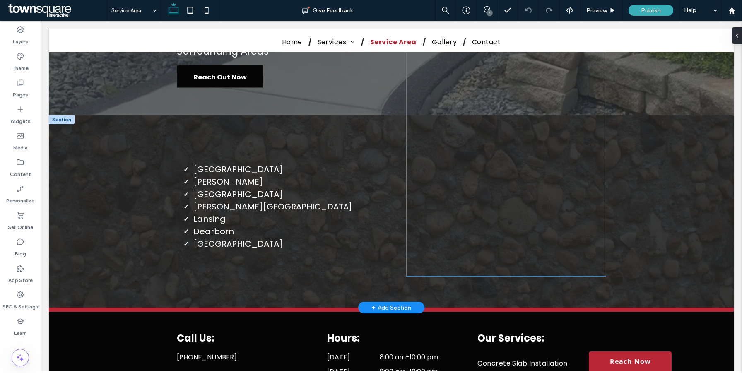
click at [505, 126] on div at bounding box center [506, 155] width 199 height 241
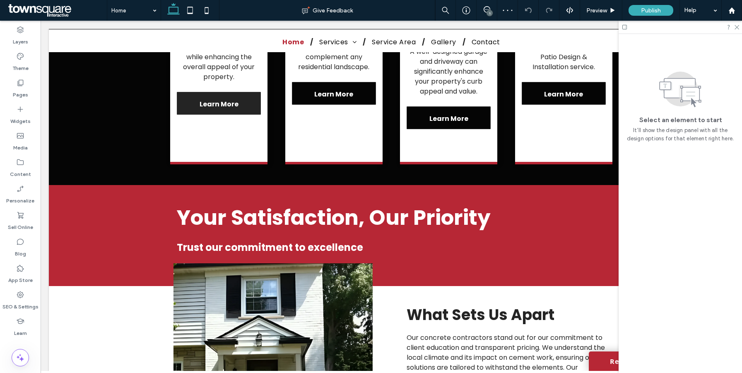
click at [625, 24] on icon at bounding box center [624, 27] width 6 height 6
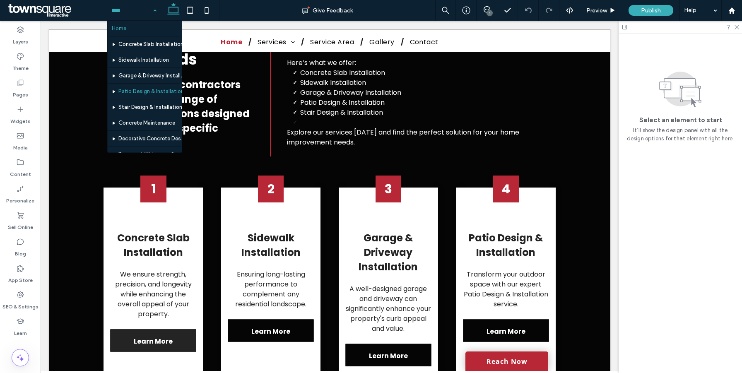
scroll to position [77, 0]
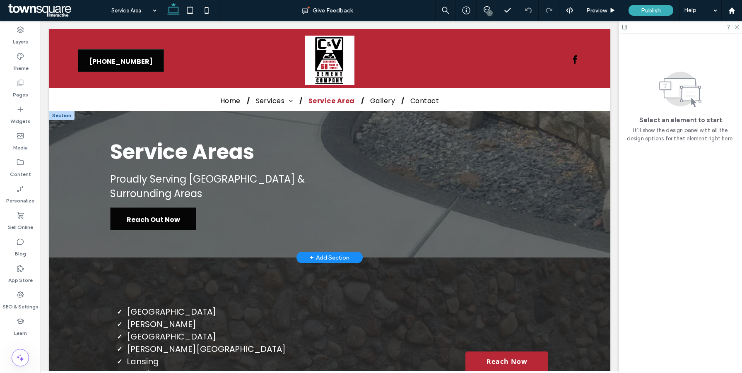
click at [66, 117] on div at bounding box center [62, 115] width 26 height 9
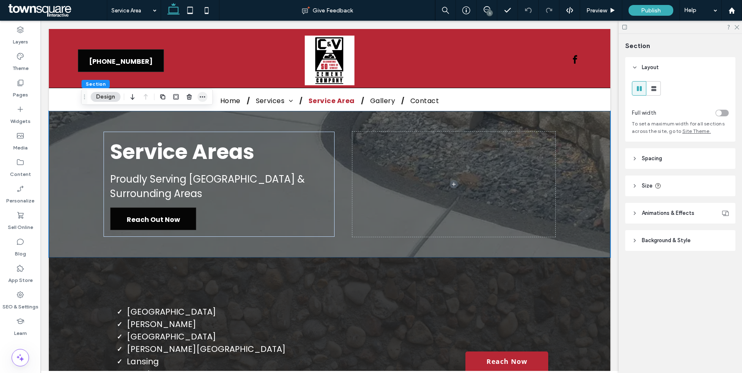
click at [205, 97] on icon "button" at bounding box center [202, 97] width 7 height 7
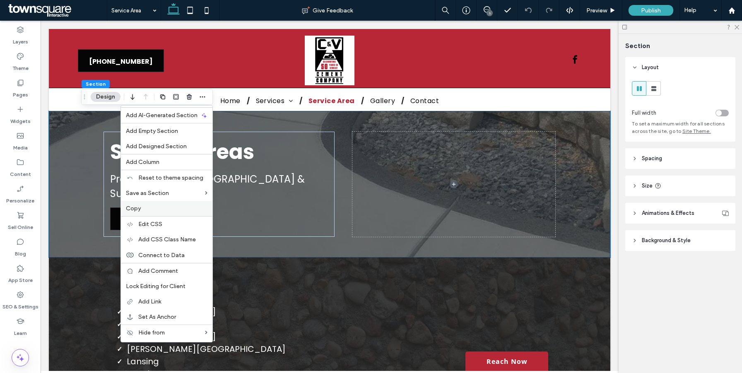
click at [149, 208] on label "Copy" at bounding box center [167, 208] width 82 height 7
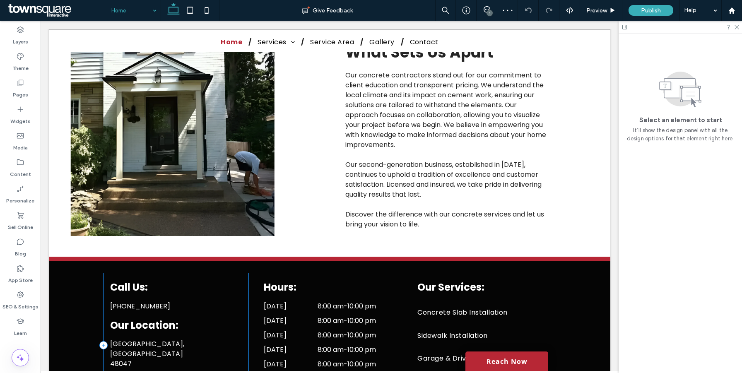
scroll to position [1313, 0]
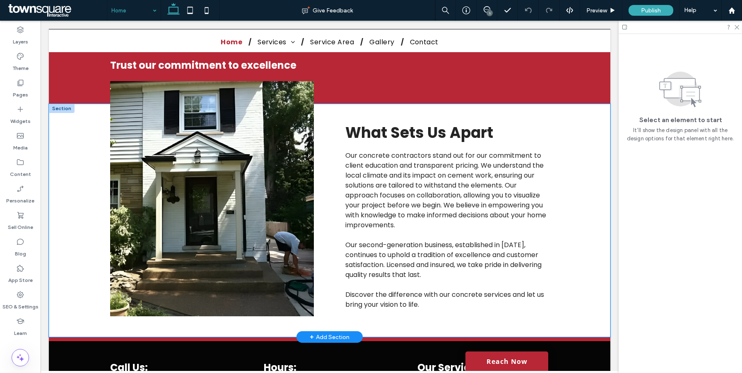
click at [67, 167] on div "What Sets Us Apart Our concrete contractors stand out for our commitment to cli…" at bounding box center [329, 220] width 561 height 233
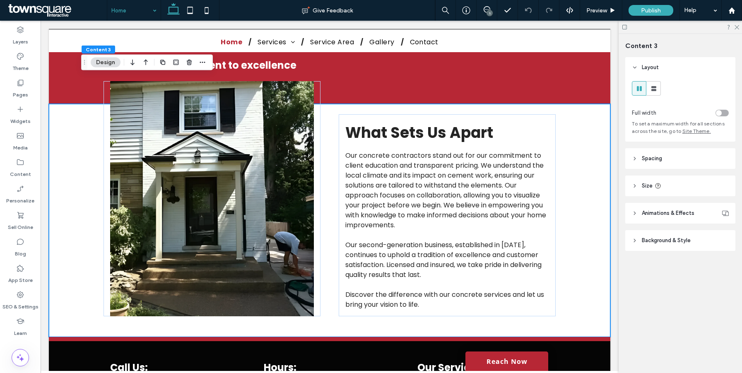
click at [207, 63] on div "Content 3 Design" at bounding box center [147, 63] width 132 height 16
click at [202, 63] on use "button" at bounding box center [202, 62] width 5 height 1
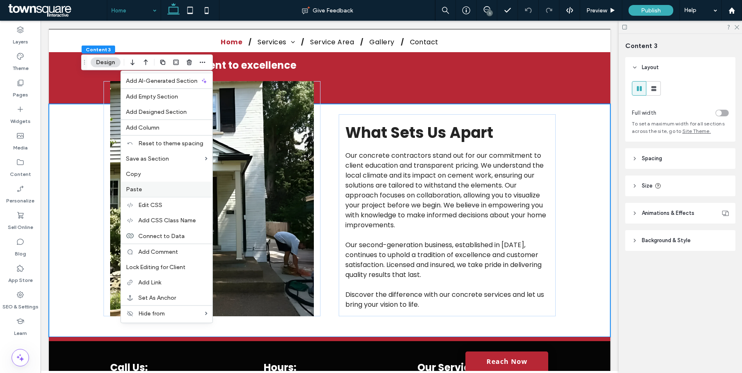
click at [147, 190] on label "Paste" at bounding box center [167, 189] width 82 height 7
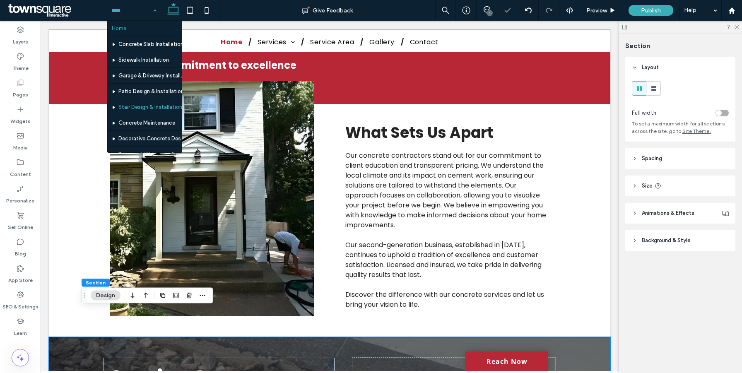
scroll to position [77, 0]
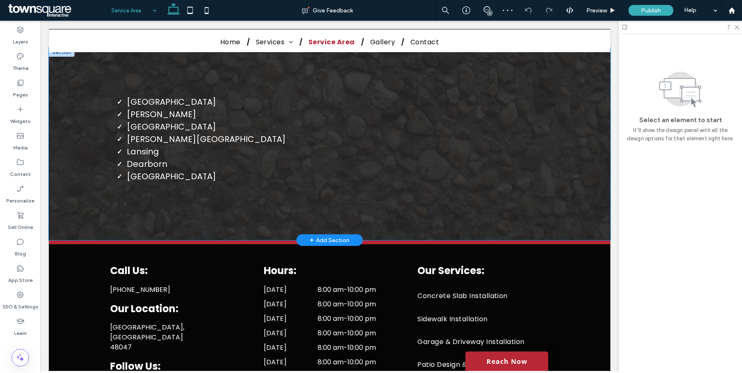
scroll to position [147, 0]
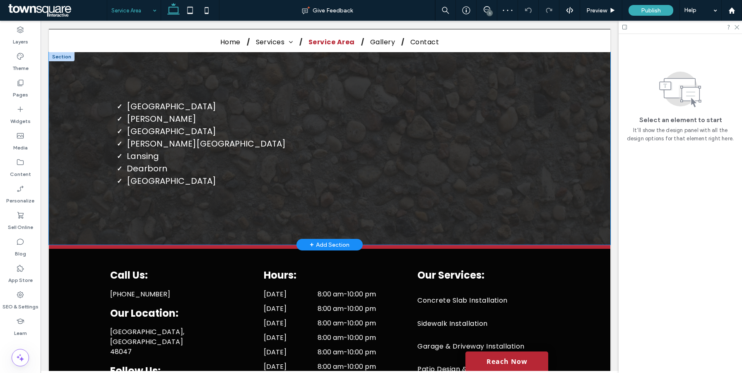
click at [83, 133] on div "[GEOGRAPHIC_DATA] [PERSON_NAME][GEOGRAPHIC_DATA] [PERSON_NAME][GEOGRAPHIC_DATA]…" at bounding box center [329, 148] width 497 height 192
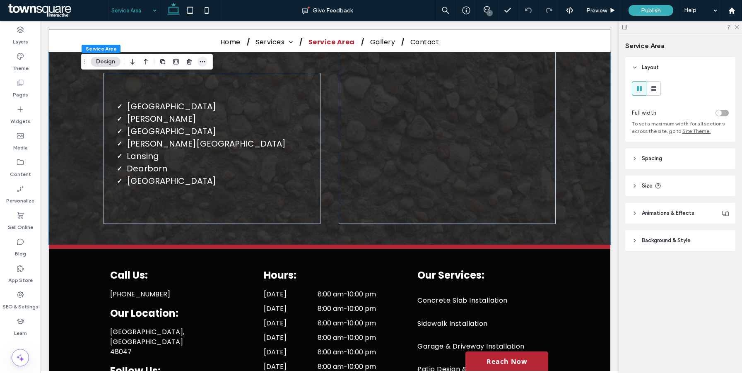
click at [204, 60] on icon "button" at bounding box center [202, 61] width 7 height 7
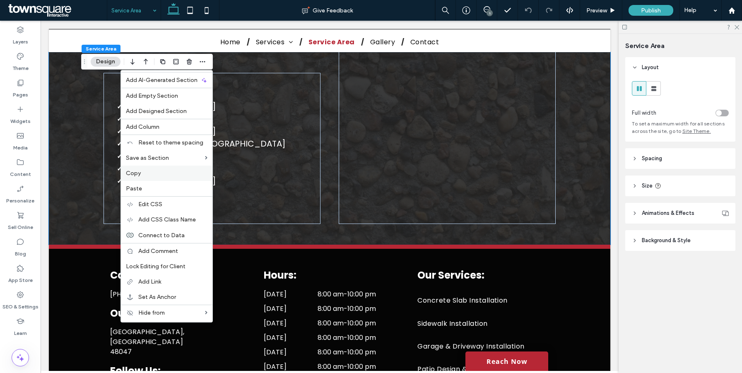
click at [146, 175] on label "Copy" at bounding box center [167, 173] width 82 height 7
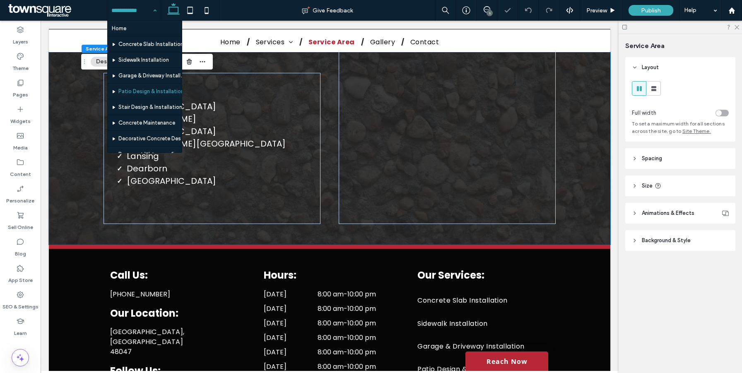
scroll to position [77, 0]
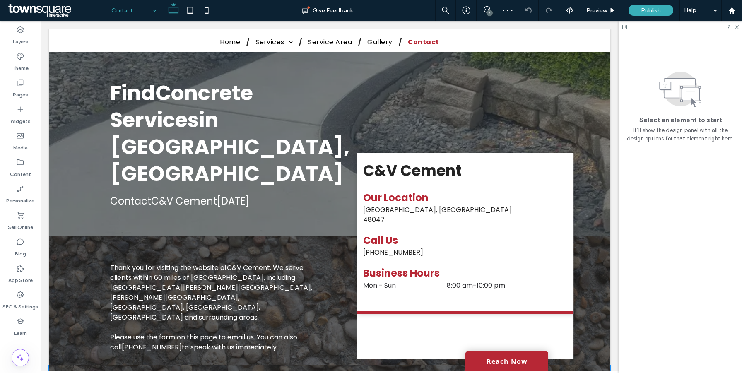
scroll to position [440, 0]
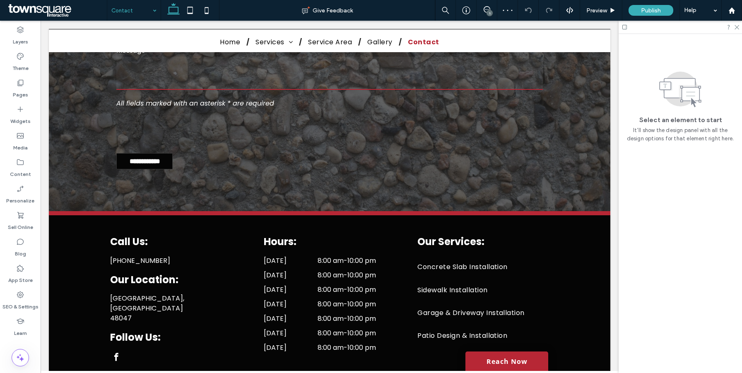
click at [125, 5] on input at bounding box center [131, 10] width 41 height 21
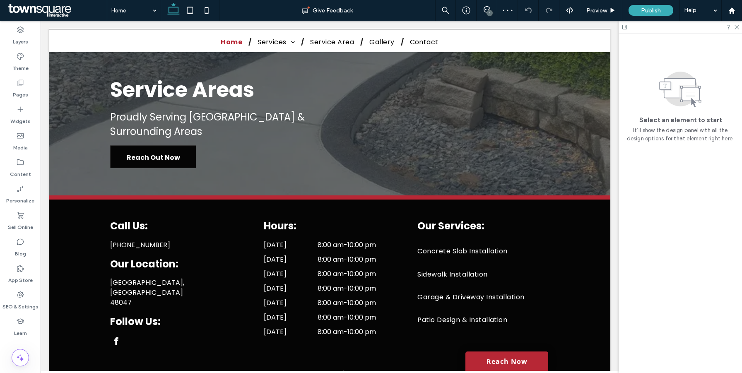
scroll to position [1604, 0]
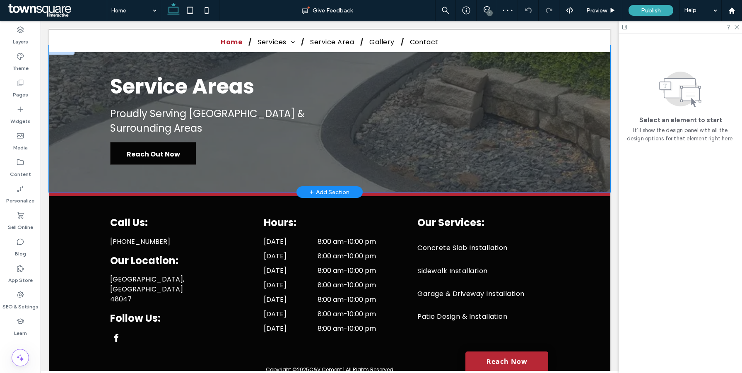
click at [81, 100] on div "Service Areas Proudly Serving [GEOGRAPHIC_DATA] & Surrounding Areas Reach Out N…" at bounding box center [329, 119] width 497 height 147
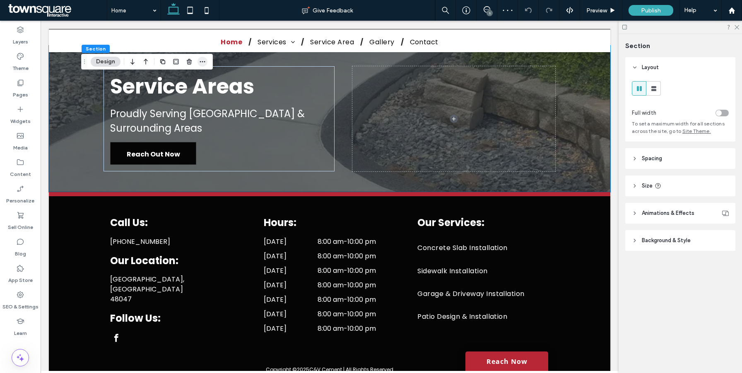
click at [202, 64] on icon "button" at bounding box center [202, 61] width 7 height 7
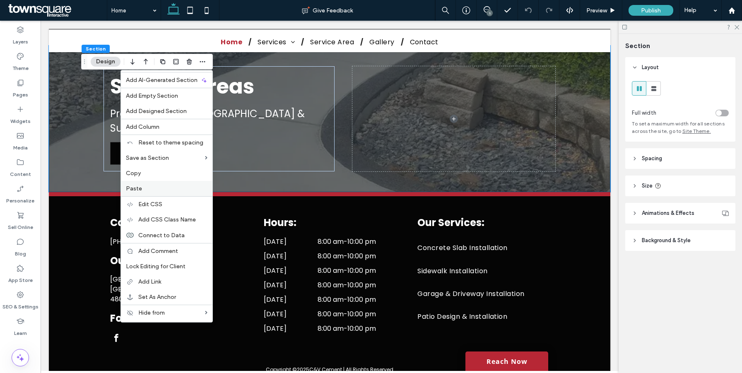
click at [148, 184] on div "Paste" at bounding box center [166, 188] width 91 height 15
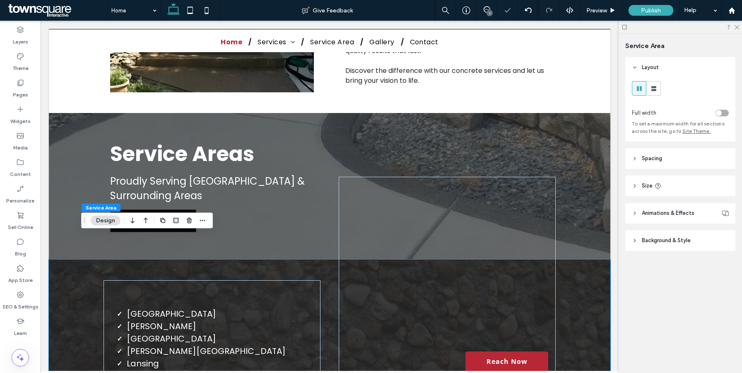
scroll to position [1535, 0]
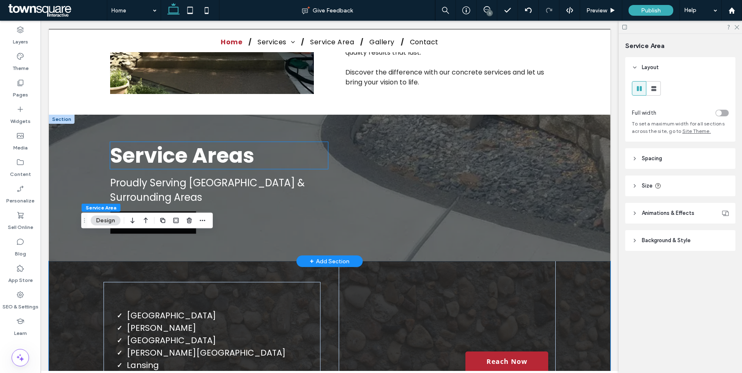
click at [195, 141] on span "Service Areas" at bounding box center [182, 155] width 144 height 29
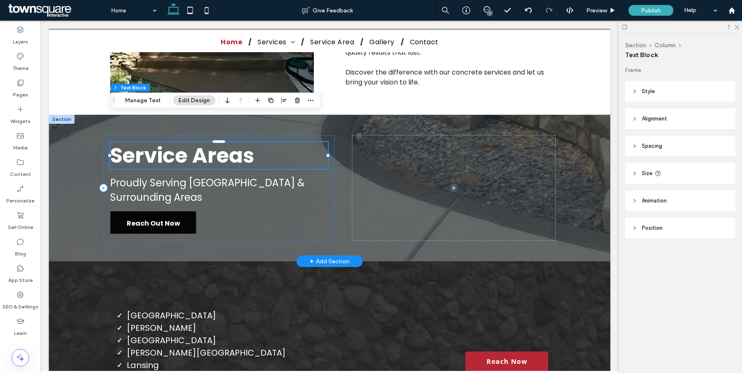
click at [120, 141] on span "Service Areas" at bounding box center [182, 155] width 144 height 29
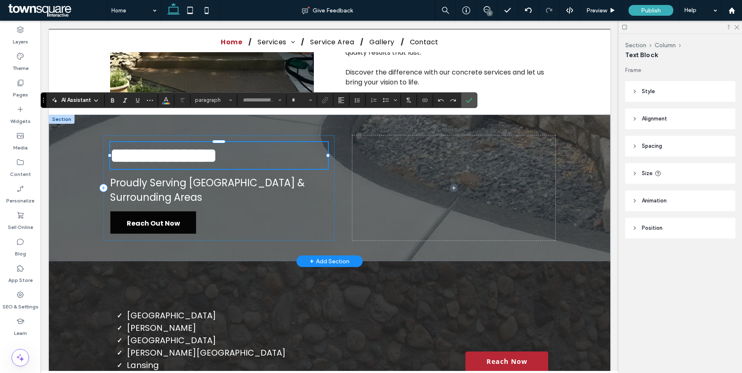
type input "*******"
type input "**"
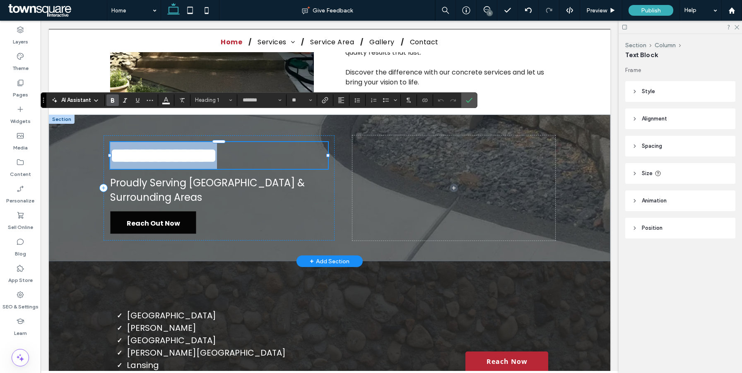
click at [115, 145] on span "**********" at bounding box center [163, 155] width 107 height 20
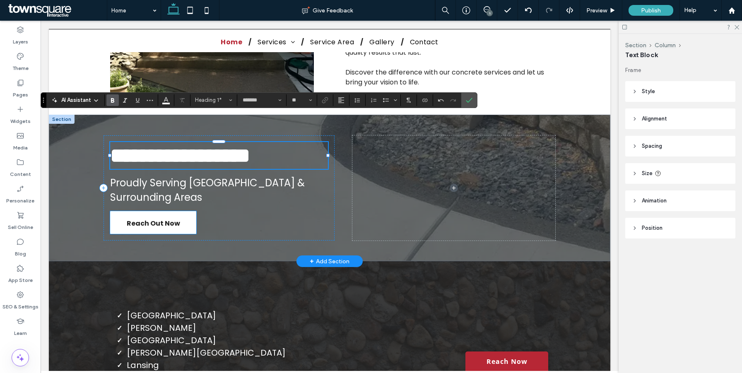
click at [173, 212] on span "Reach Out Now" at bounding box center [153, 224] width 53 height 24
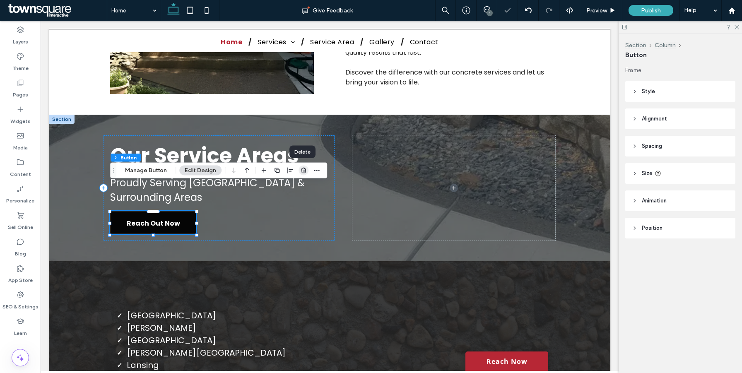
click at [302, 172] on icon "button" at bounding box center [303, 170] width 7 height 7
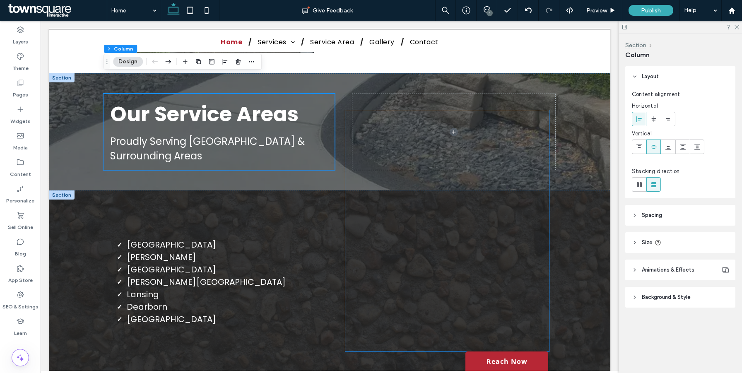
scroll to position [1572, 0]
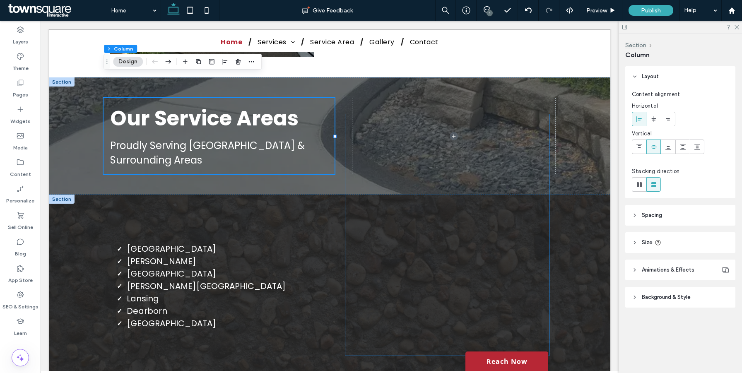
click at [369, 160] on div at bounding box center [447, 234] width 204 height 241
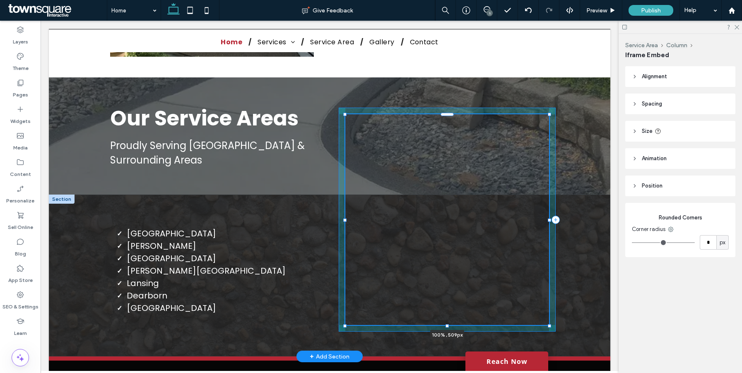
drag, startPoint x: 447, startPoint y: 330, endPoint x: 449, endPoint y: 299, distance: 30.7
click at [449, 299] on div "New Baltimore Warren Sterling Heights Ann Arbor Lansing Dearborn ﻿ Macomb Towns…" at bounding box center [329, 276] width 497 height 162
type input "***"
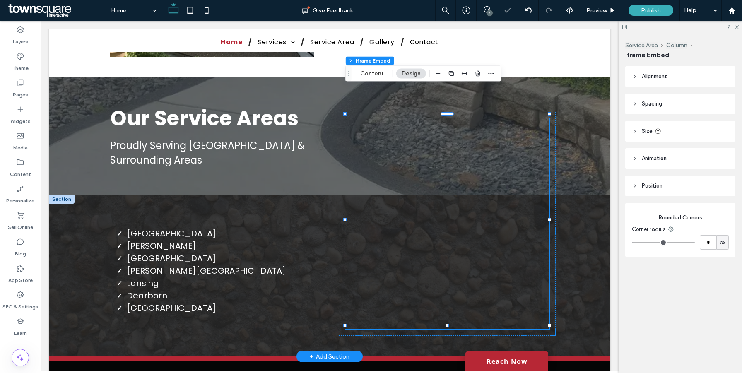
click at [594, 235] on div "New Baltimore Warren Sterling Heights Ann Arbor Lansing Dearborn ﻿ Macomb Towns…" at bounding box center [329, 276] width 561 height 162
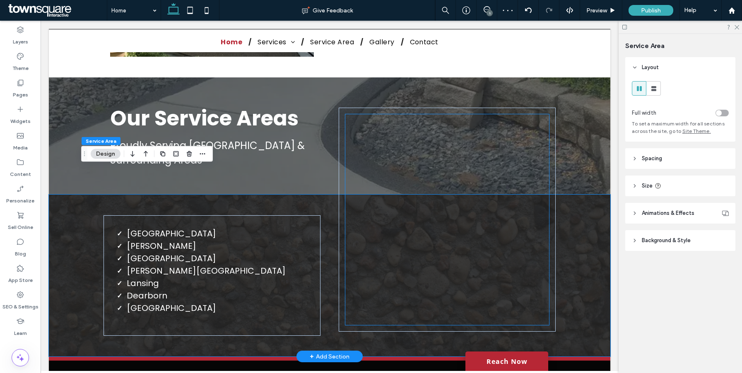
click at [372, 231] on div at bounding box center [447, 219] width 204 height 211
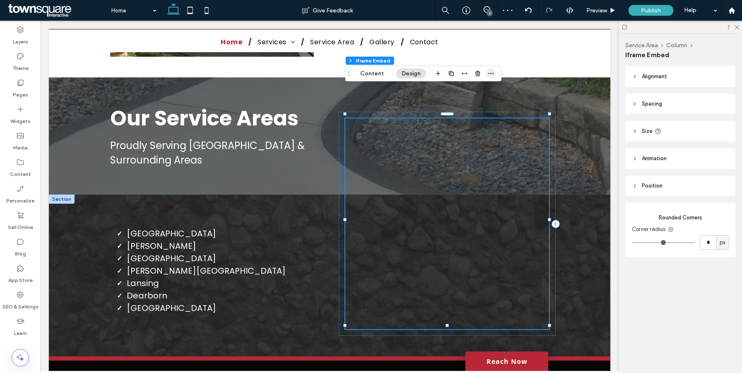
click at [493, 74] on icon "button" at bounding box center [491, 73] width 7 height 7
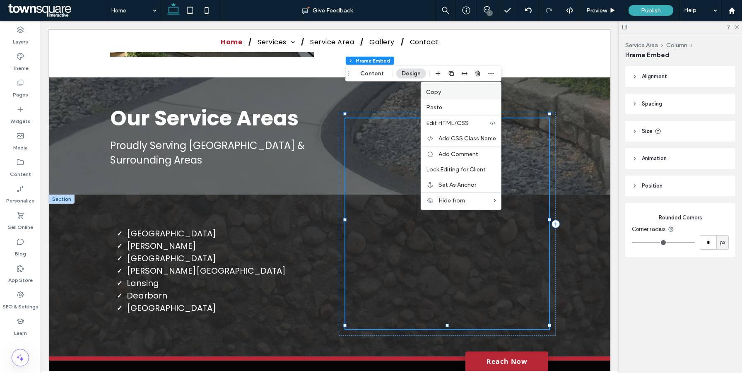
click at [457, 96] on div "Copy" at bounding box center [461, 92] width 80 height 16
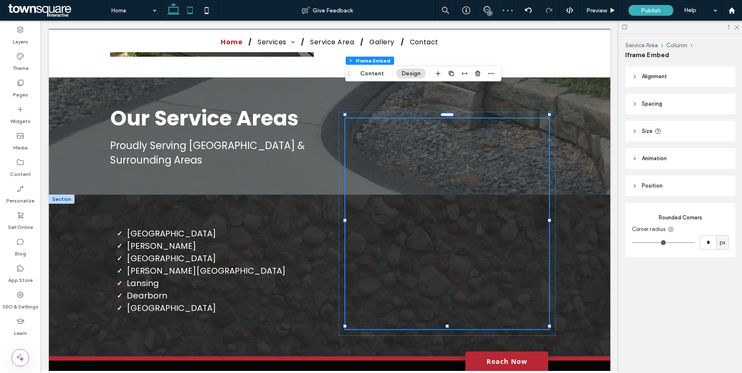
click at [190, 9] on icon at bounding box center [190, 10] width 17 height 17
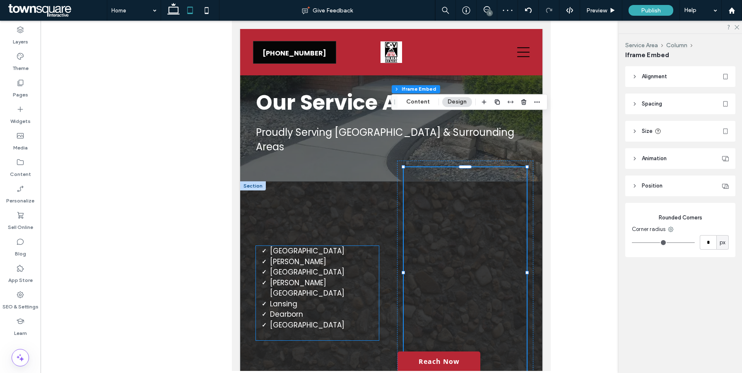
scroll to position [2010, 0]
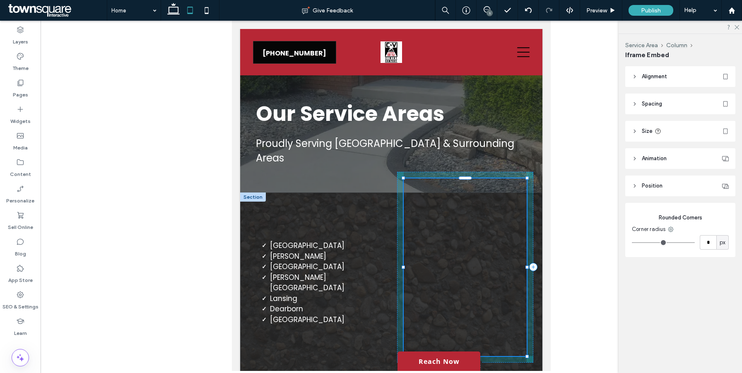
drag, startPoint x: 466, startPoint y: 329, endPoint x: 465, endPoint y: 296, distance: 33.1
click at [465, 354] on div at bounding box center [465, 355] width 3 height 3
type input "***"
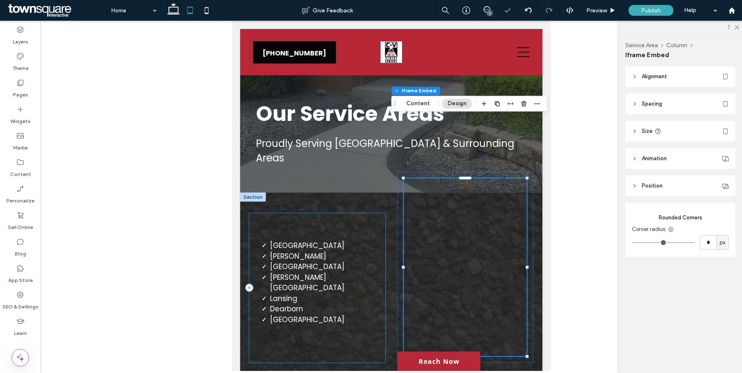
click at [356, 213] on div "New Baltimore Warren Sterling Heights Ann Arbor Lansing Dearborn ﻿ Macomb Towns…" at bounding box center [317, 287] width 136 height 149
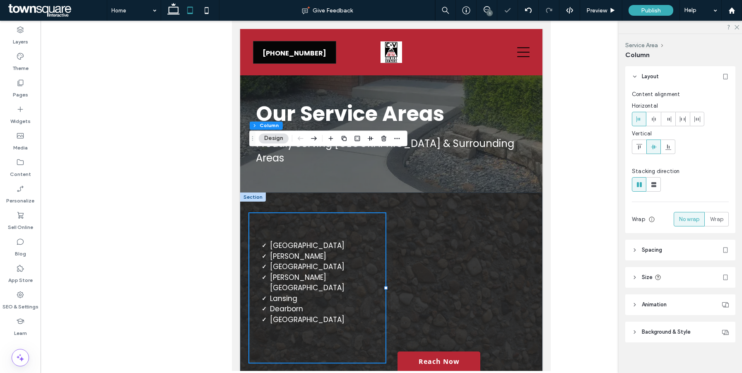
click at [395, 192] on div "New Baltimore Warren Sterling Heights Ann Arbor Lansing Dearborn ﻿ Macomb Towns…" at bounding box center [391, 287] width 302 height 191
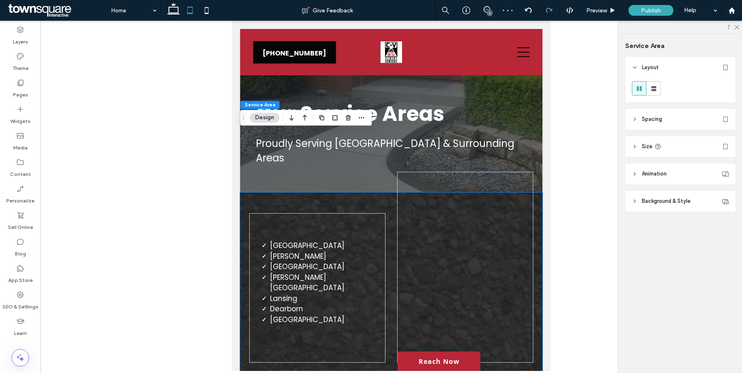
click at [644, 141] on header "Size" at bounding box center [680, 146] width 110 height 21
click at [720, 170] on span "px" at bounding box center [722, 168] width 6 height 8
click at [722, 240] on span "A" at bounding box center [722, 240] width 3 height 8
type input "*"
click at [445, 269] on div at bounding box center [465, 267] width 123 height 178
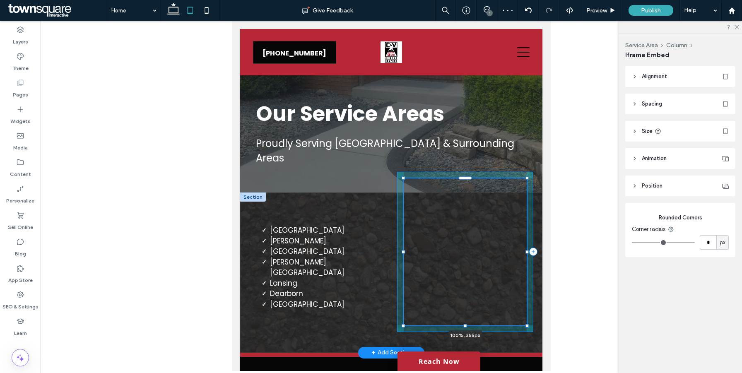
drag, startPoint x: 465, startPoint y: 294, endPoint x: 462, endPoint y: 264, distance: 30.8
click at [462, 264] on div "New Baltimore Warren Sterling Heights Ann Arbor Lansing Dearborn ﻿ Macomb Towns…" at bounding box center [391, 272] width 302 height 160
type input "***"
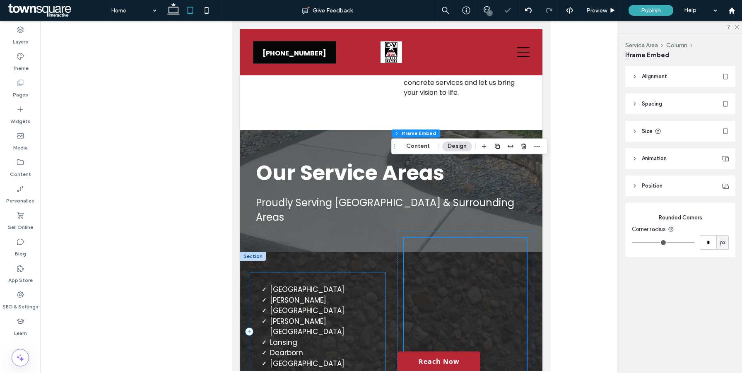
scroll to position [1949, 0]
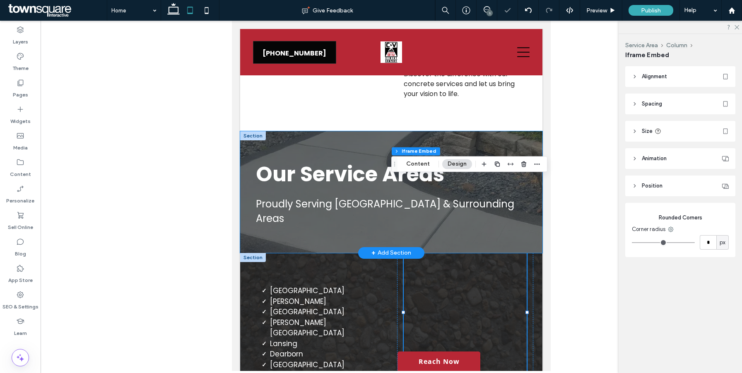
click at [484, 131] on div "Our Service Areas Proudly Serving New Baltimore & Surrounding Areas" at bounding box center [391, 192] width 302 height 122
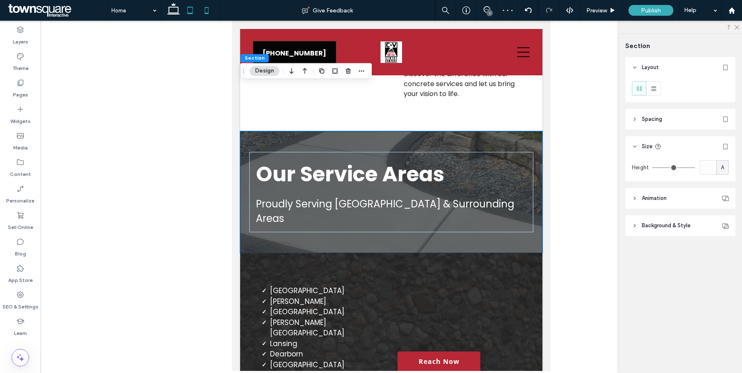
click at [206, 13] on use at bounding box center [207, 10] width 4 height 7
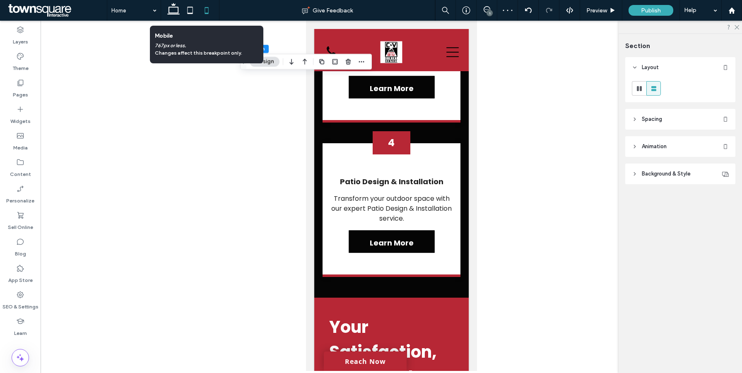
scroll to position [2935, 0]
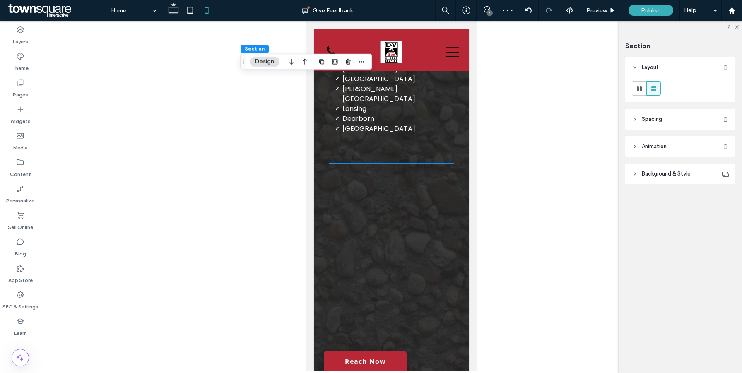
click at [385, 188] on div at bounding box center [391, 269] width 125 height 211
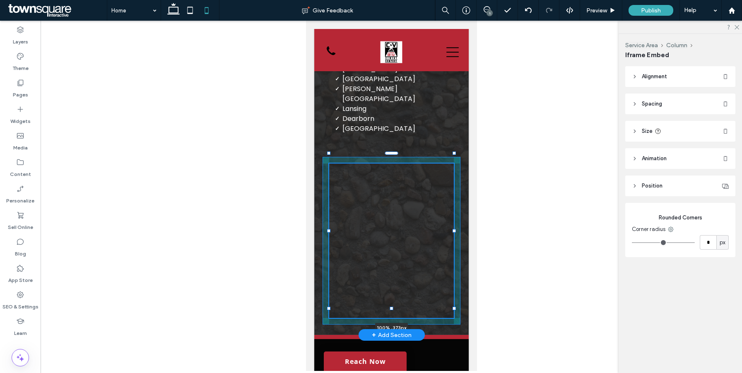
drag, startPoint x: 391, startPoint y: 302, endPoint x: 392, endPoint y: 245, distance: 56.3
click at [392, 307] on div at bounding box center [391, 308] width 3 height 3
type input "***"
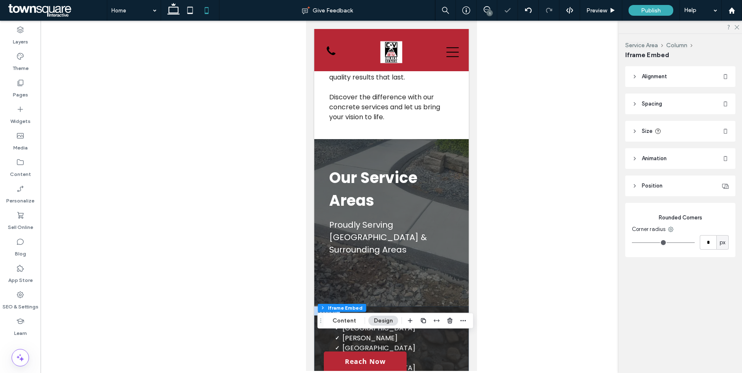
scroll to position [2656, 0]
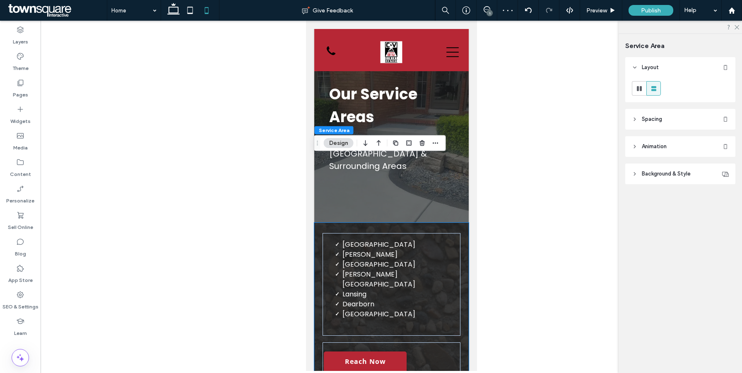
scroll to position [2755, 0]
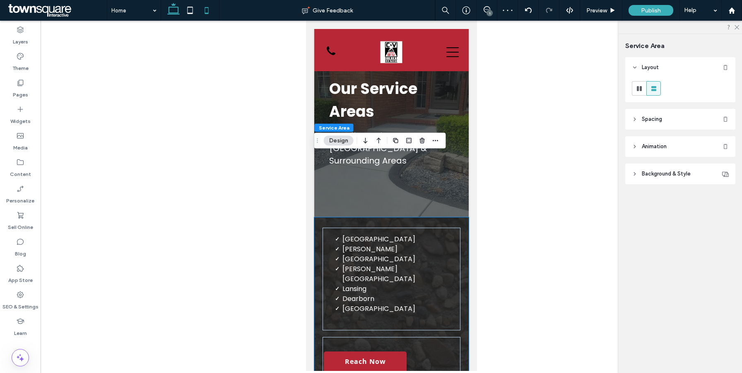
click at [174, 11] on icon at bounding box center [173, 10] width 17 height 17
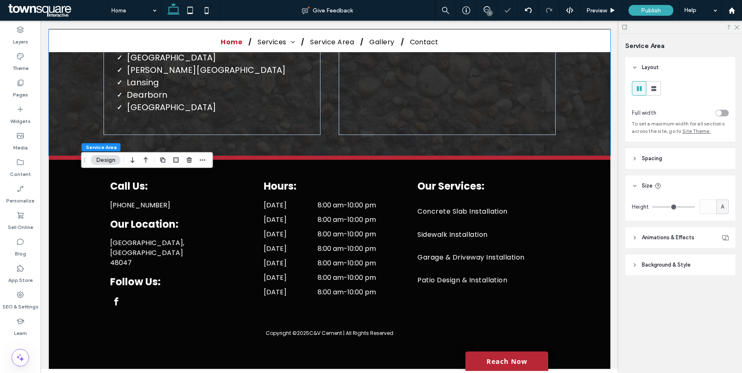
type input "**"
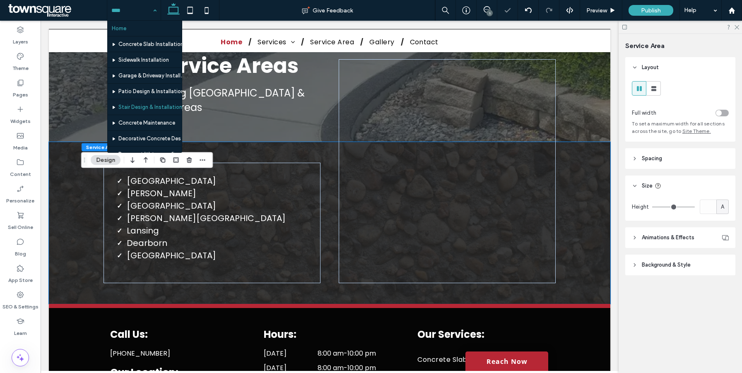
scroll to position [77, 0]
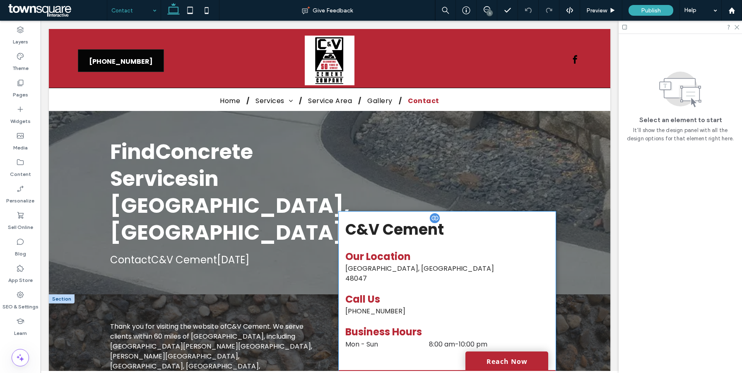
click at [372, 219] on span "C&V Cement" at bounding box center [394, 229] width 99 height 21
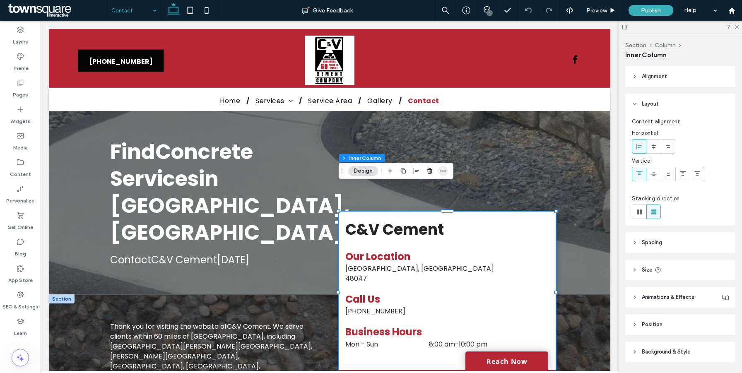
click at [441, 172] on icon "button" at bounding box center [443, 171] width 7 height 7
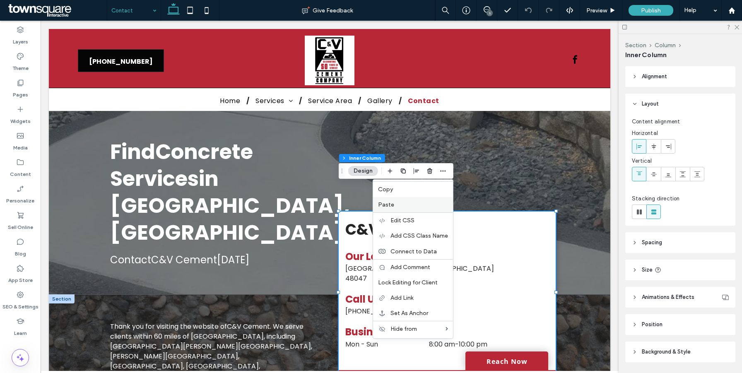
click at [406, 207] on label "Paste" at bounding box center [413, 204] width 70 height 7
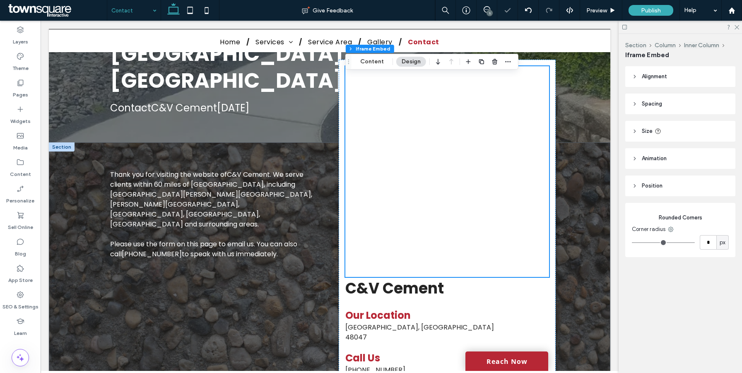
scroll to position [118, 0]
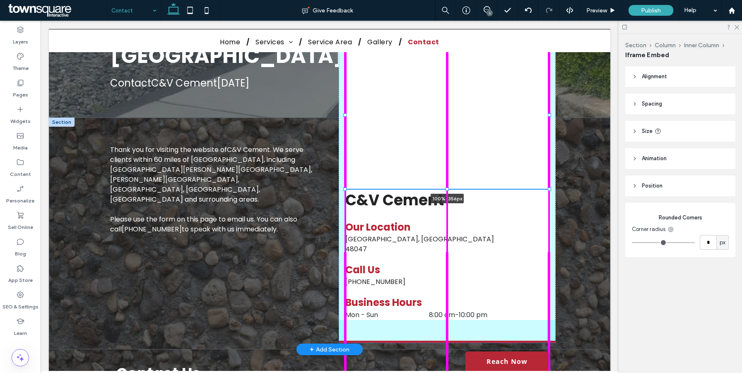
drag, startPoint x: 448, startPoint y: 225, endPoint x: 449, endPoint y: 162, distance: 62.9
click at [346, 42] on div at bounding box center [345, 41] width 0 height 0
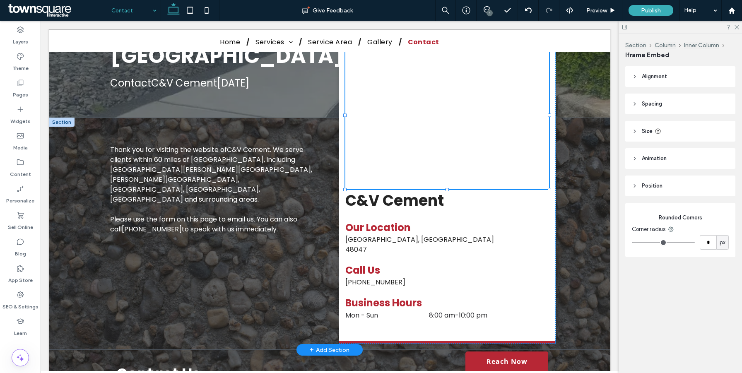
type input "***"
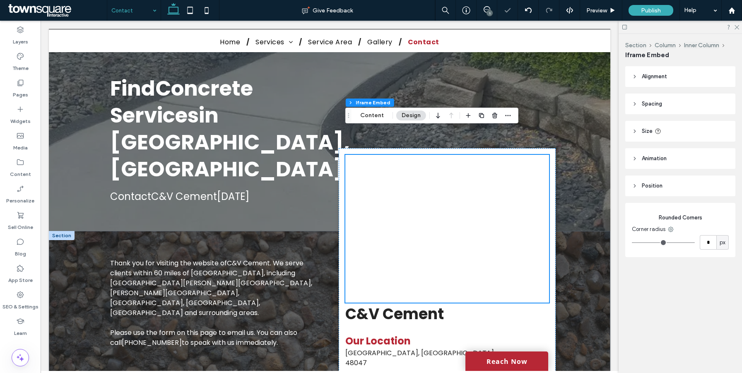
scroll to position [3, 0]
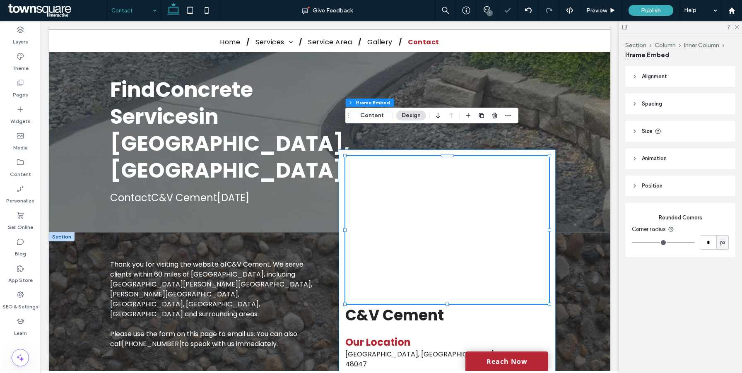
click at [553, 238] on div "100% , 357px C&V Cement Our Location New Baltimore, MI 48047 Mon - Sun 8:00 am …" at bounding box center [447, 303] width 217 height 309
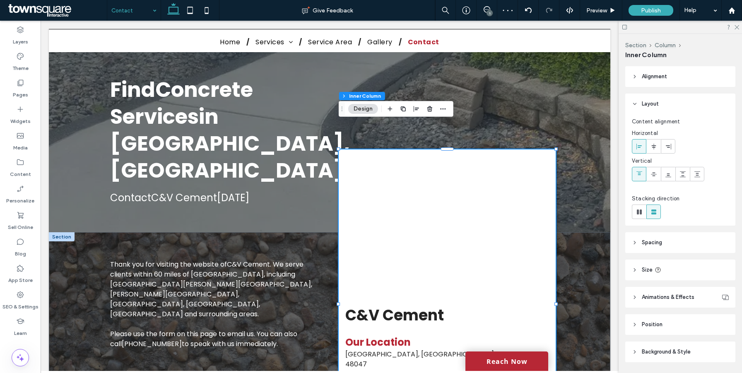
scroll to position [26, 0]
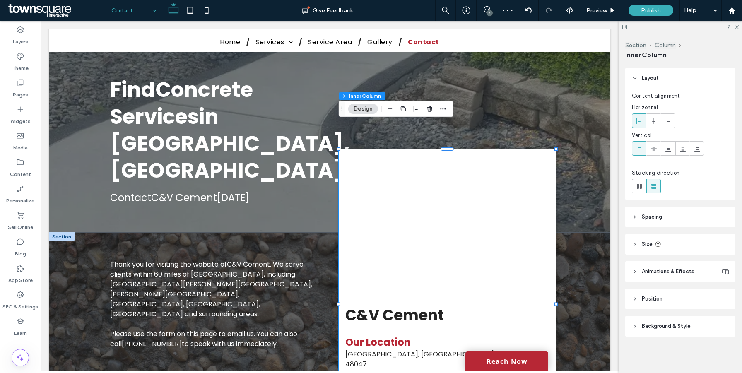
click at [649, 216] on span "Spacing" at bounding box center [652, 217] width 20 height 8
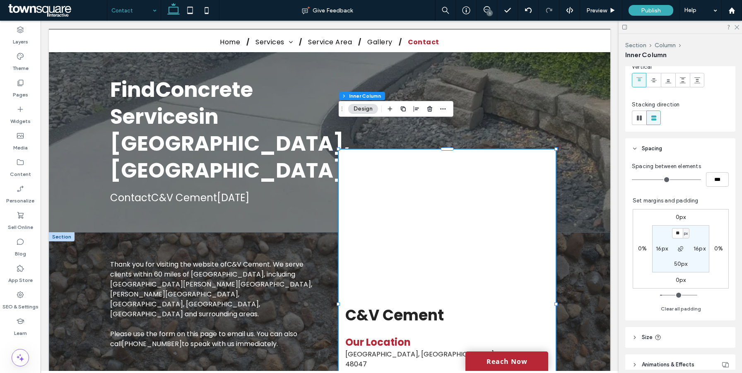
scroll to position [98, 0]
click at [720, 173] on input "***" at bounding box center [717, 175] width 23 height 14
type input "**"
type input "****"
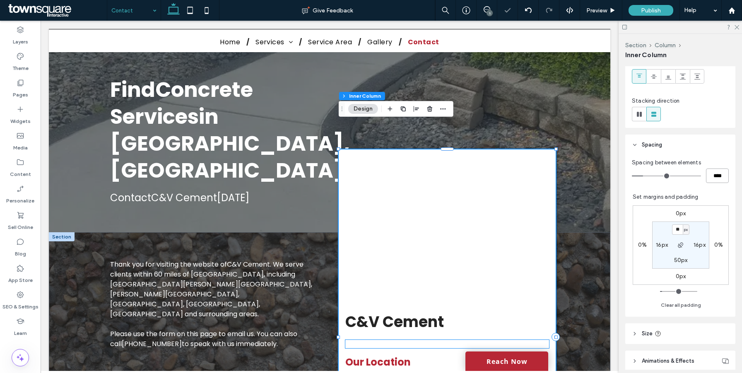
click at [406, 340] on div at bounding box center [447, 344] width 204 height 8
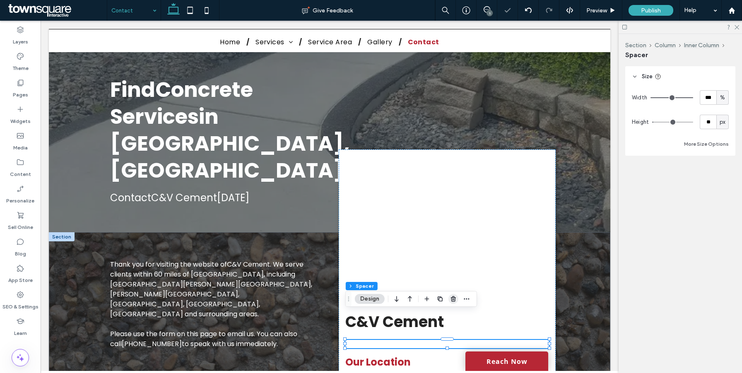
click at [452, 298] on icon "button" at bounding box center [453, 299] width 7 height 7
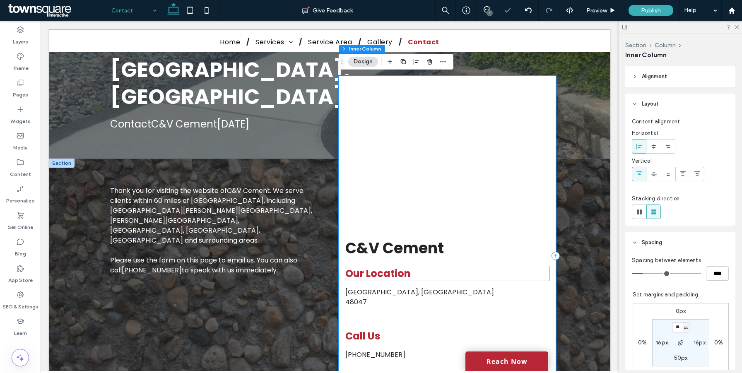
scroll to position [105, 0]
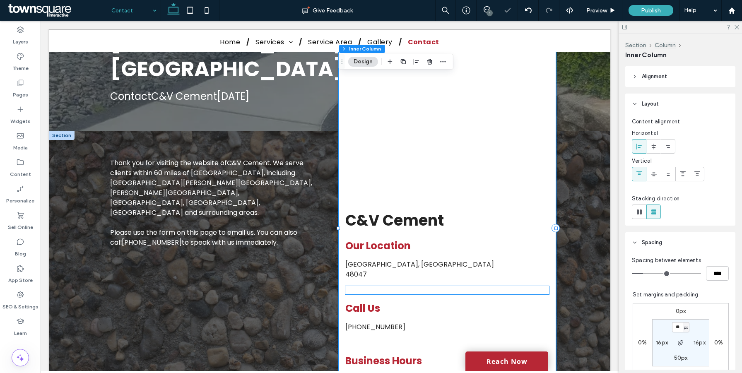
click at [382, 286] on div at bounding box center [447, 290] width 204 height 8
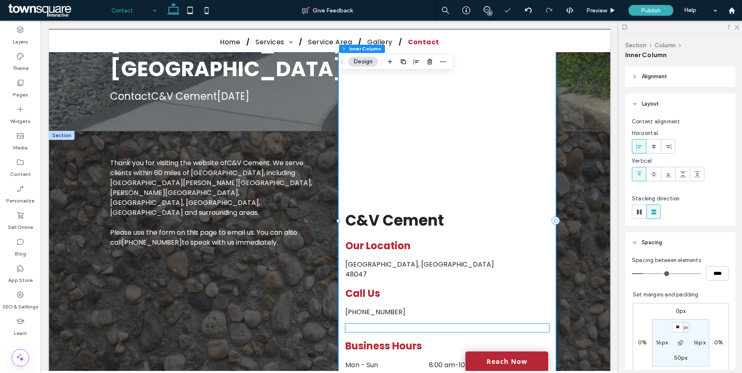
click at [383, 324] on div at bounding box center [447, 328] width 204 height 8
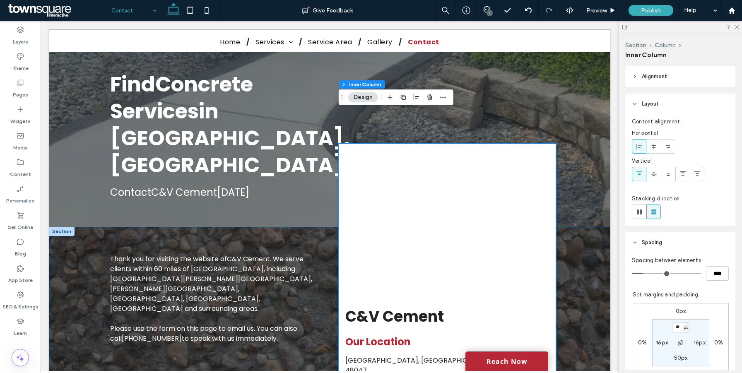
scroll to position [66, 0]
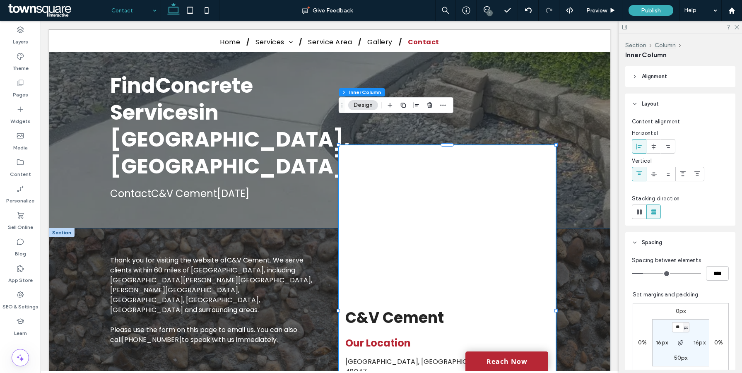
click at [576, 229] on div "Thank you for visiting the website of C&V Cement . We serve clients within 60 m…" at bounding box center [329, 355] width 497 height 254
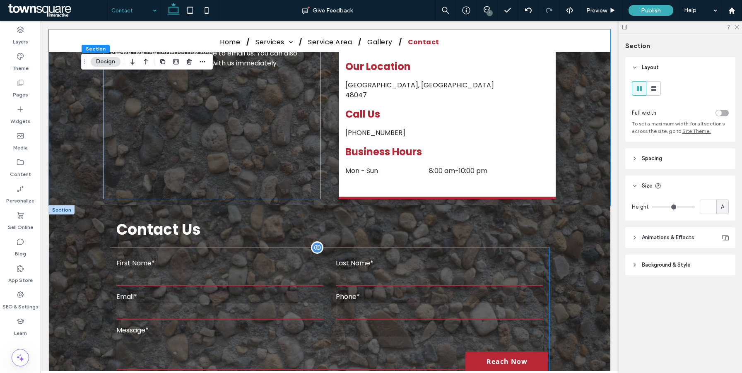
scroll to position [336, 0]
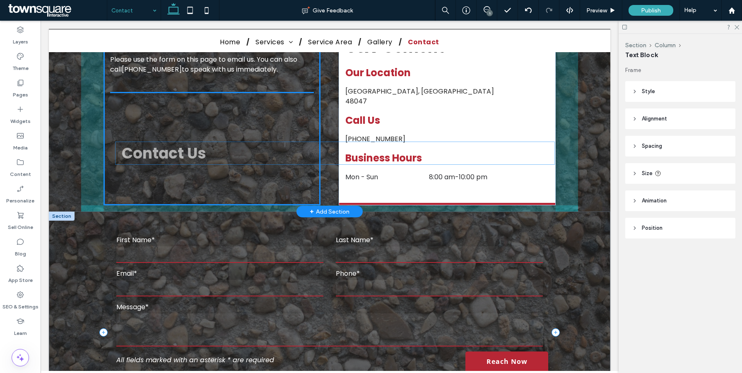
drag, startPoint x: 172, startPoint y: 208, endPoint x: 177, endPoint y: 152, distance: 56.6
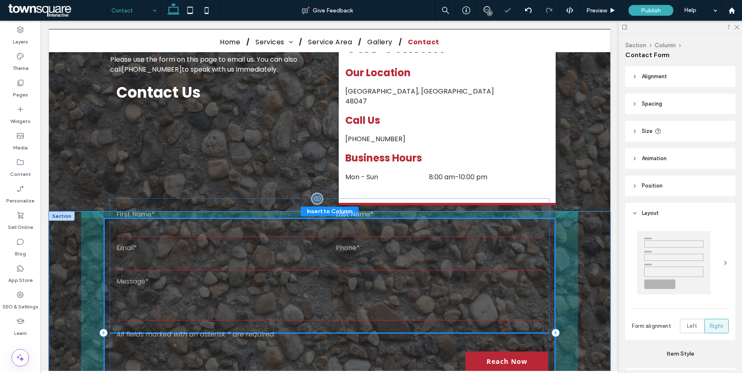
type input "*"
type input "***"
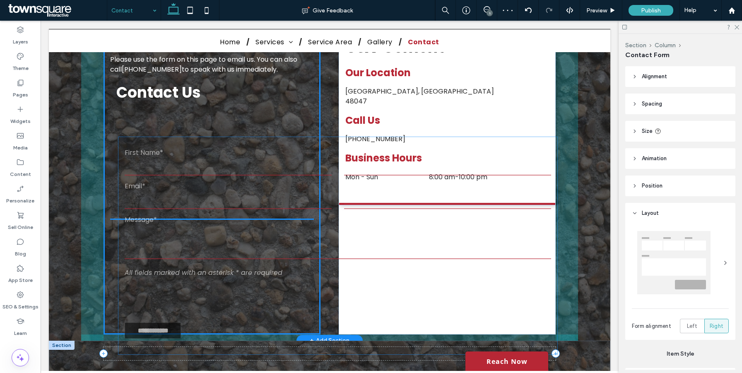
drag, startPoint x: 169, startPoint y: 206, endPoint x: 175, endPoint y: 156, distance: 50.4
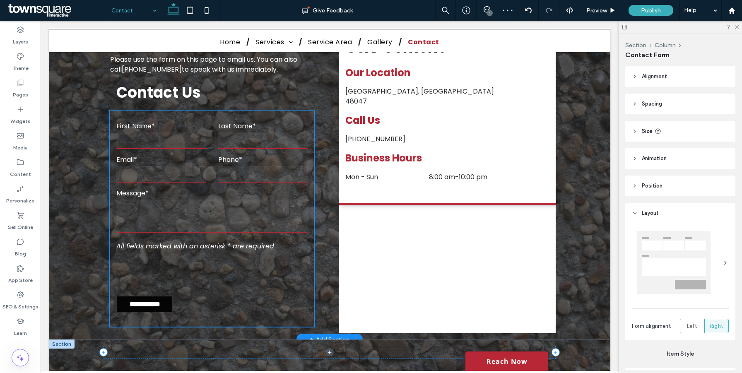
type input "***"
type input "*"
type input "***"
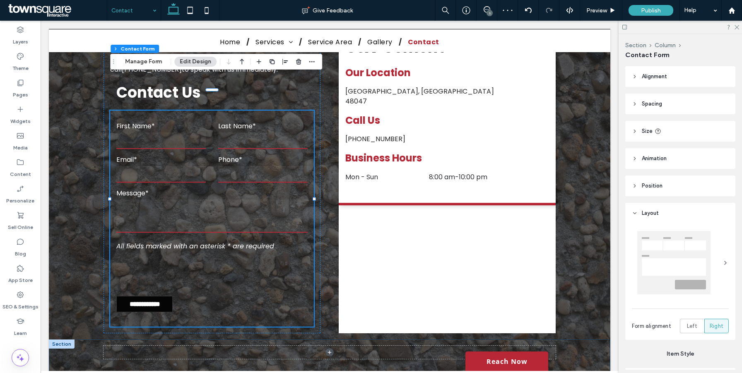
click at [79, 339] on div at bounding box center [329, 359] width 561 height 40
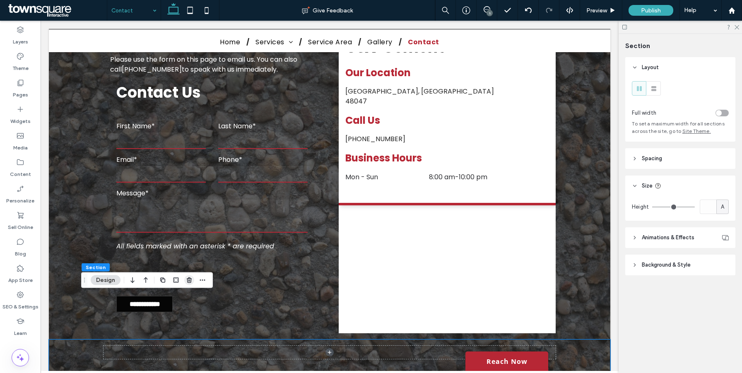
click at [188, 281] on use "button" at bounding box center [189, 279] width 5 height 5
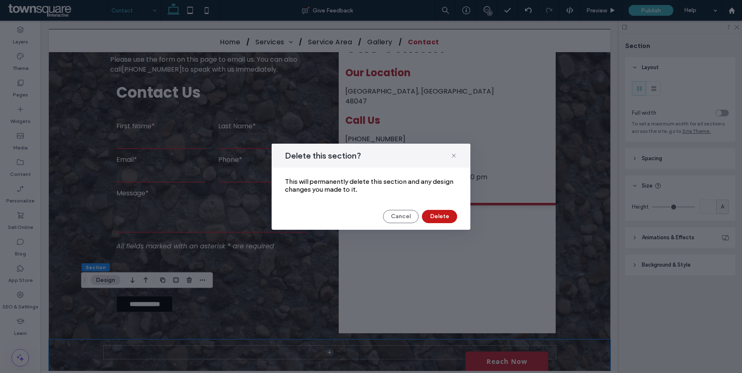
click at [438, 219] on button "Delete" at bounding box center [439, 216] width 35 height 13
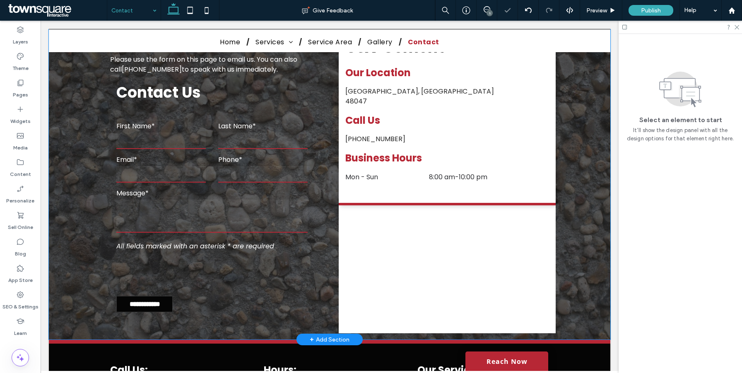
click at [579, 205] on div "**********" at bounding box center [329, 149] width 561 height 382
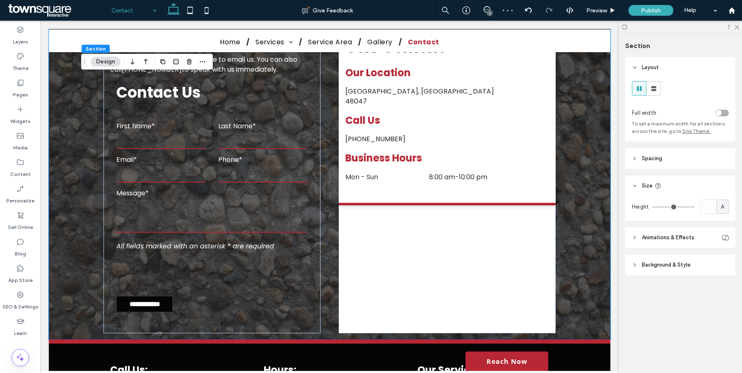
click at [650, 162] on span "Spacing" at bounding box center [652, 158] width 20 height 8
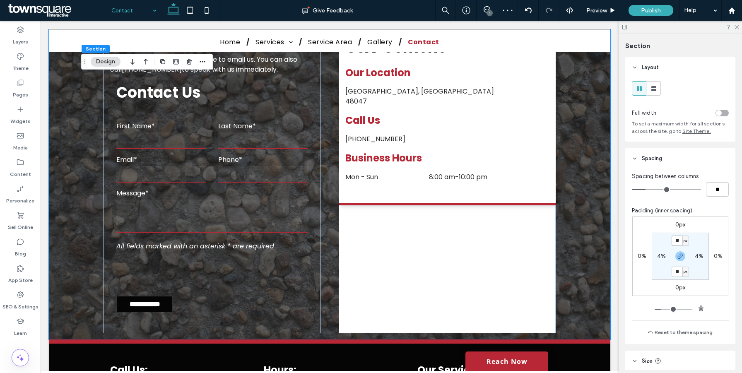
click at [677, 243] on input "**" at bounding box center [676, 241] width 11 height 10
type input "**"
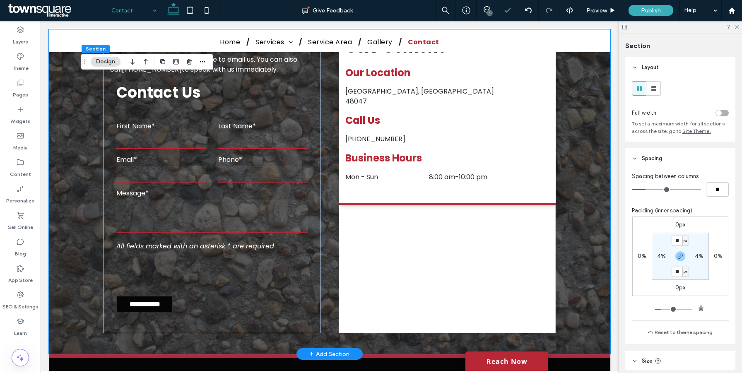
click at [578, 248] on div "**********" at bounding box center [329, 156] width 561 height 396
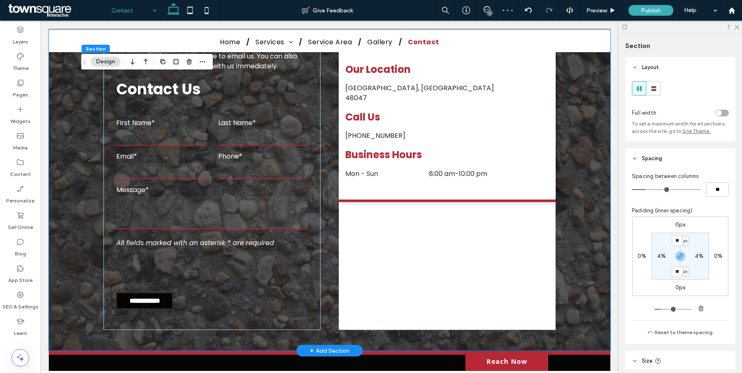
scroll to position [344, 0]
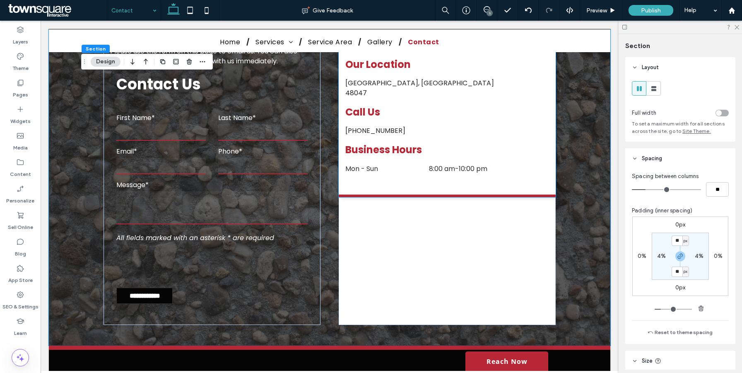
click at [387, 162] on div "C&V Cement Our Location New Baltimore, MI 48047 Mon - Sun 8:00 am - 10:00 pm Ca…" at bounding box center [447, 32] width 217 height 330
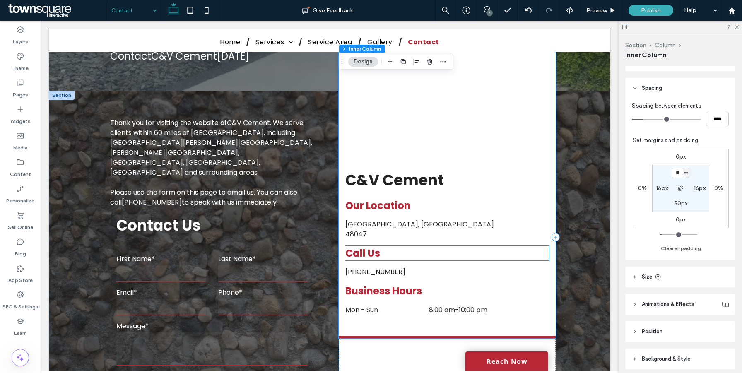
scroll to position [260, 0]
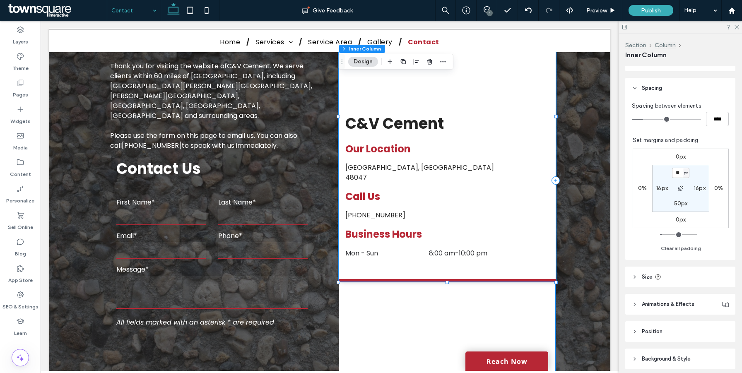
click at [426, 316] on div "C&V Cement Our Location New Baltimore, MI 48047 Mon - Sun 8:00 am - 10:00 pm Ca…" at bounding box center [447, 180] width 217 height 458
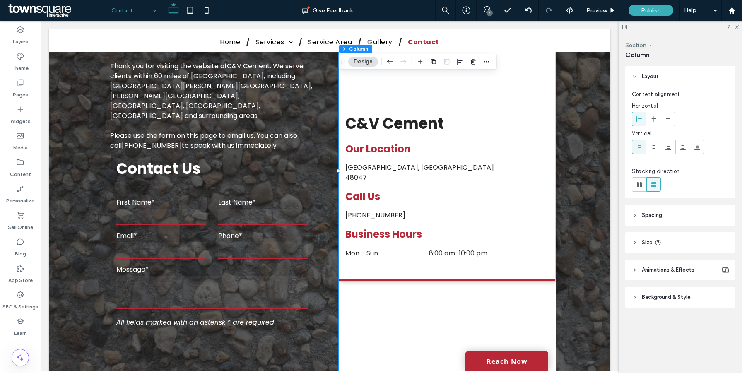
click at [636, 215] on icon at bounding box center [635, 215] width 6 height 6
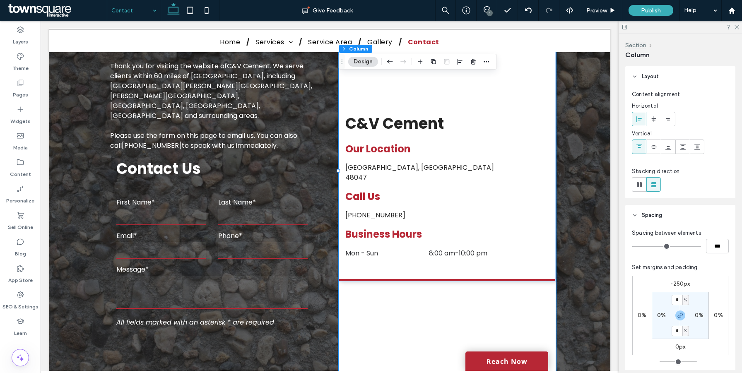
click at [678, 283] on label "-250px" at bounding box center [679, 283] width 19 height 7
type input "*"
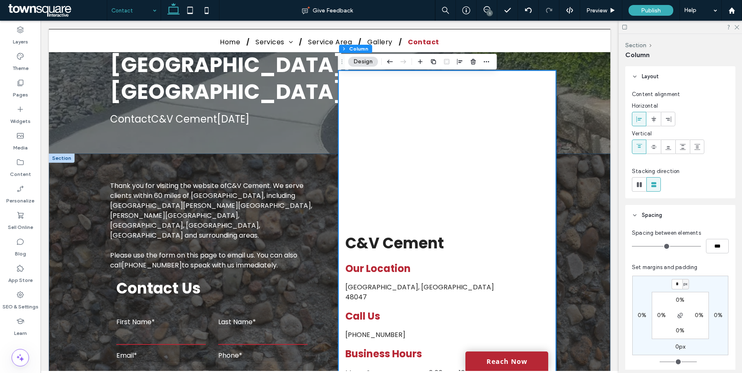
scroll to position [138, 0]
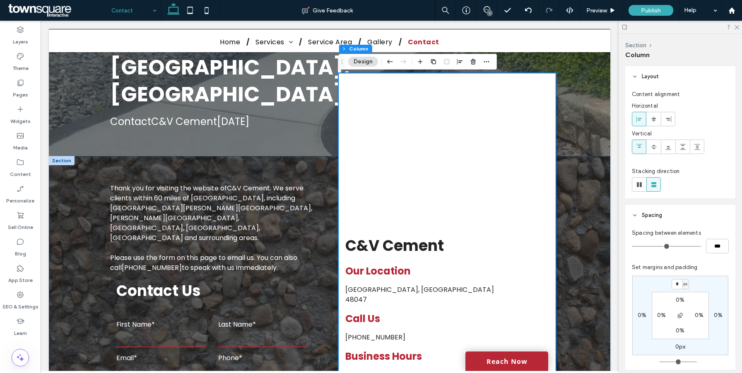
type input "*"
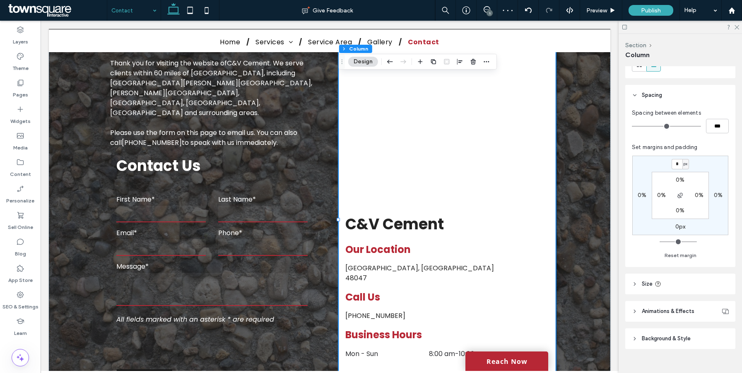
scroll to position [132, 0]
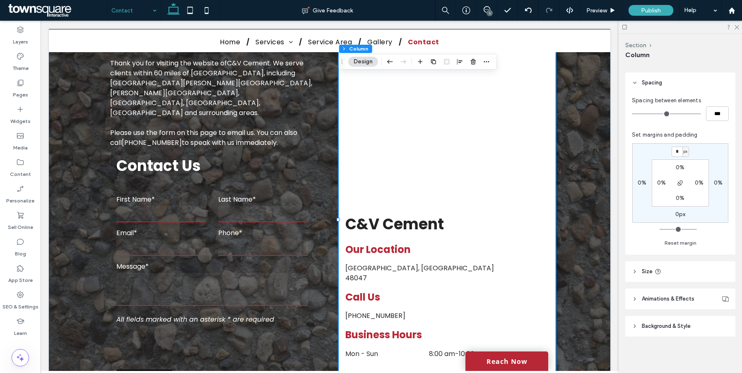
click at [647, 269] on span "Size" at bounding box center [647, 271] width 11 height 8
click at [654, 327] on span "Background & Style" at bounding box center [666, 326] width 49 height 8
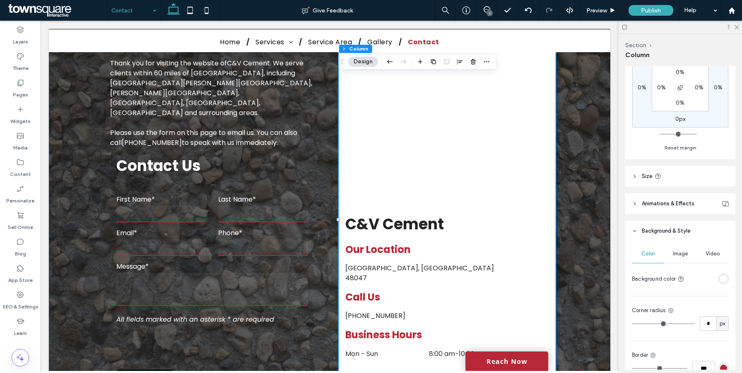
scroll to position [289, 0]
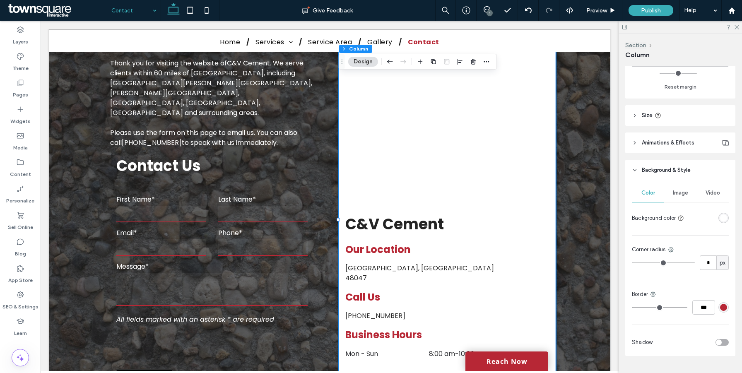
click at [724, 218] on div "rgba(255, 255, 255, 1)" at bounding box center [723, 217] width 7 height 7
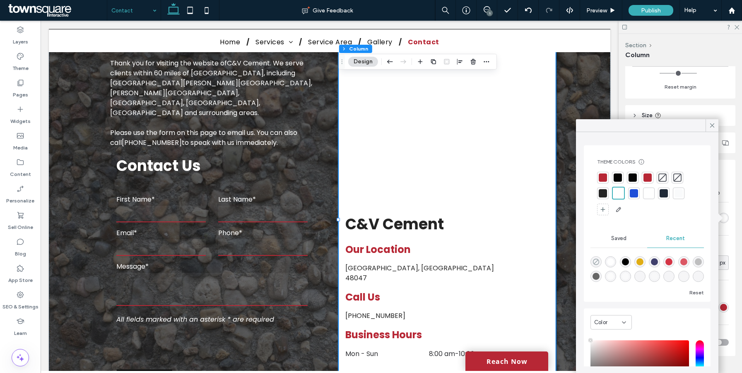
click at [595, 260] on icon "rgba(0, 0, 0, 0)" at bounding box center [595, 261] width 7 height 7
type input "*******"
type input "*"
type input "**"
click at [712, 125] on icon at bounding box center [711, 125] width 7 height 7
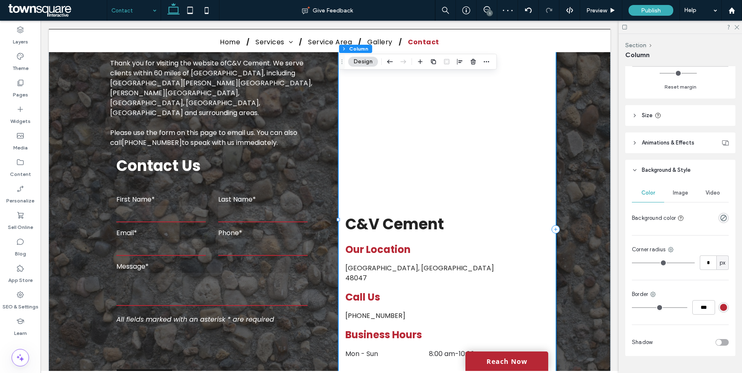
click at [375, 343] on div "C&V Cement Our Location New Baltimore, MI 48047 Mon - Sun 8:00 am - 10:00 pm Ca…" at bounding box center [447, 217] width 217 height 330
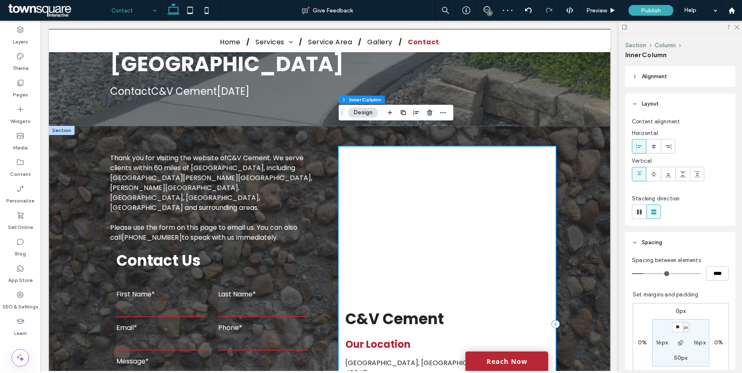
scroll to position [155, 0]
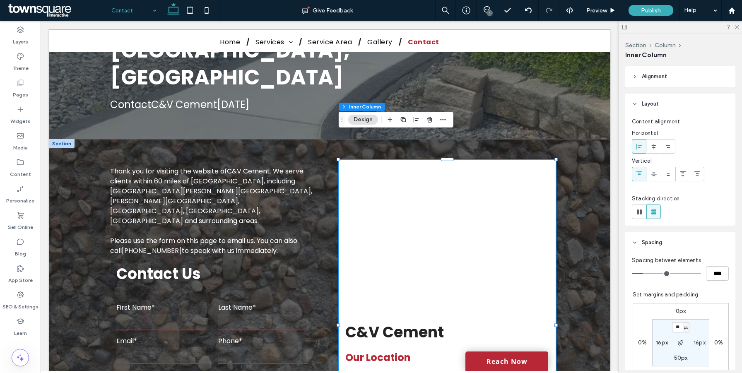
click at [682, 315] on div "0px 0% 0px 0% ** px 16px 50px 16px" at bounding box center [681, 342] width 96 height 79
click at [680, 313] on label "0px" at bounding box center [681, 311] width 10 height 7
type input "*"
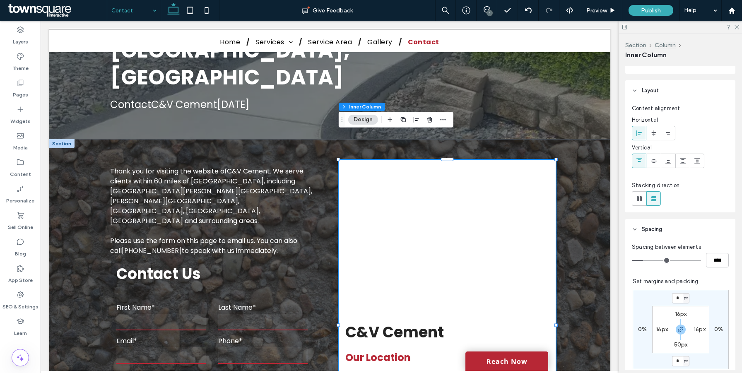
scroll to position [14, 0]
click at [677, 294] on input "*" at bounding box center [677, 297] width 11 height 10
click at [682, 329] on icon "button" at bounding box center [680, 328] width 7 height 7
click at [683, 293] on div "px" at bounding box center [686, 297] width 7 height 10
click at [679, 295] on div "px" at bounding box center [683, 297] width 11 height 8
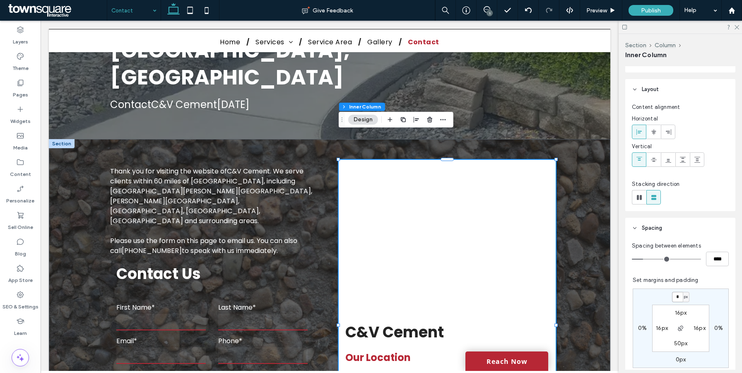
click at [678, 295] on input "*" at bounding box center [677, 297] width 11 height 10
type input "****"
type input "*"
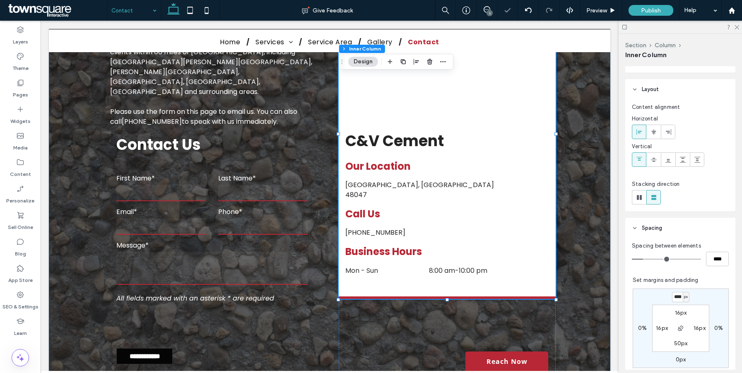
click at [568, 265] on div "**********" at bounding box center [329, 208] width 497 height 396
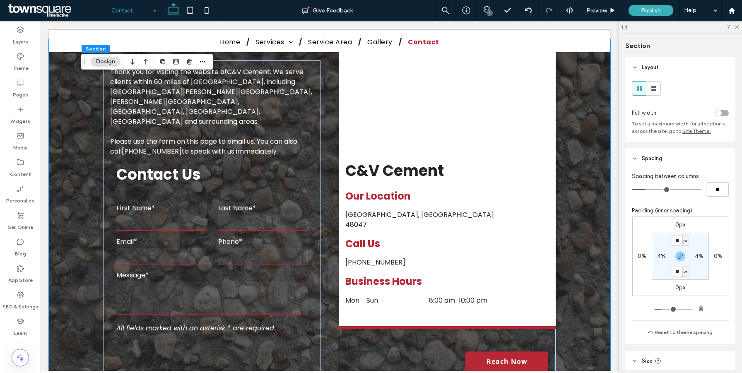
scroll to position [263, 0]
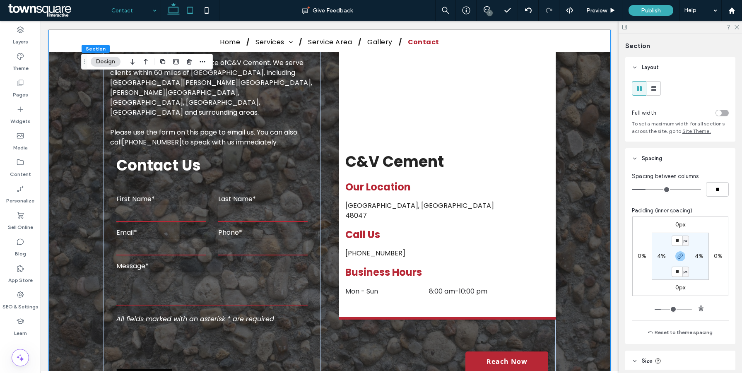
click at [189, 12] on icon at bounding box center [190, 10] width 17 height 17
type input "***"
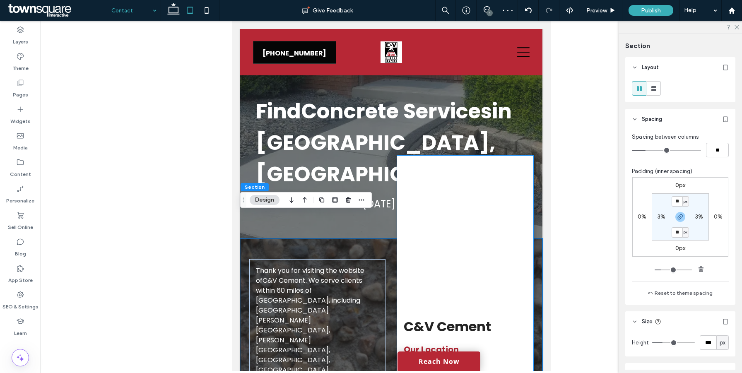
scroll to position [0, 0]
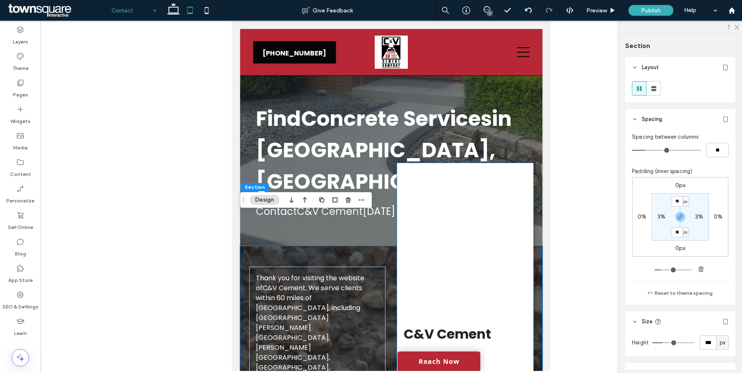
click at [531, 303] on div "C&V Cement Our Location New Baltimore, MI 48047 Mon - Sun 8:00 am - 10:00 pm Ca…" at bounding box center [465, 328] width 136 height 331
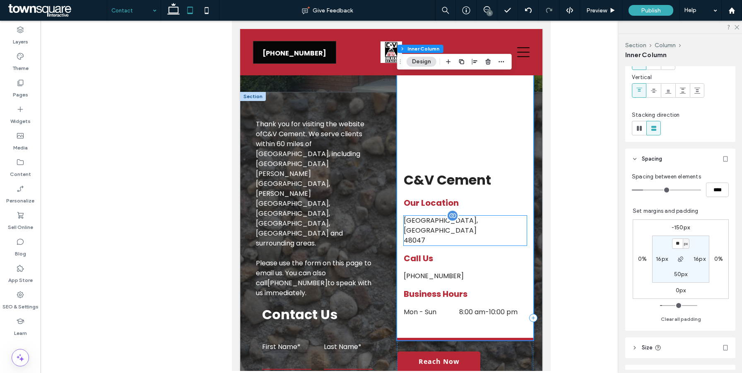
scroll to position [184, 0]
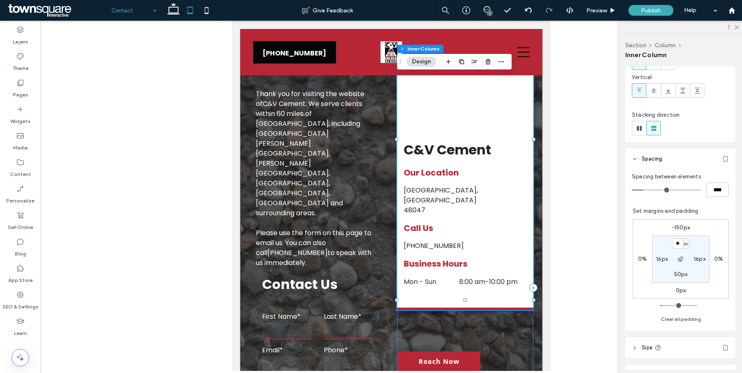
click at [510, 290] on div "C&V Cement Our Location New Baltimore, MI 48047 Mon - Sun 8:00 am - 10:00 pm Ca…" at bounding box center [465, 287] width 136 height 493
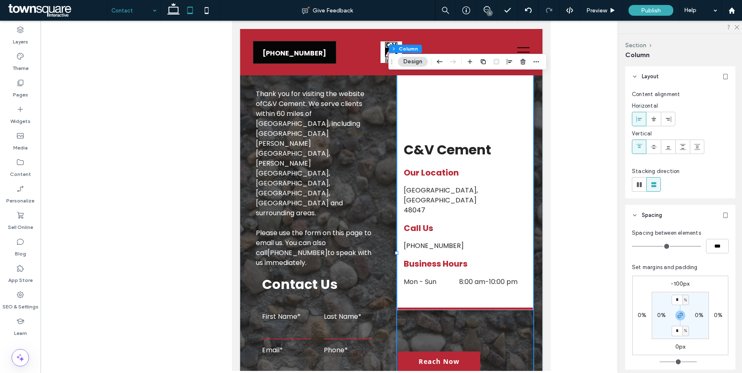
click at [681, 279] on div "-100px 0% 0px 0% * % 0% * % 0%" at bounding box center [680, 315] width 96 height 79
click at [681, 282] on label "-100px" at bounding box center [680, 283] width 19 height 7
type input "*"
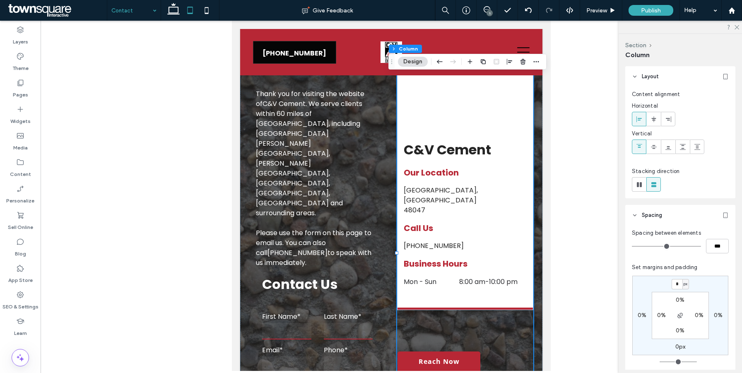
type input "*"
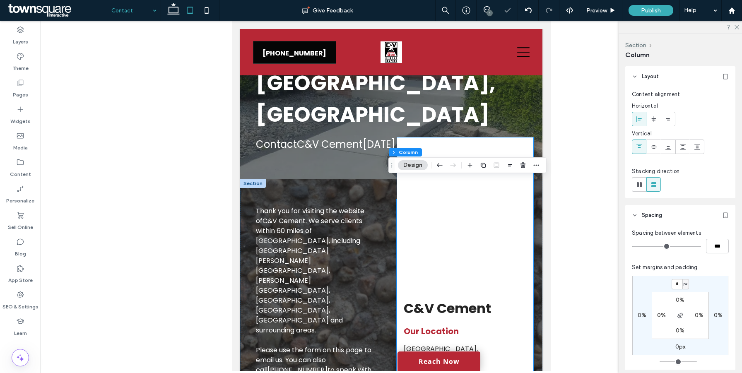
scroll to position [55, 0]
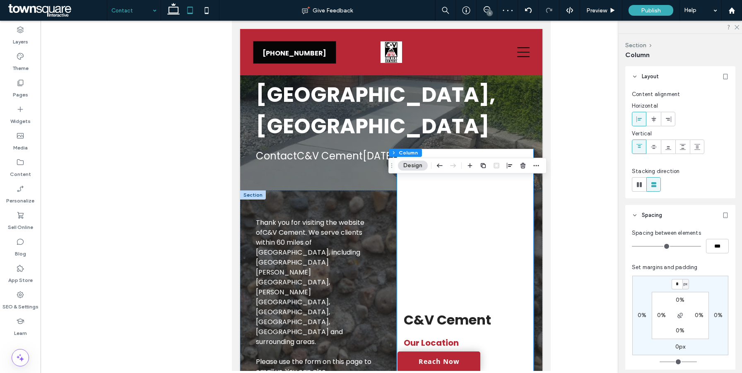
click at [399, 229] on div "C&V Cement Our Location New Baltimore, MI 48047 Mon - Sun 8:00 am - 10:00 pm Ca…" at bounding box center [465, 314] width 136 height 331
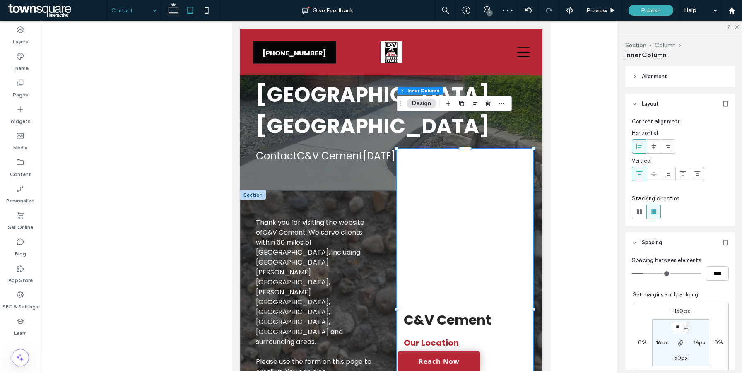
click at [682, 311] on label "-150px" at bounding box center [680, 311] width 18 height 7
type input "*"
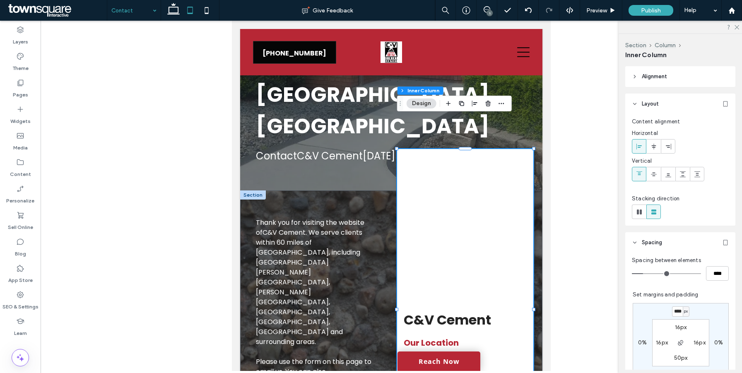
scroll to position [0, 0]
type input "****"
type input "*"
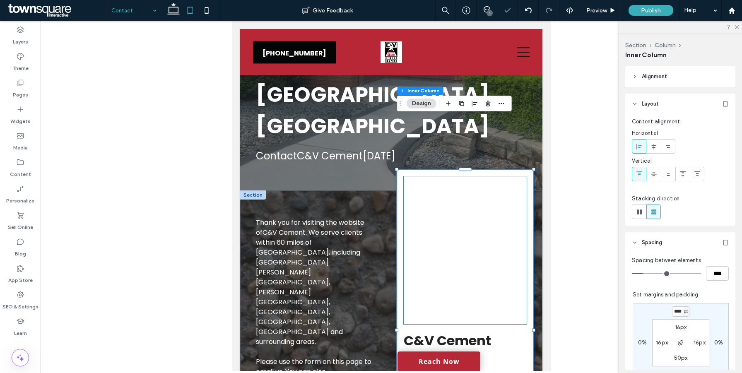
click at [462, 224] on div at bounding box center [465, 250] width 123 height 148
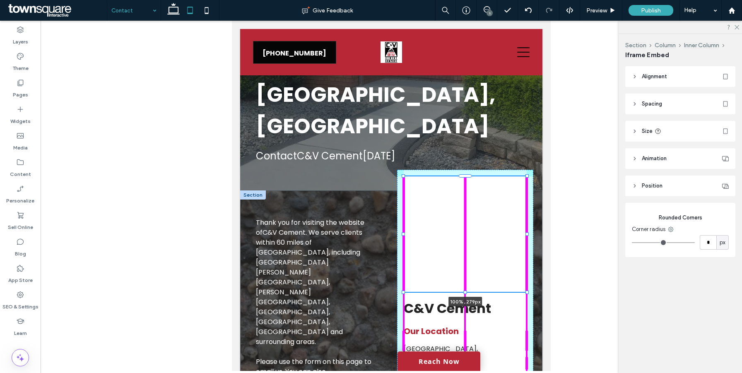
drag, startPoint x: 466, startPoint y: 292, endPoint x: 465, endPoint y: 260, distance: 32.3
click at [465, 291] on div at bounding box center [465, 292] width 3 height 3
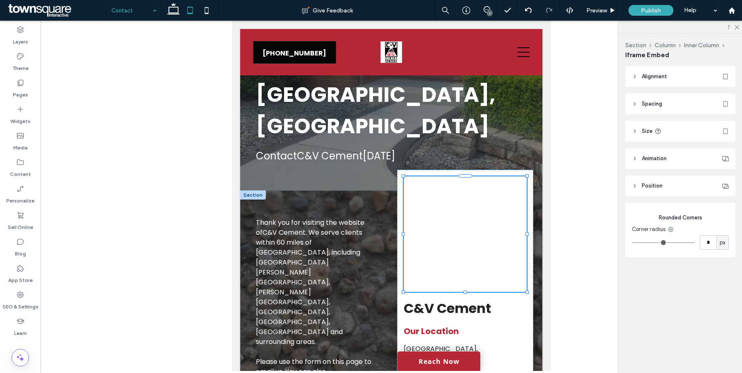
type input "***"
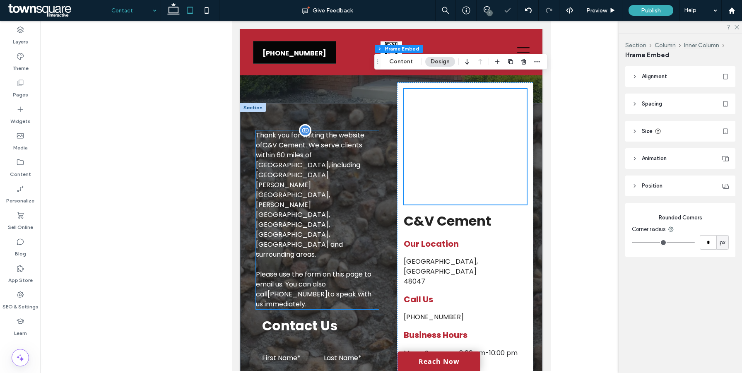
scroll to position [0, 0]
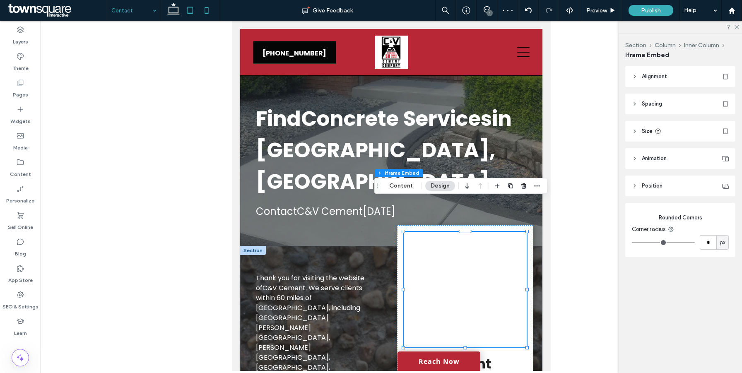
click at [204, 14] on icon at bounding box center [206, 10] width 17 height 17
type input "***"
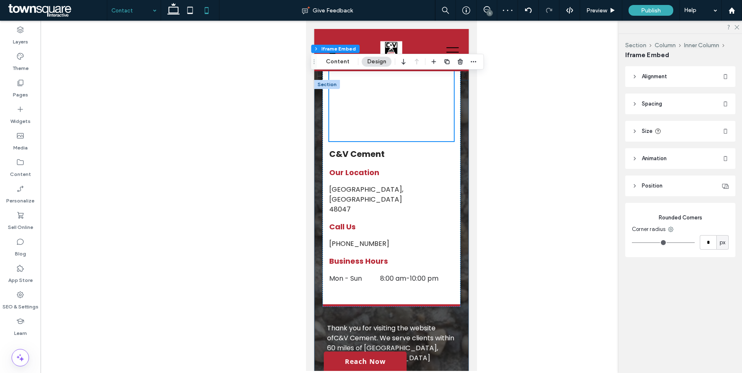
scroll to position [213, 0]
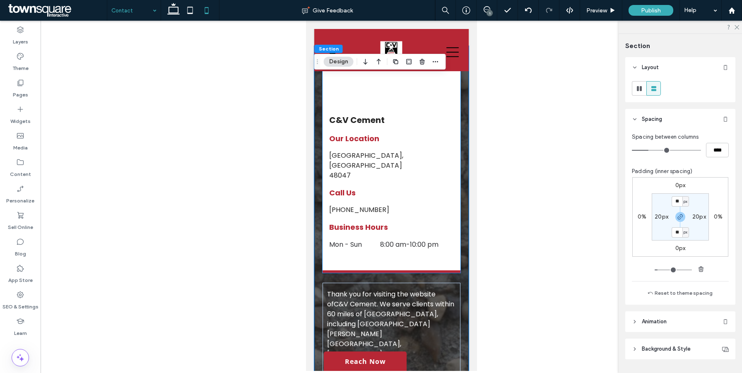
click at [456, 208] on div "C&V Cement Our Location New Baltimore, MI 48047 Mon - Sun 8:00 am - 10:00 pm Ca…" at bounding box center [391, 113] width 138 height 320
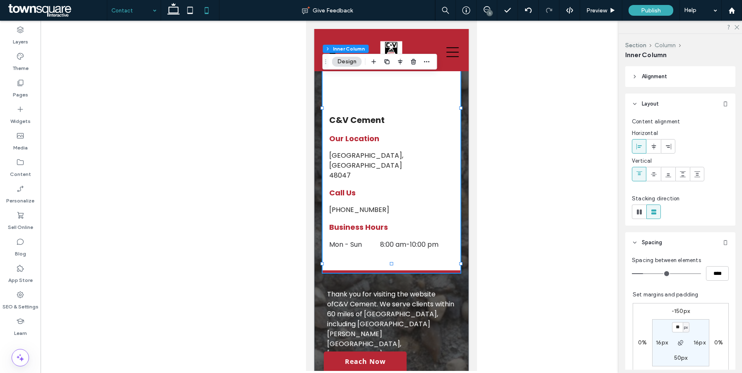
click at [671, 43] on button "Column" at bounding box center [664, 45] width 21 height 7
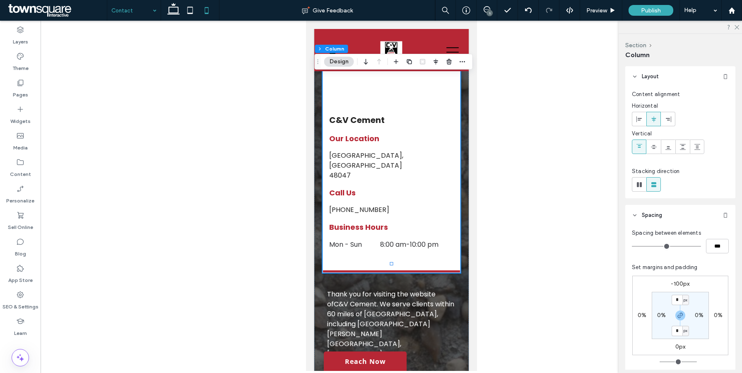
click at [678, 280] on div "-100px 0% 0px 0% * px 0% * px 0%" at bounding box center [680, 315] width 96 height 79
click at [679, 285] on label "-100px" at bounding box center [680, 283] width 19 height 7
type input "*"
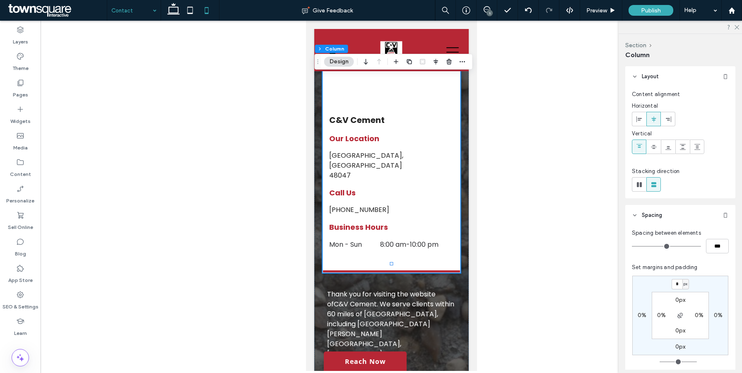
type input "*"
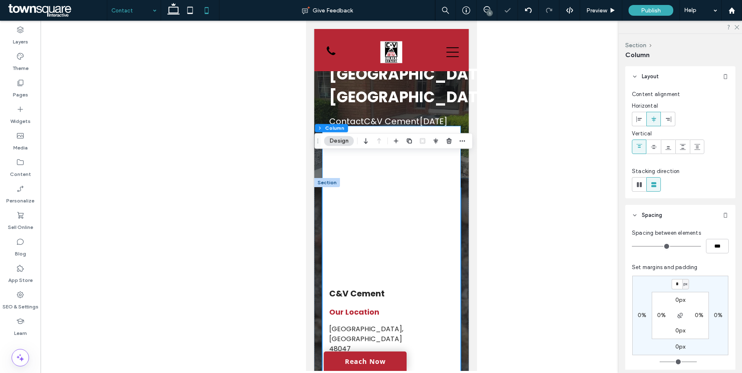
scroll to position [67, 0]
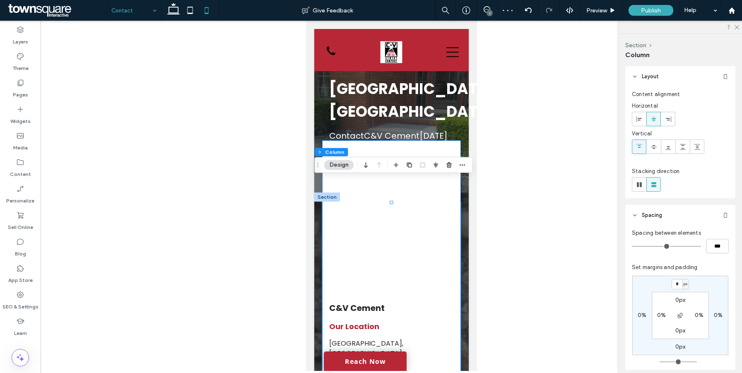
click at [405, 233] on div at bounding box center [391, 221] width 125 height 148
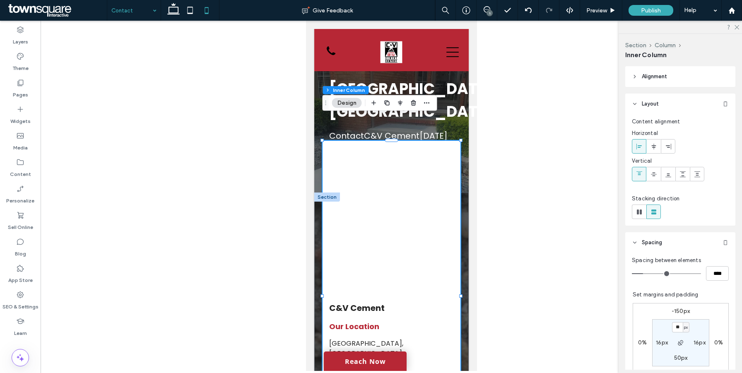
click at [678, 310] on label "-150px" at bounding box center [680, 311] width 18 height 7
type input "*"
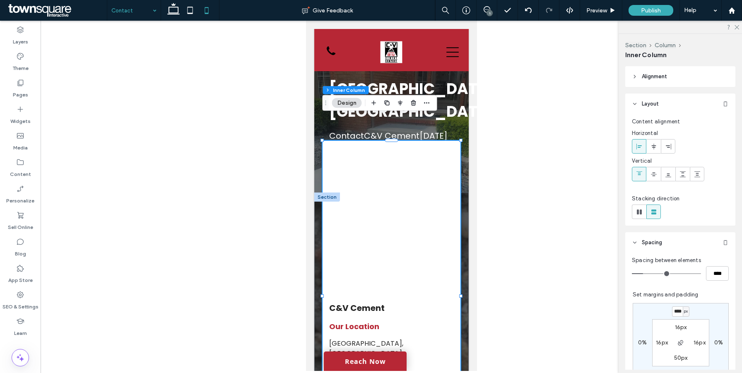
type input "****"
type input "*"
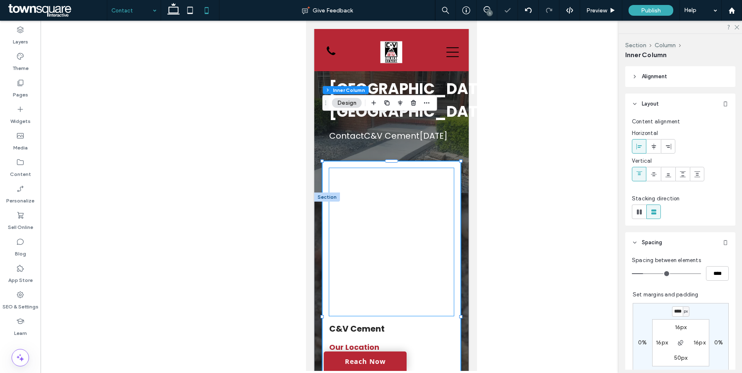
click at [409, 255] on div at bounding box center [391, 242] width 125 height 148
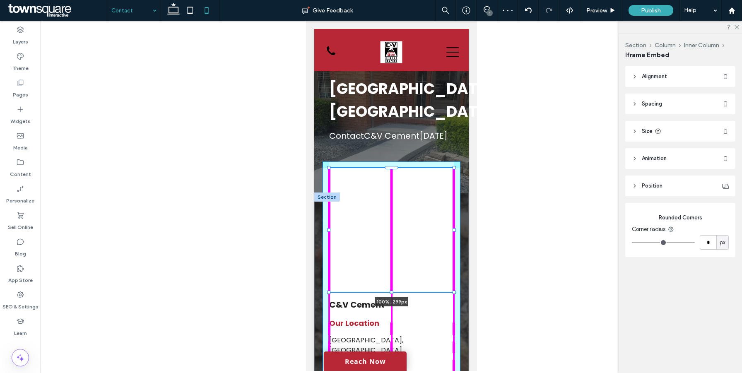
drag, startPoint x: 390, startPoint y: 292, endPoint x: 391, endPoint y: 268, distance: 24.0
click at [391, 291] on div at bounding box center [391, 292] width 3 height 3
type input "***"
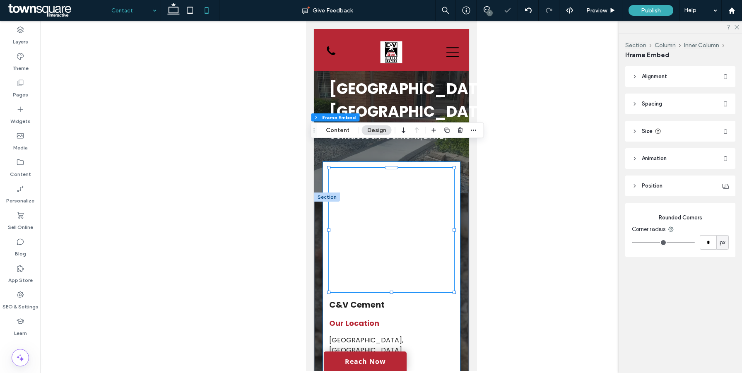
click at [455, 287] on div "100% , 299px C&V Cement Our Location New Baltimore, MI 48047 Mon - Sun 8:00 am …" at bounding box center [391, 309] width 138 height 296
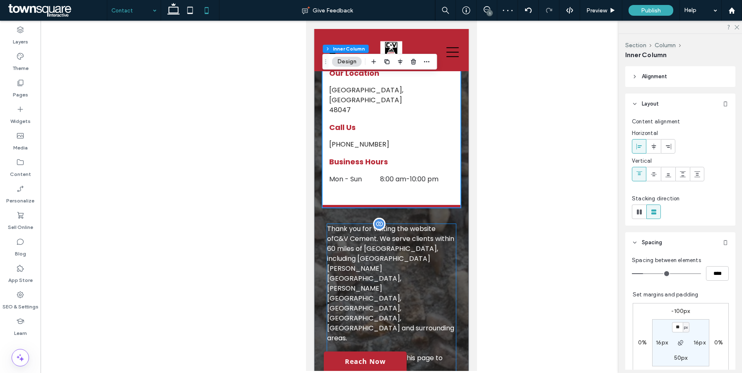
scroll to position [338, 0]
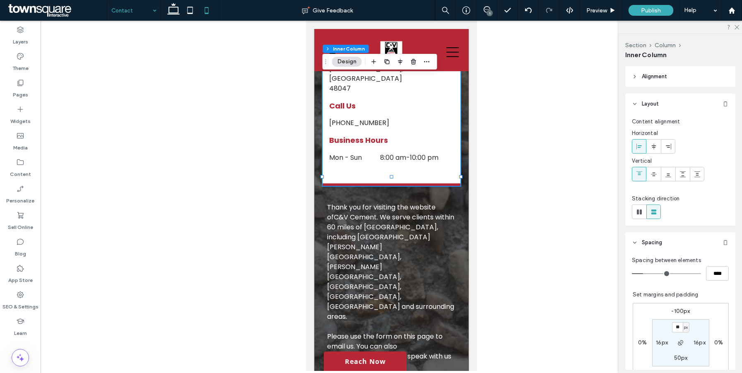
click at [462, 225] on div "**********" at bounding box center [391, 315] width 154 height 788
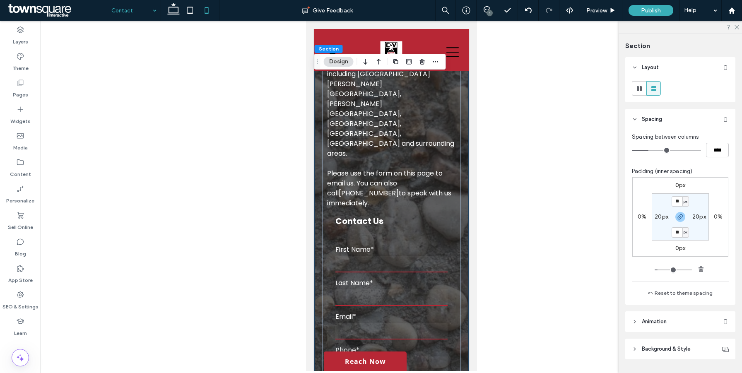
scroll to position [514, 0]
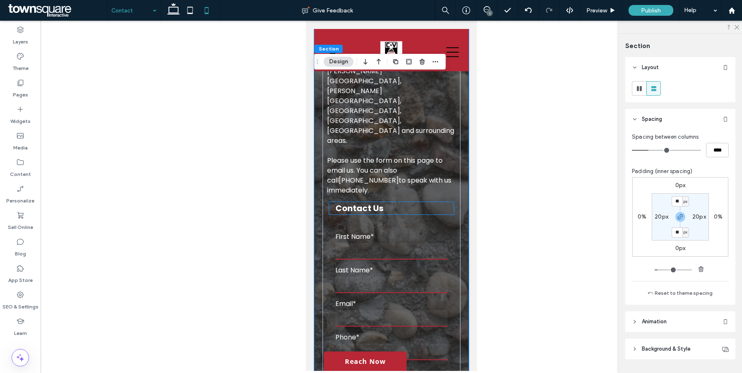
click at [443, 202] on h3 "Contact Us" at bounding box center [391, 208] width 112 height 12
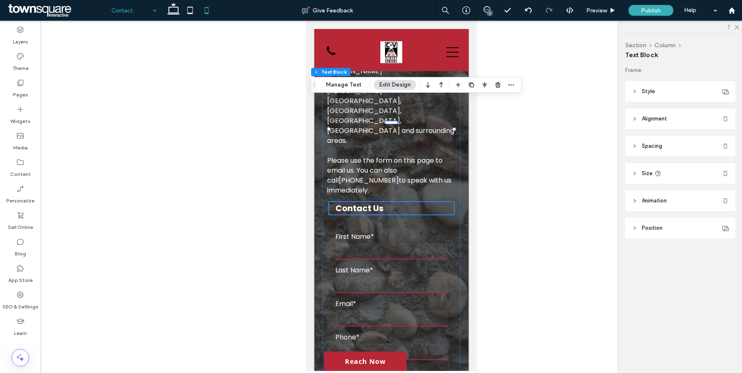
click at [634, 94] on icon at bounding box center [635, 92] width 6 height 6
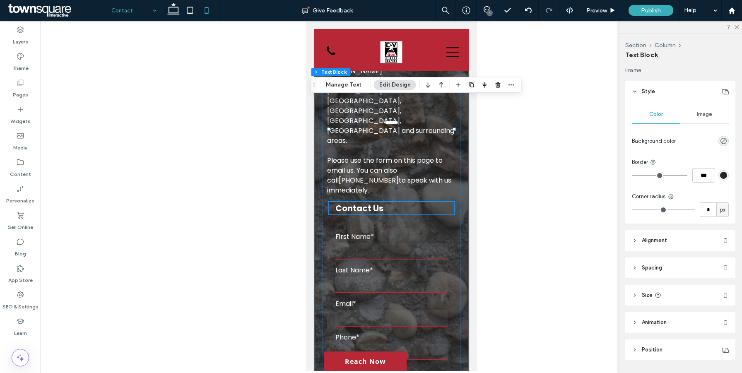
click at [634, 94] on icon at bounding box center [635, 92] width 6 height 6
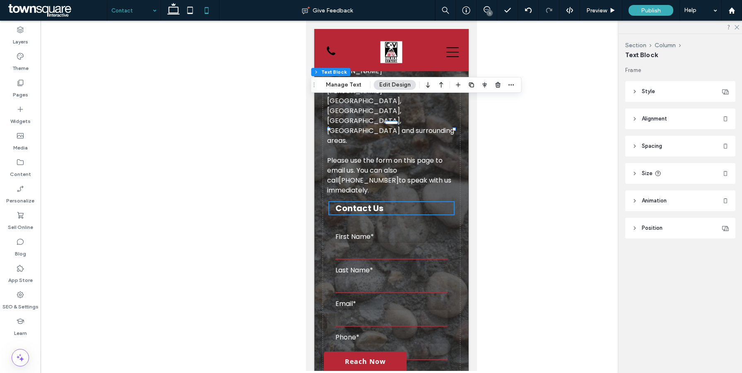
click at [633, 152] on header "Spacing" at bounding box center [680, 146] width 110 height 21
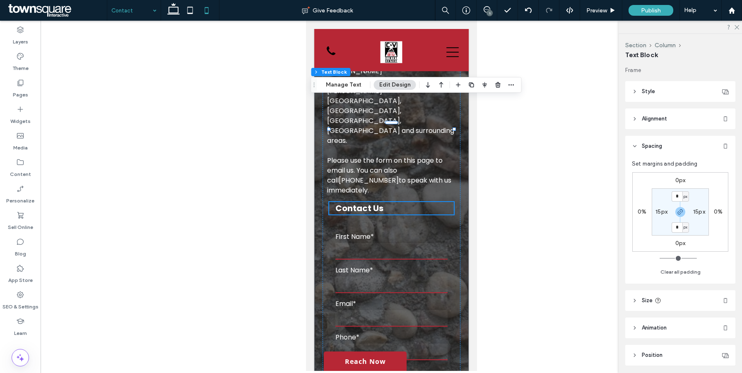
click at [659, 214] on label "15px" at bounding box center [661, 211] width 12 height 7
click at [670, 274] on button "Clear all padding" at bounding box center [680, 272] width 40 height 10
type input "*"
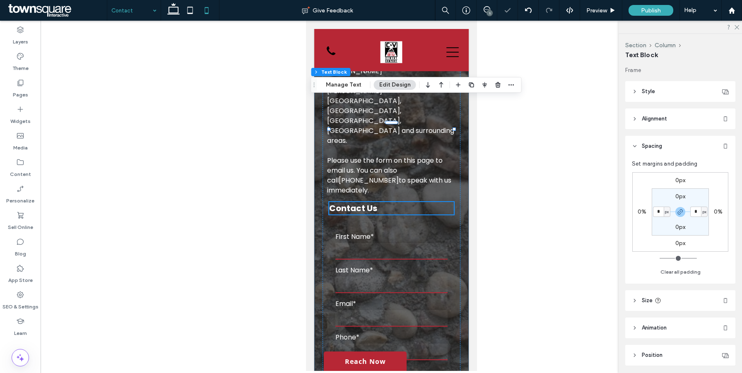
click at [462, 145] on div "**********" at bounding box center [391, 139] width 154 height 788
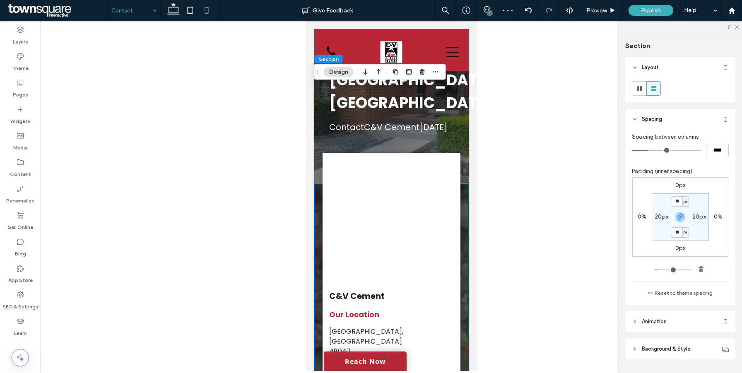
scroll to position [0, 0]
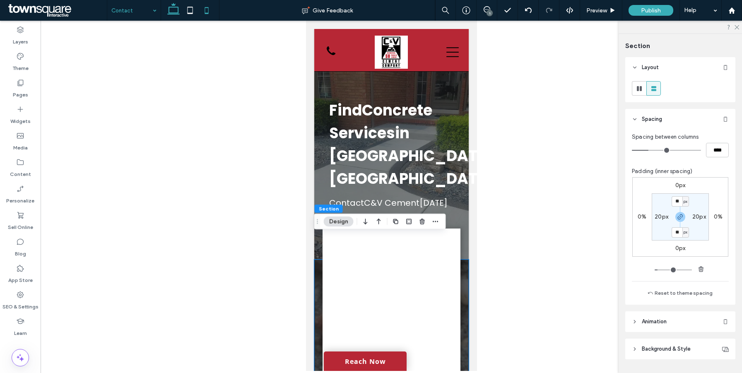
click at [175, 9] on icon at bounding box center [173, 10] width 17 height 17
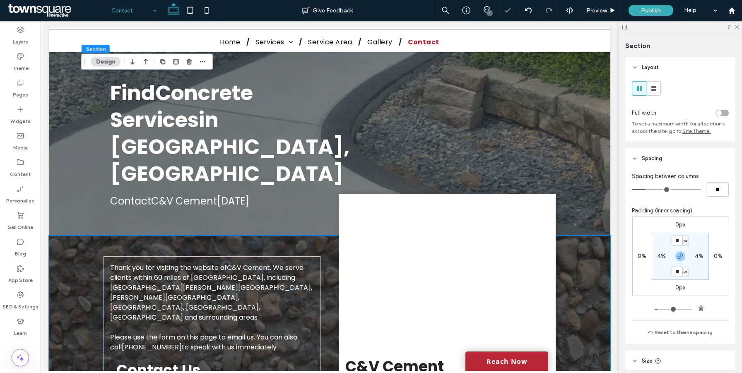
type input "**"
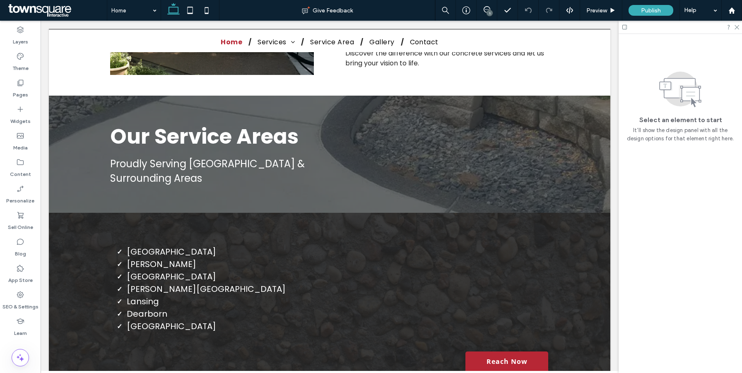
scroll to position [1612, 0]
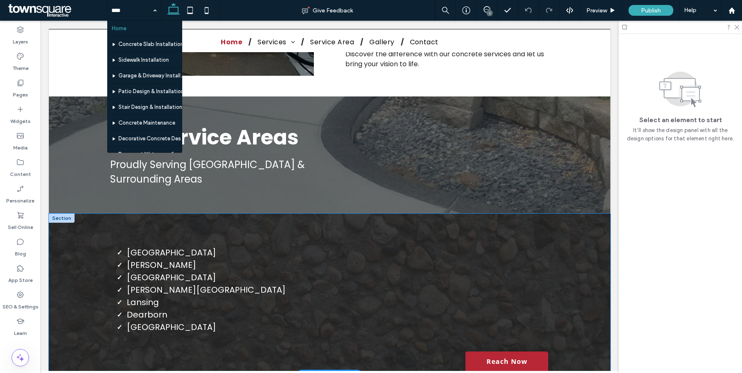
click at [89, 218] on div "New Baltimore Warren Sterling Heights Ann Arbor Lansing Dearborn ﻿ Macomb Towns…" at bounding box center [329, 295] width 497 height 162
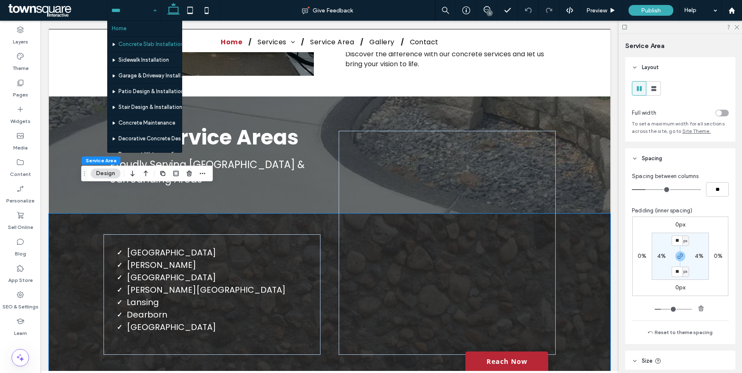
scroll to position [77, 0]
click at [21, 291] on icon at bounding box center [20, 295] width 8 height 8
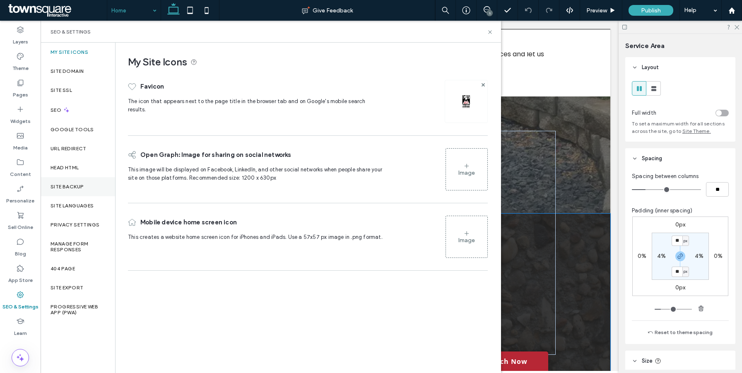
click at [77, 182] on div "Site Backup" at bounding box center [78, 186] width 75 height 19
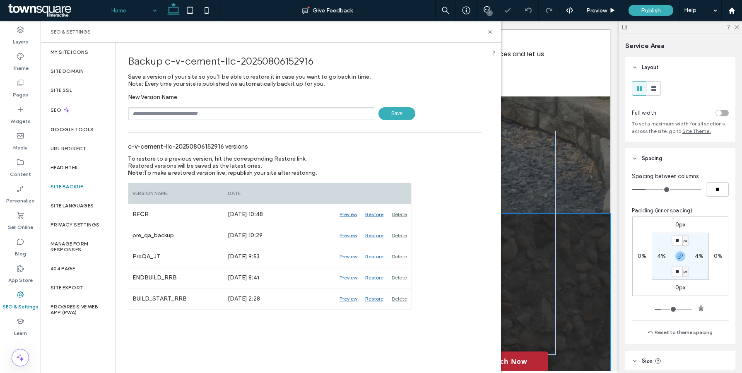
click at [218, 112] on input "text" at bounding box center [251, 113] width 246 height 13
paste input "*******"
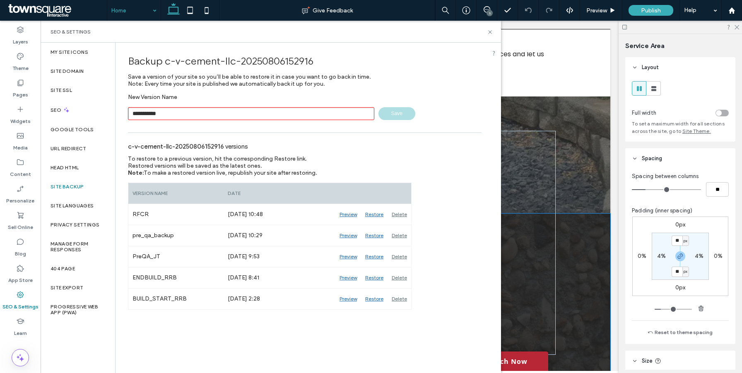
click at [149, 115] on input "**********" at bounding box center [251, 113] width 246 height 13
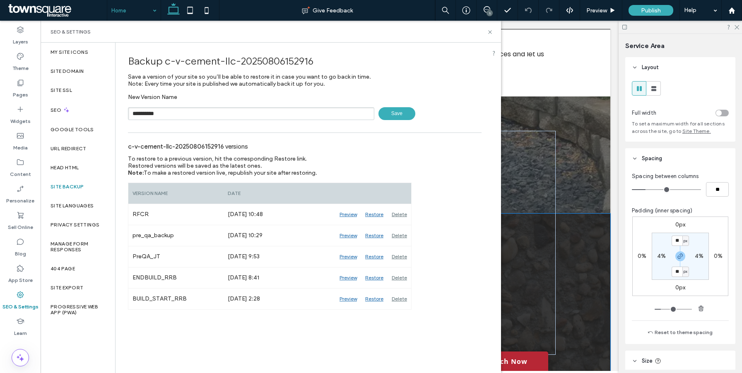
type input "**********"
click at [399, 107] on span "Save" at bounding box center [396, 113] width 37 height 13
click at [491, 30] on icon at bounding box center [490, 32] width 6 height 6
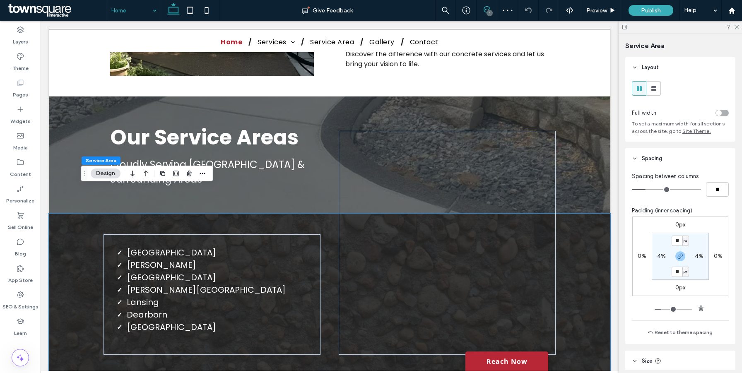
click at [491, 7] on span at bounding box center [486, 9] width 20 height 7
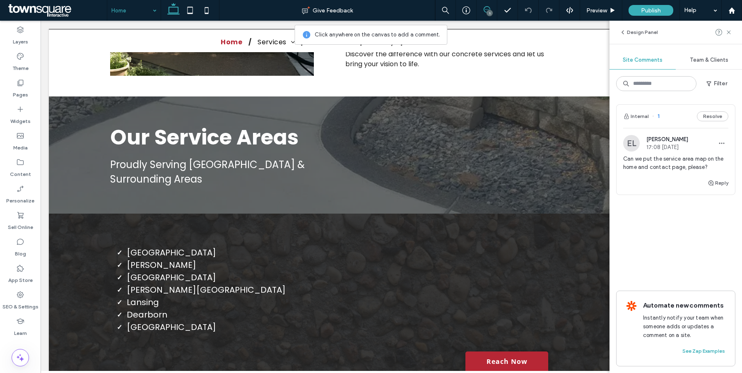
click at [655, 168] on span "Can we put the service area map on the home and contact page, please?" at bounding box center [675, 163] width 105 height 17
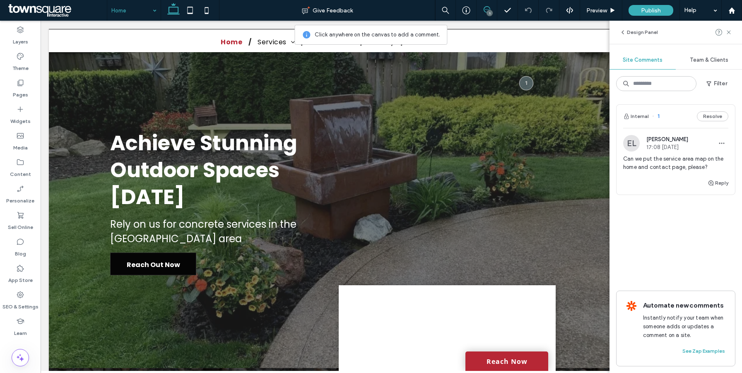
scroll to position [60, 0]
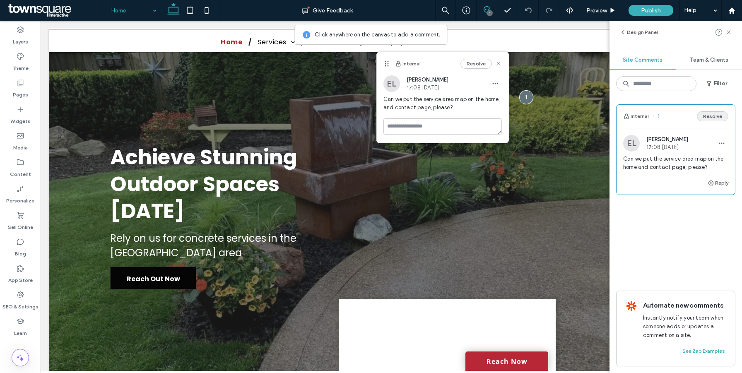
click at [717, 119] on button "Resolve" at bounding box center [712, 116] width 31 height 10
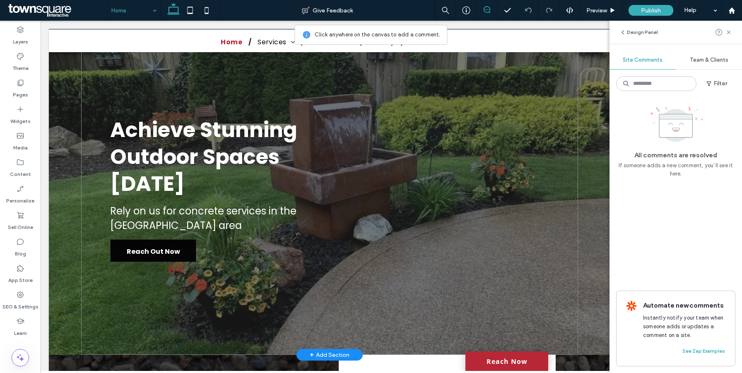
scroll to position [31, 0]
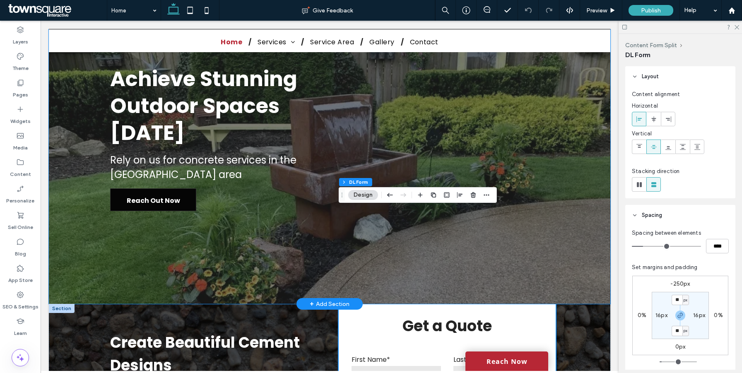
scroll to position [76, 0]
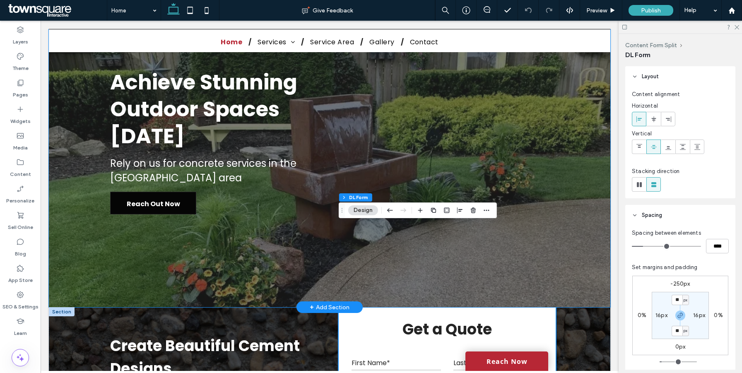
click at [589, 175] on div "Achieve Stunning Outdoor Spaces [DATE] Rely on us for concrete services in the …" at bounding box center [329, 141] width 561 height 331
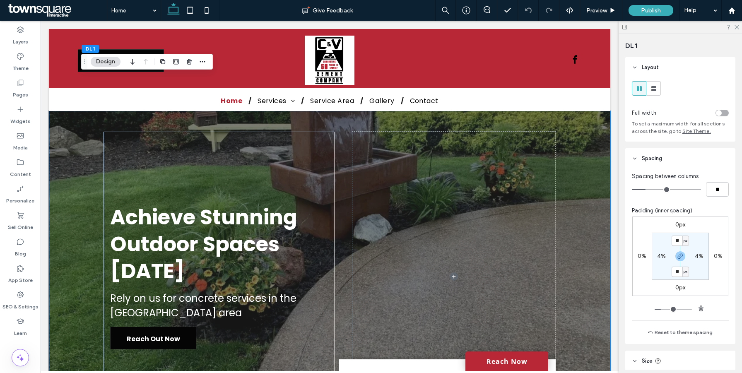
scroll to position [114, 0]
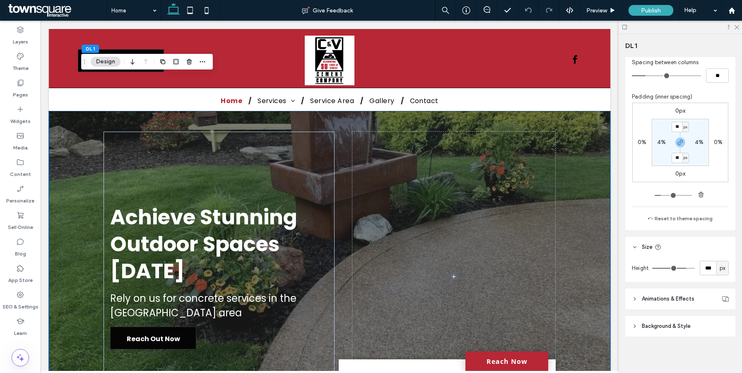
click at [723, 268] on span "px" at bounding box center [722, 268] width 6 height 8
click at [721, 346] on div "A" at bounding box center [723, 340] width 12 height 14
type input "*"
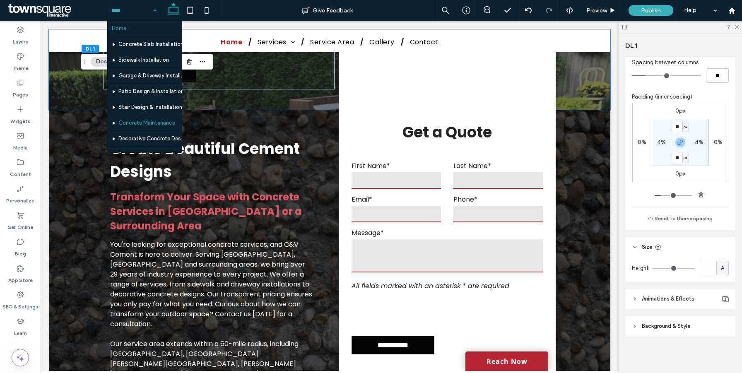
scroll to position [77, 0]
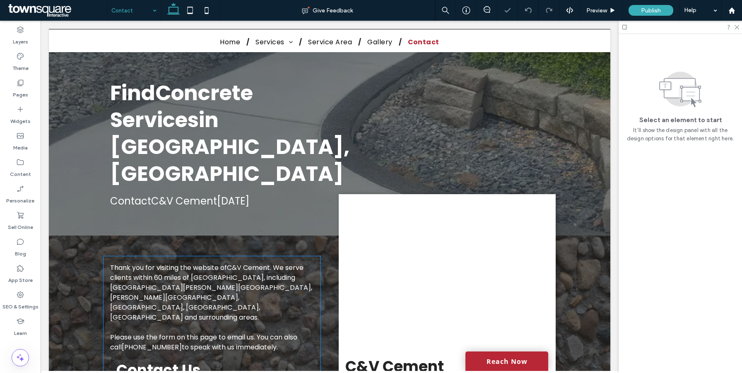
scroll to position [149, 0]
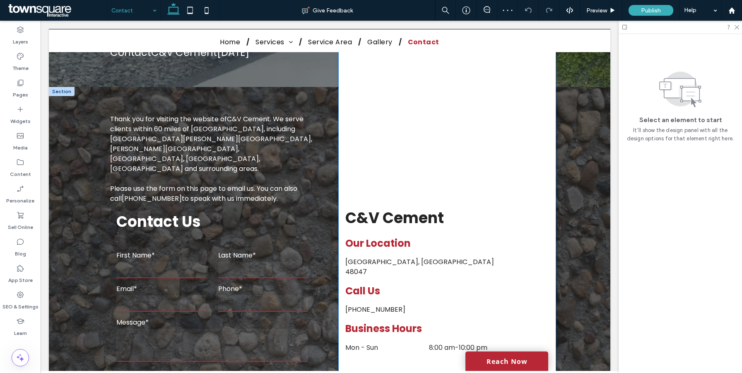
click at [342, 185] on div "C&V Cement Our Location [GEOGRAPHIC_DATA], MI 48047 Mon - Sun 8:00 am - 10:00 p…" at bounding box center [447, 211] width 217 height 330
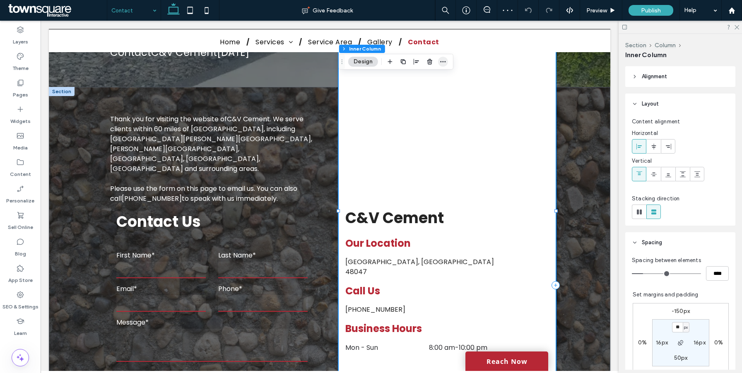
click at [445, 61] on icon "button" at bounding box center [443, 61] width 7 height 7
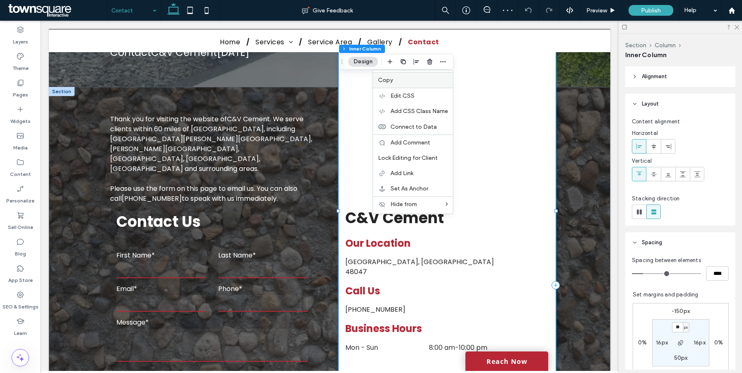
click at [404, 77] on label "Copy" at bounding box center [413, 80] width 70 height 7
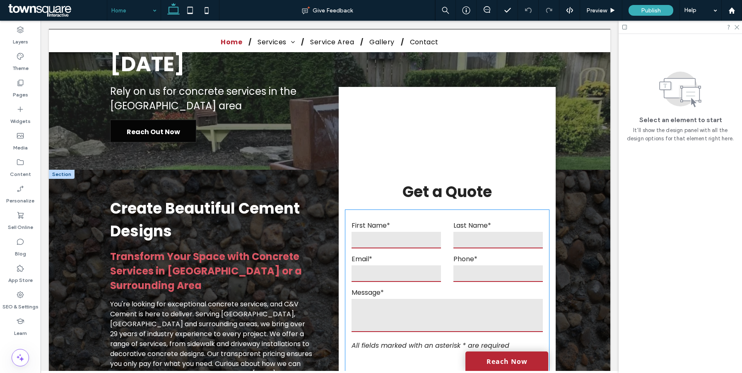
scroll to position [84, 0]
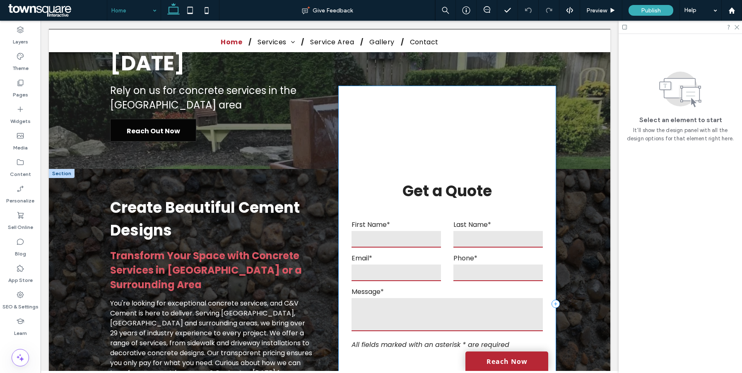
click at [366, 127] on div "**********" at bounding box center [447, 305] width 217 height 438
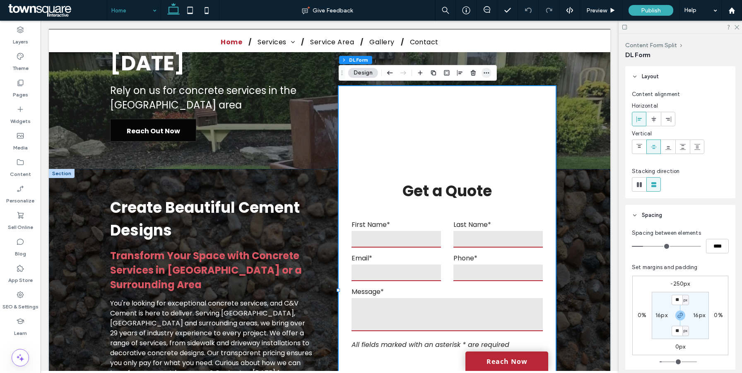
click at [484, 74] on icon "button" at bounding box center [486, 73] width 7 height 7
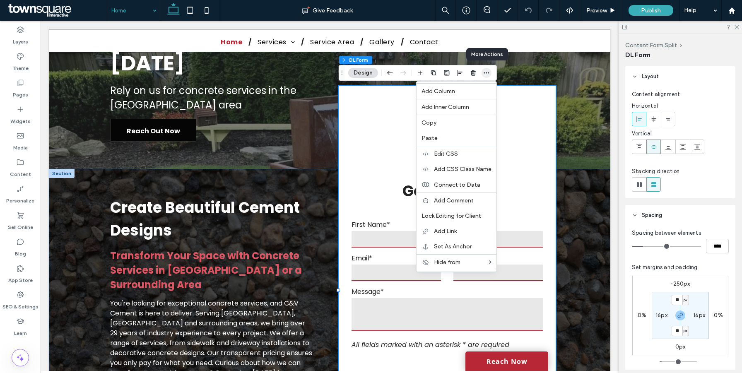
click at [484, 74] on icon "button" at bounding box center [486, 73] width 7 height 7
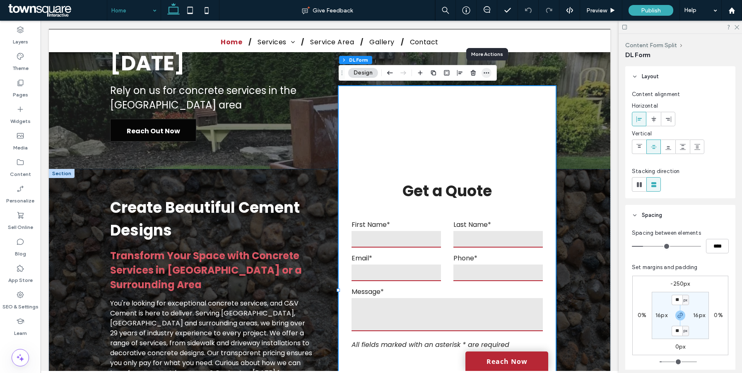
click at [484, 74] on icon "button" at bounding box center [486, 73] width 7 height 7
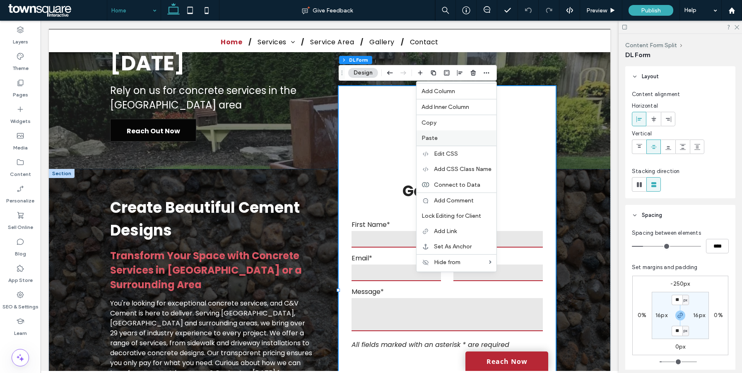
click at [431, 135] on span "Paste" at bounding box center [429, 138] width 16 height 7
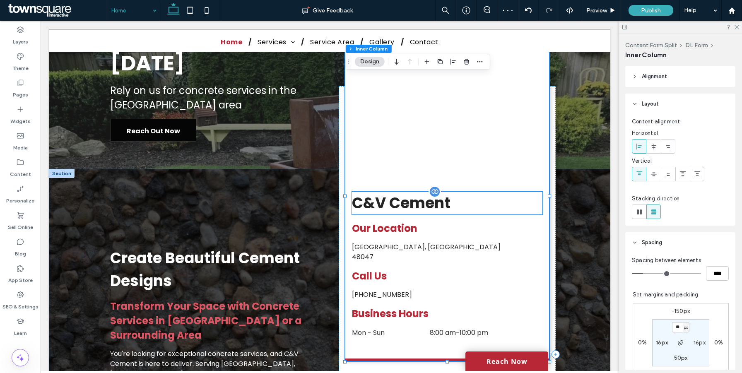
click at [387, 207] on span "C&V Cement" at bounding box center [401, 202] width 99 height 21
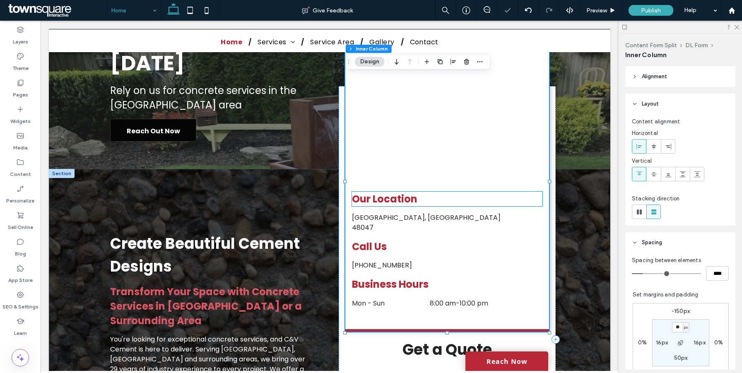
click at [375, 206] on span "Our Location" at bounding box center [384, 199] width 65 height 14
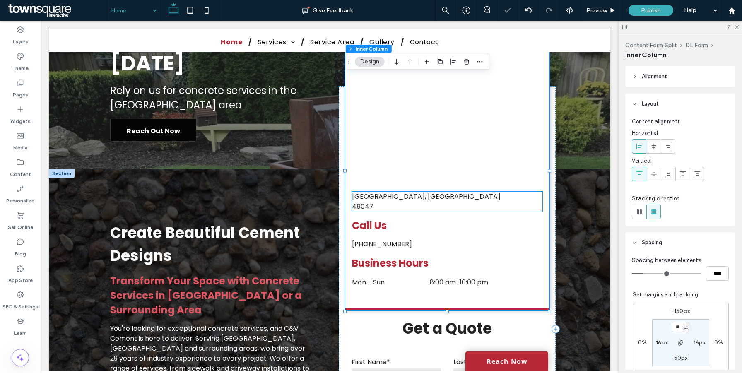
click at [375, 202] on p "[GEOGRAPHIC_DATA], [GEOGRAPHIC_DATA]" at bounding box center [447, 197] width 190 height 10
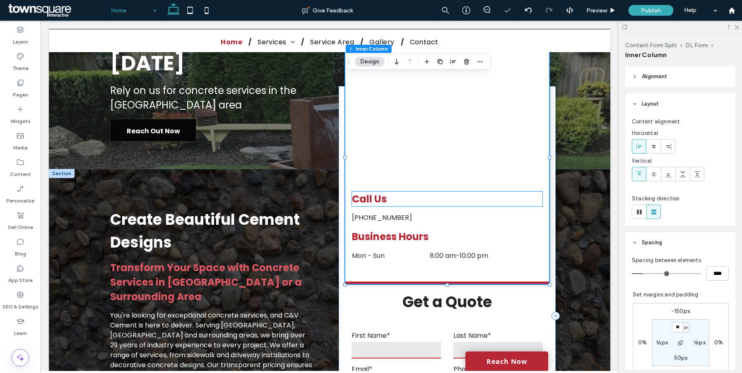
click at [374, 204] on span "Call Us" at bounding box center [369, 199] width 35 height 14
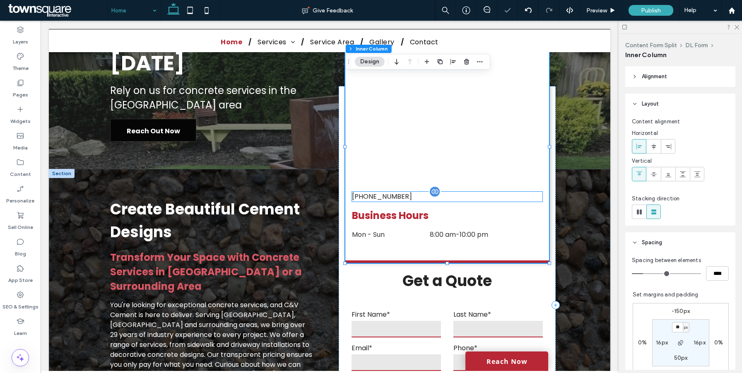
click at [375, 200] on span "[PHONE_NUMBER]" at bounding box center [382, 197] width 60 height 10
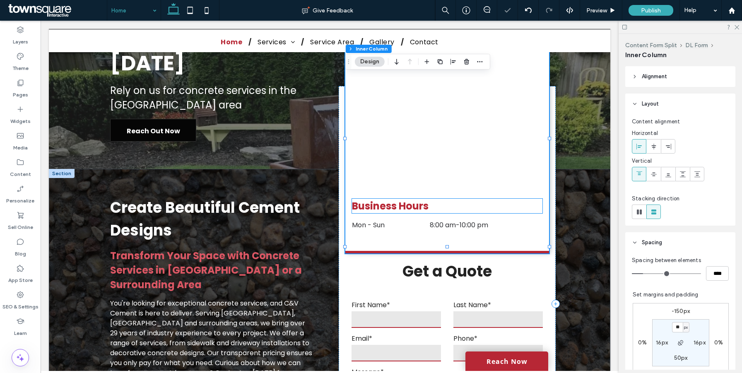
click at [375, 200] on span "Business Hours" at bounding box center [390, 206] width 77 height 14
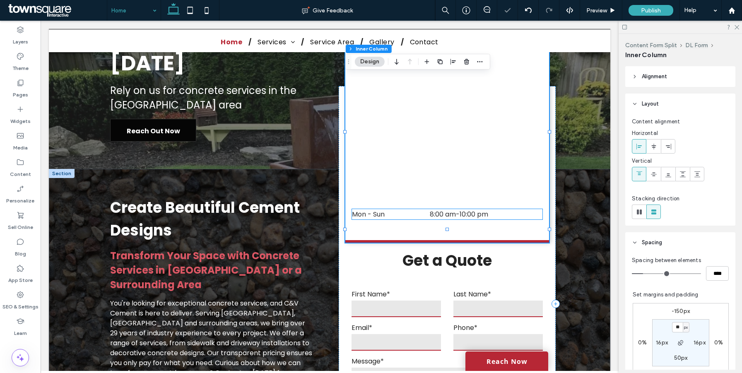
click at [375, 209] on dt "Mon - Sun" at bounding box center [390, 214] width 76 height 10
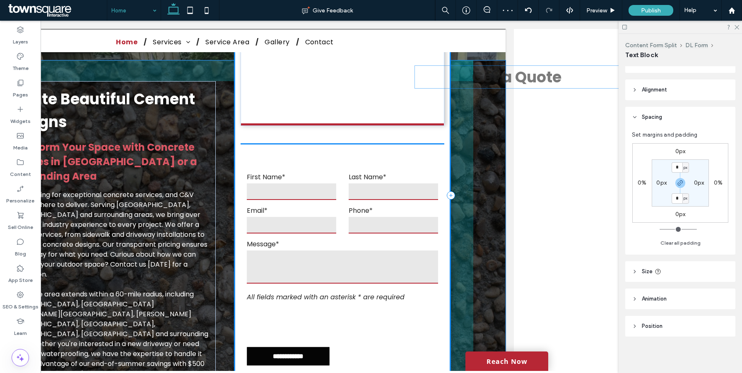
scroll to position [192, 104]
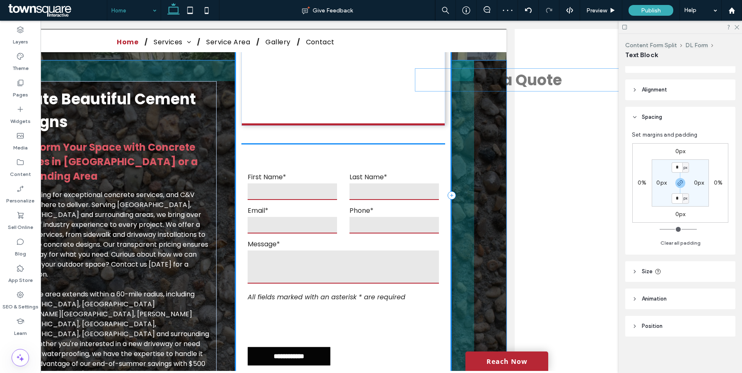
drag, startPoint x: 419, startPoint y: 240, endPoint x: 295, endPoint y: 124, distance: 169.6
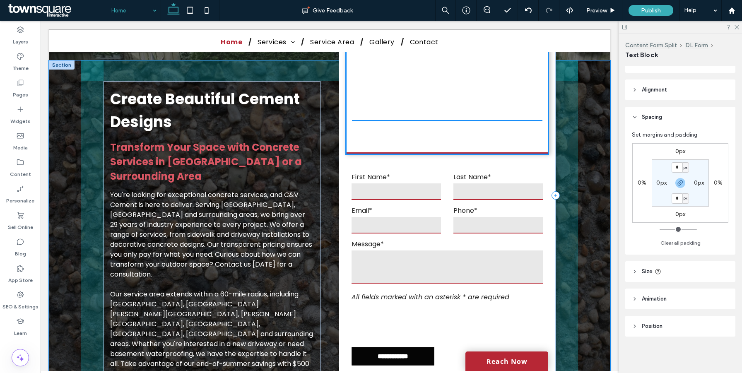
drag, startPoint x: 399, startPoint y: 136, endPoint x: 391, endPoint y: 102, distance: 34.8
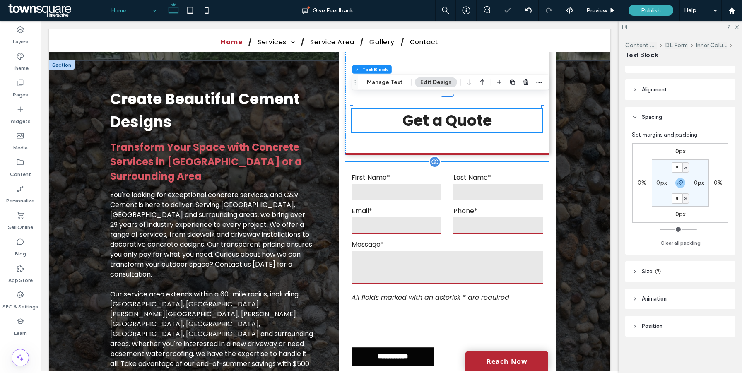
click at [377, 184] on input "text" at bounding box center [395, 192] width 89 height 17
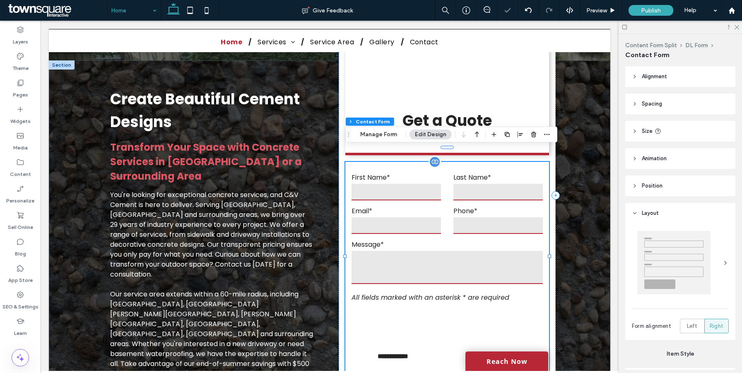
type input "*"
type input "***"
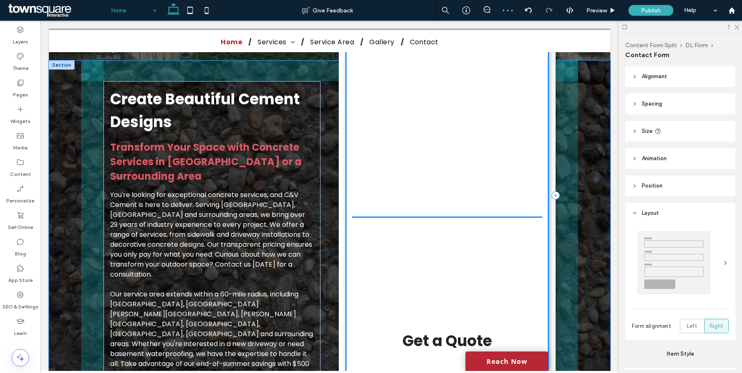
drag, startPoint x: 382, startPoint y: 151, endPoint x: 382, endPoint y: 128, distance: 22.4
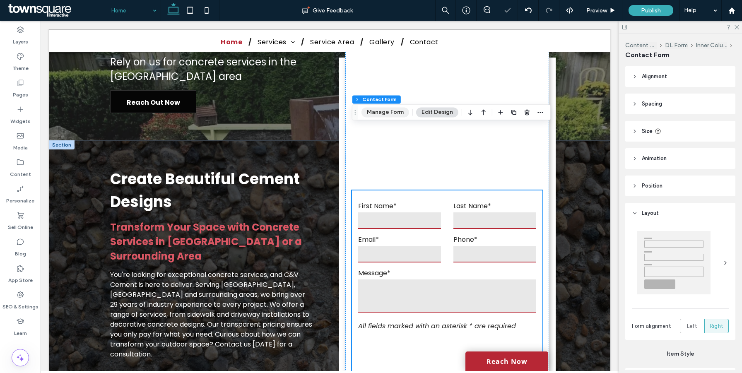
scroll to position [103, 0]
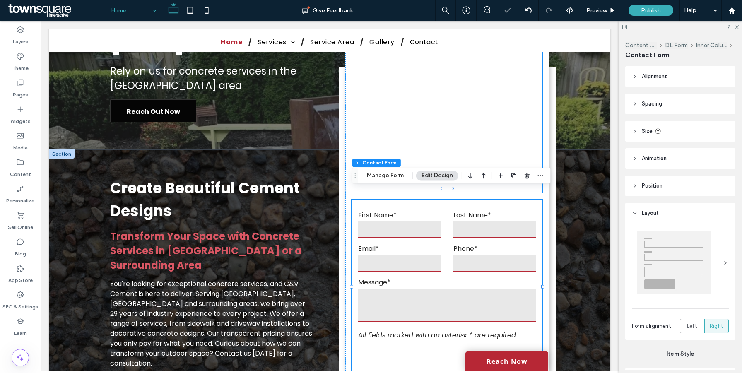
click at [417, 107] on div at bounding box center [447, 121] width 190 height 144
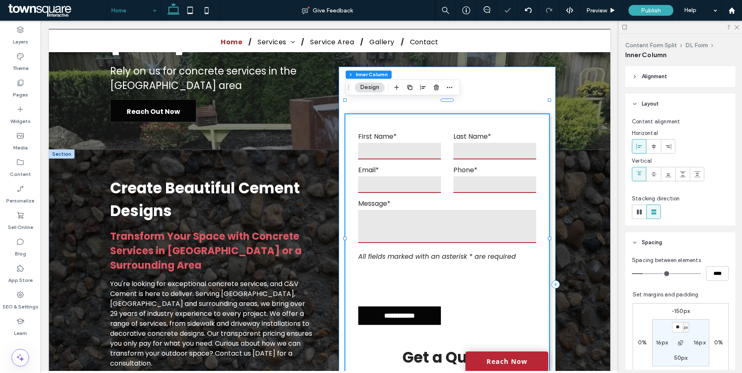
click at [340, 177] on div "**********" at bounding box center [447, 286] width 217 height 438
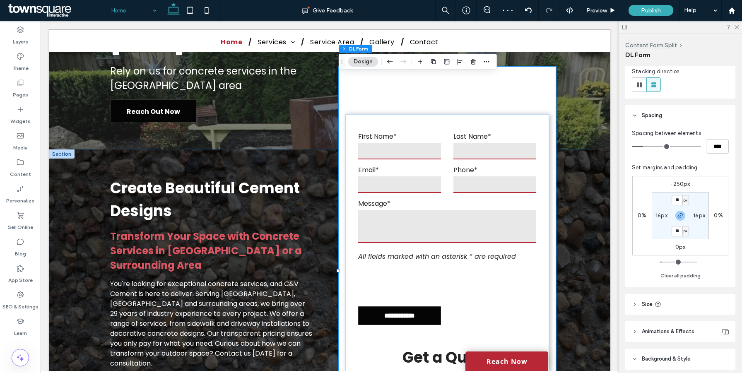
scroll to position [117, 0]
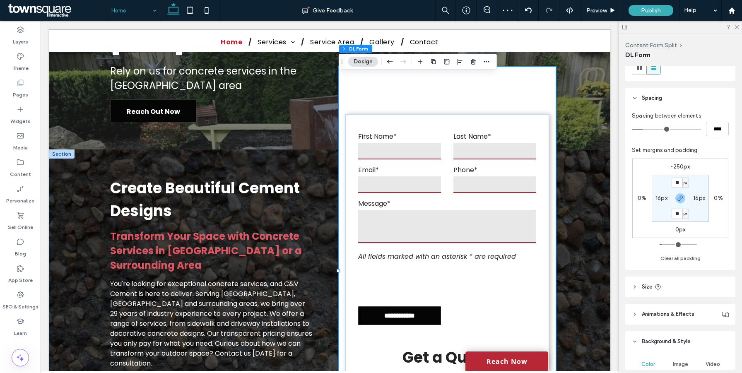
click at [682, 169] on label "-250px" at bounding box center [679, 166] width 19 height 7
type input "*"
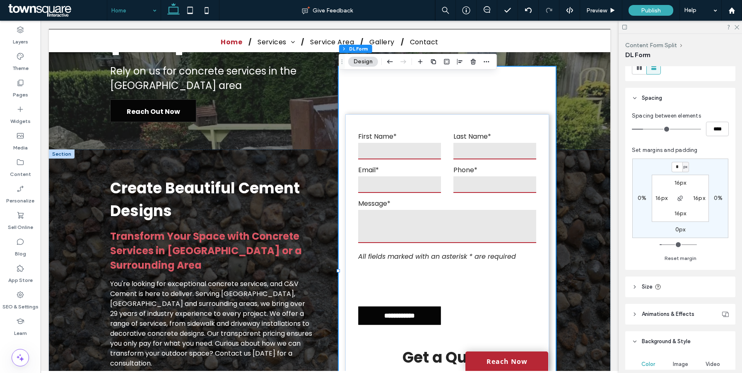
type input "*"
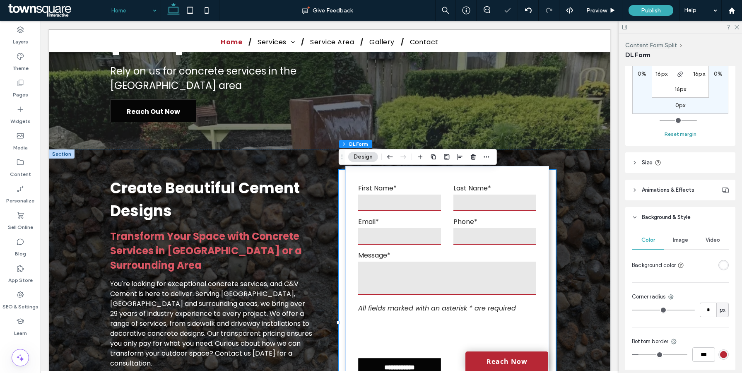
scroll to position [255, 0]
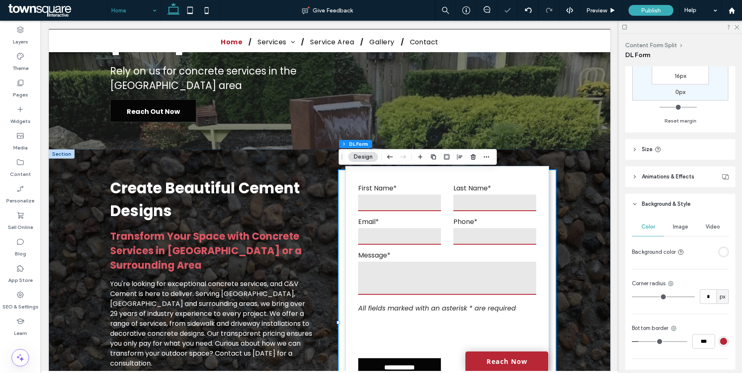
click at [722, 250] on div "rgba(255, 255, 255, 1)" at bounding box center [723, 251] width 7 height 7
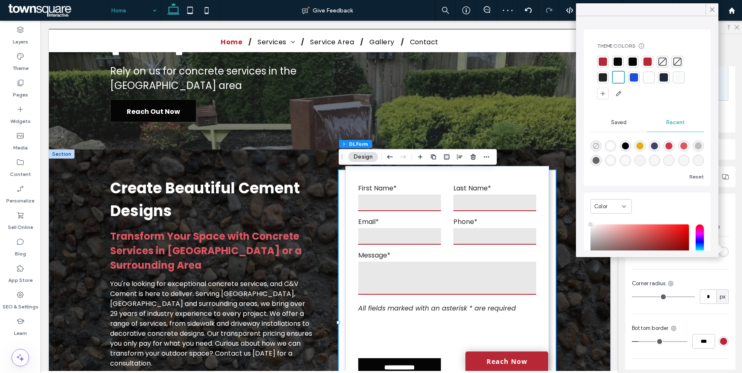
click at [597, 142] on icon "rgba(0, 0, 0, 0)" at bounding box center [595, 145] width 7 height 7
type input "*******"
type input "*"
type input "**"
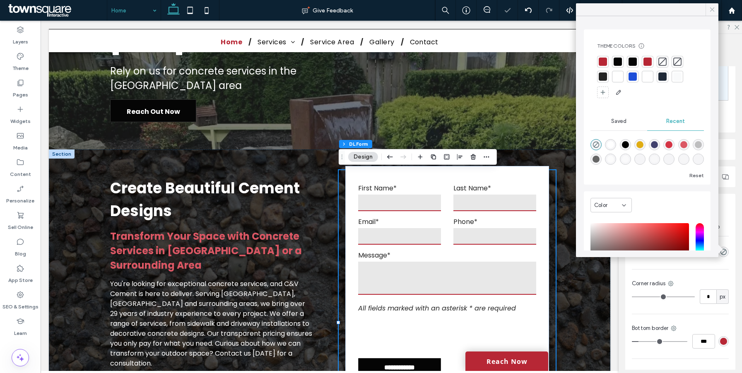
click at [713, 12] on icon at bounding box center [711, 9] width 7 height 7
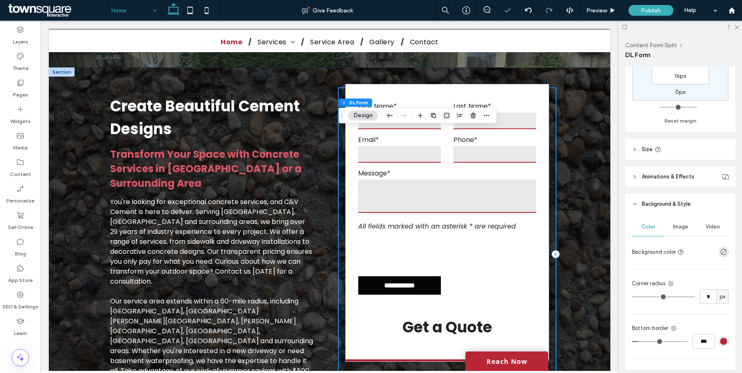
scroll to position [209, 0]
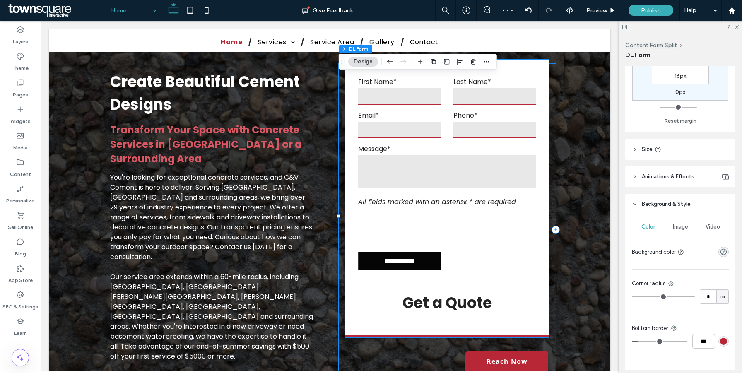
click at [437, 292] on span "Get a Quote" at bounding box center [446, 302] width 89 height 21
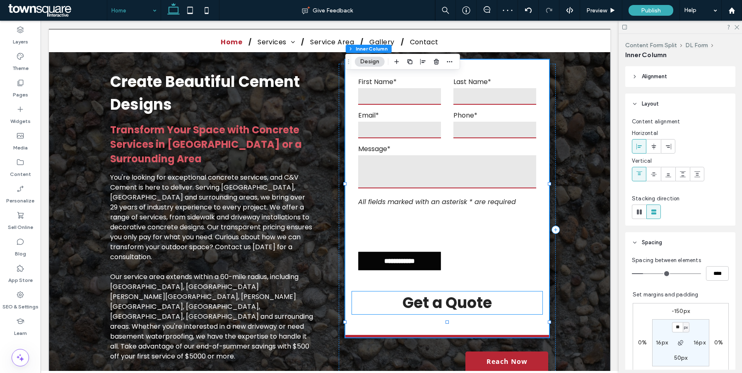
click at [434, 293] on span "Get a Quote" at bounding box center [446, 302] width 89 height 21
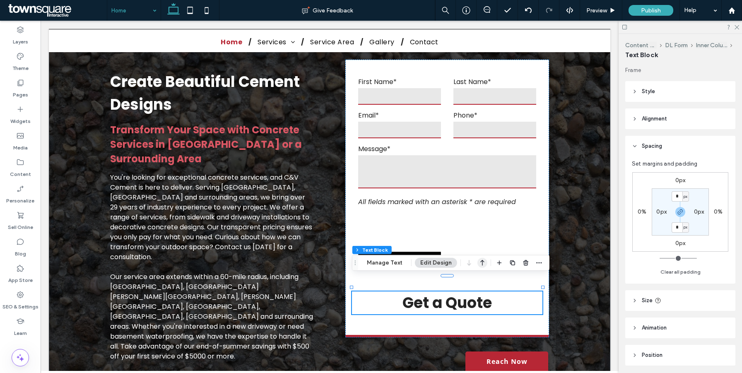
click at [481, 265] on icon "button" at bounding box center [482, 262] width 10 height 15
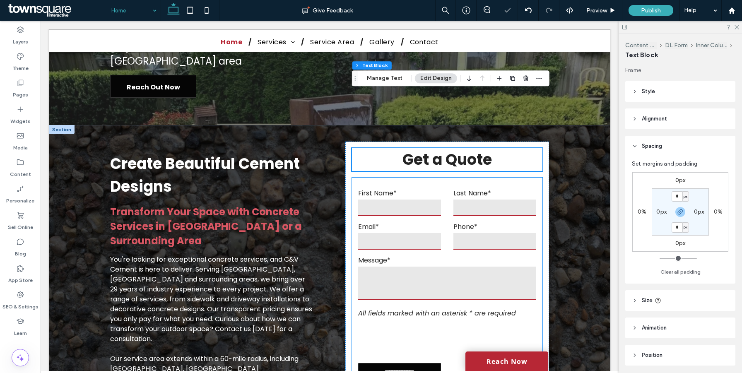
scroll to position [93, 0]
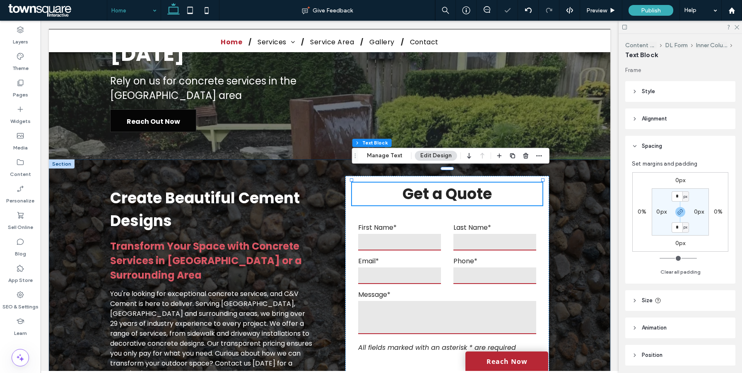
click at [578, 238] on div "Create Beautiful Cement Designs Transform Your Space with Concrete Services in …" at bounding box center [329, 346] width 561 height 375
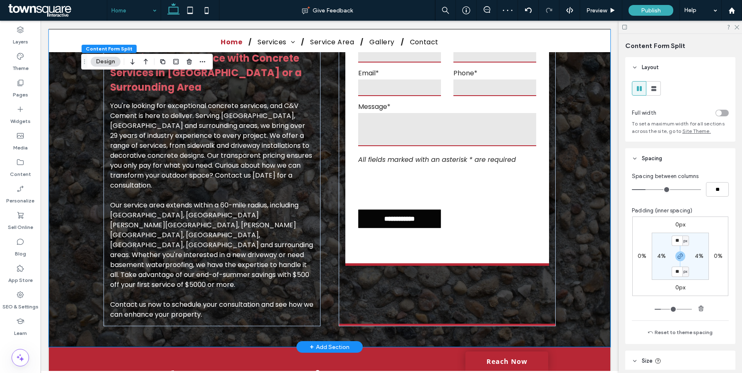
scroll to position [299, 0]
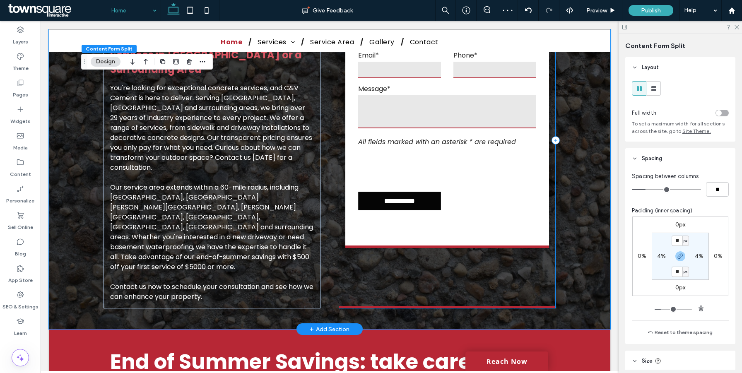
click at [515, 250] on div "**********" at bounding box center [447, 141] width 217 height 334
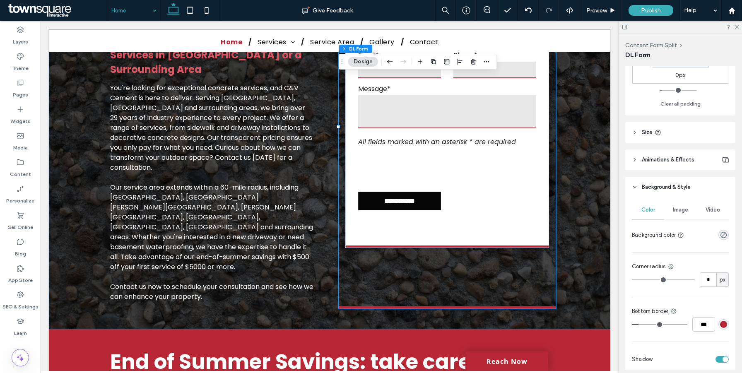
scroll to position [277, 0]
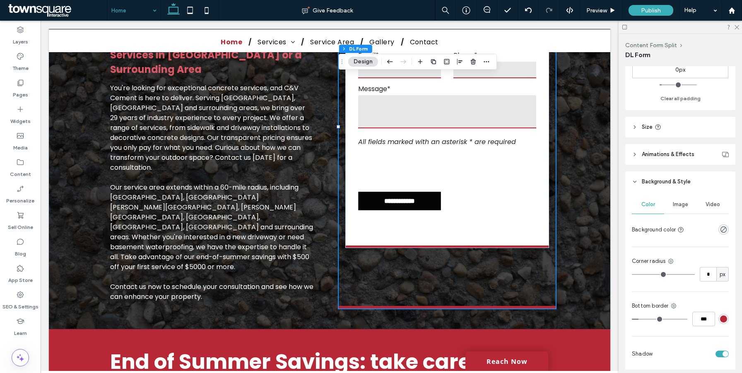
type input "*"
type input "***"
type input "*"
type input "***"
type input "*"
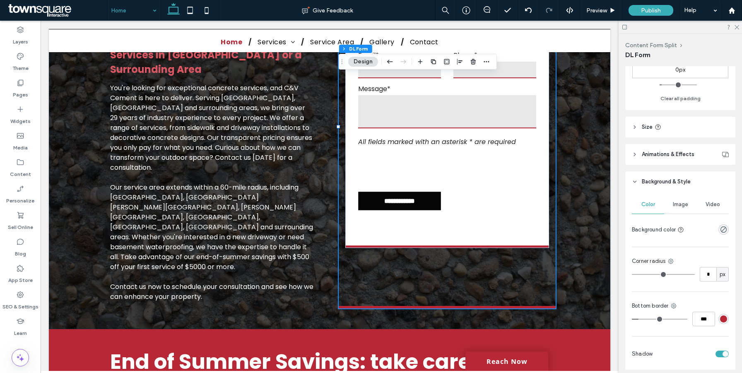
type input "***"
type input "*"
type input "***"
type input "*"
drag, startPoint x: 682, startPoint y: 337, endPoint x: 606, endPoint y: 350, distance: 77.2
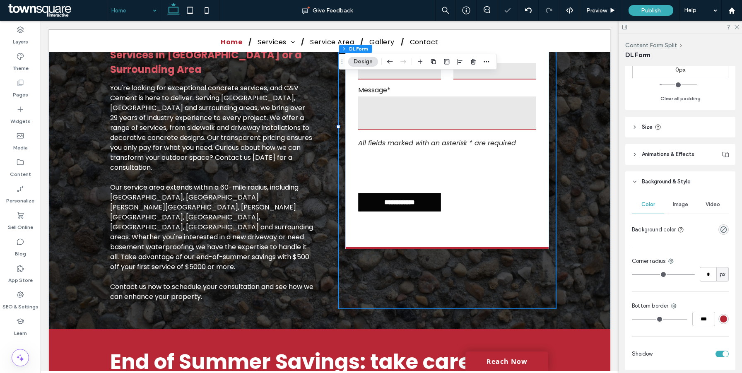
click at [718, 354] on div "toggle" at bounding box center [721, 354] width 13 height 7
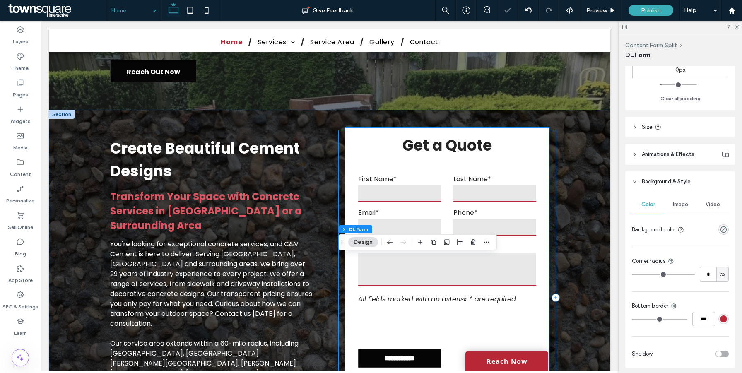
scroll to position [159, 0]
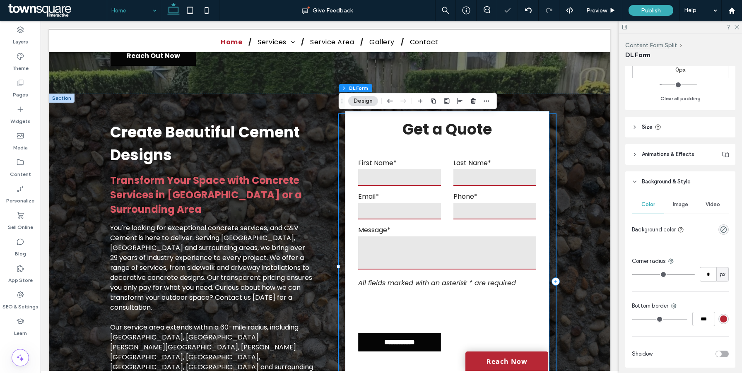
click at [537, 120] on h3 "Get a Quote" at bounding box center [447, 129] width 190 height 23
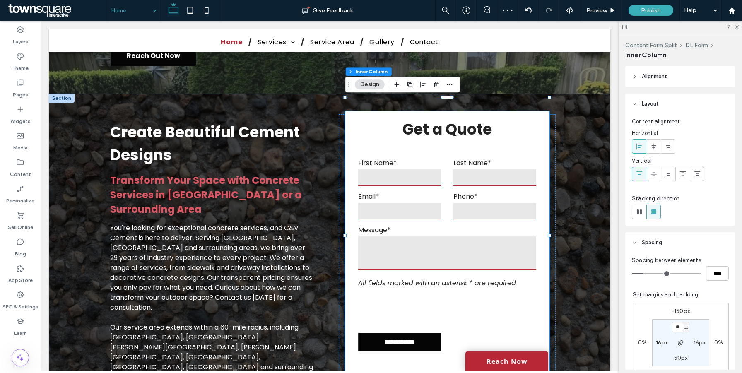
scroll to position [77, 0]
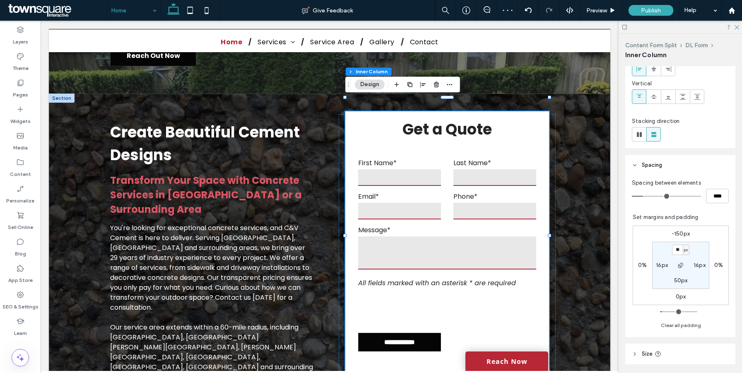
click at [680, 231] on label "-150px" at bounding box center [680, 233] width 18 height 7
type input "*"
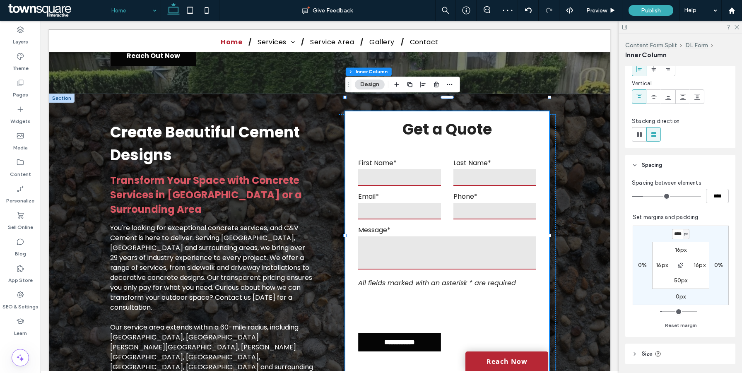
click at [674, 235] on input "****" at bounding box center [677, 234] width 11 height 10
type input "****"
type input "*"
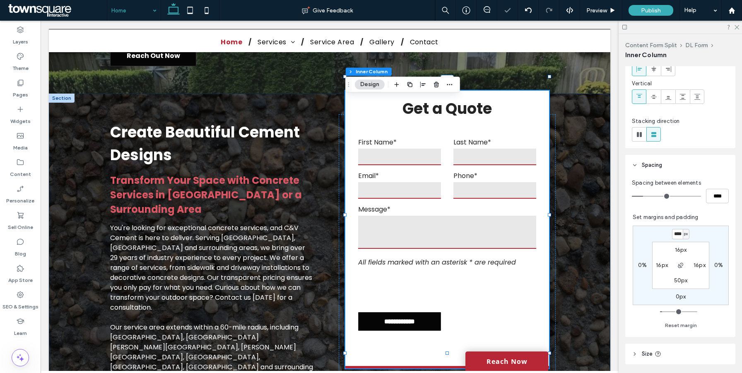
click at [581, 189] on div "Create Beautiful Cement Designs Transform Your Space with Concrete Services in …" at bounding box center [329, 281] width 561 height 375
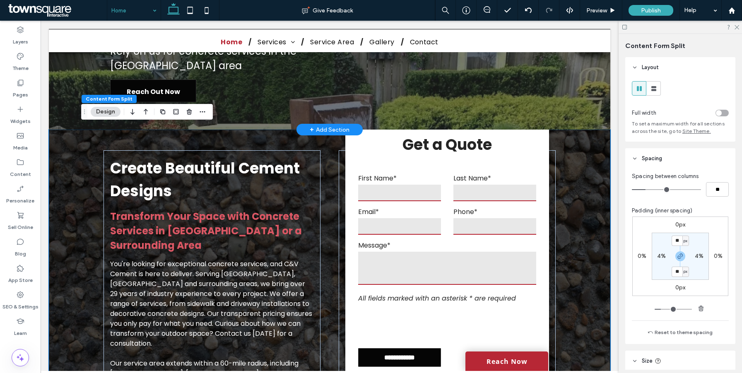
scroll to position [111, 0]
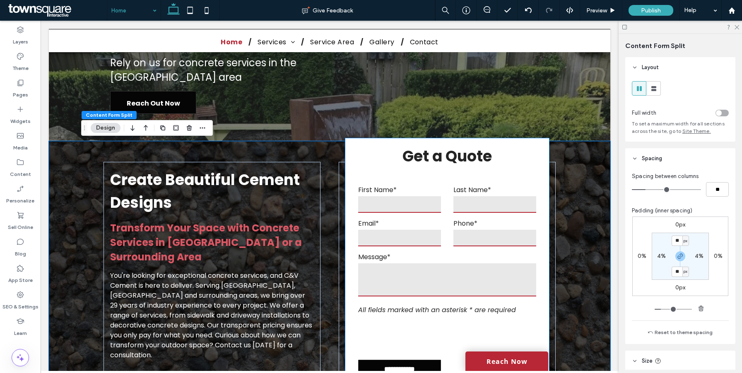
click at [539, 148] on h3 "Get a Quote" at bounding box center [447, 156] width 190 height 23
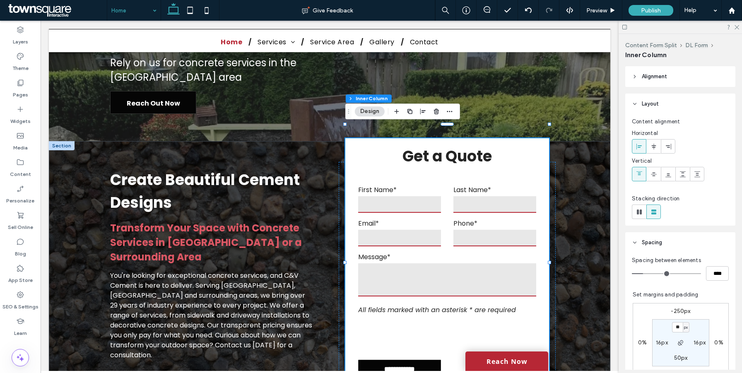
click at [680, 313] on label "-250px" at bounding box center [680, 311] width 19 height 7
type input "*"
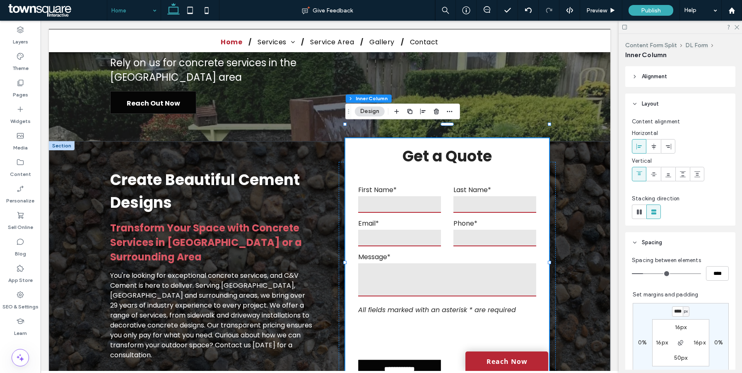
scroll to position [0, 1]
type input "****"
type input "*"
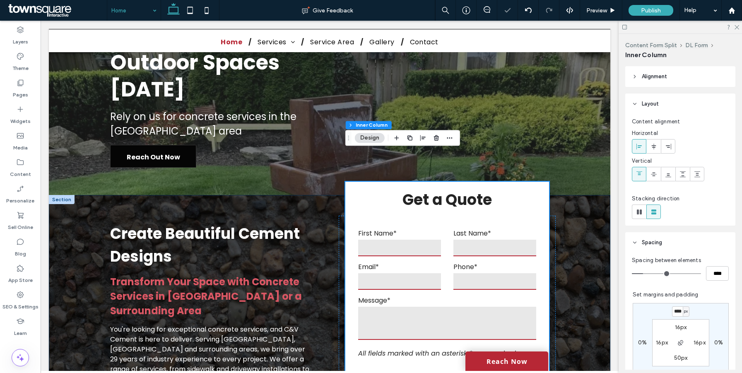
scroll to position [57, 0]
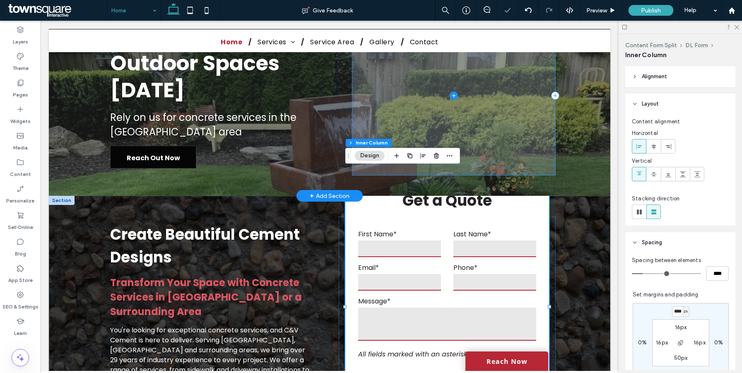
click at [539, 110] on span at bounding box center [453, 95] width 203 height 159
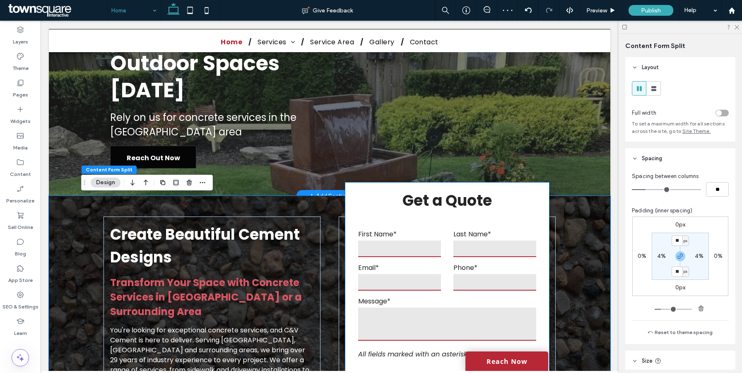
click at [443, 219] on div "**********" at bounding box center [447, 328] width 190 height 219
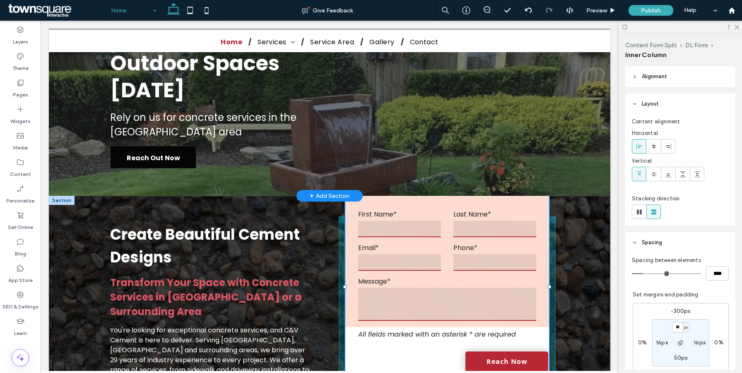
drag, startPoint x: 446, startPoint y: 170, endPoint x: 447, endPoint y: 130, distance: 40.2
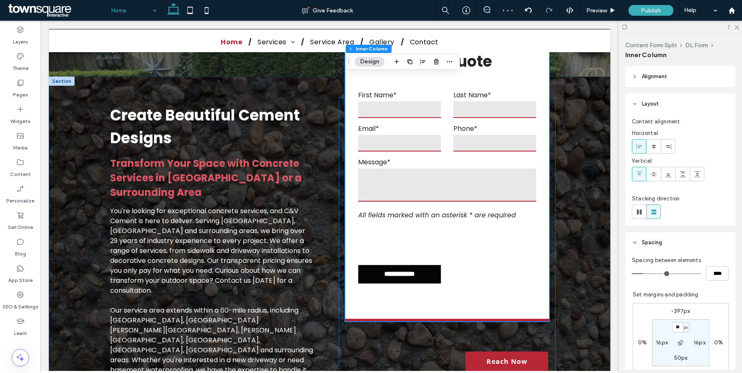
click at [591, 301] on div "Create Beautiful Cement Designs Transform Your Space with Concrete Services in …" at bounding box center [329, 264] width 561 height 375
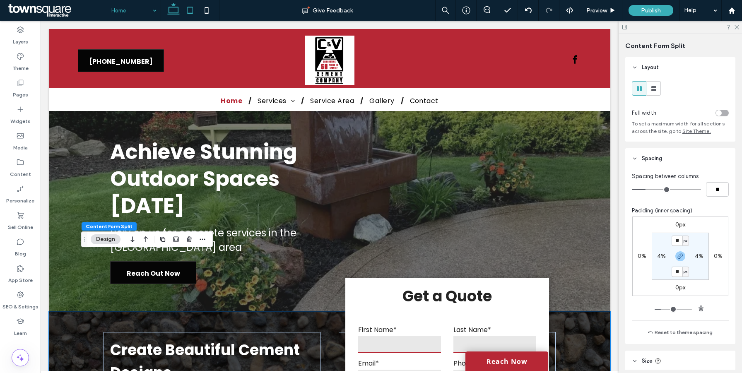
click at [190, 11] on icon at bounding box center [190, 10] width 17 height 17
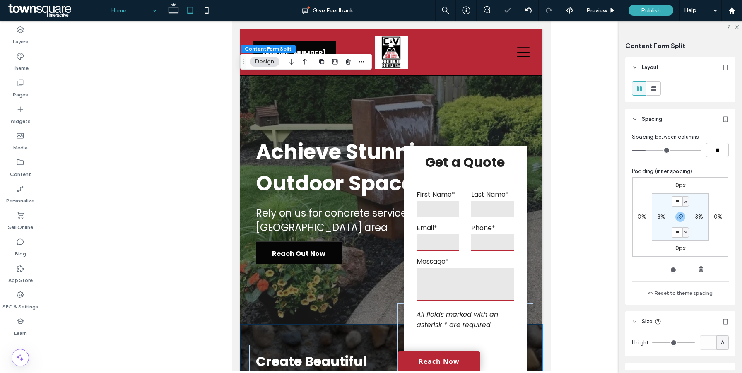
type input "***"
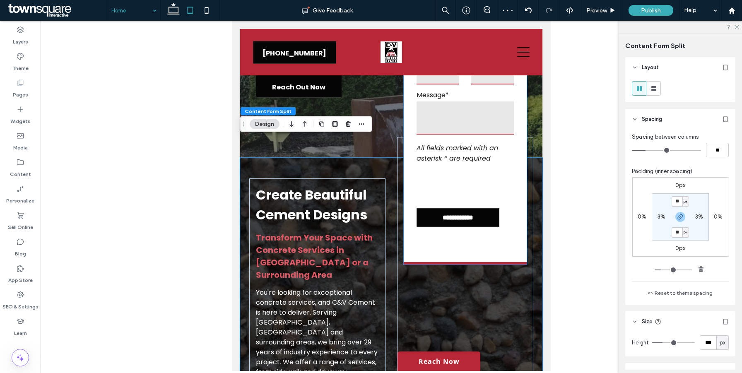
scroll to position [186, 0]
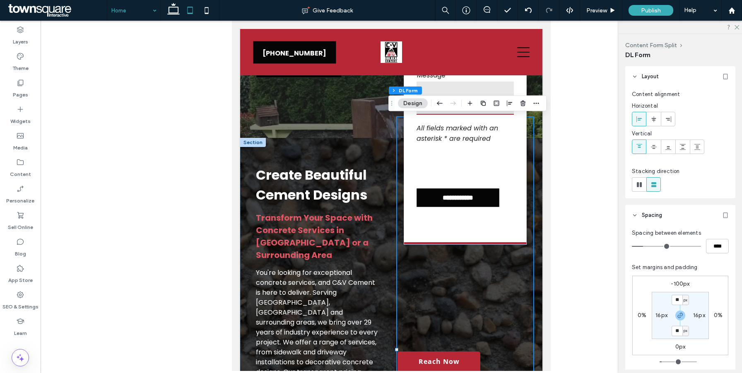
click at [677, 285] on label "-100px" at bounding box center [680, 283] width 19 height 7
type input "*"
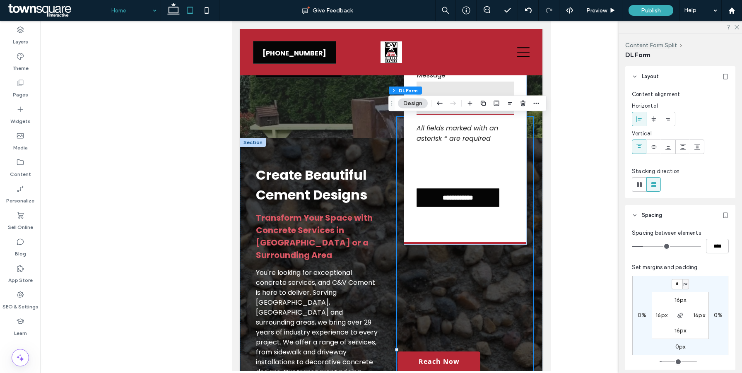
type input "*"
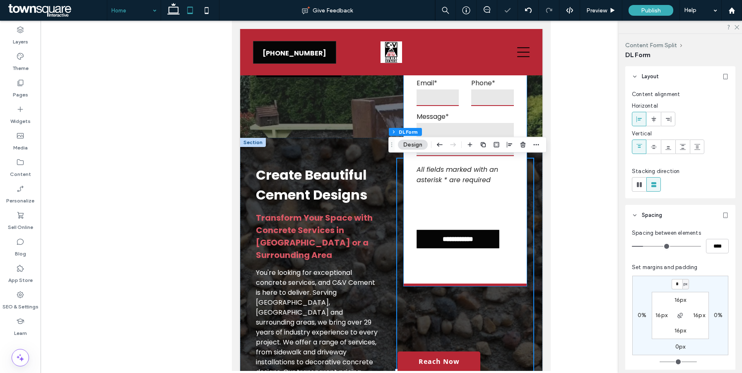
click at [508, 262] on div "**********" at bounding box center [465, 143] width 123 height 285
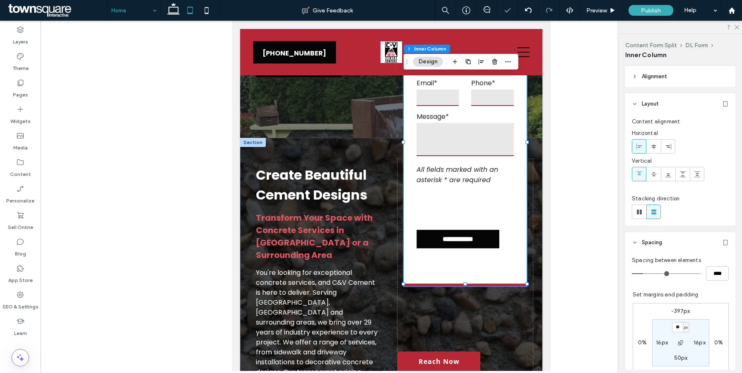
click at [675, 310] on label "-397px" at bounding box center [680, 311] width 19 height 7
type input "*"
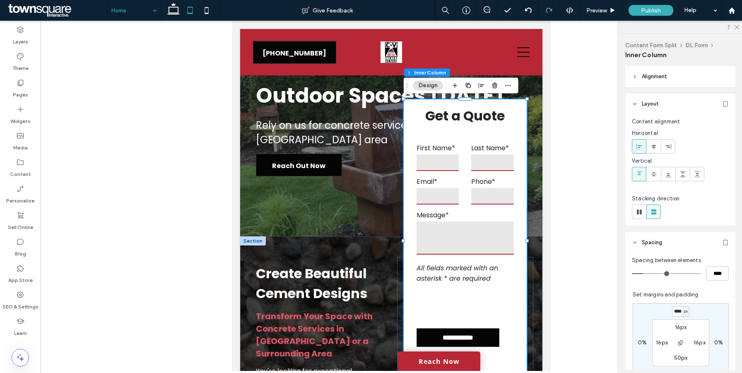
scroll to position [0, 0]
type input "****"
type input "*"
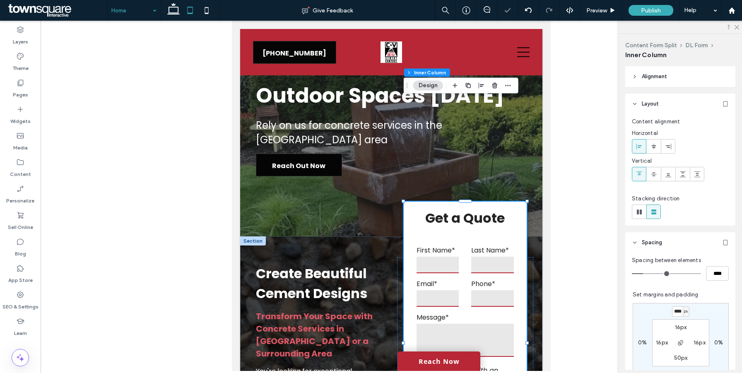
click at [679, 313] on input "****" at bounding box center [677, 311] width 11 height 10
type input "*****"
type input "***"
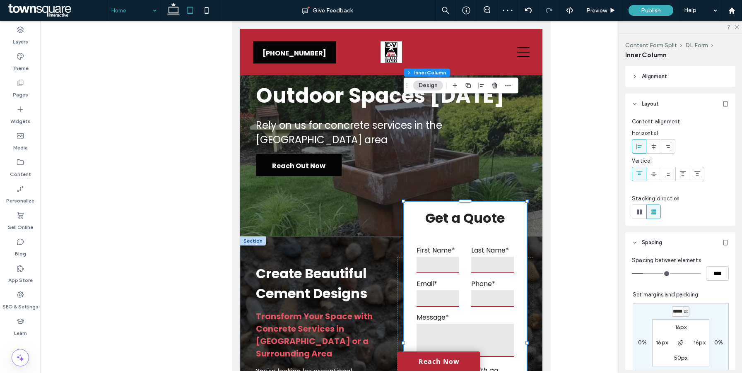
type input "*"
type input "***"
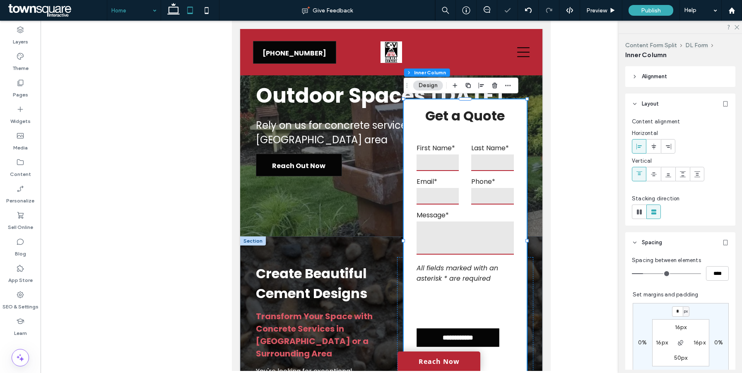
click at [678, 313] on input "*" at bounding box center [677, 311] width 11 height 10
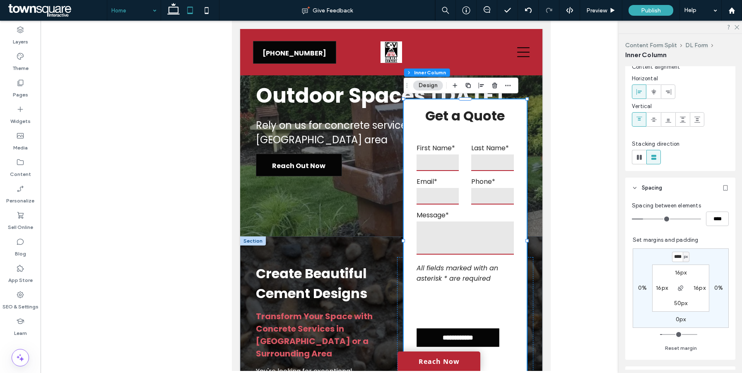
scroll to position [0, 1]
type input "****"
type input "*"
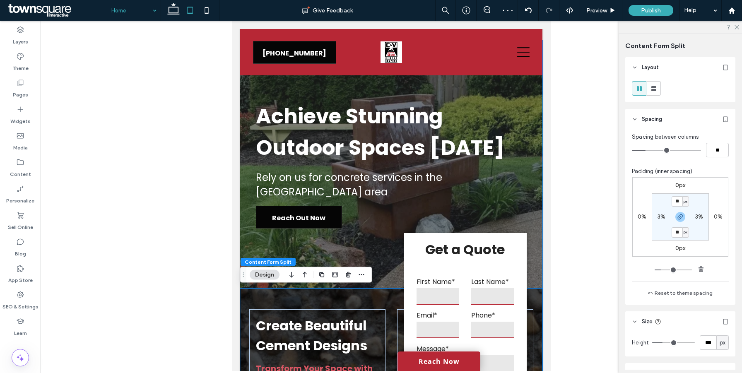
scroll to position [20, 0]
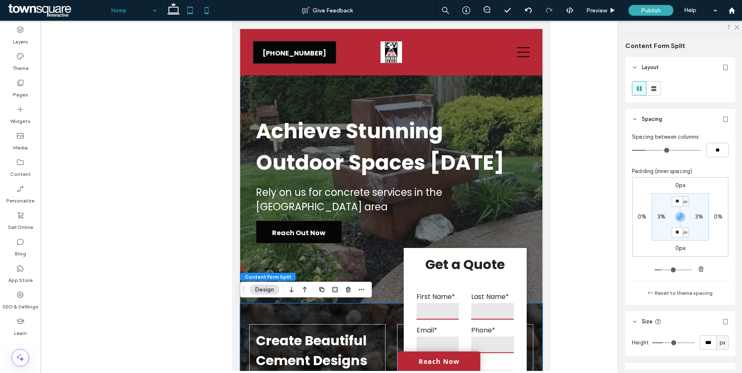
click at [206, 12] on icon at bounding box center [206, 10] width 17 height 17
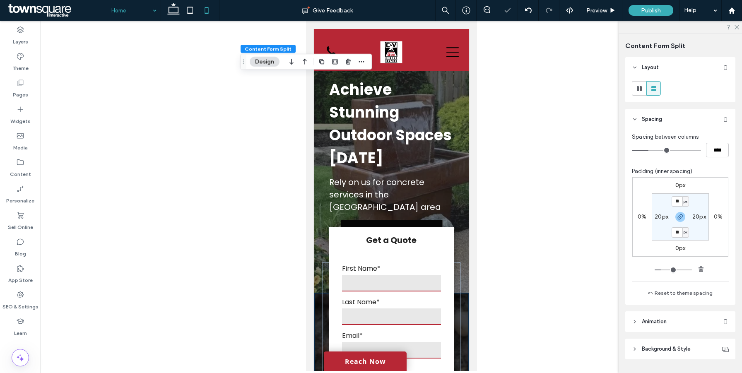
type input "**"
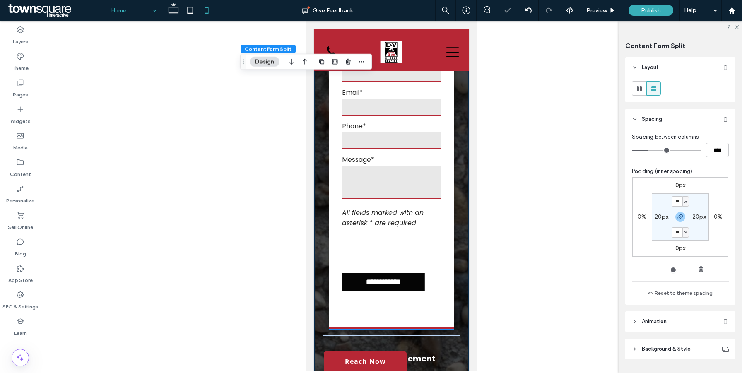
scroll to position [103, 0]
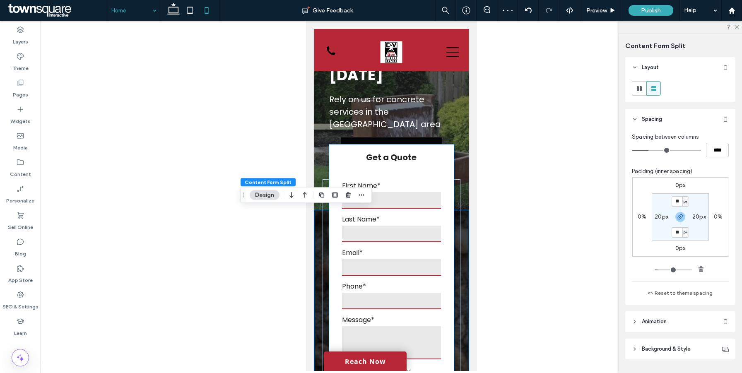
click at [450, 234] on div "**********" at bounding box center [391, 316] width 125 height 345
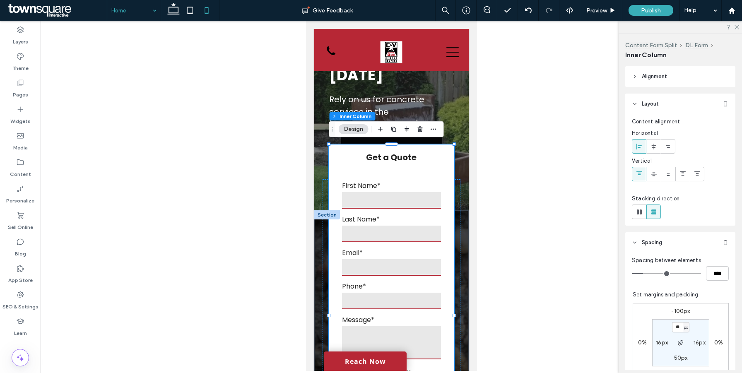
click at [679, 315] on div "-100px 0% 0px 0% ** px 16px 50px 16px" at bounding box center [681, 342] width 96 height 79
click at [678, 311] on label "-100px" at bounding box center [680, 311] width 19 height 7
type input "*"
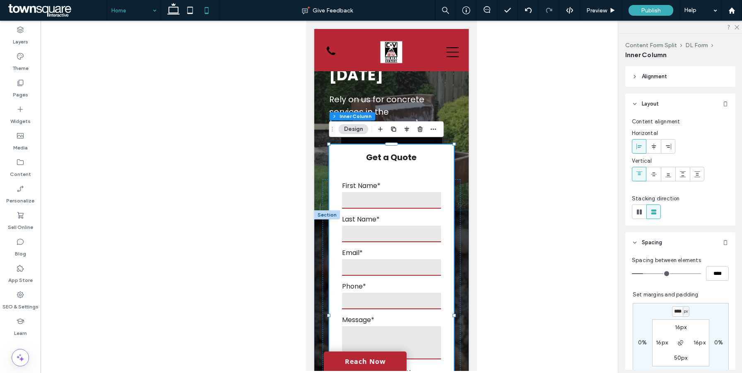
click at [460, 223] on div "**********" at bounding box center [391, 337] width 138 height 317
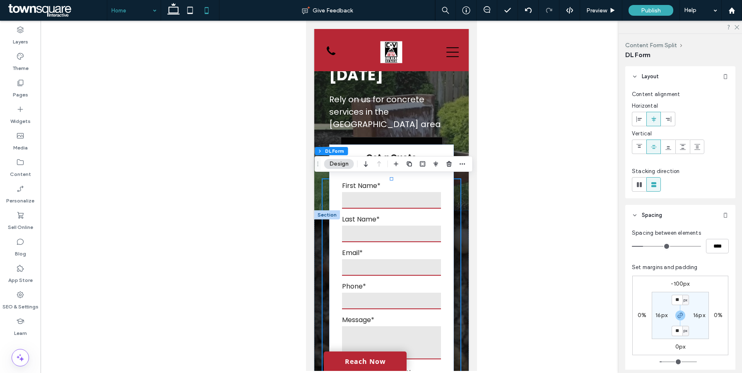
click at [680, 286] on label "-100px" at bounding box center [680, 283] width 19 height 7
type input "*"
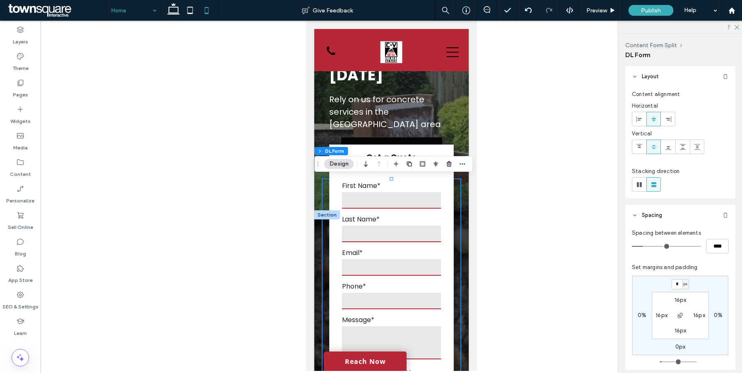
type input "*"
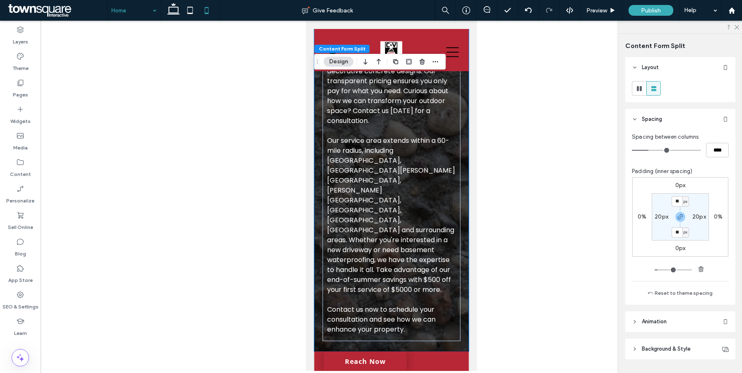
scroll to position [808, 0]
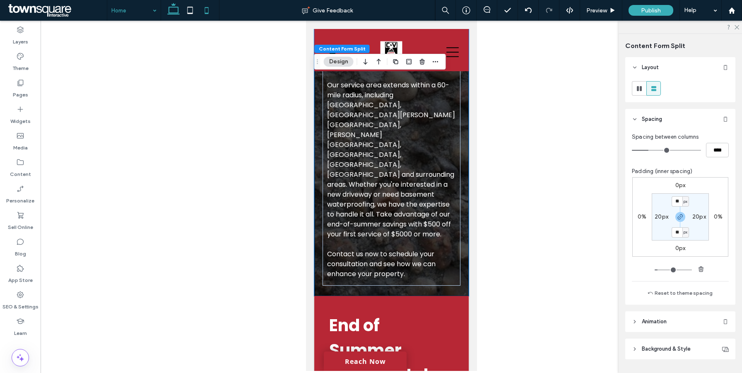
click at [174, 10] on icon at bounding box center [173, 10] width 17 height 17
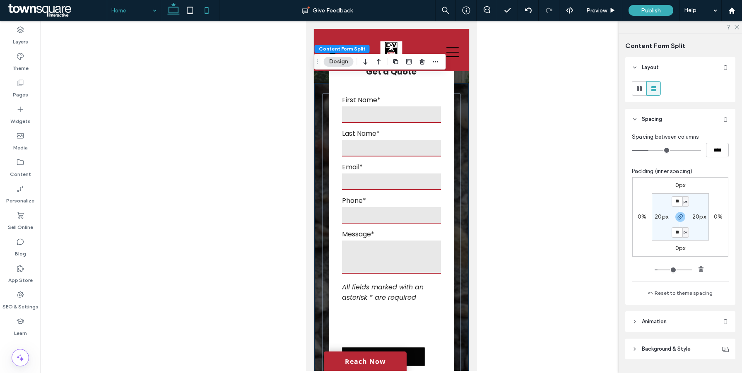
type input "**"
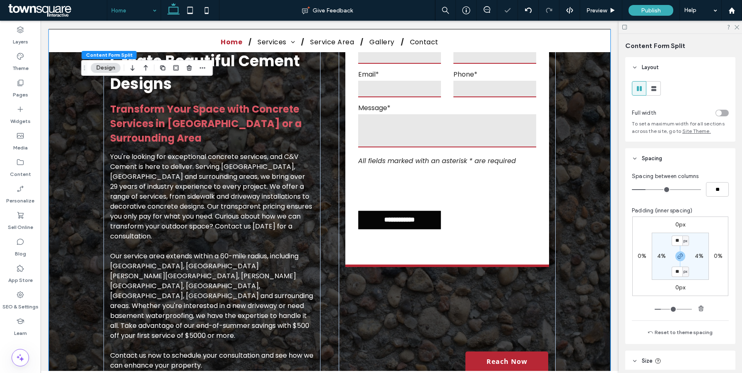
click at [585, 230] on div "Create Beautiful Cement Designs Transform Your Space with Concrete Services in …" at bounding box center [329, 209] width 561 height 375
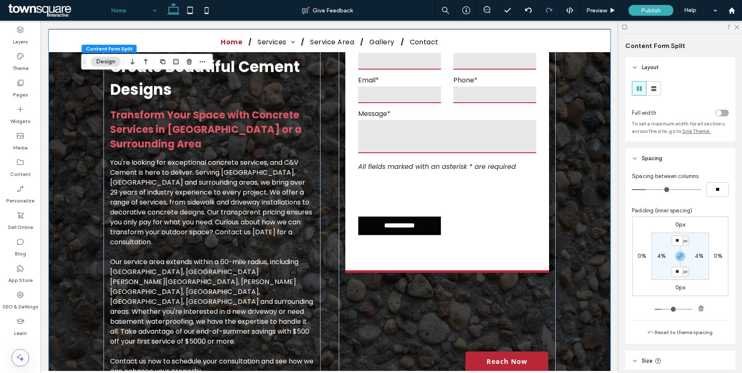
scroll to position [217, 0]
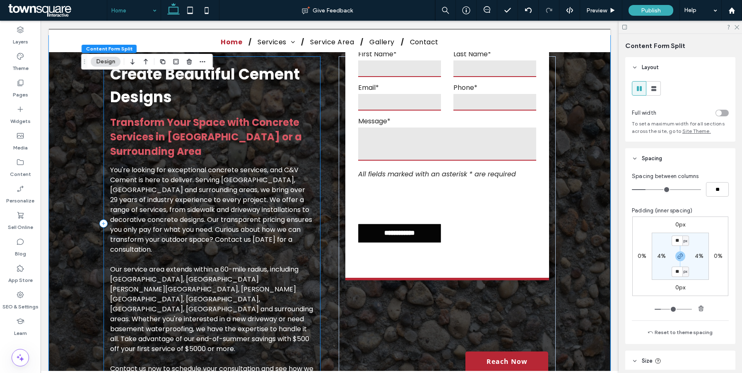
click at [316, 151] on div "Create Beautiful Cement Designs Transform Your Space with Concrete Services in …" at bounding box center [211, 223] width 217 height 334
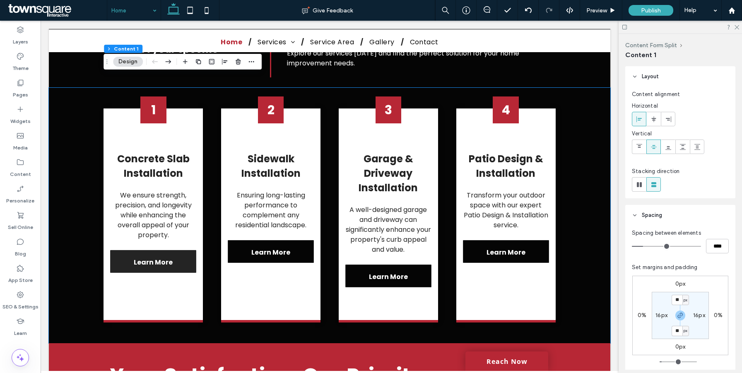
scroll to position [826, 0]
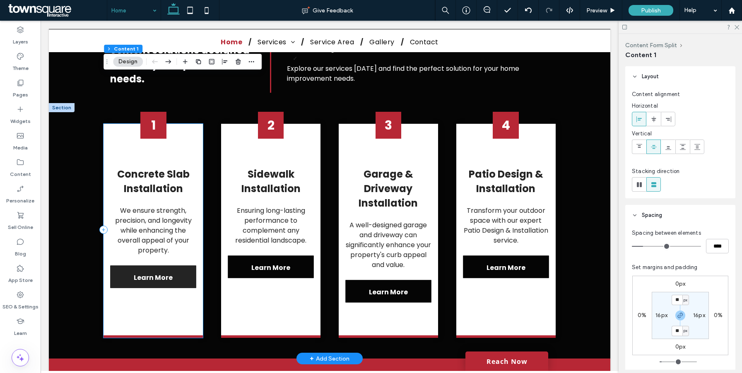
click at [179, 124] on div "1 Concrete Slab Installation We ensure strength, precision, and longevity while…" at bounding box center [152, 231] width 99 height 214
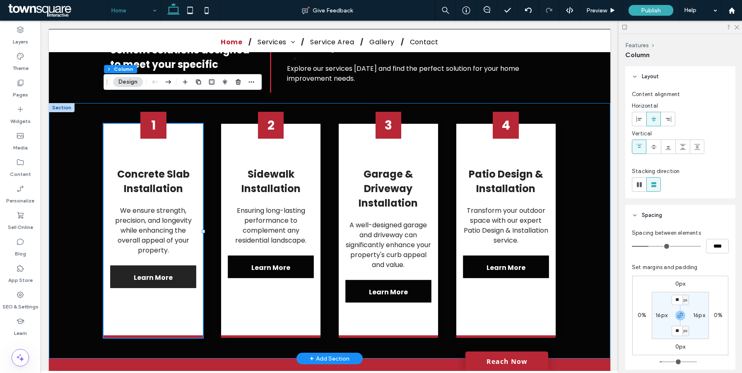
click at [576, 155] on div "1 Concrete Slab Installation We ensure strength, precision, and longevity while…" at bounding box center [329, 230] width 497 height 255
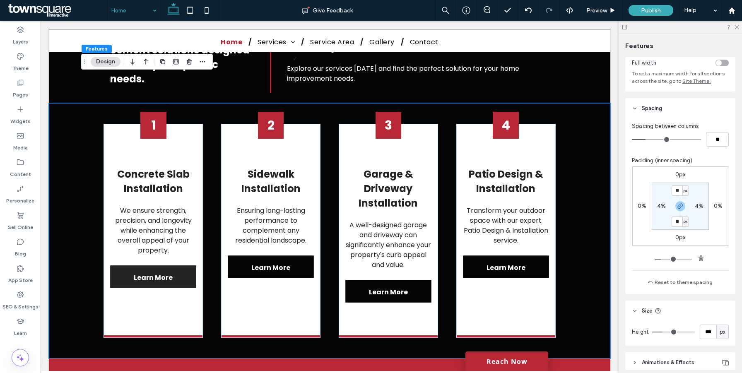
scroll to position [114, 0]
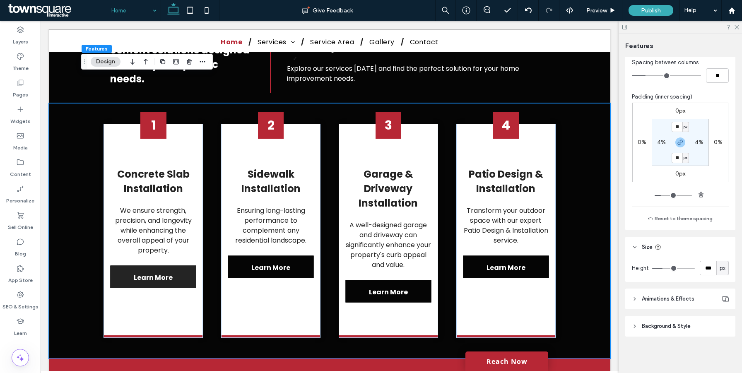
click at [724, 269] on span "px" at bounding box center [722, 268] width 6 height 8
click at [722, 346] on div "A" at bounding box center [723, 340] width 12 height 14
type input "*"
click at [200, 124] on div "1 Concrete Slab Installation We ensure strength, precision, and longevity while…" at bounding box center [152, 231] width 99 height 214
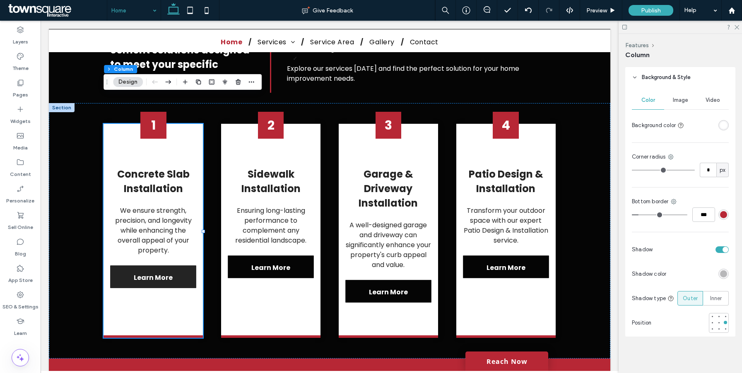
scroll to position [251, 0]
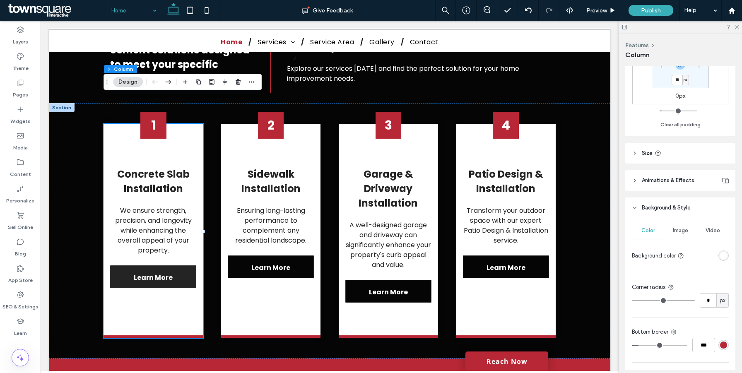
click at [671, 149] on header "Size" at bounding box center [680, 153] width 110 height 21
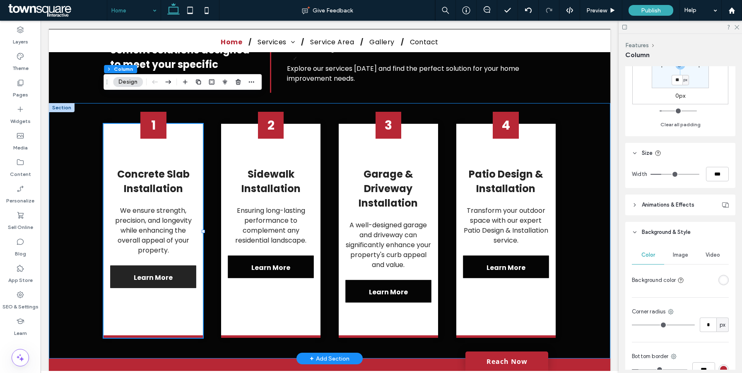
click at [327, 206] on div "1 Concrete Slab Installation We ensure strength, precision, and longevity while…" at bounding box center [329, 230] width 497 height 255
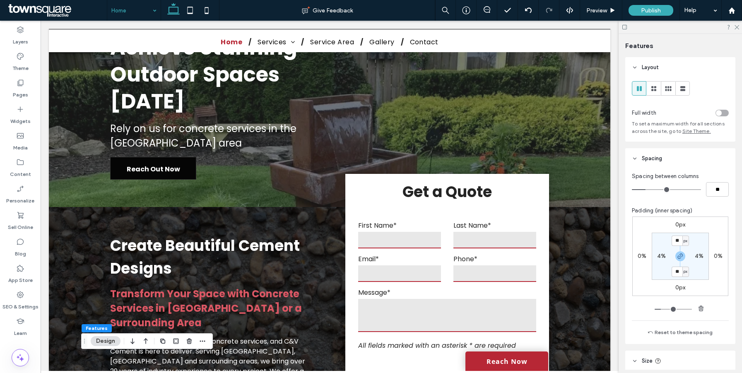
scroll to position [28, 0]
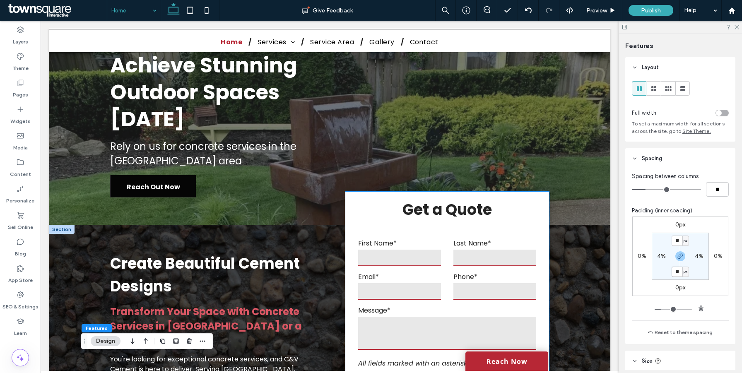
click at [352, 198] on h3 "Get a Quote" at bounding box center [447, 209] width 190 height 23
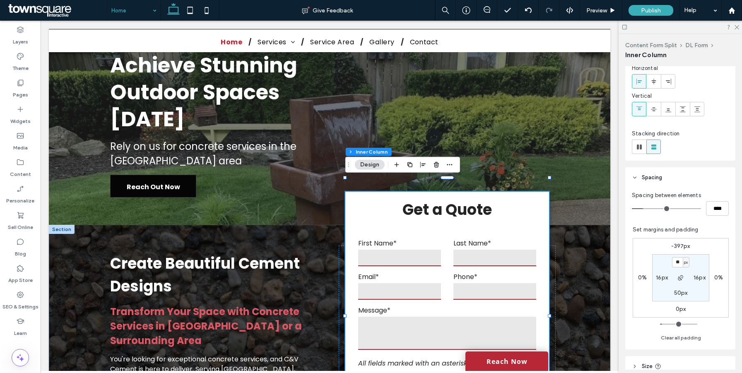
scroll to position [82, 0]
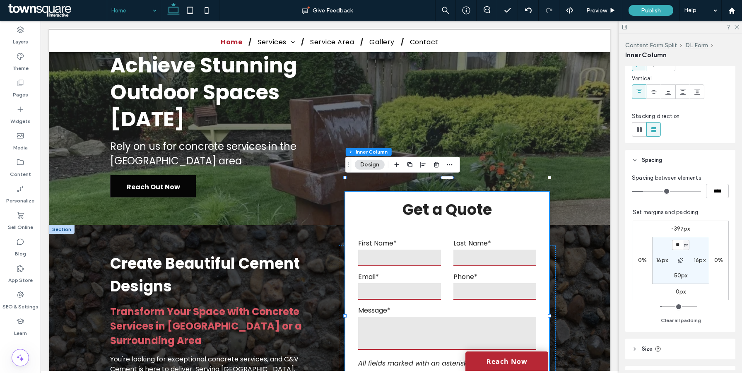
click at [678, 279] on section "** px 16px 50px 16px" at bounding box center [680, 260] width 57 height 47
click at [678, 276] on label "50px" at bounding box center [681, 275] width 14 height 7
type input "**"
click at [680, 262] on use "button" at bounding box center [680, 260] width 5 height 5
click at [680, 274] on input "**" at bounding box center [677, 276] width 11 height 10
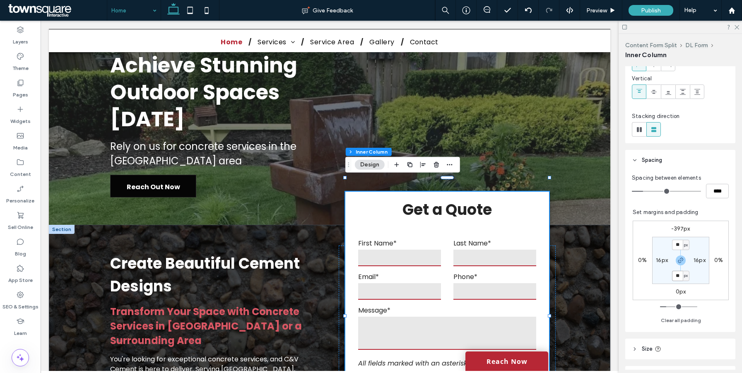
type input "**"
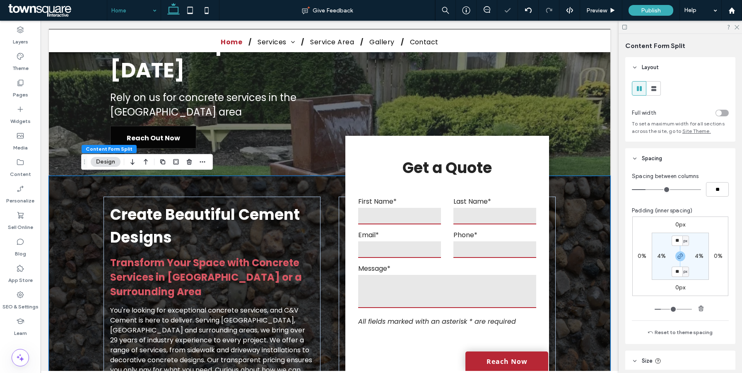
scroll to position [77, 0]
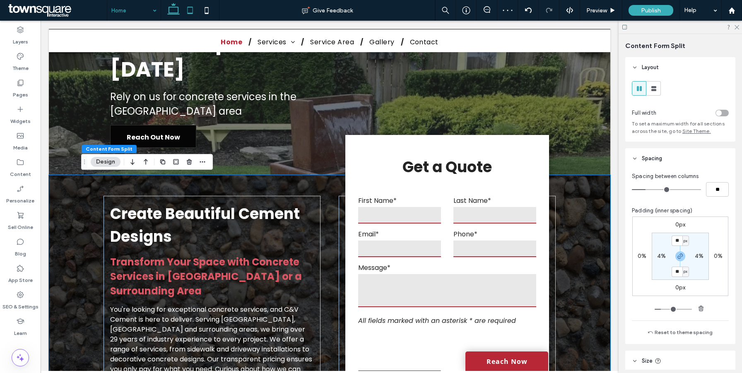
click at [189, 13] on use at bounding box center [189, 10] width 5 height 7
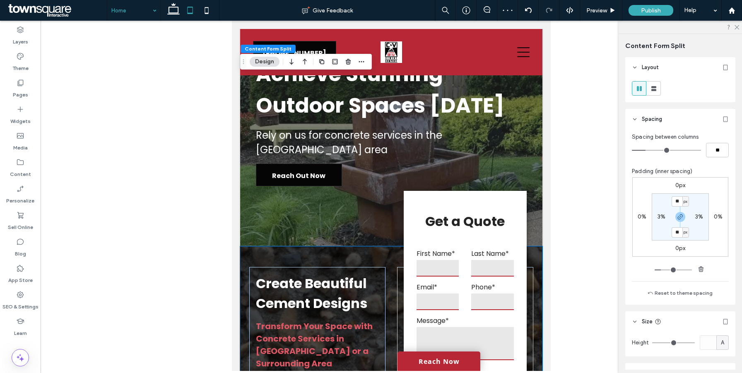
type input "***"
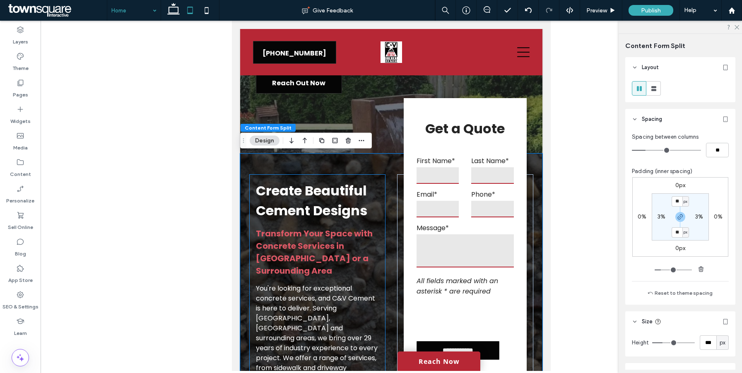
scroll to position [169, 0]
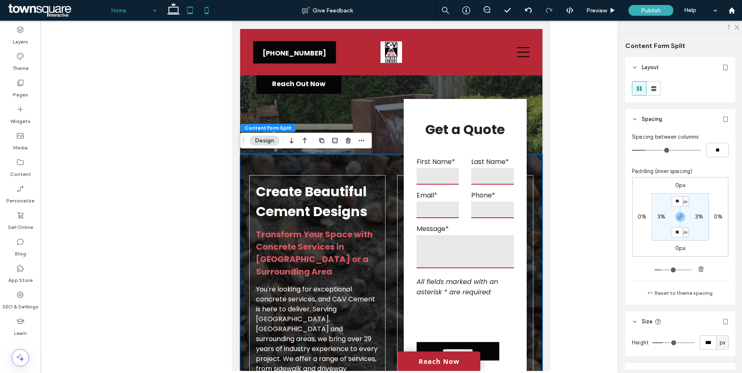
click at [205, 14] on icon at bounding box center [206, 10] width 17 height 17
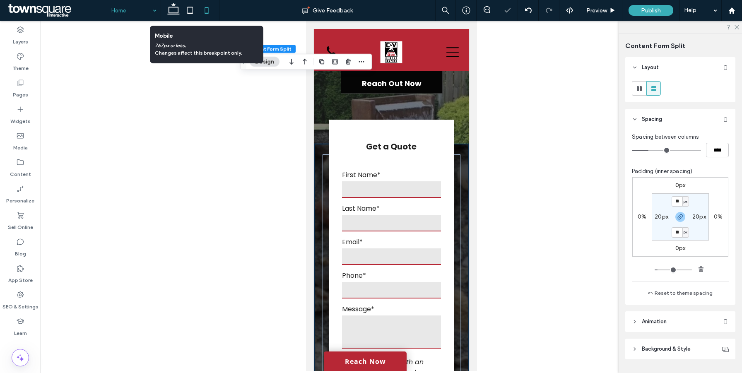
type input "**"
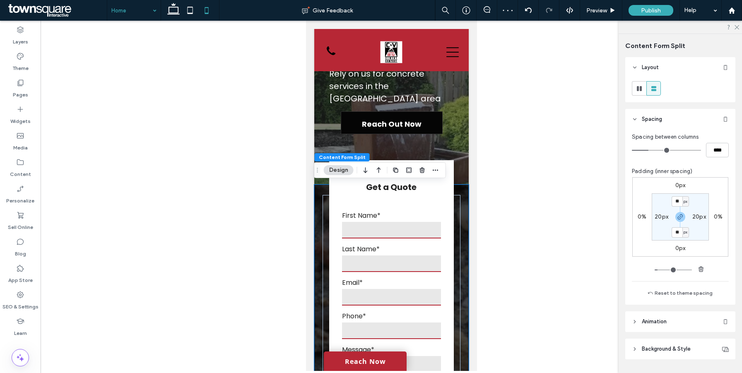
scroll to position [128, 0]
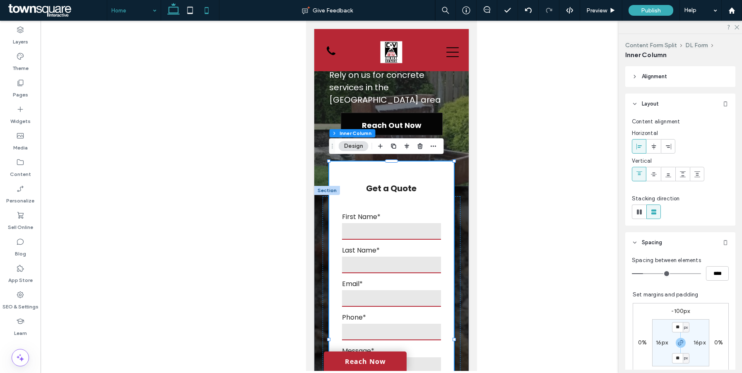
click at [177, 8] on icon at bounding box center [173, 10] width 17 height 17
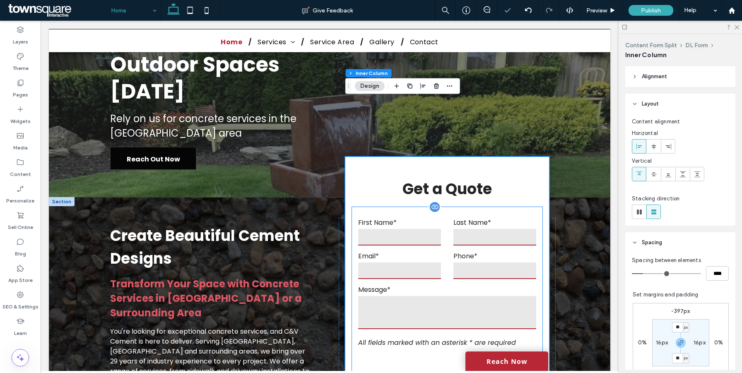
scroll to position [31, 0]
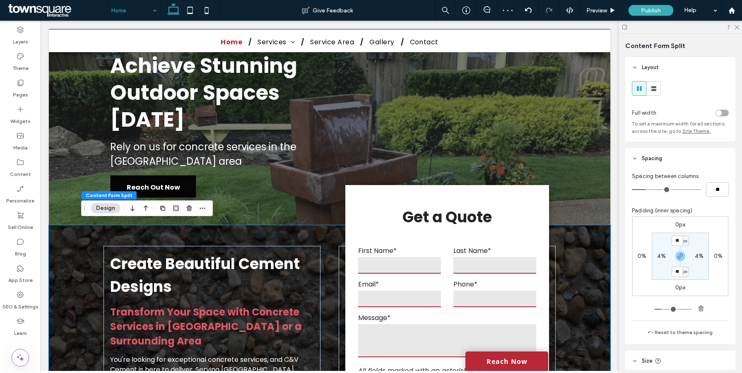
scroll to position [0, 0]
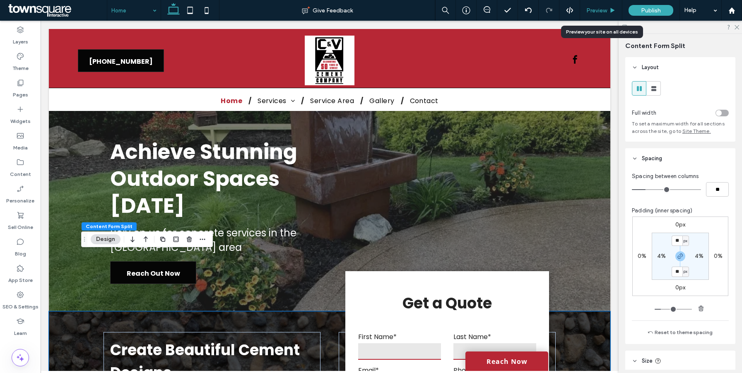
click at [600, 10] on span "Preview" at bounding box center [596, 10] width 21 height 7
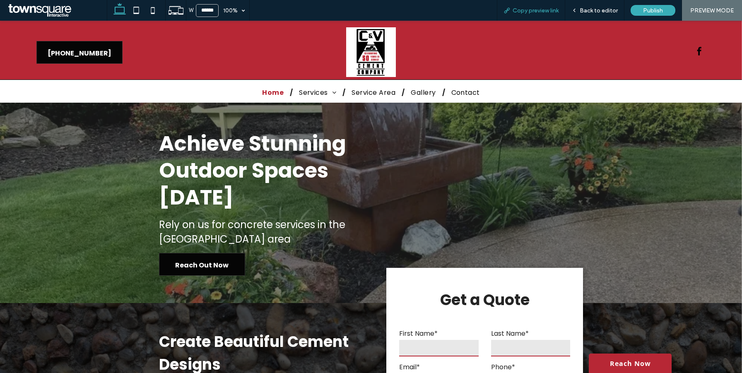
click at [545, 10] on span "Copy preview link" at bounding box center [535, 10] width 46 height 7
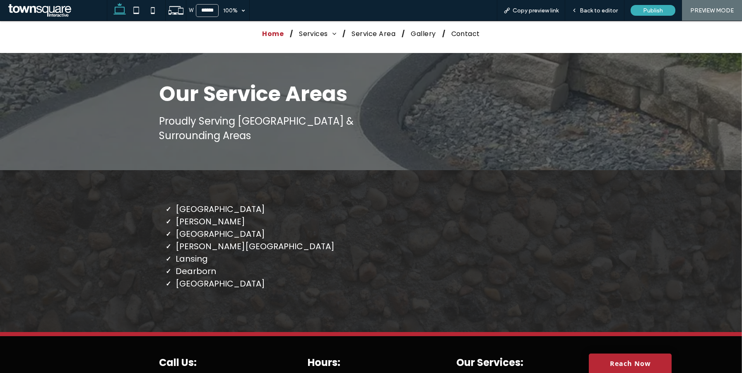
scroll to position [1472, 0]
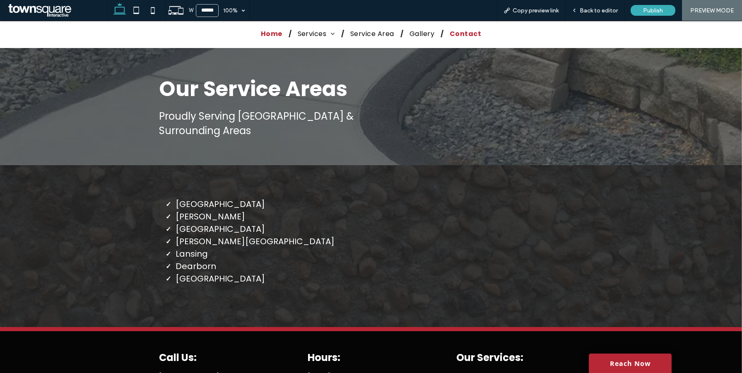
click at [465, 34] on span "Contact" at bounding box center [465, 34] width 31 height 10
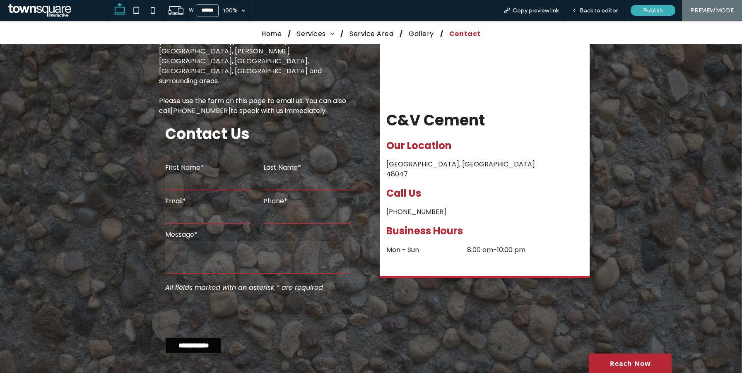
scroll to position [234, 0]
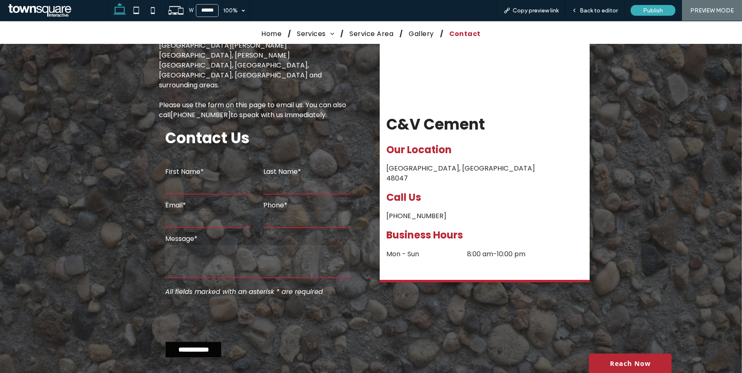
click at [183, 178] on input "text" at bounding box center [208, 186] width 86 height 17
type input "***"
click at [108, 153] on div "**********" at bounding box center [371, 196] width 742 height 406
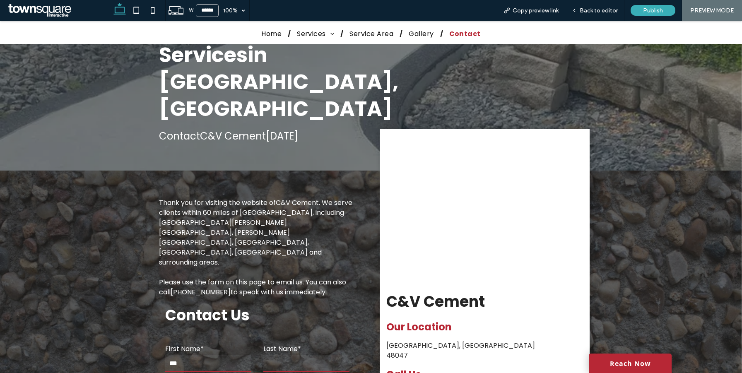
scroll to position [0, 0]
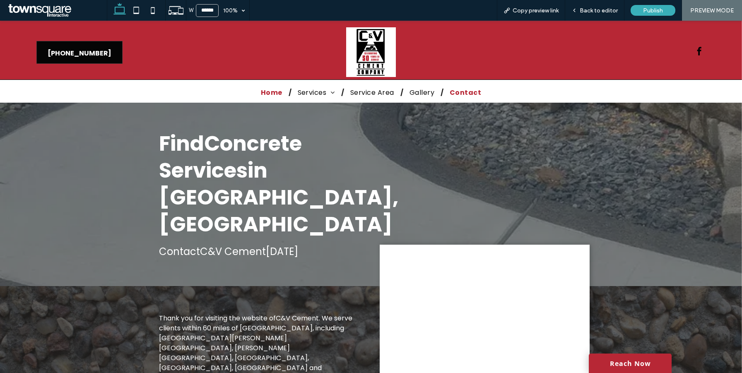
click at [273, 90] on span "Home" at bounding box center [272, 92] width 22 height 10
